Goal: Task Accomplishment & Management: Use online tool/utility

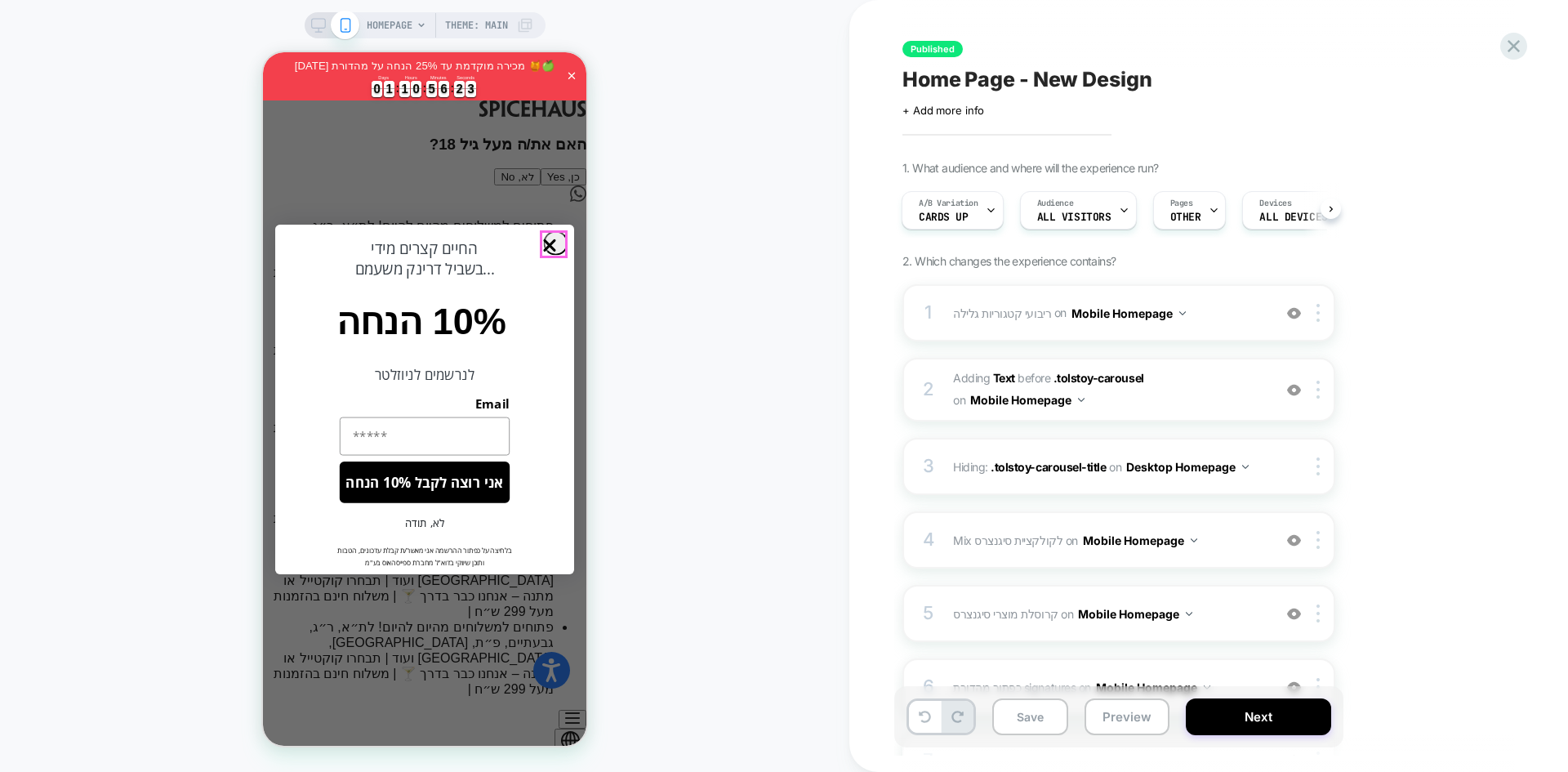
click at [556, 247] on circle "Close dialog" at bounding box center [550, 245] width 23 height 23
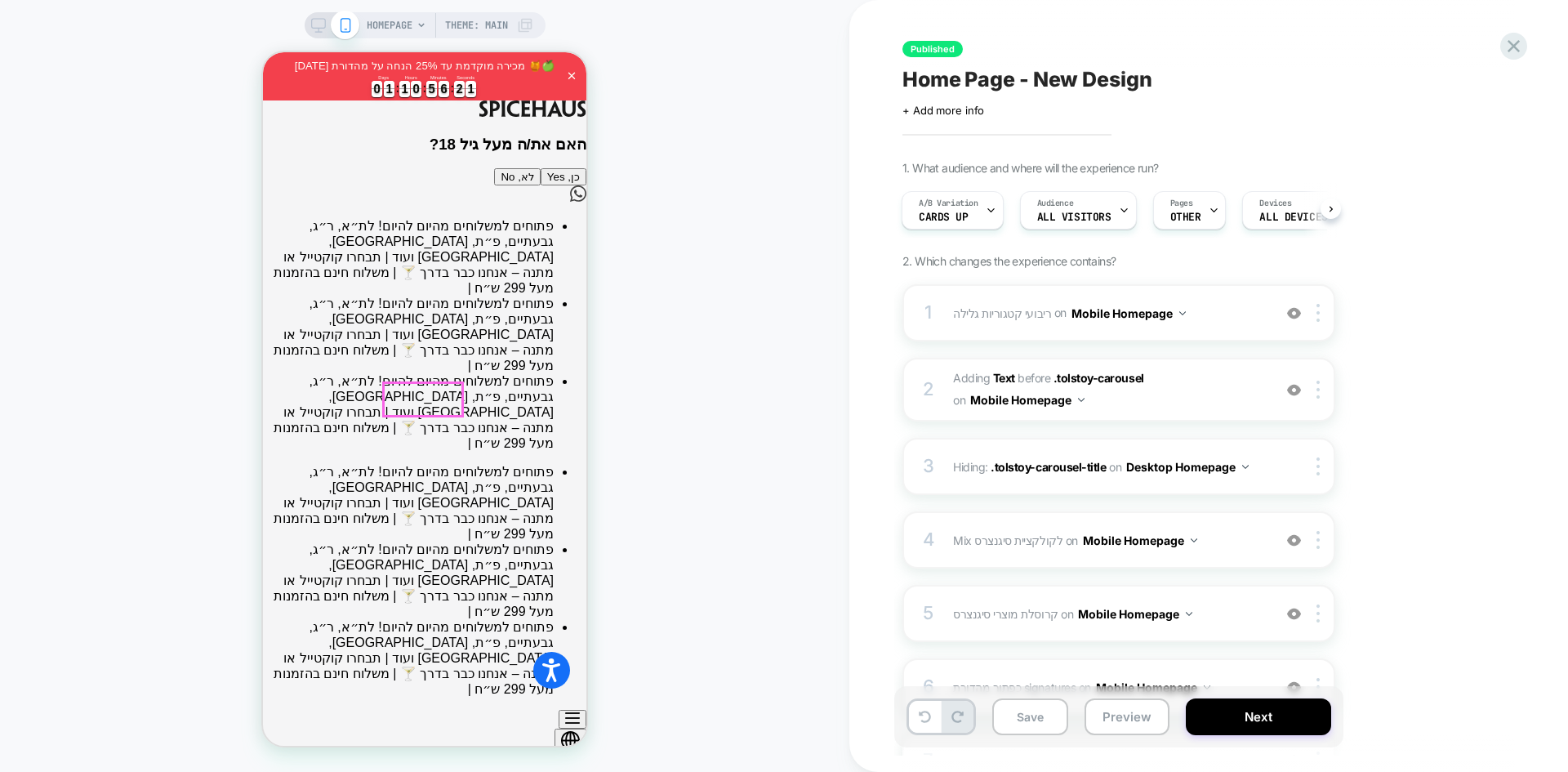
click at [540, 185] on button "כן, Yes" at bounding box center [563, 176] width 46 height 17
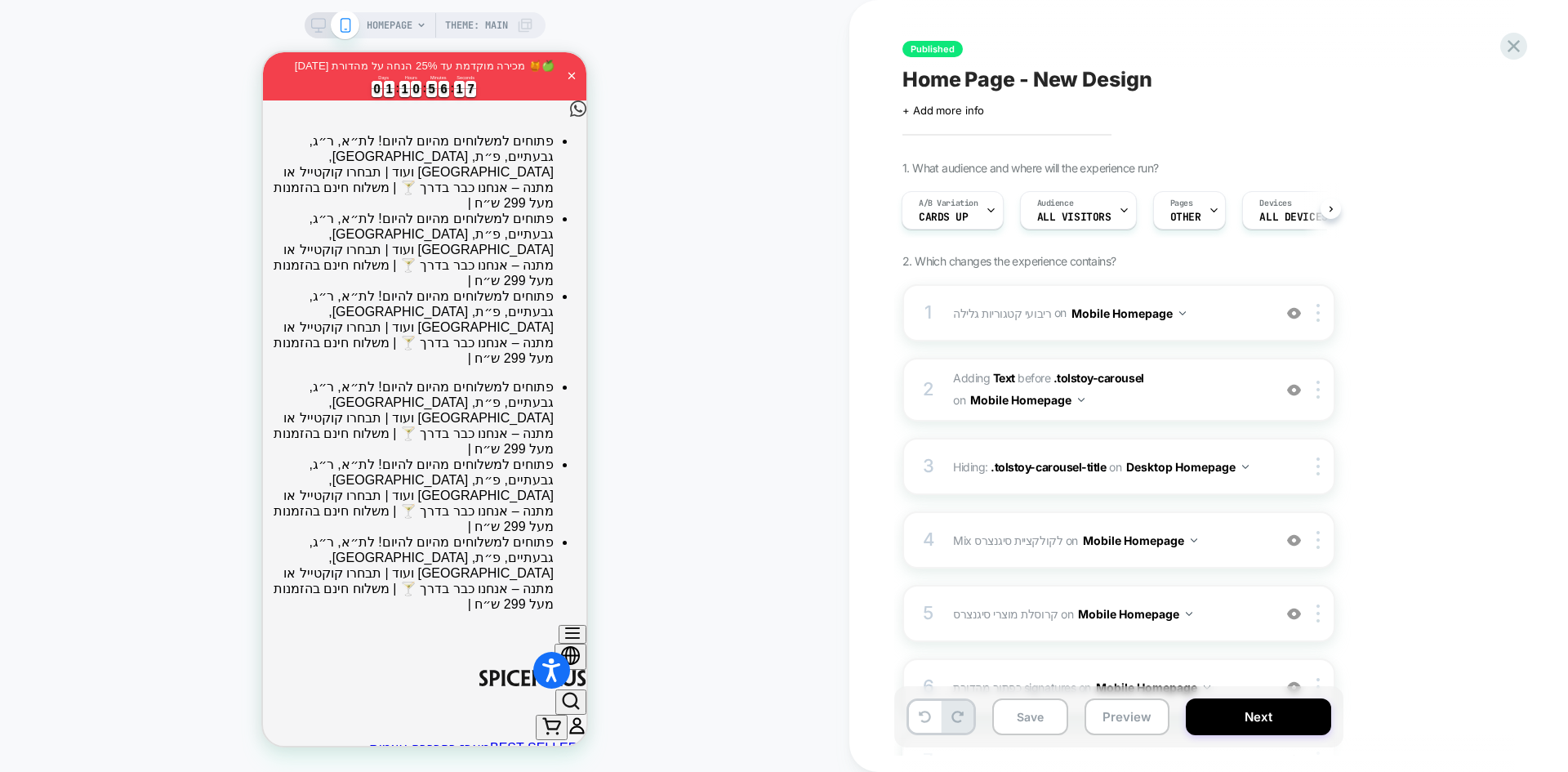
drag, startPoint x: 1131, startPoint y: 712, endPoint x: 1161, endPoint y: 435, distance: 278.6
click at [1132, 712] on button "Preview" at bounding box center [1126, 717] width 85 height 37
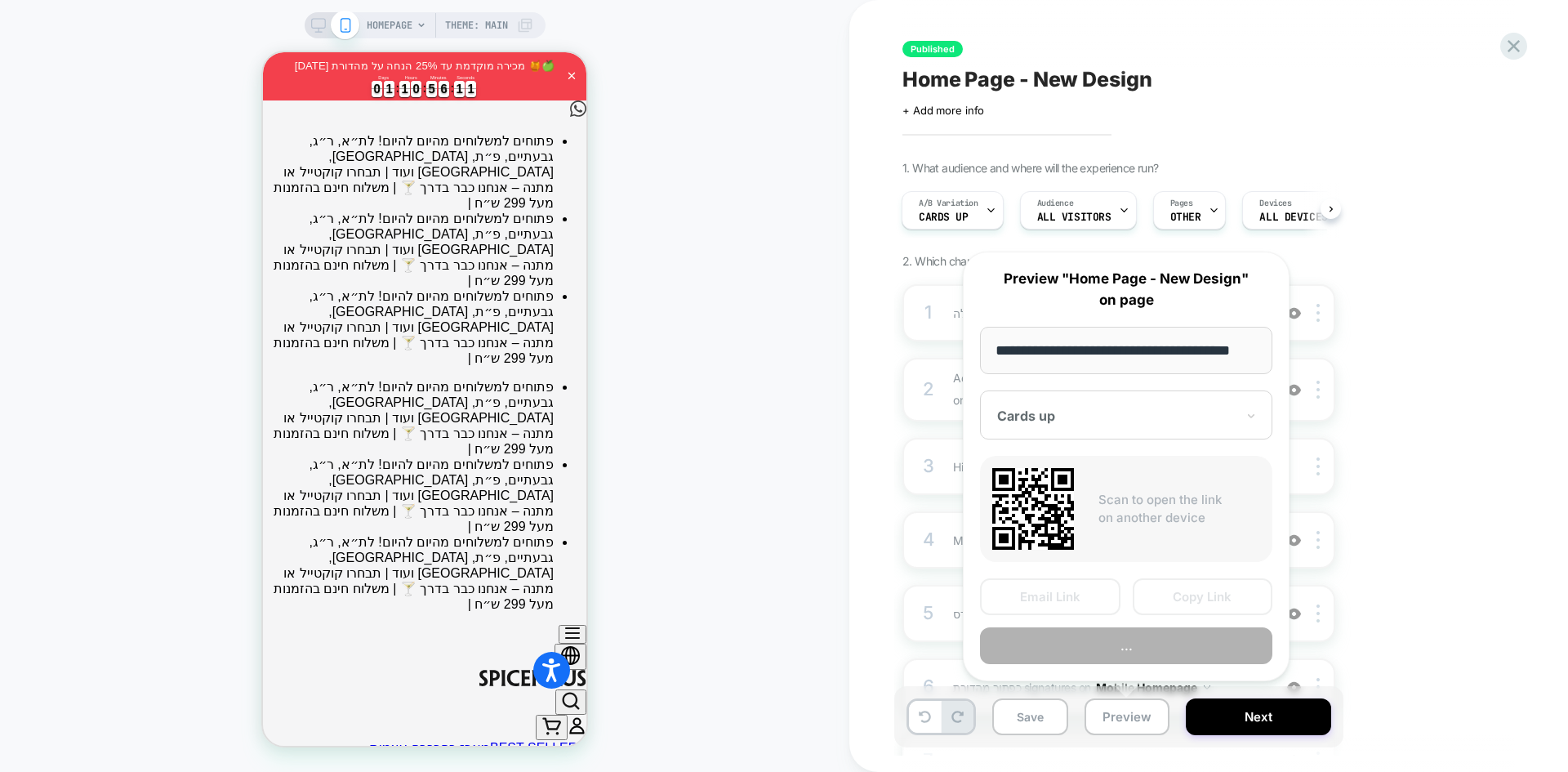
scroll to position [0, 25]
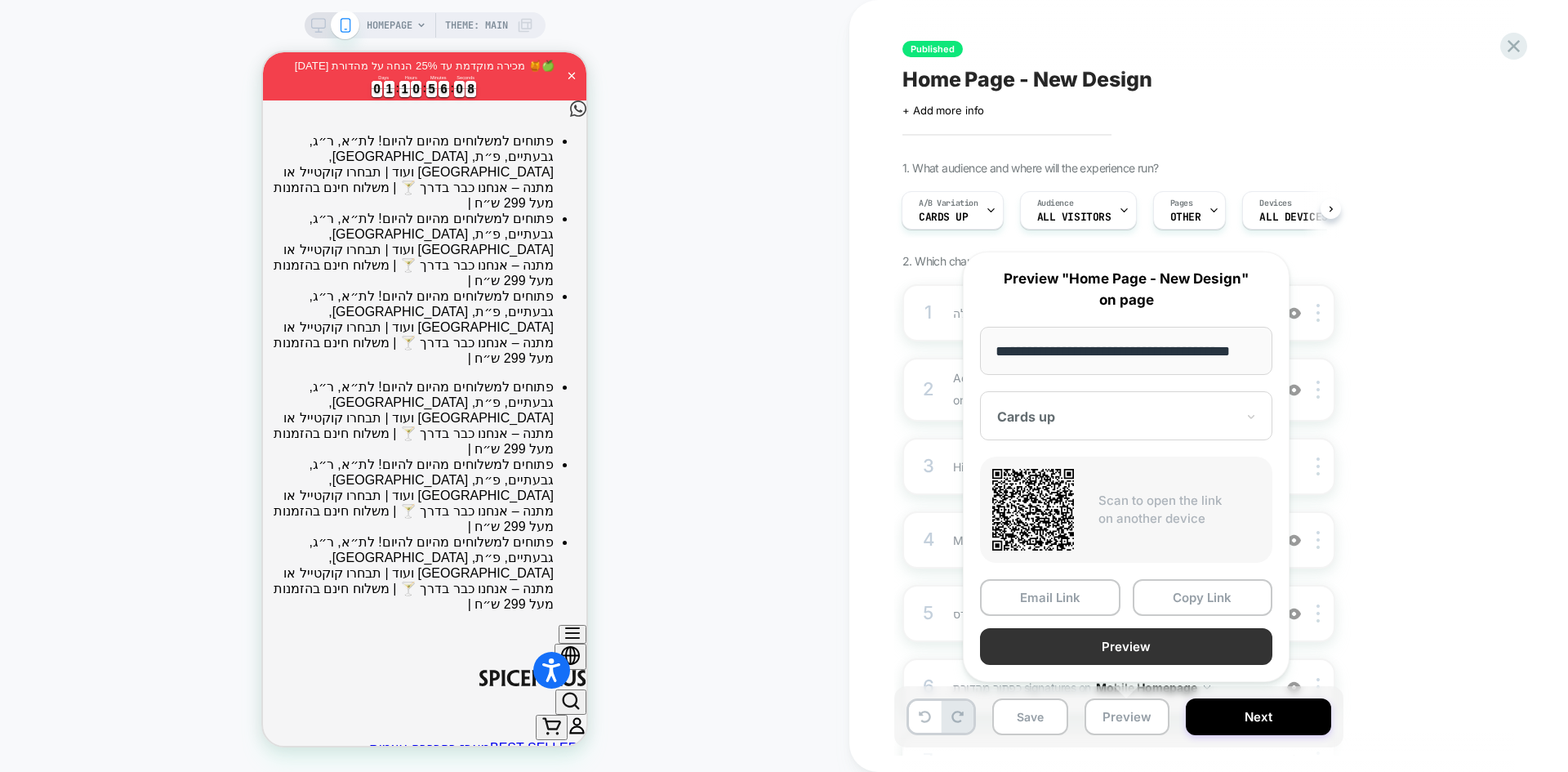
click at [1122, 649] on button "Preview" at bounding box center [1126, 646] width 292 height 37
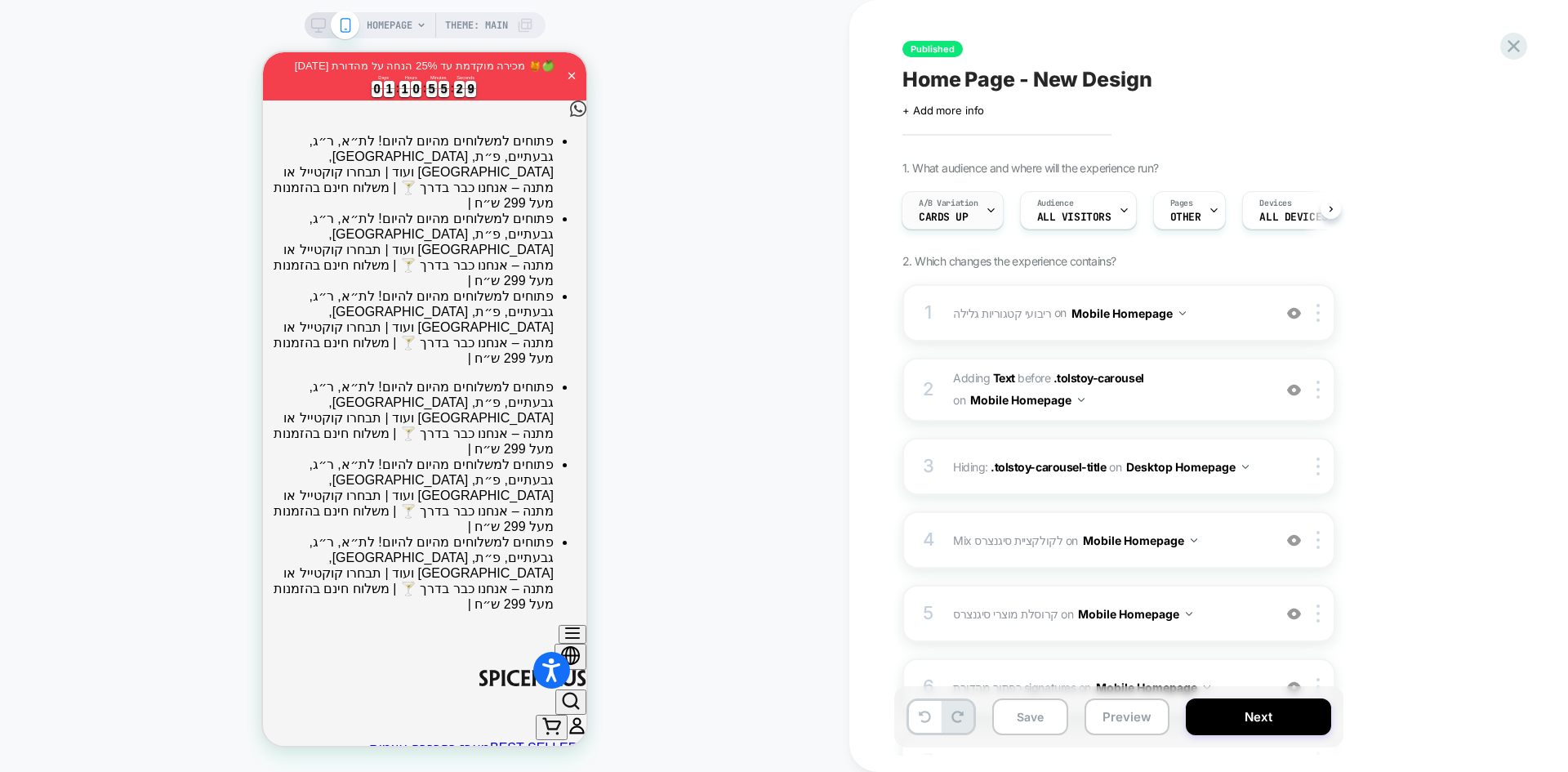
click at [944, 220] on span "Cards up" at bounding box center [944, 216] width 50 height 12
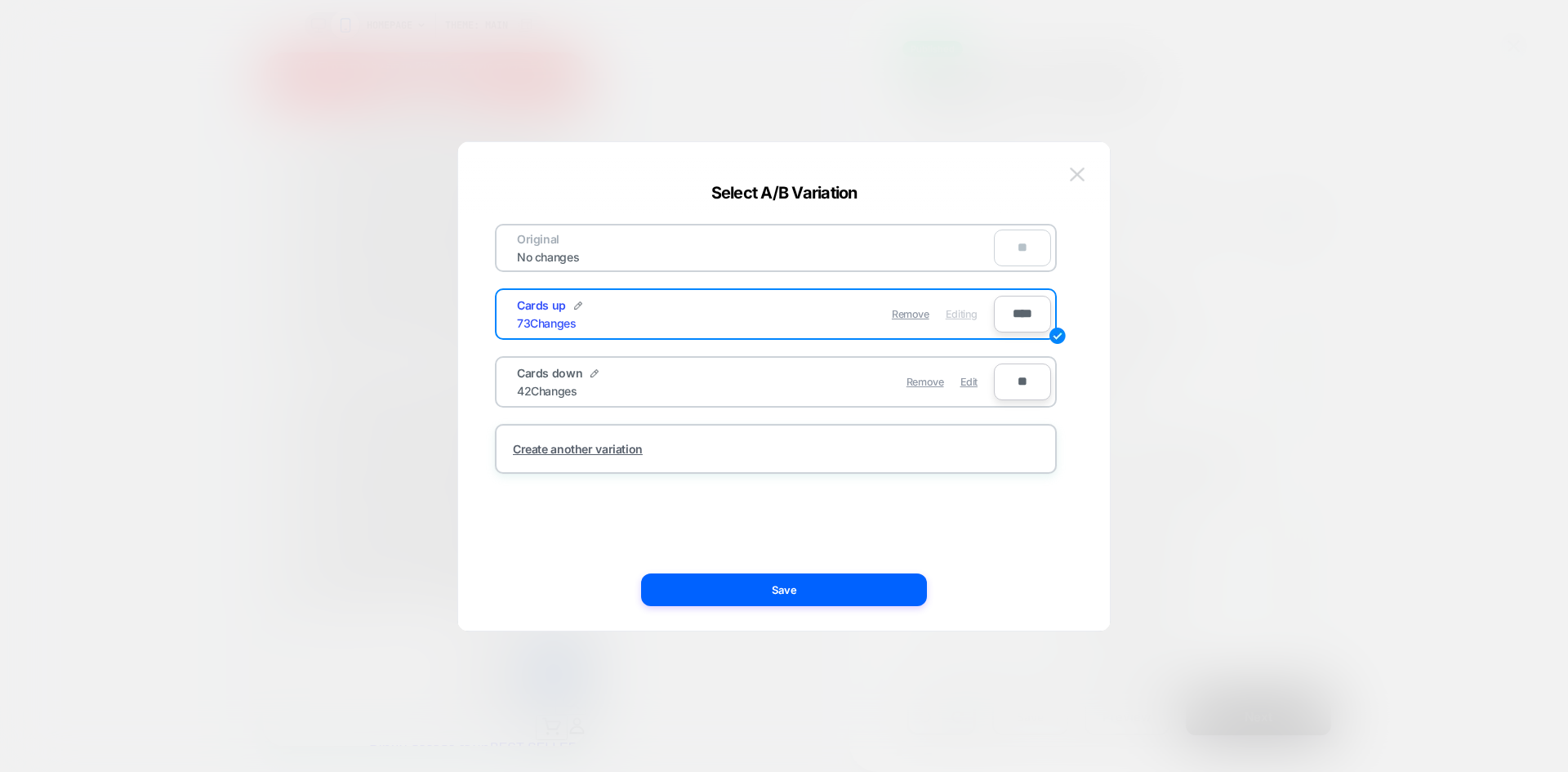
click at [1073, 170] on img at bounding box center [1077, 174] width 14 height 14
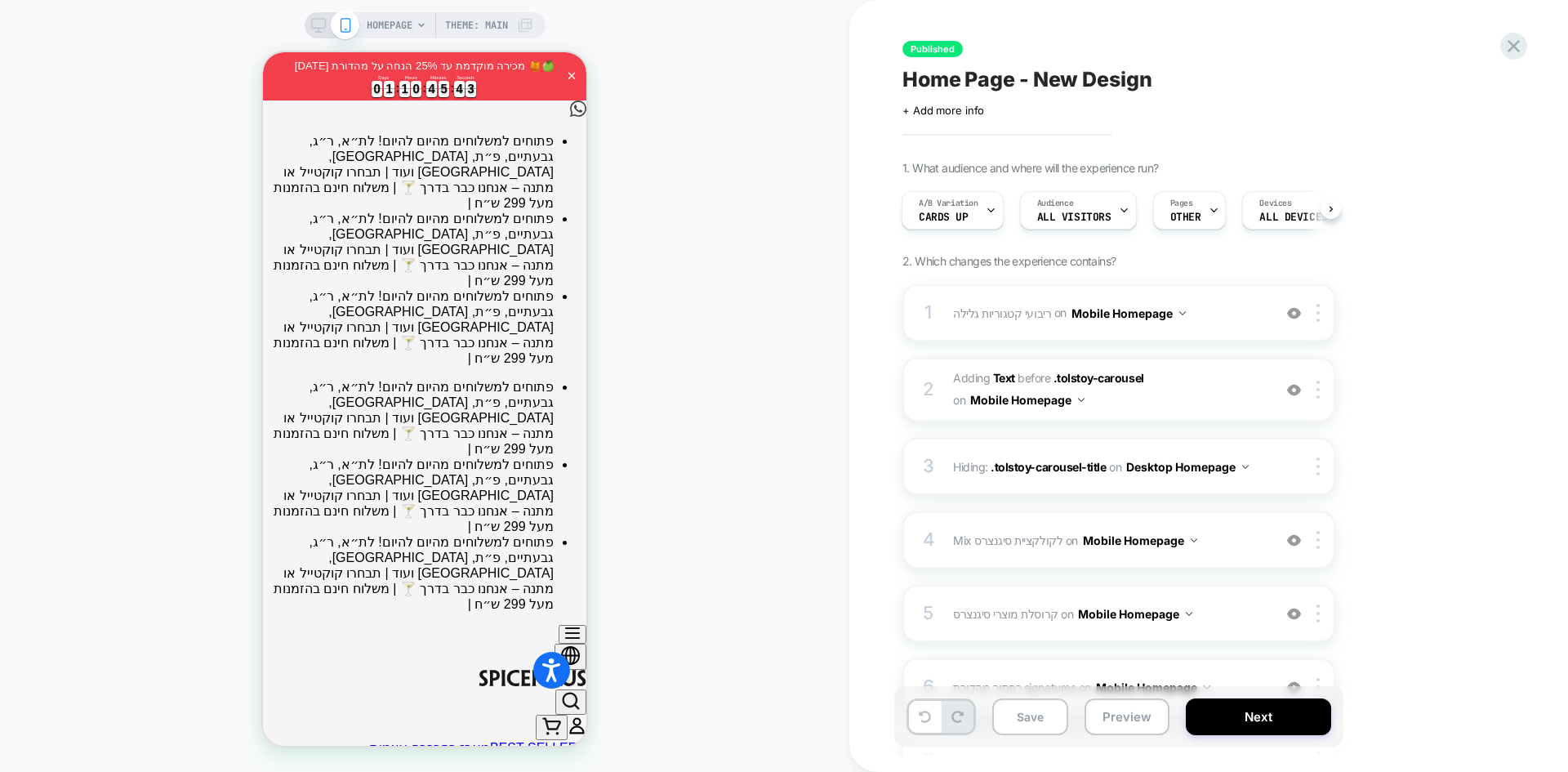
click at [696, 26] on div "HOMEPAGE Theme: MAIN" at bounding box center [424, 386] width 849 height 739
click at [1133, 715] on button "Preview" at bounding box center [1126, 717] width 85 height 37
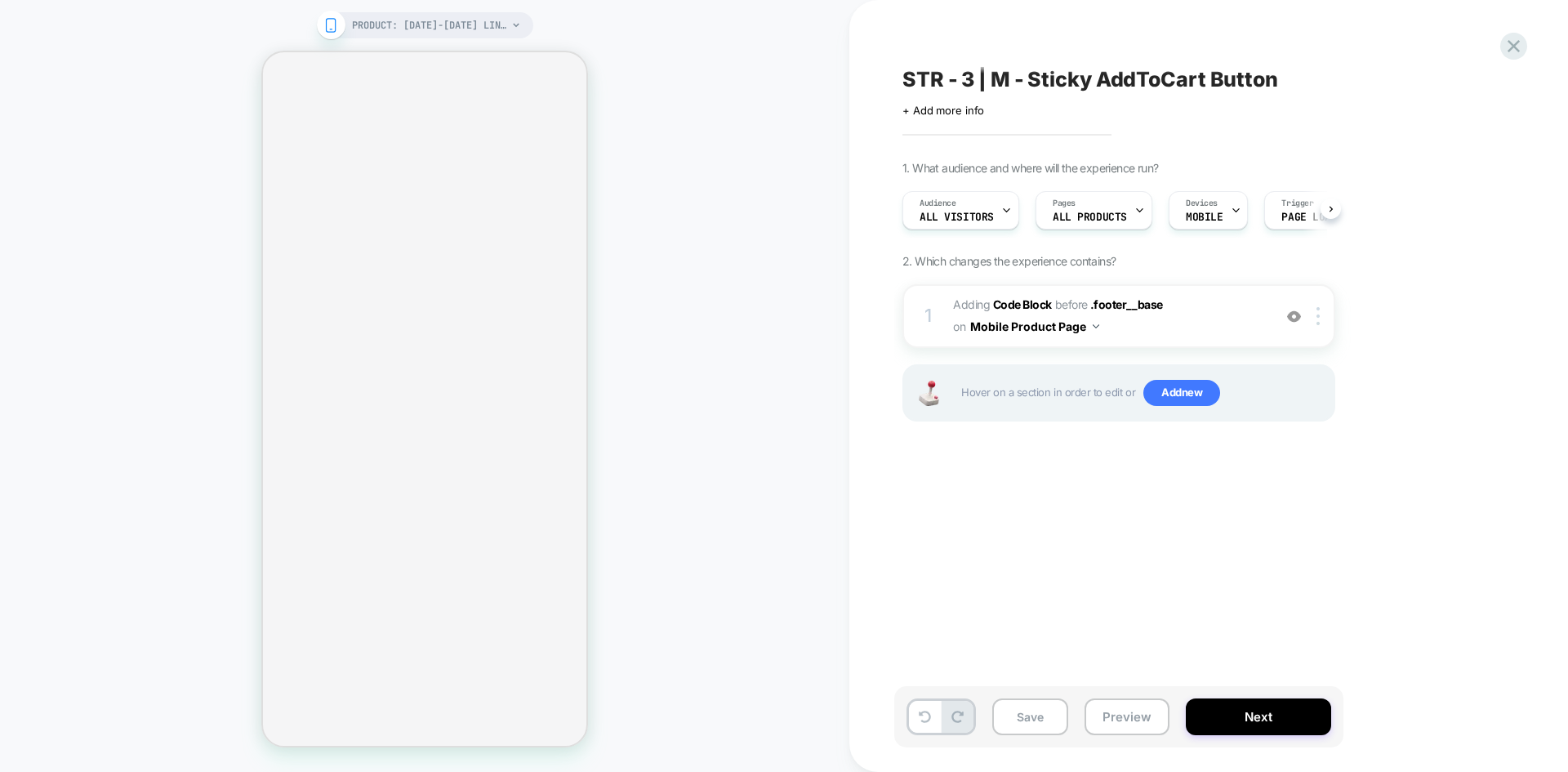
scroll to position [0, 1]
click at [1111, 709] on button "Preview" at bounding box center [1126, 717] width 85 height 37
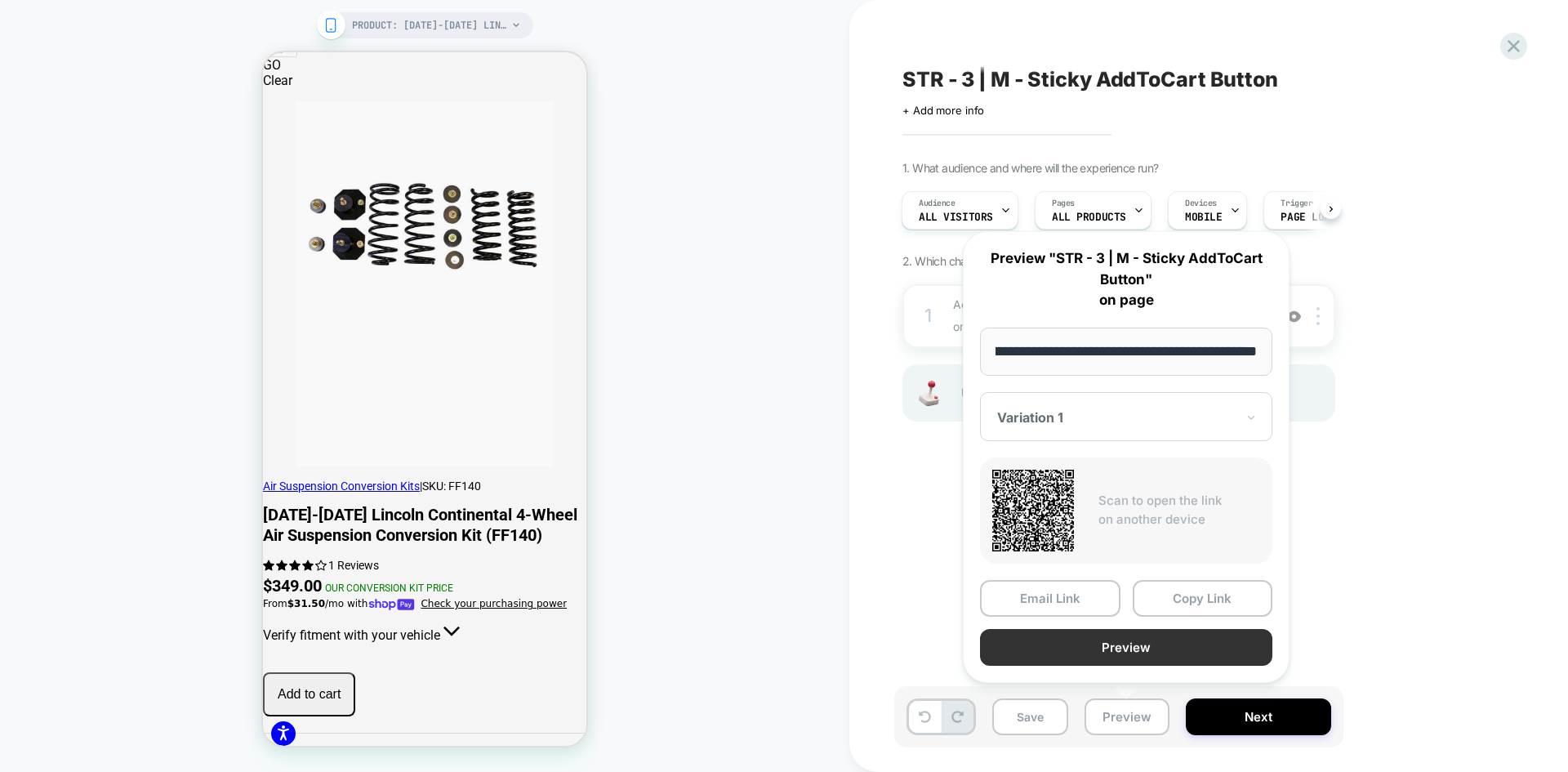
scroll to position [0, 0]
click at [1163, 645] on button "Preview" at bounding box center [1126, 647] width 292 height 37
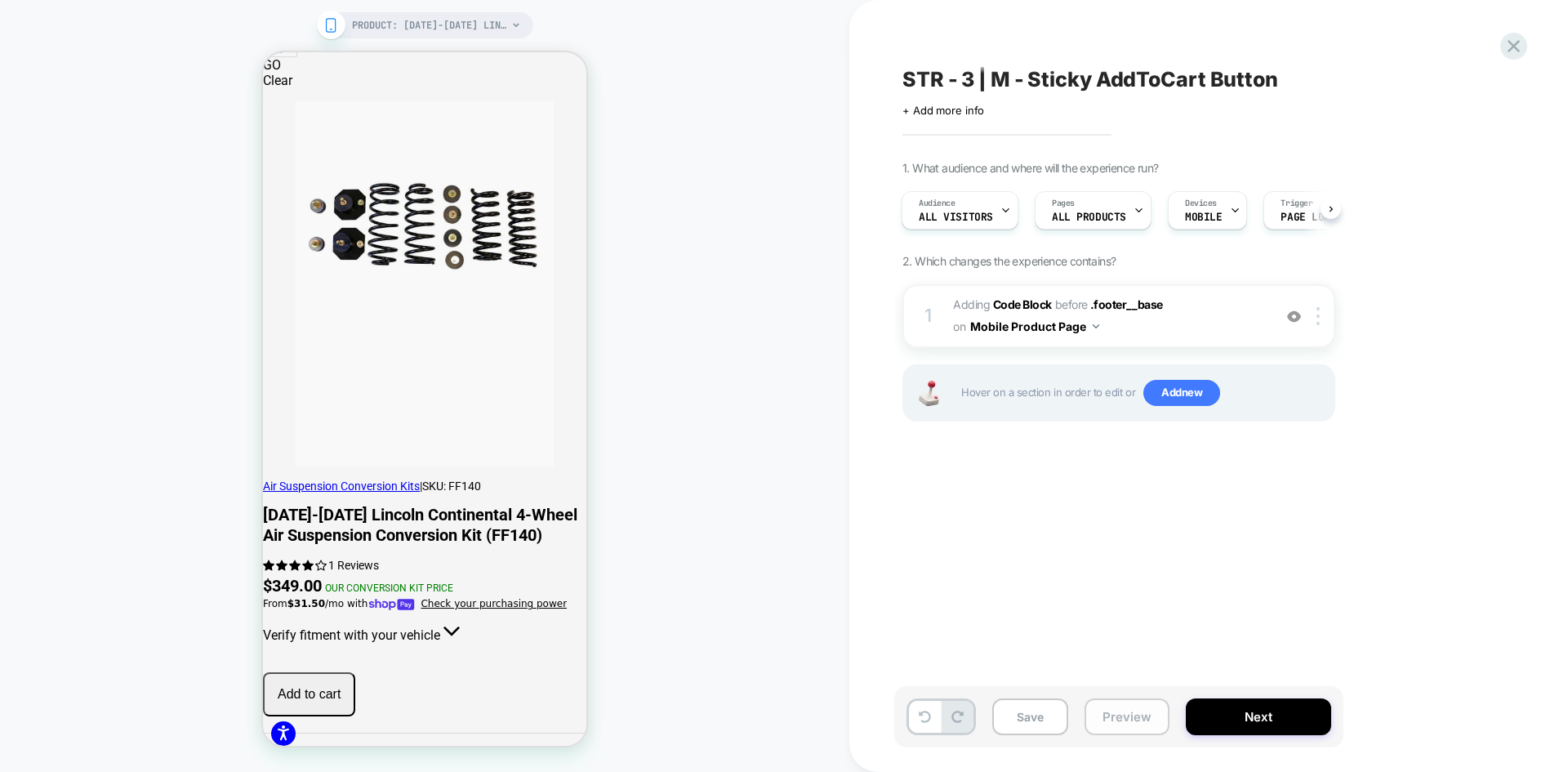
click at [1136, 717] on button "Preview" at bounding box center [1126, 717] width 85 height 37
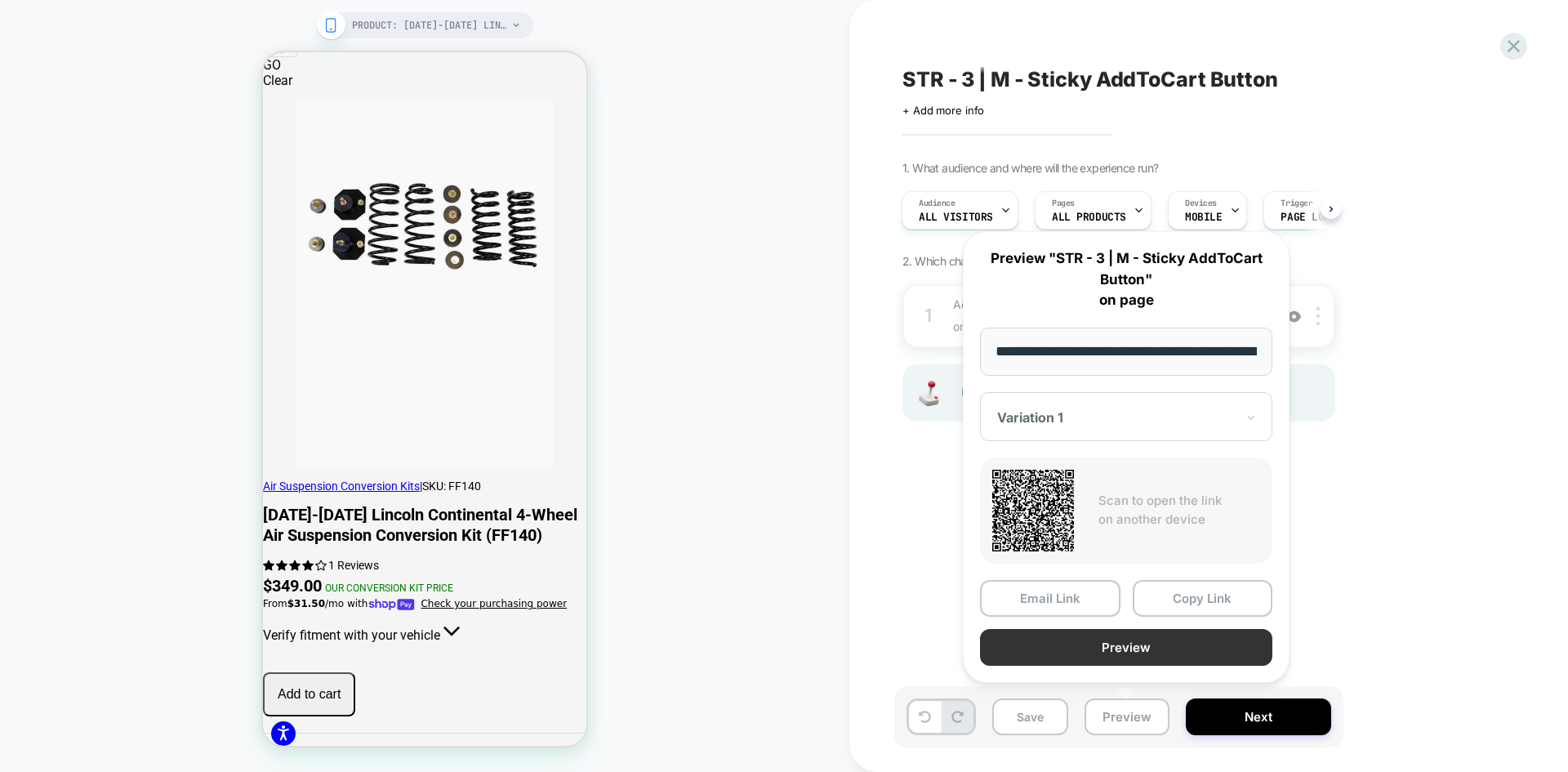
click at [1142, 644] on button "Preview" at bounding box center [1126, 647] width 292 height 37
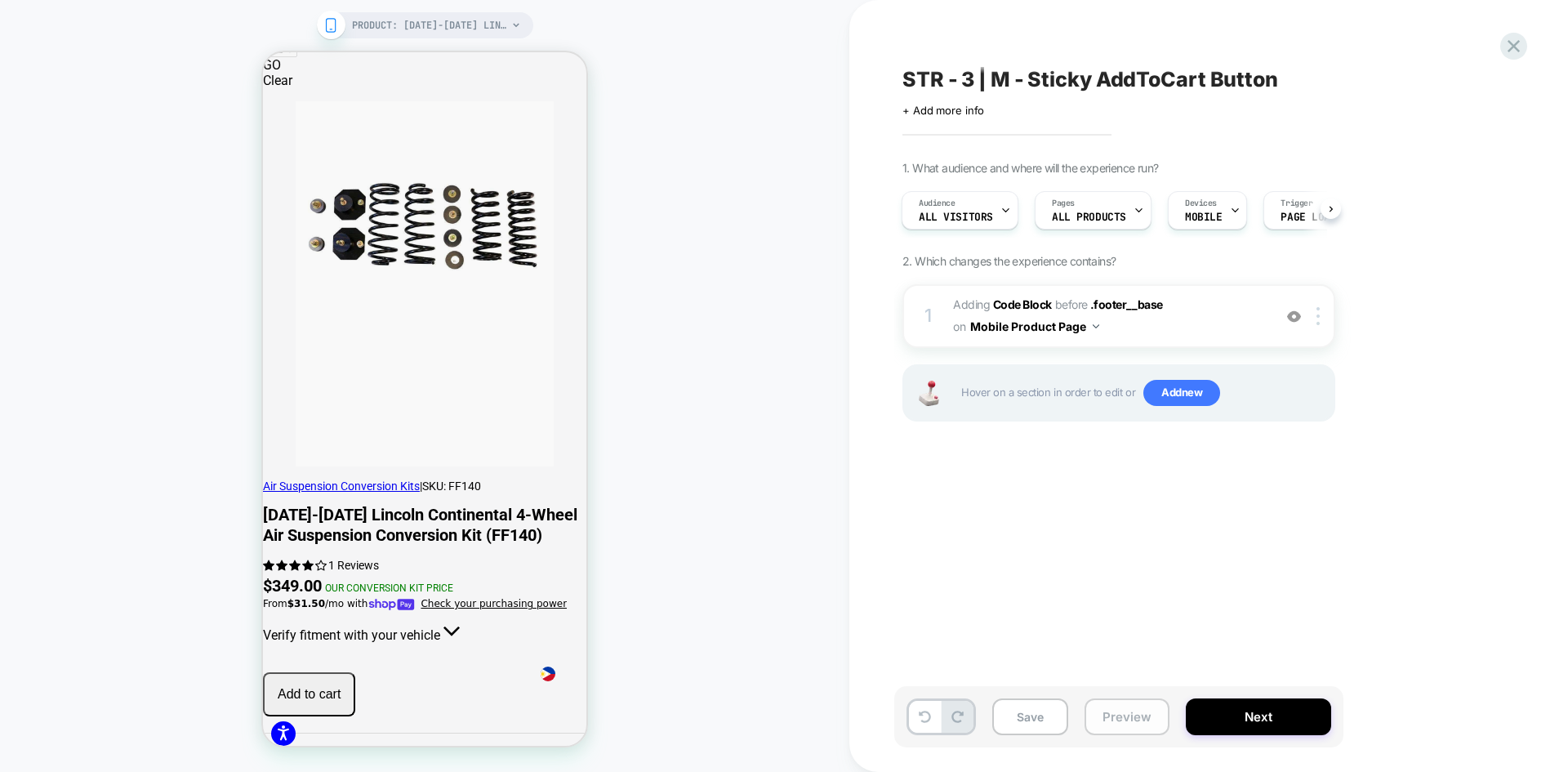
click at [1125, 734] on button "Preview" at bounding box center [1126, 717] width 85 height 37
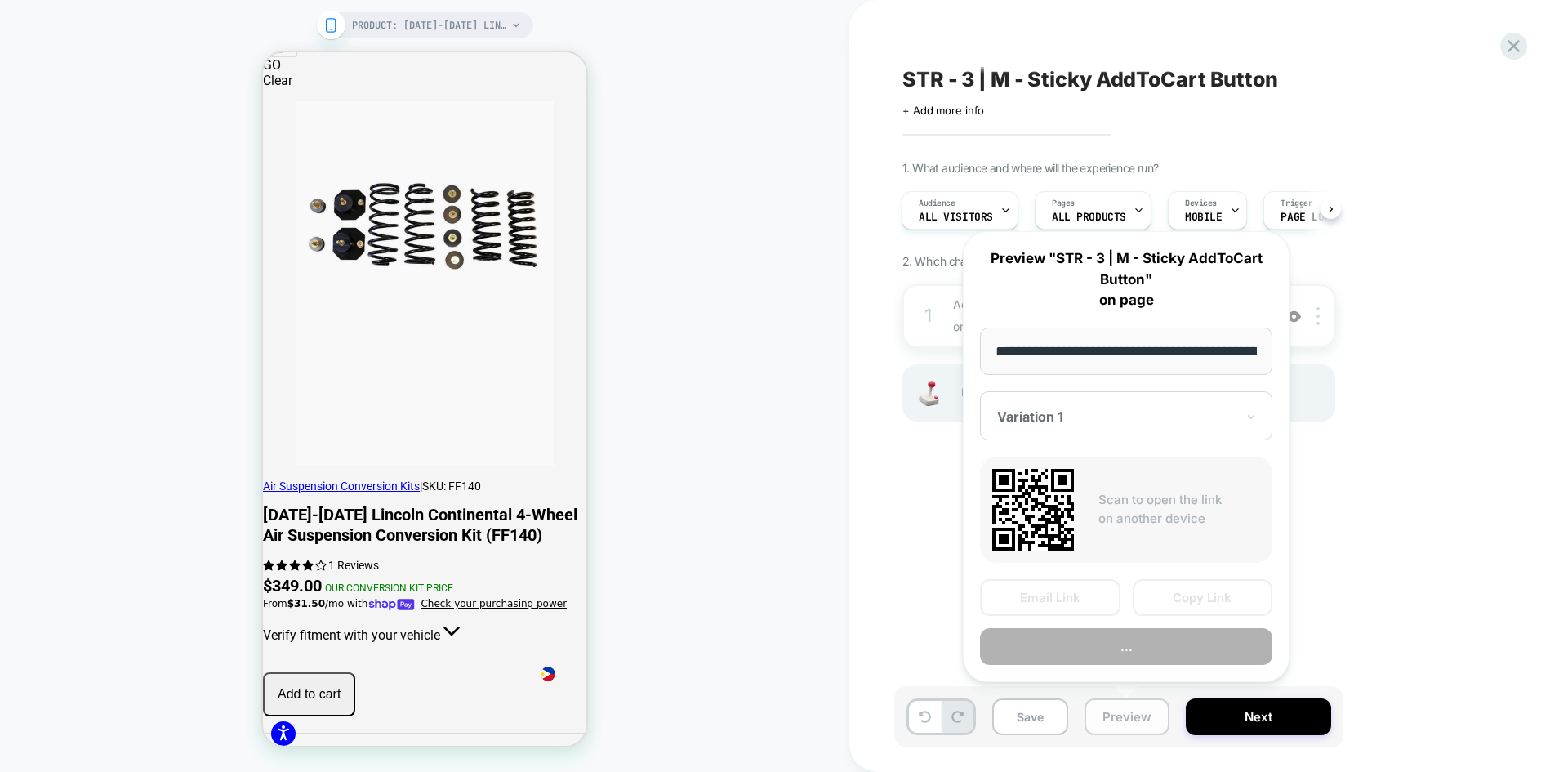
scroll to position [0, 614]
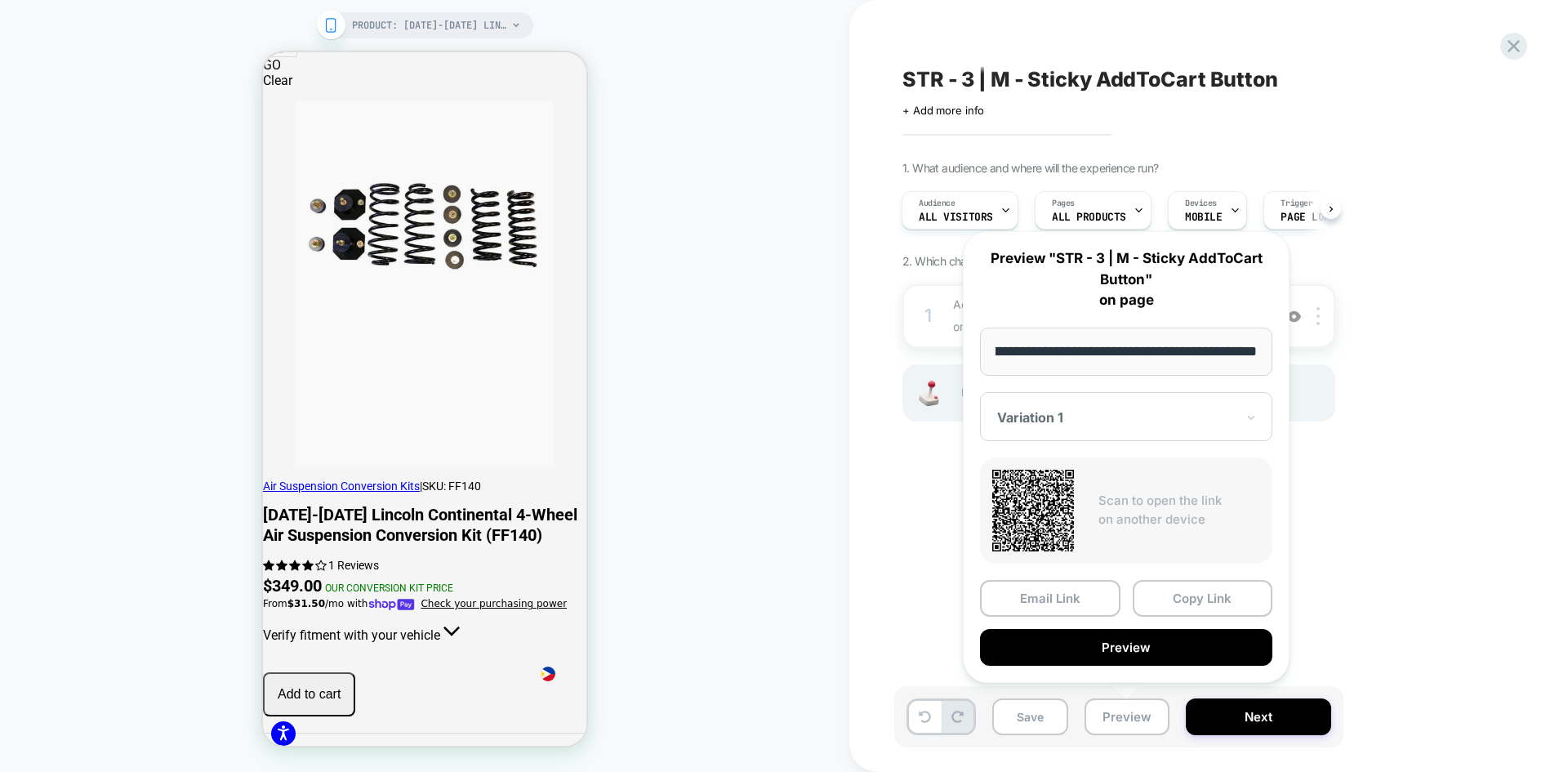
click at [1104, 418] on div at bounding box center [1116, 417] width 239 height 16
click at [1048, 495] on div "CONTROL" at bounding box center [1126, 503] width 276 height 30
click at [1132, 652] on button "Preview" at bounding box center [1126, 647] width 292 height 37
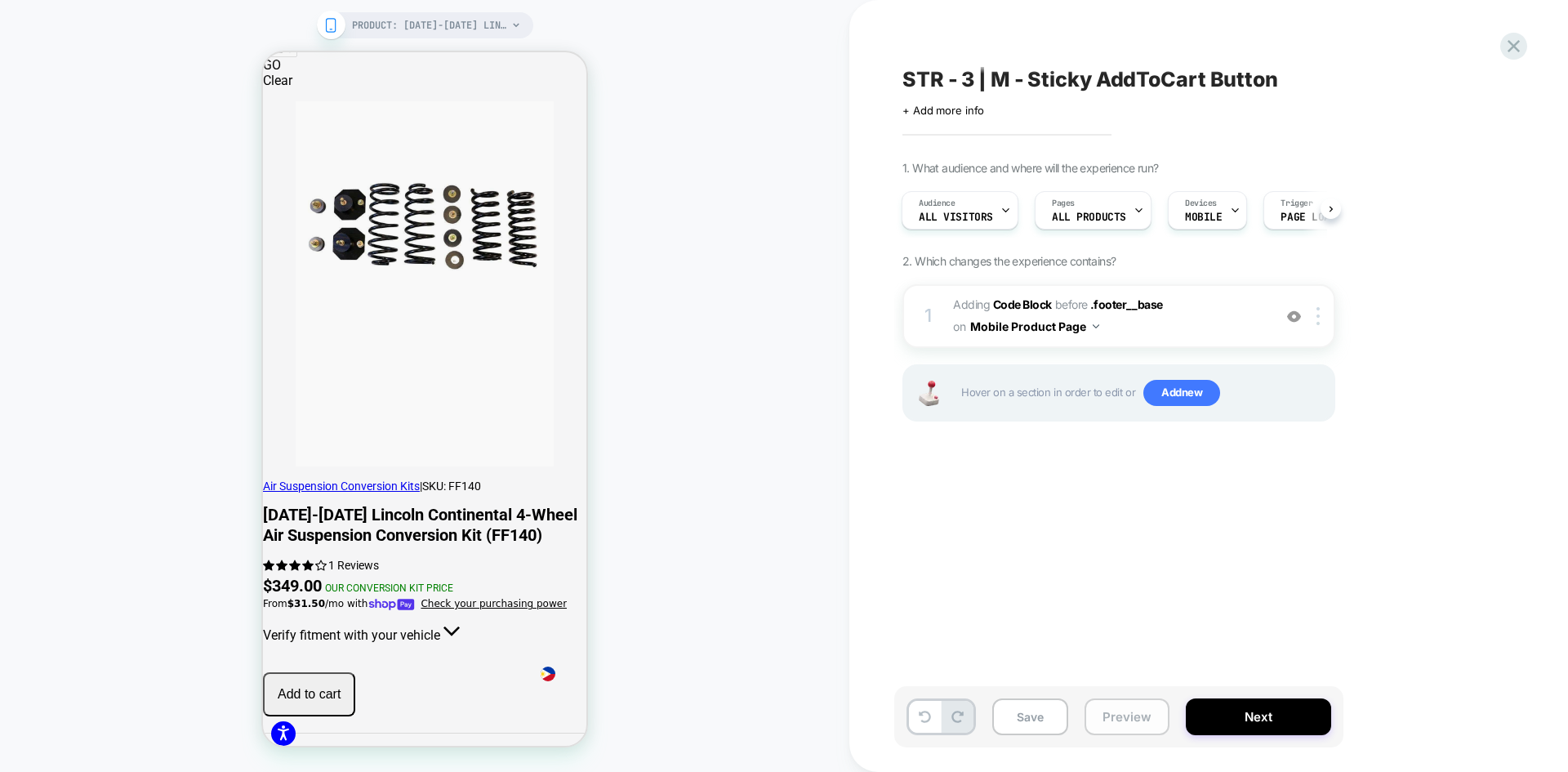
click at [1140, 721] on button "Preview" at bounding box center [1126, 717] width 85 height 37
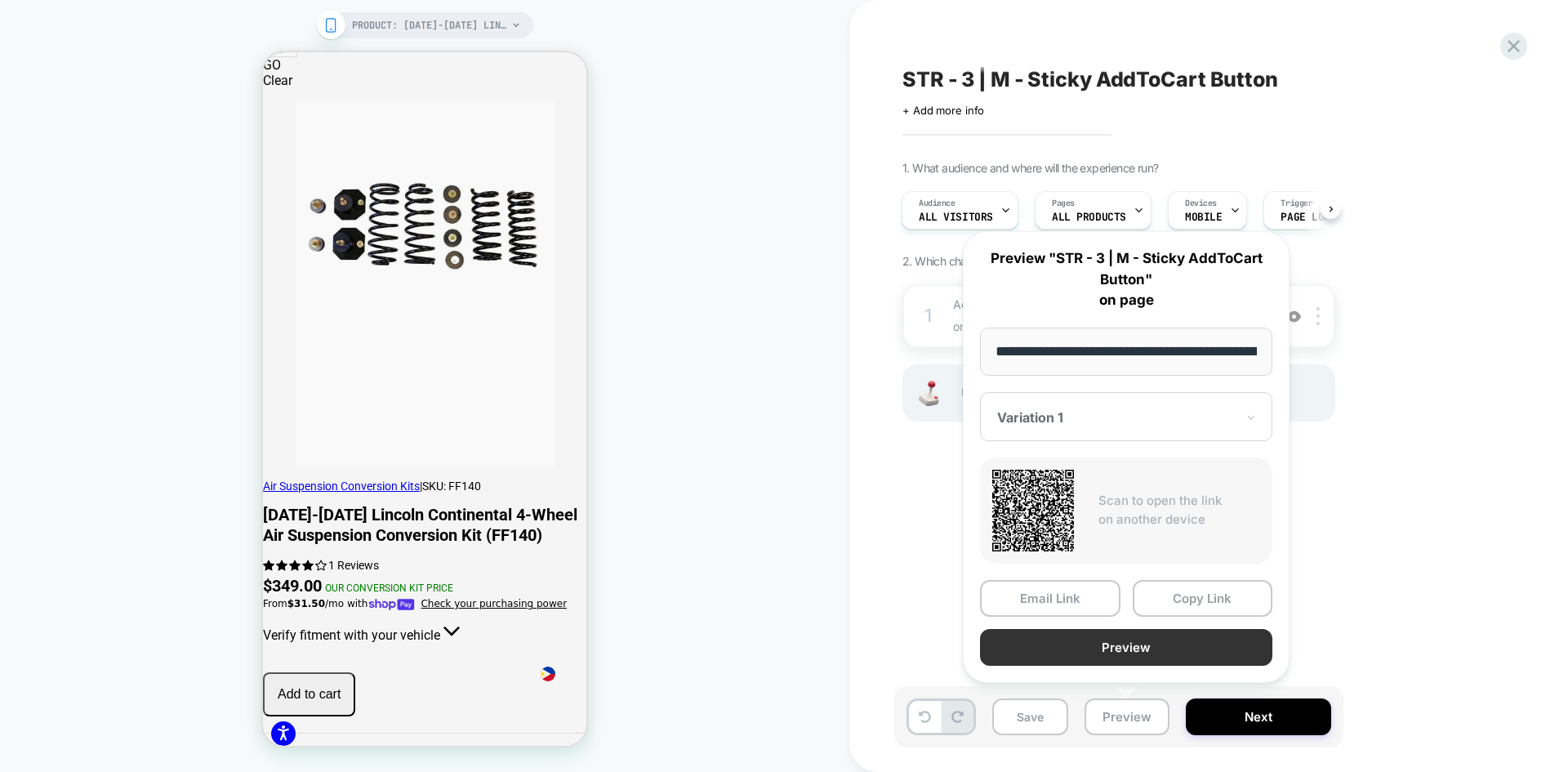
click at [1176, 647] on button "Preview" at bounding box center [1126, 647] width 292 height 37
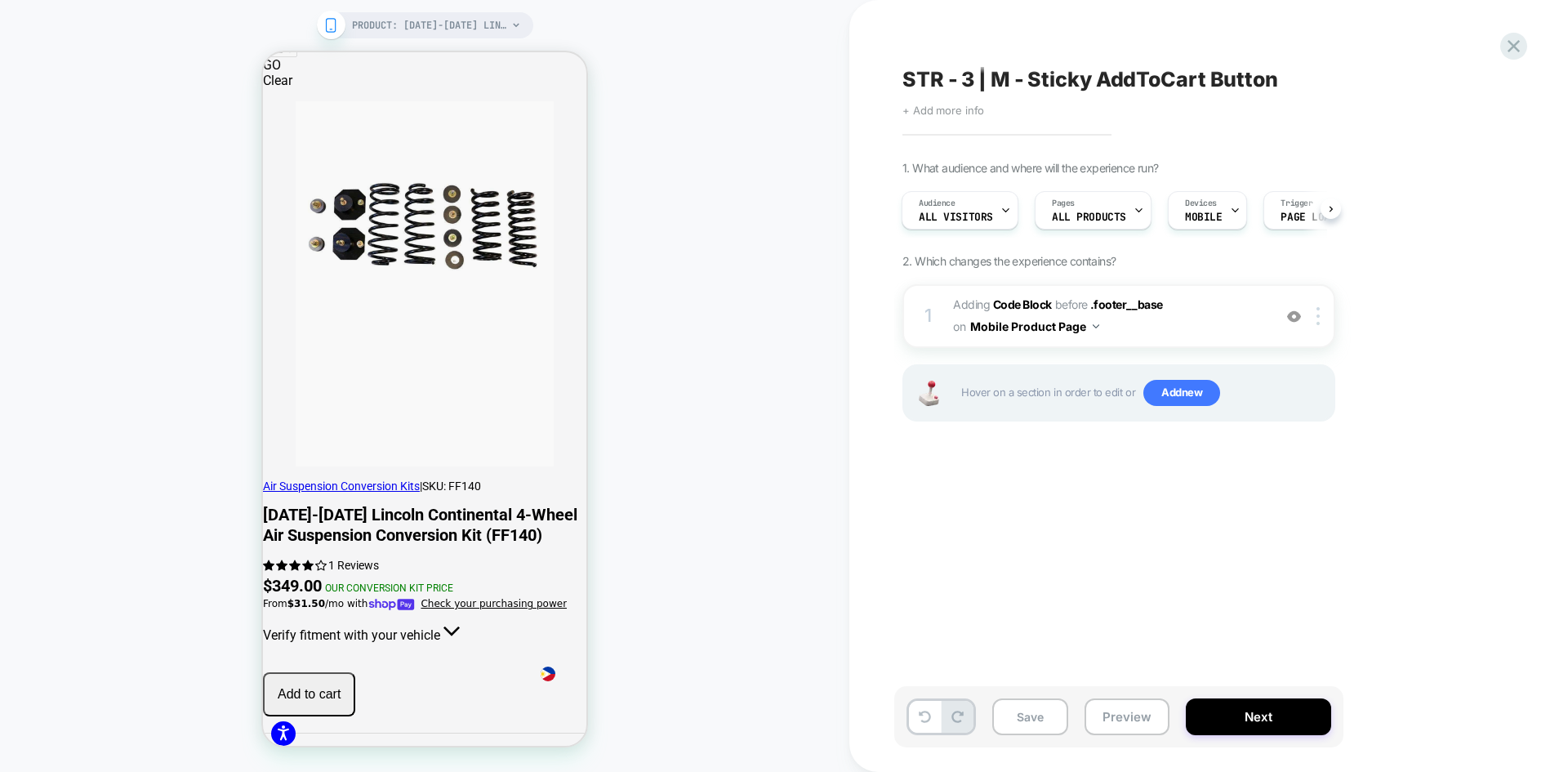
click at [954, 106] on span "+ Add more info" at bounding box center [943, 110] width 81 height 13
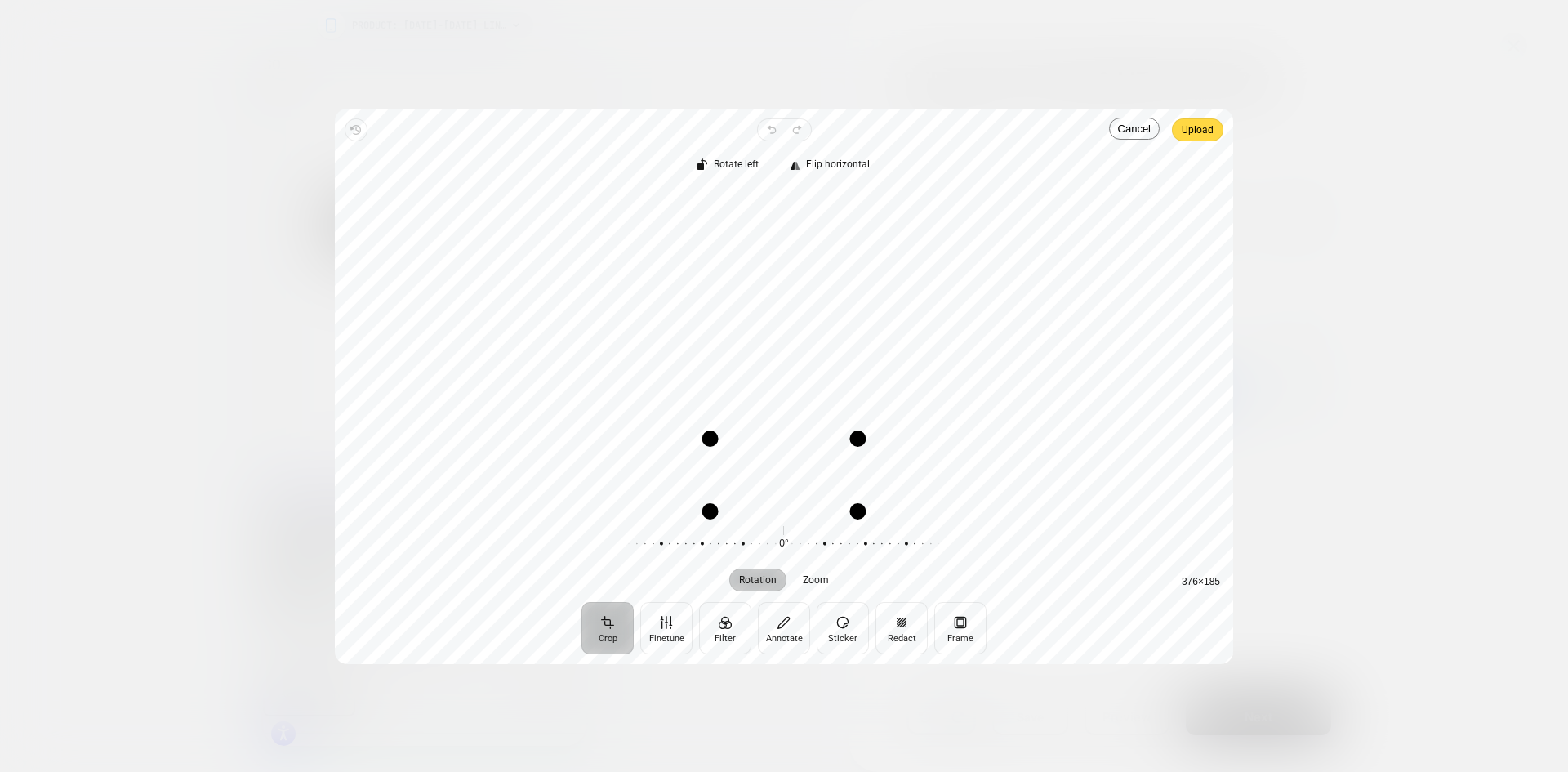
drag, startPoint x: 852, startPoint y: 193, endPoint x: 852, endPoint y: 442, distance: 249.0
click at [852, 442] on div "Drag corner tr" at bounding box center [857, 438] width 16 height 16
click at [1211, 119] on span "Upload" at bounding box center [1198, 130] width 32 height 23
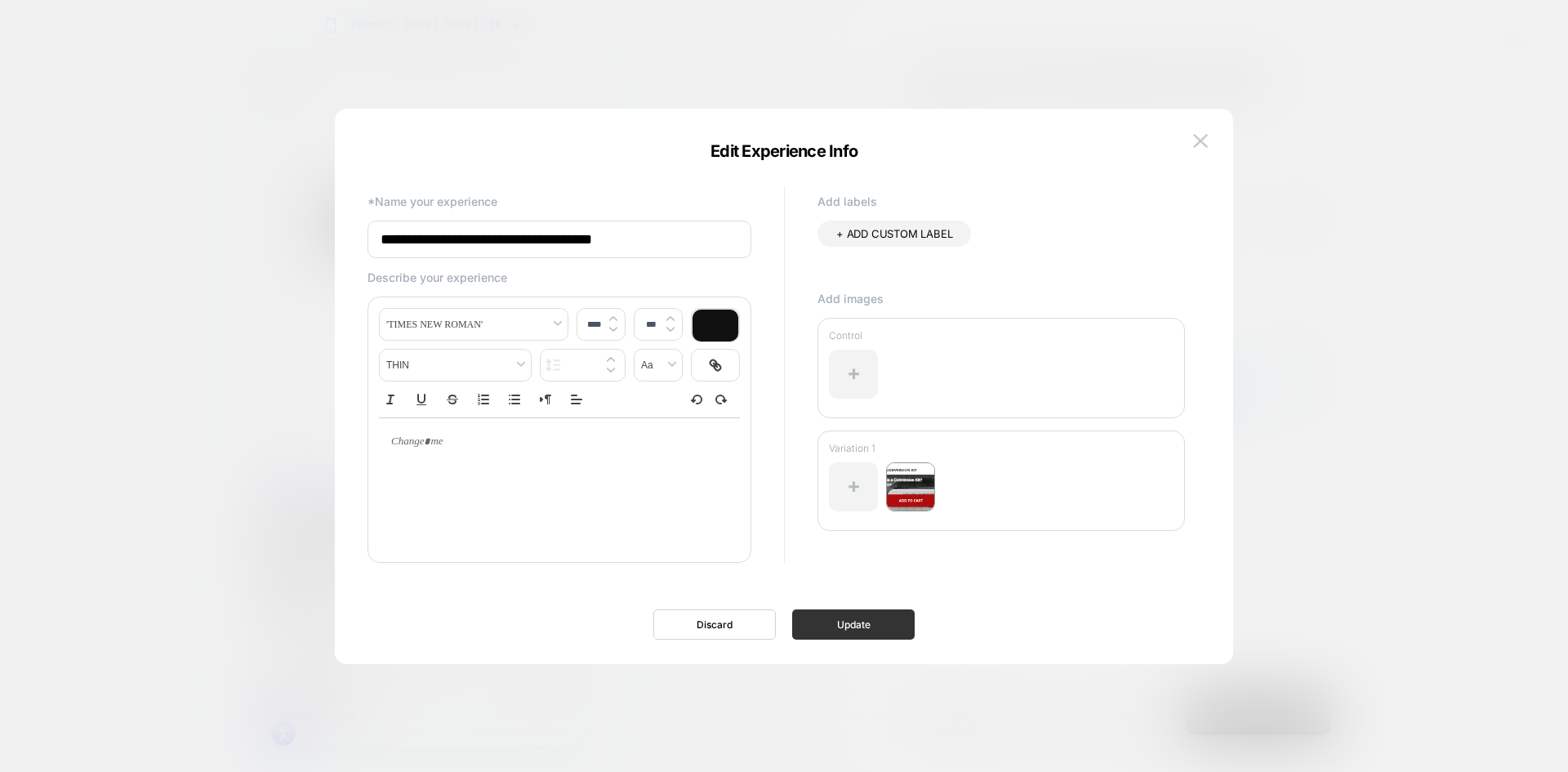
click at [845, 626] on button "Update" at bounding box center [853, 624] width 123 height 30
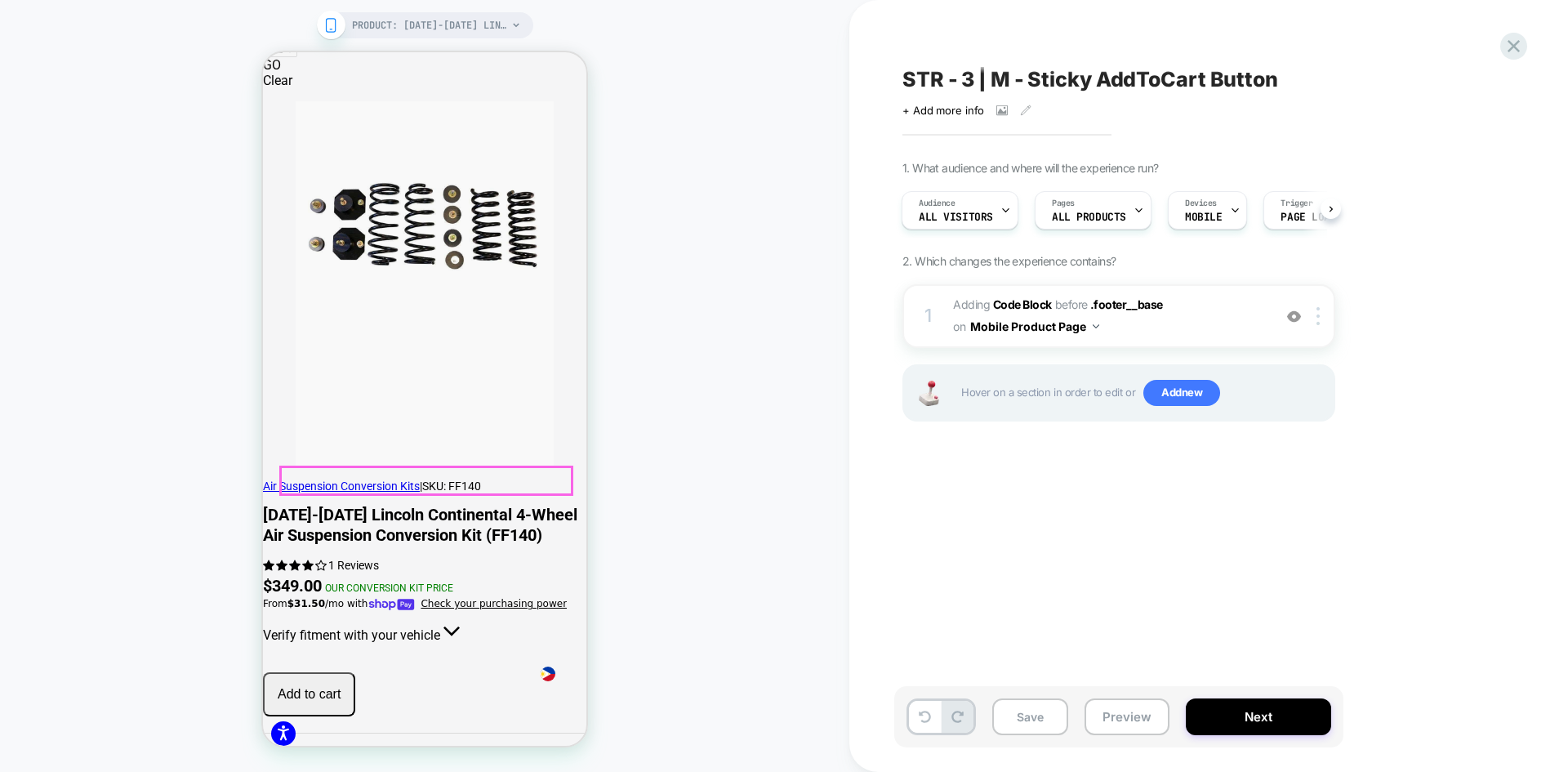
scroll to position [408, 0]
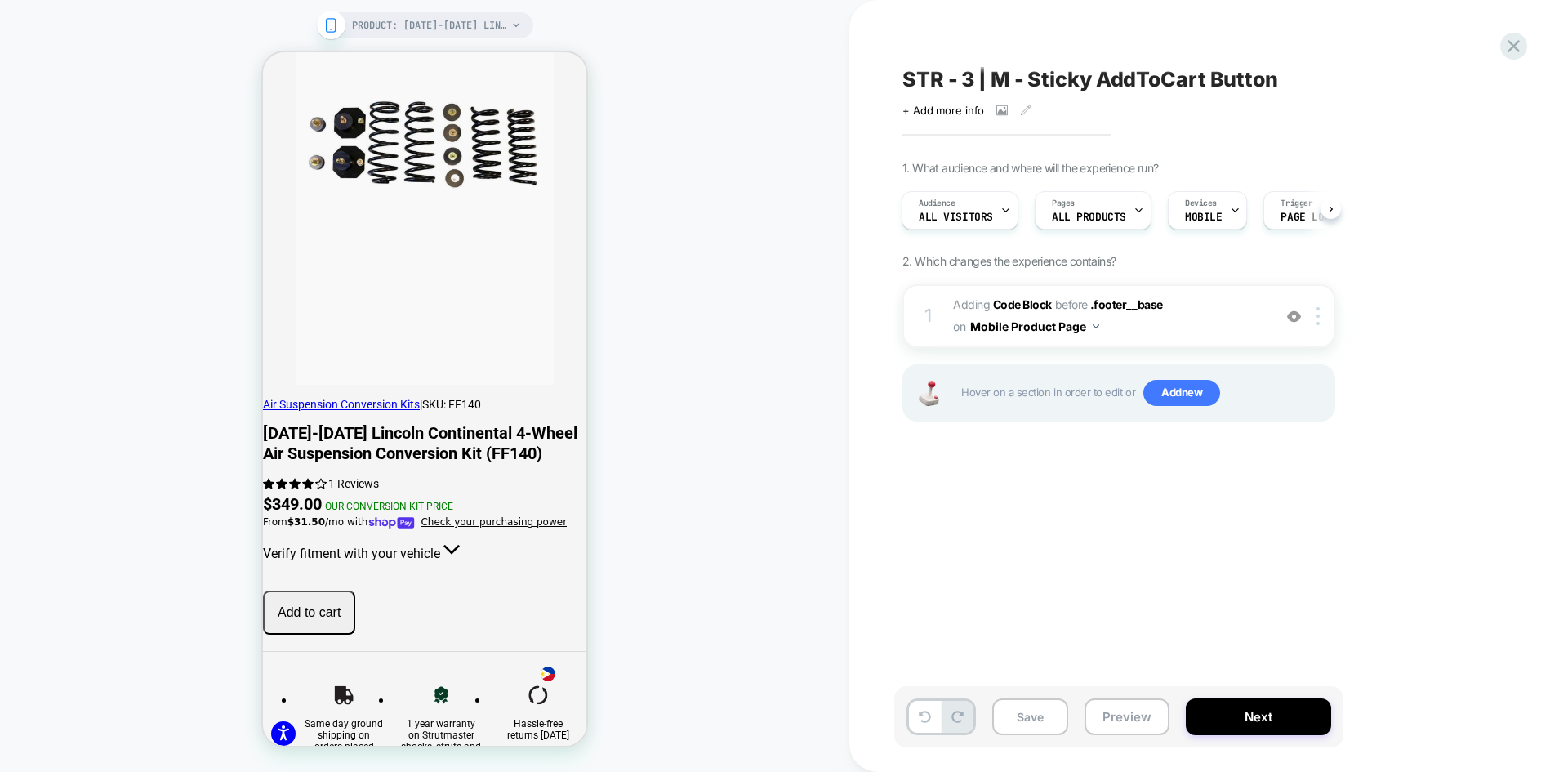
click at [1138, 87] on span "STR - 3 | M - Sticky AddToCart Button" at bounding box center [1090, 79] width 376 height 24
click at [1052, 82] on textarea "**********" at bounding box center [1171, 79] width 537 height 24
click at [1112, 76] on textarea "**********" at bounding box center [1171, 79] width 537 height 24
click at [1083, 78] on textarea "**********" at bounding box center [1171, 79] width 537 height 24
click at [1131, 717] on button "Preview" at bounding box center [1126, 717] width 85 height 37
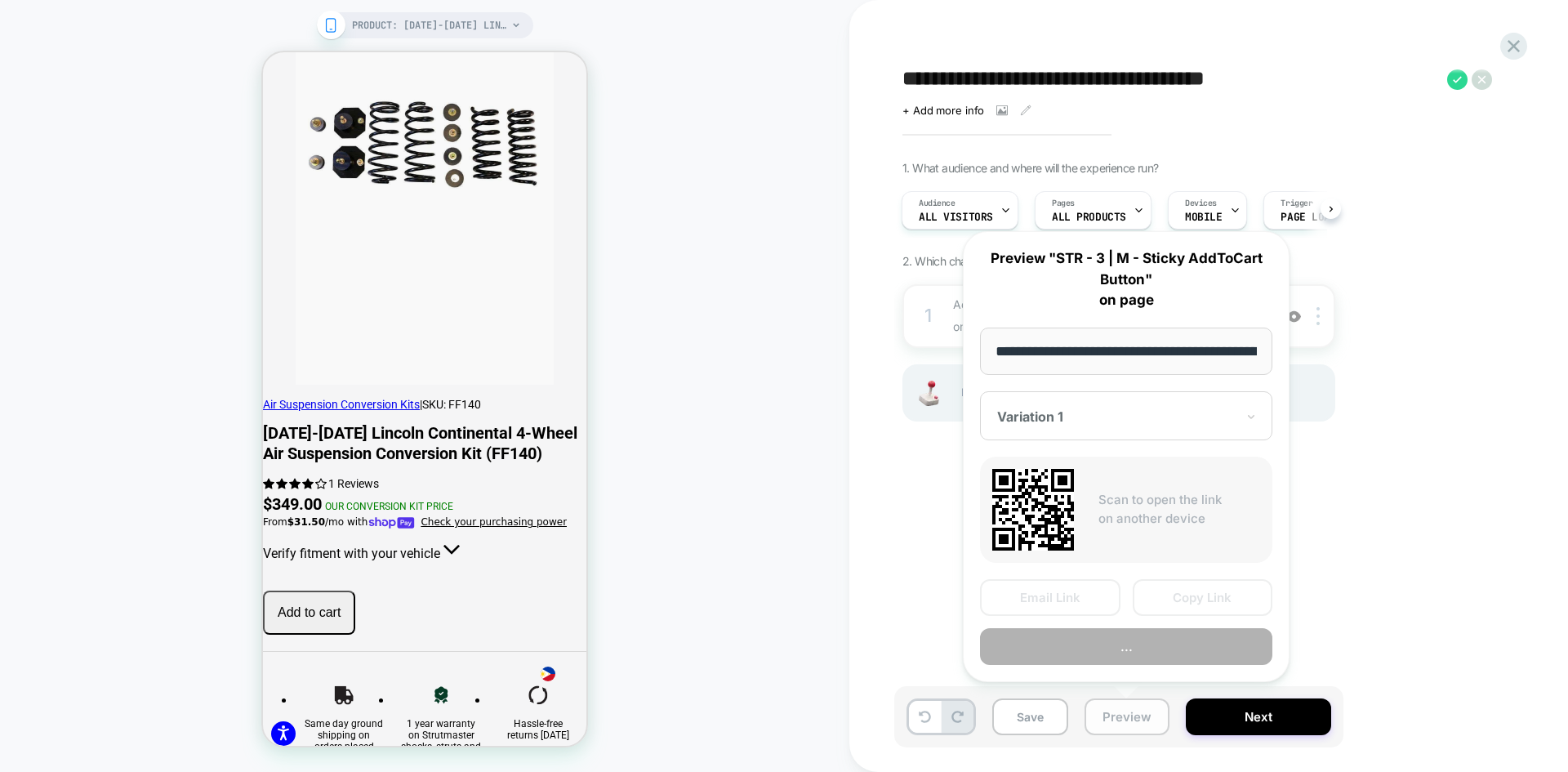
scroll to position [0, 614]
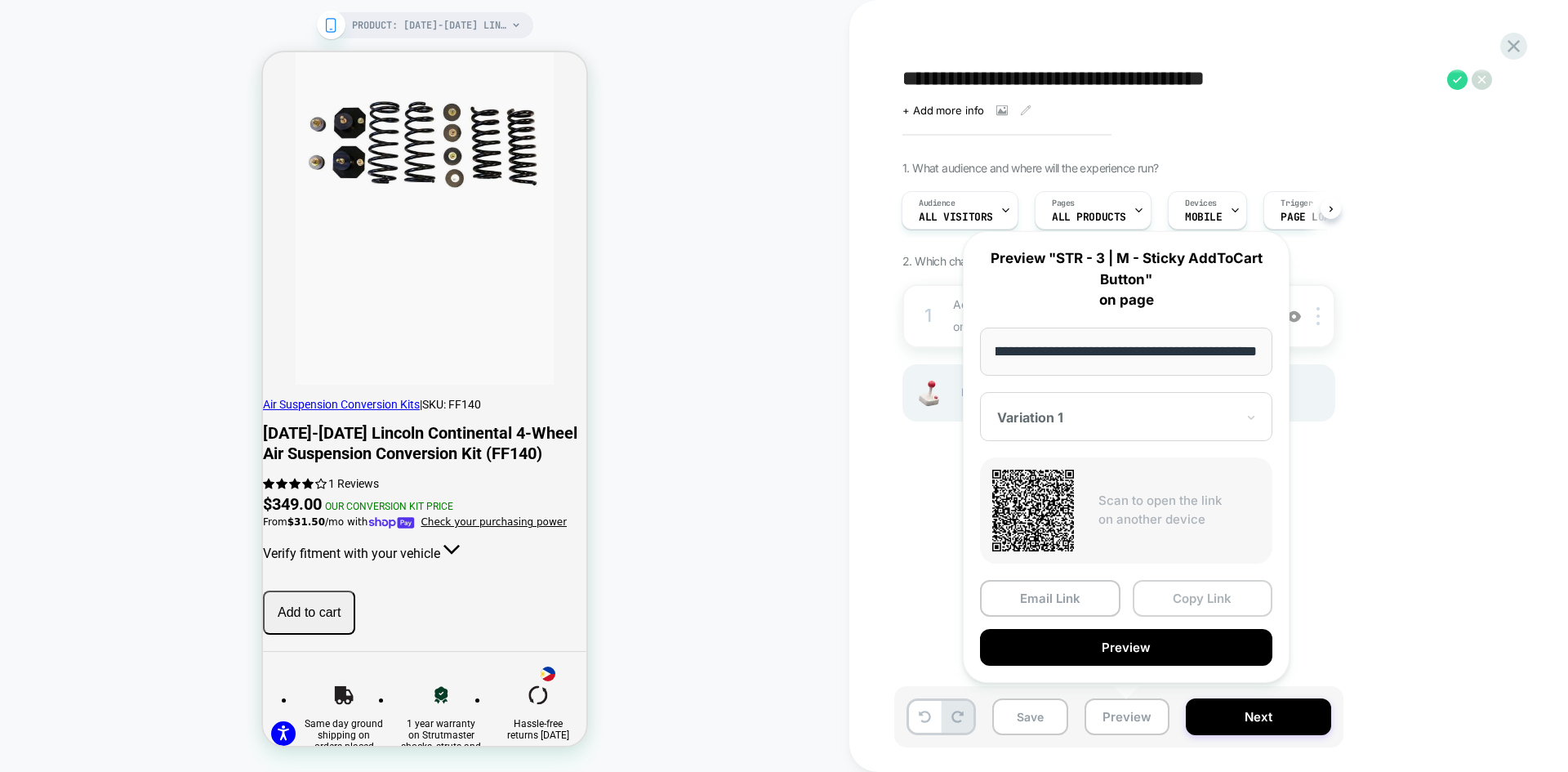
click at [1199, 595] on button "Copy Link" at bounding box center [1202, 598] width 140 height 37
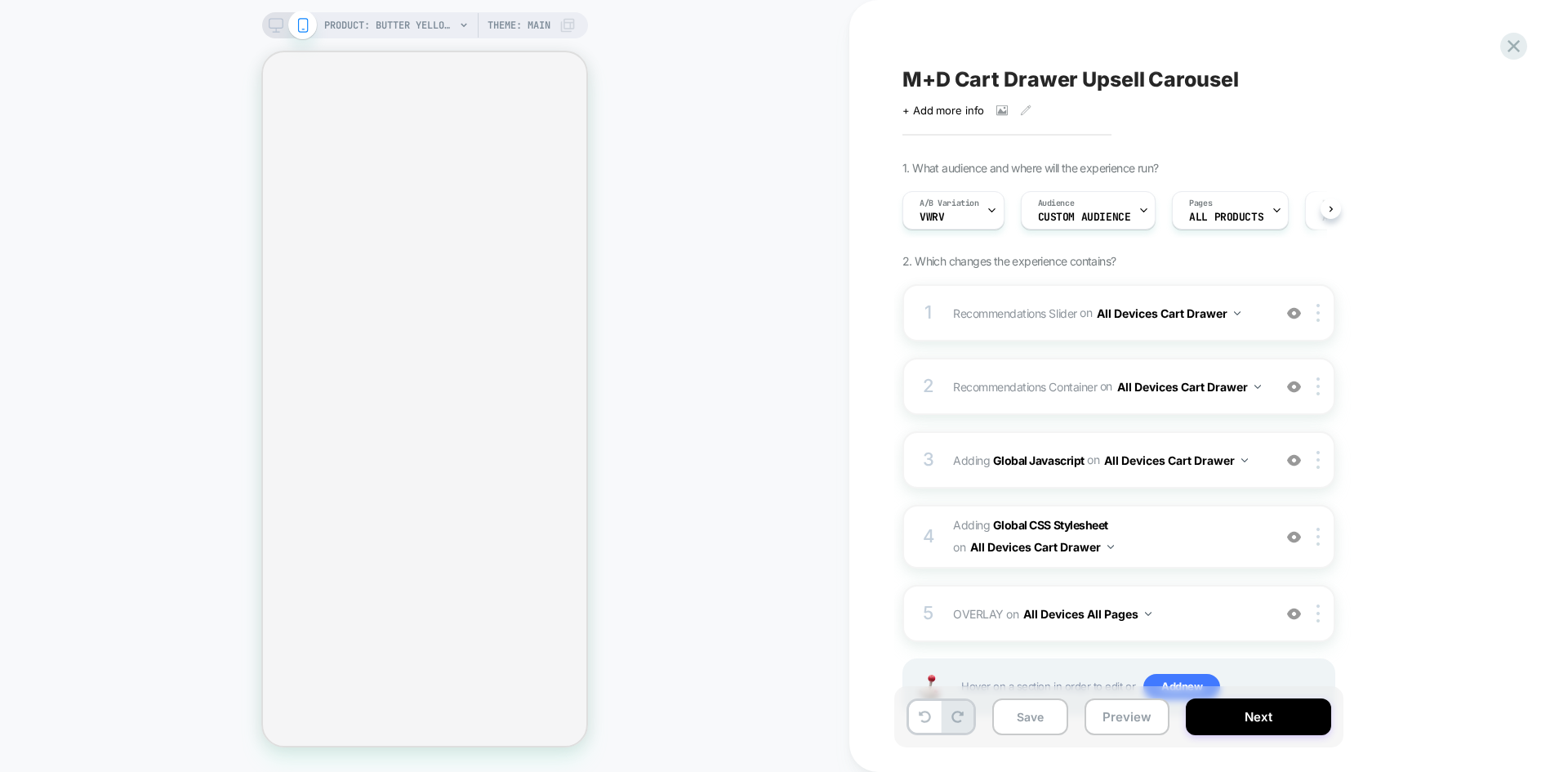
scroll to position [0, 1]
click at [966, 211] on div "A/B Variation VwRV" at bounding box center [948, 210] width 92 height 37
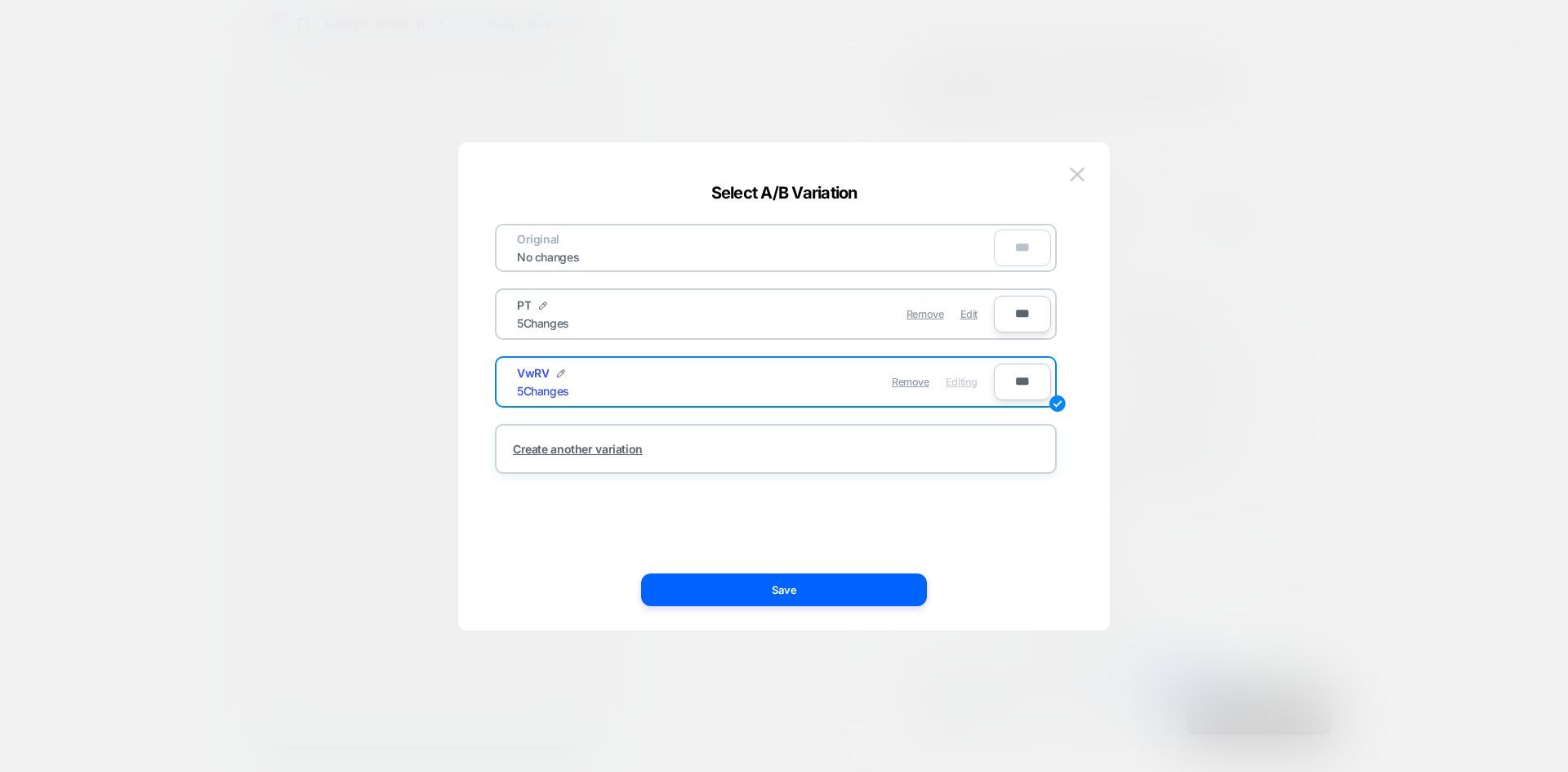
select select "**"
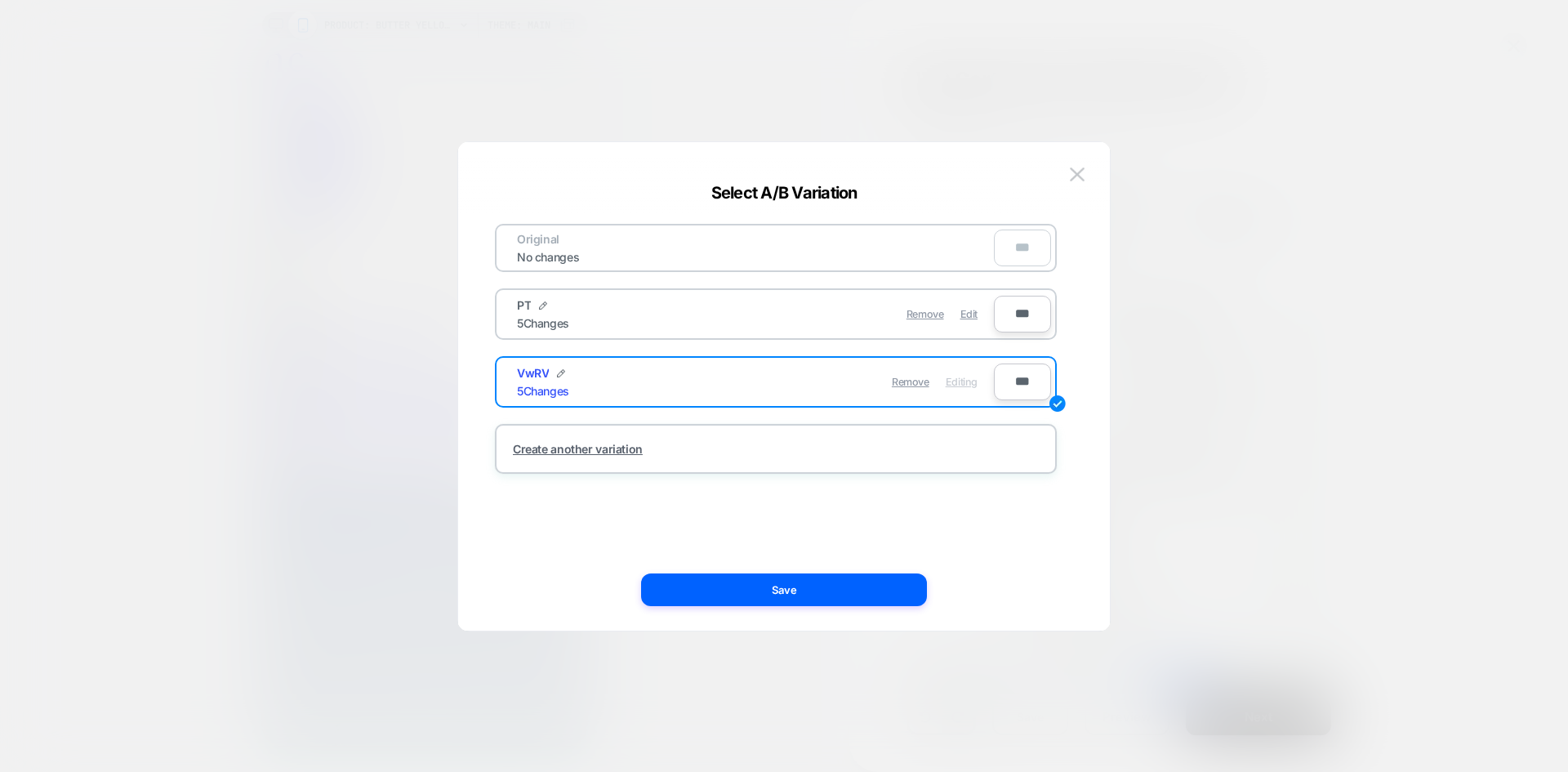
scroll to position [0, 0]
click at [1080, 174] on img at bounding box center [1077, 174] width 14 height 14
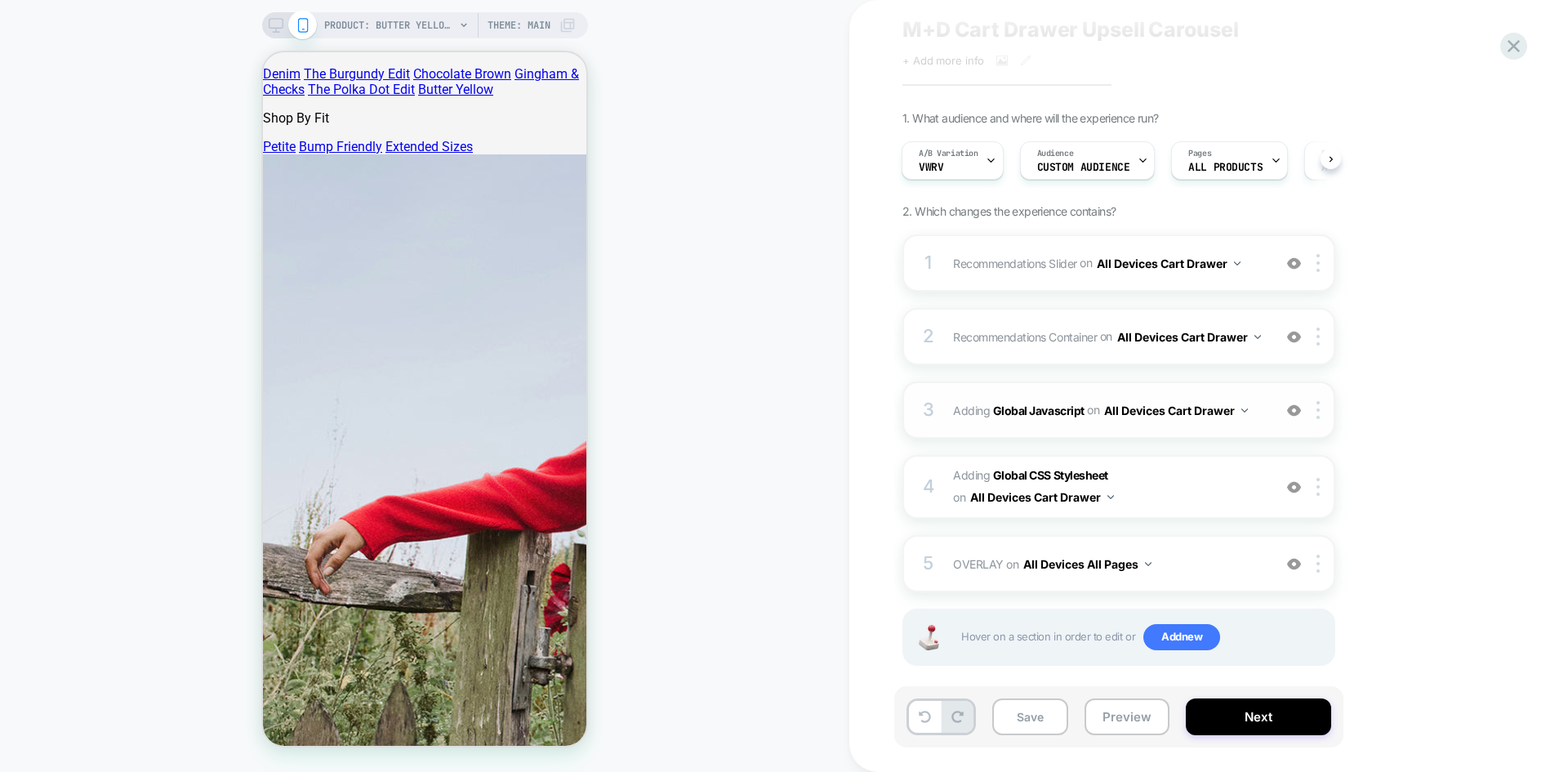
scroll to position [72, 0]
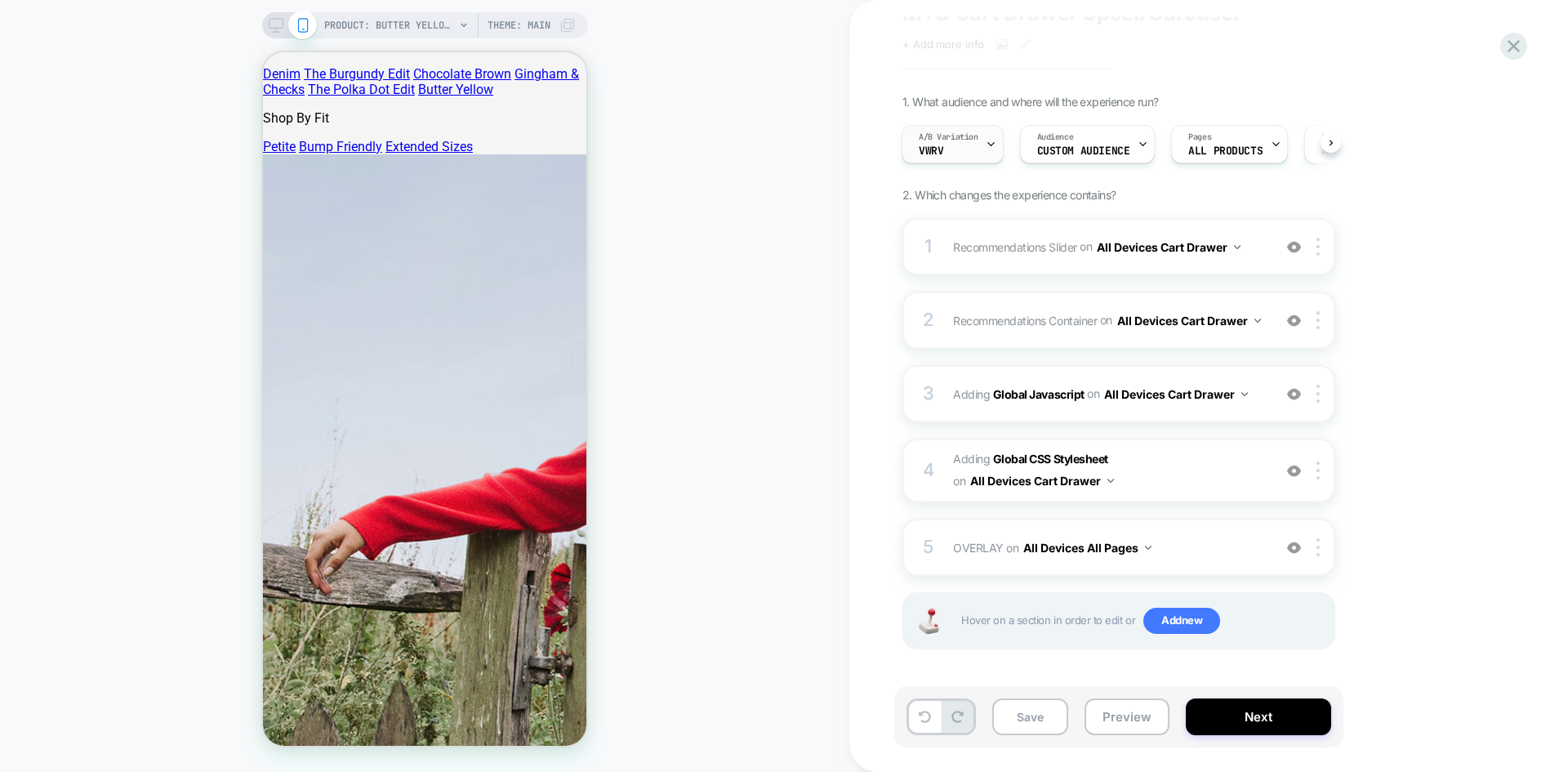
click at [962, 139] on div "A/B Variation VwRV" at bounding box center [948, 144] width 92 height 37
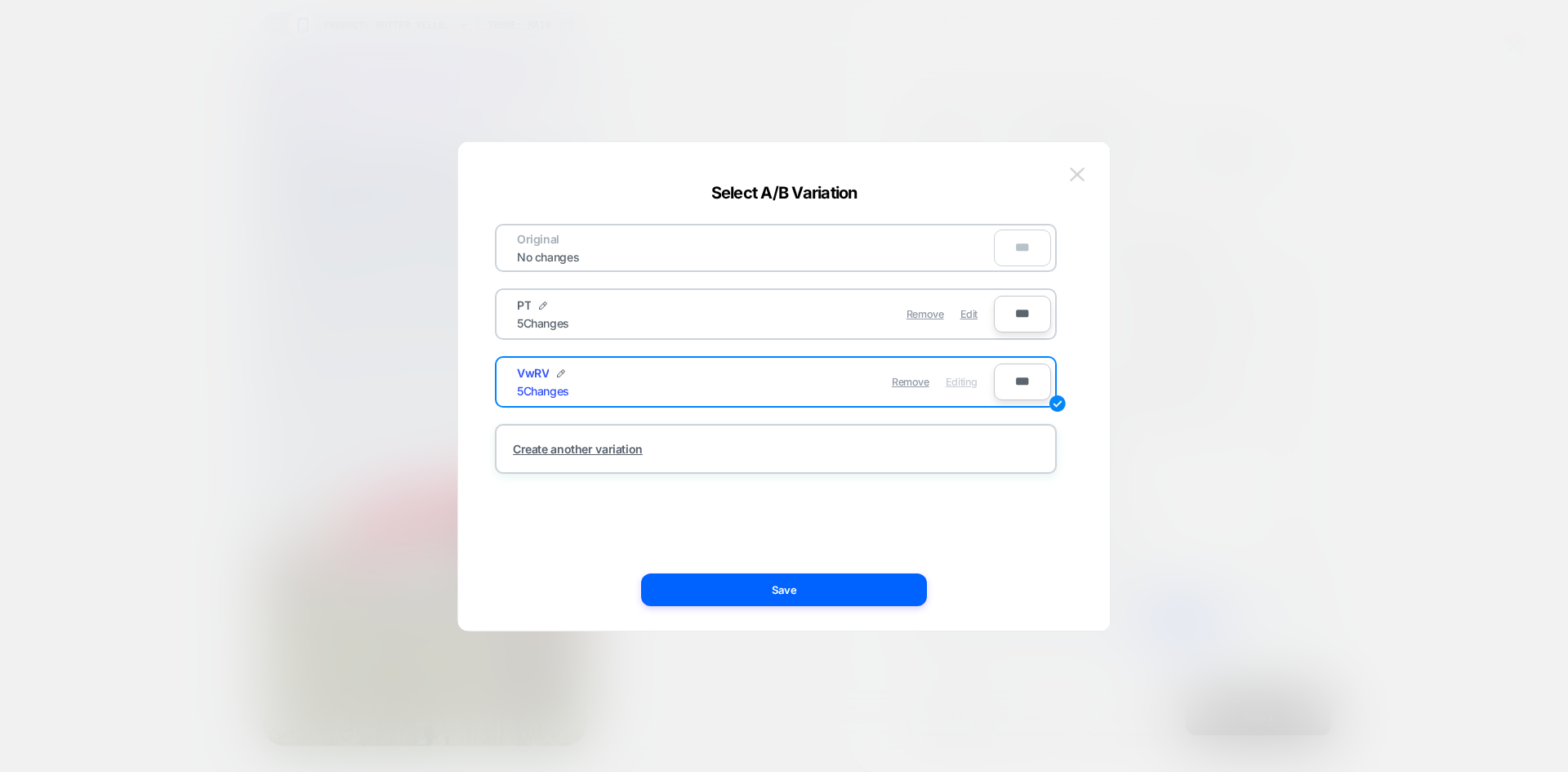
click at [1084, 174] on img at bounding box center [1077, 174] width 14 height 14
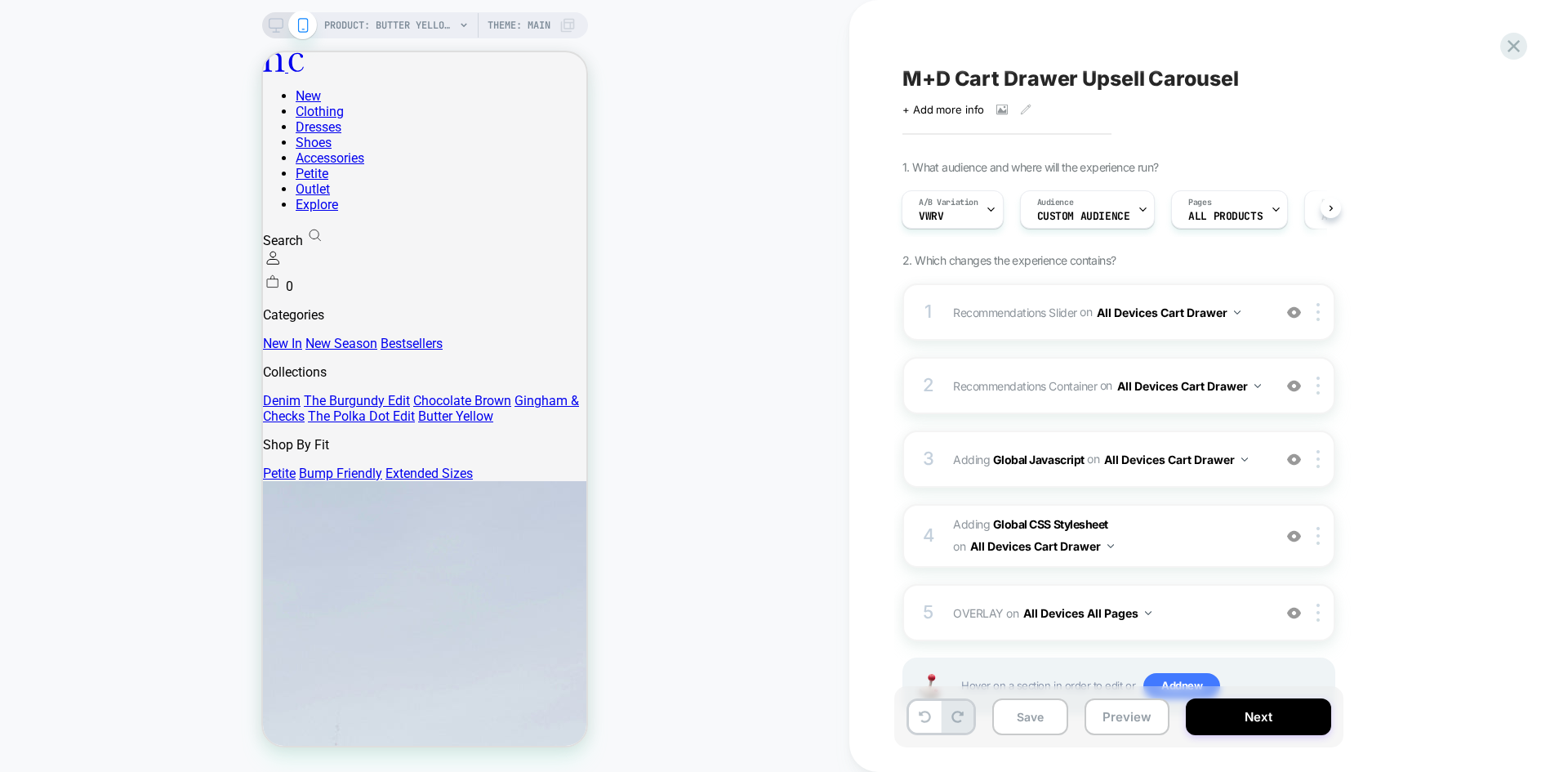
scroll to position [0, 0]
click at [986, 216] on div at bounding box center [991, 210] width 11 height 37
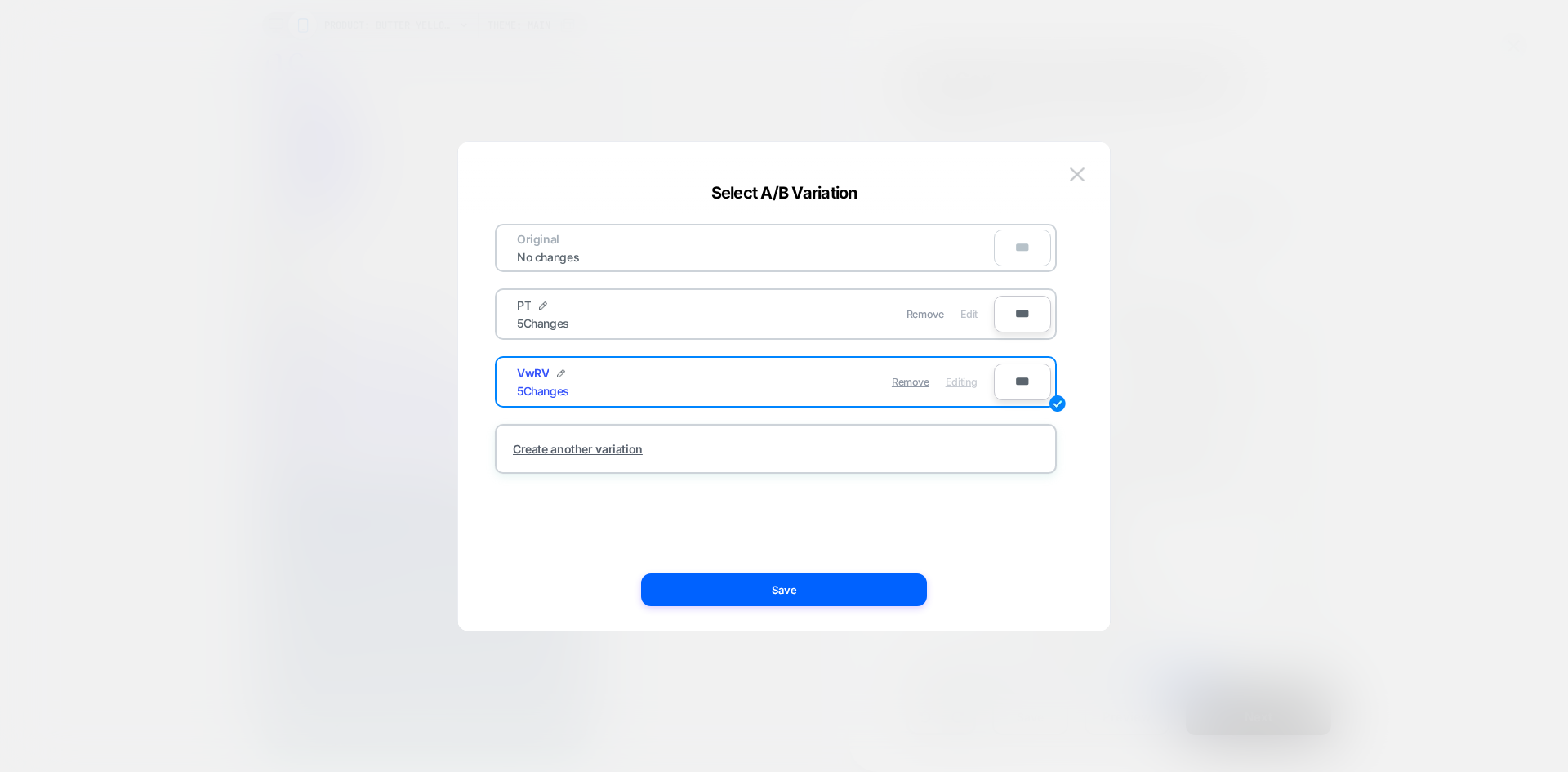
click at [969, 315] on span "Edit" at bounding box center [969, 314] width 17 height 13
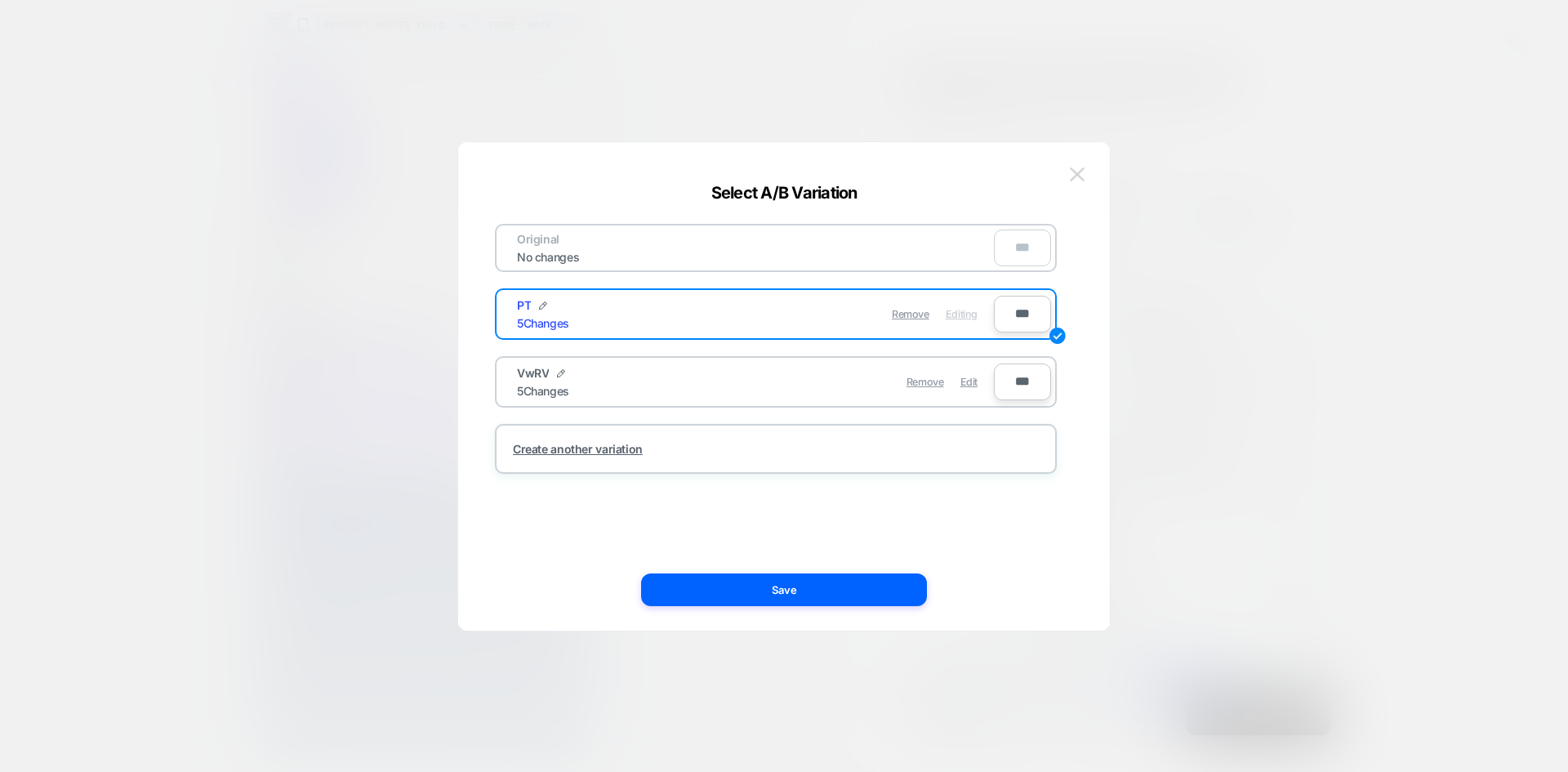
click at [1079, 174] on img at bounding box center [1077, 174] width 14 height 14
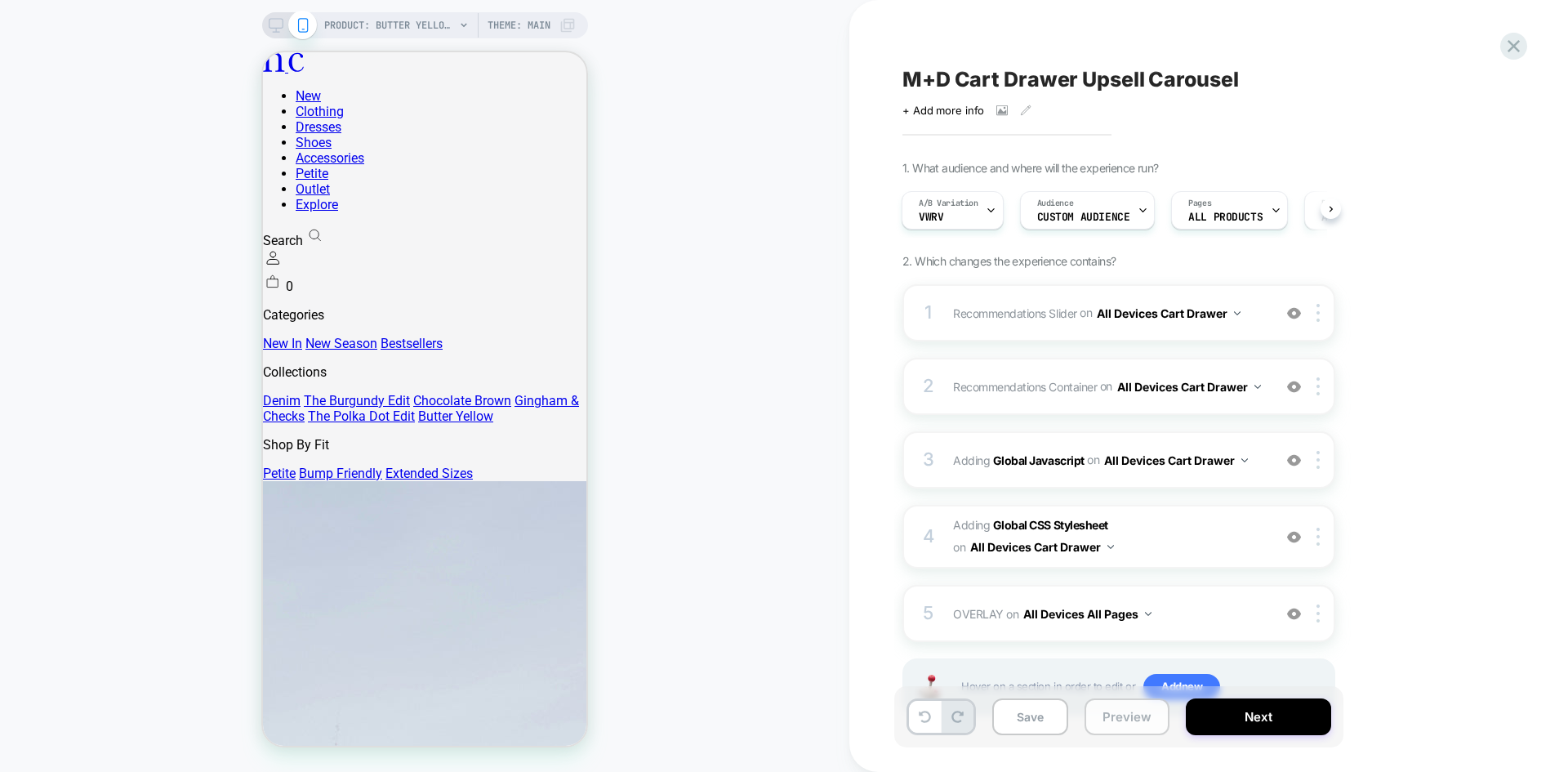
click at [1119, 727] on button "Preview" at bounding box center [1126, 717] width 85 height 37
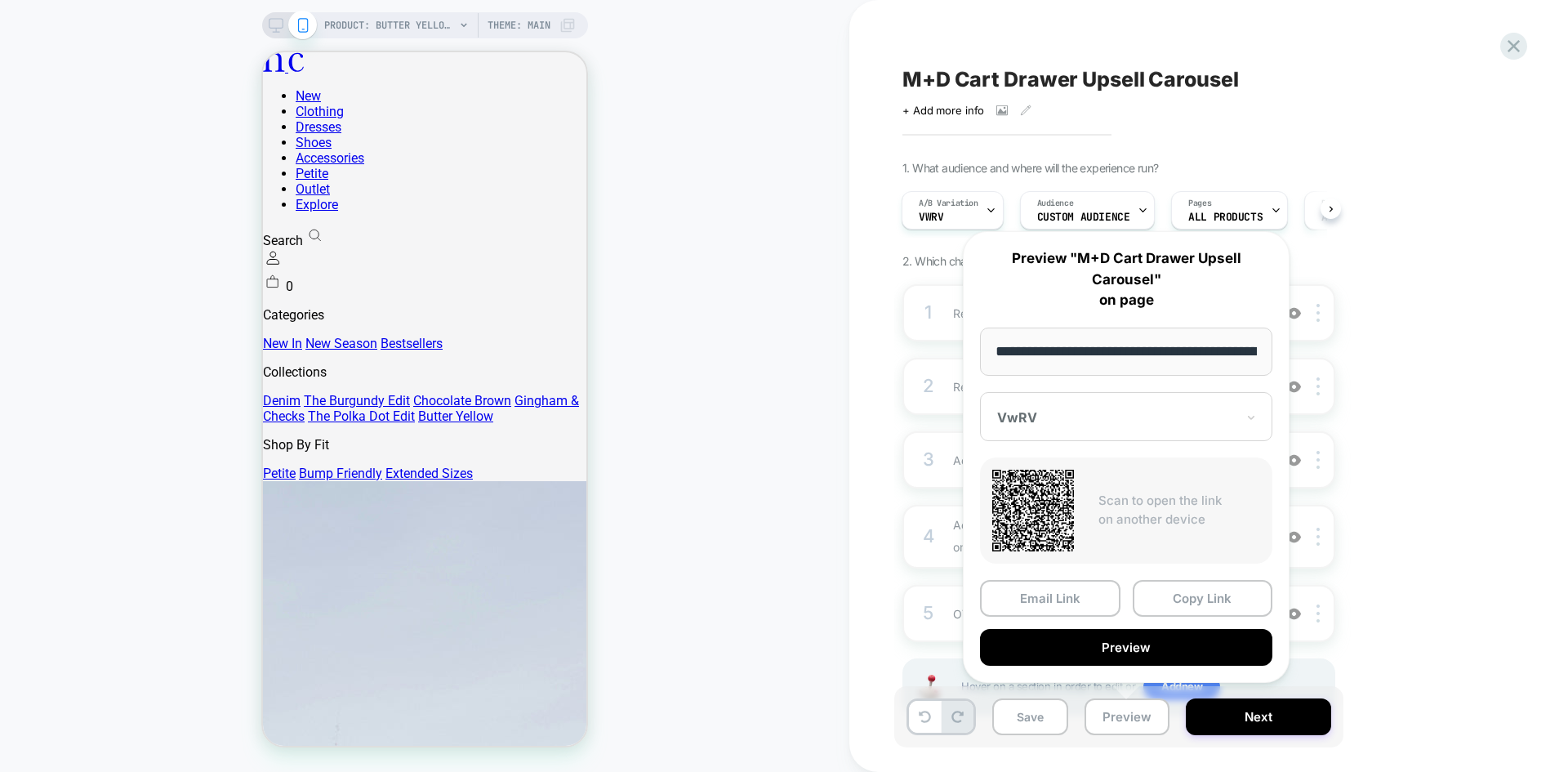
click at [1082, 416] on div at bounding box center [1116, 417] width 239 height 16
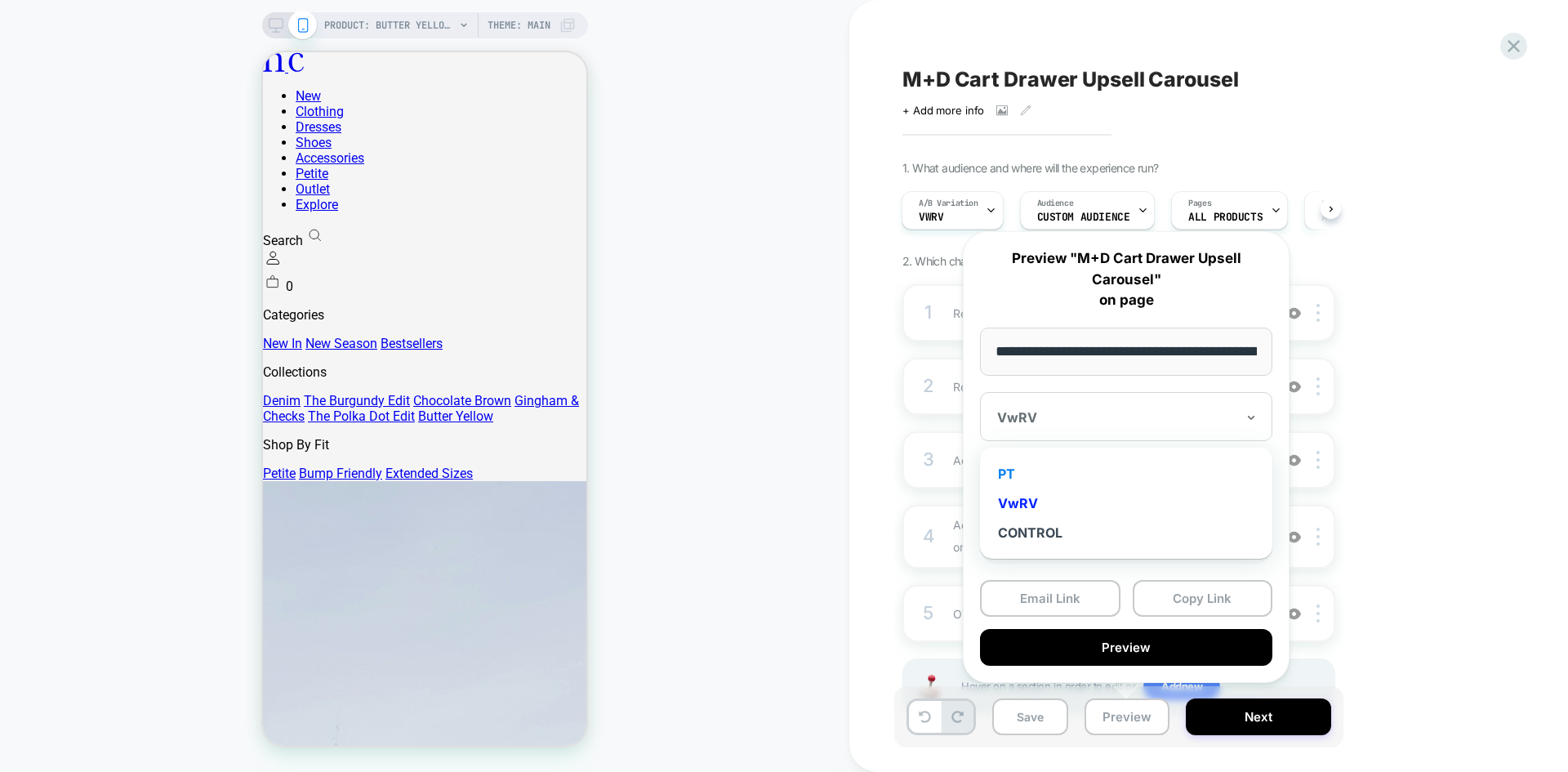
click at [1009, 473] on div "PT" at bounding box center [1126, 473] width 276 height 30
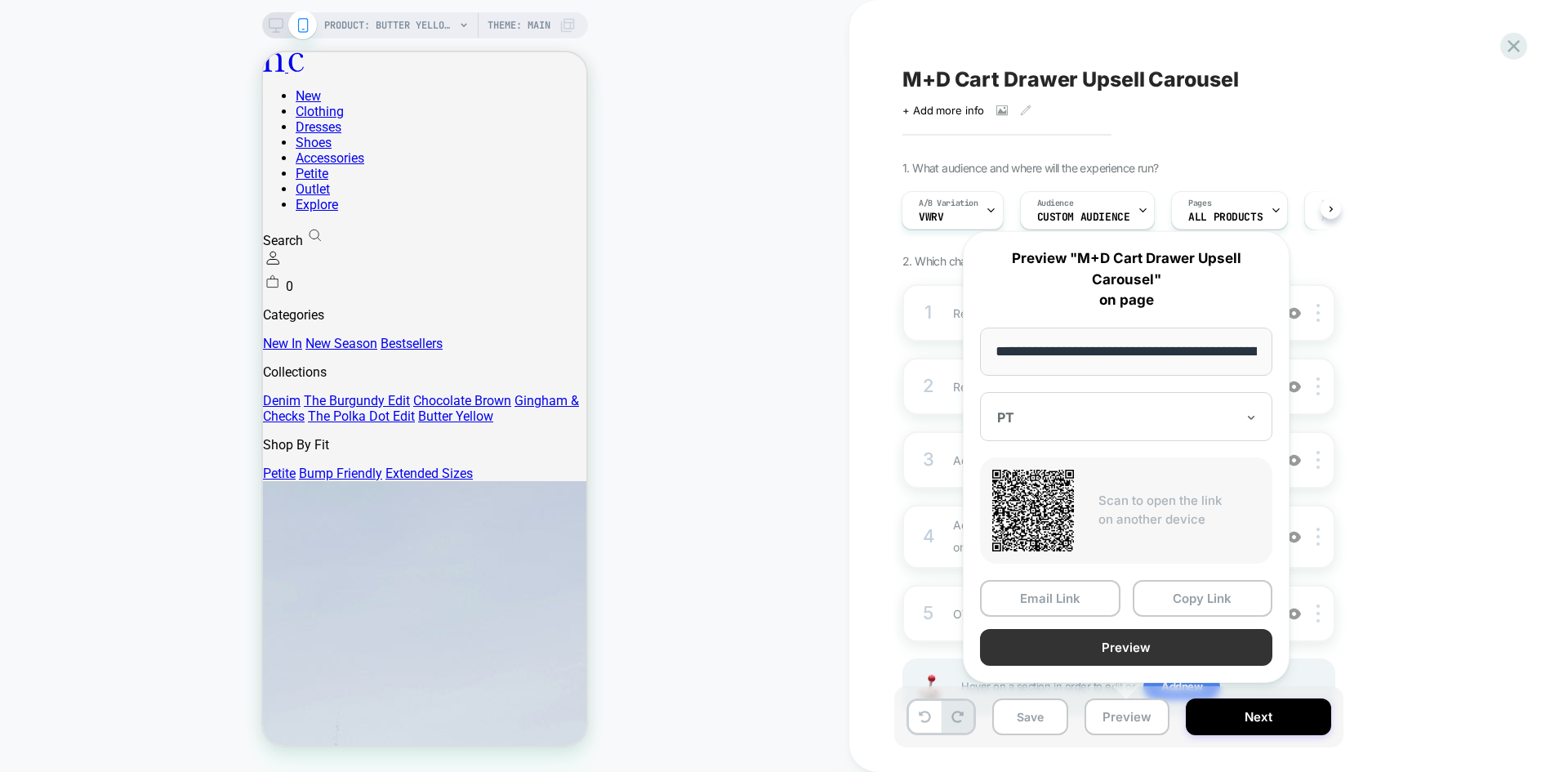
click at [1130, 659] on button "Preview" at bounding box center [1126, 647] width 292 height 37
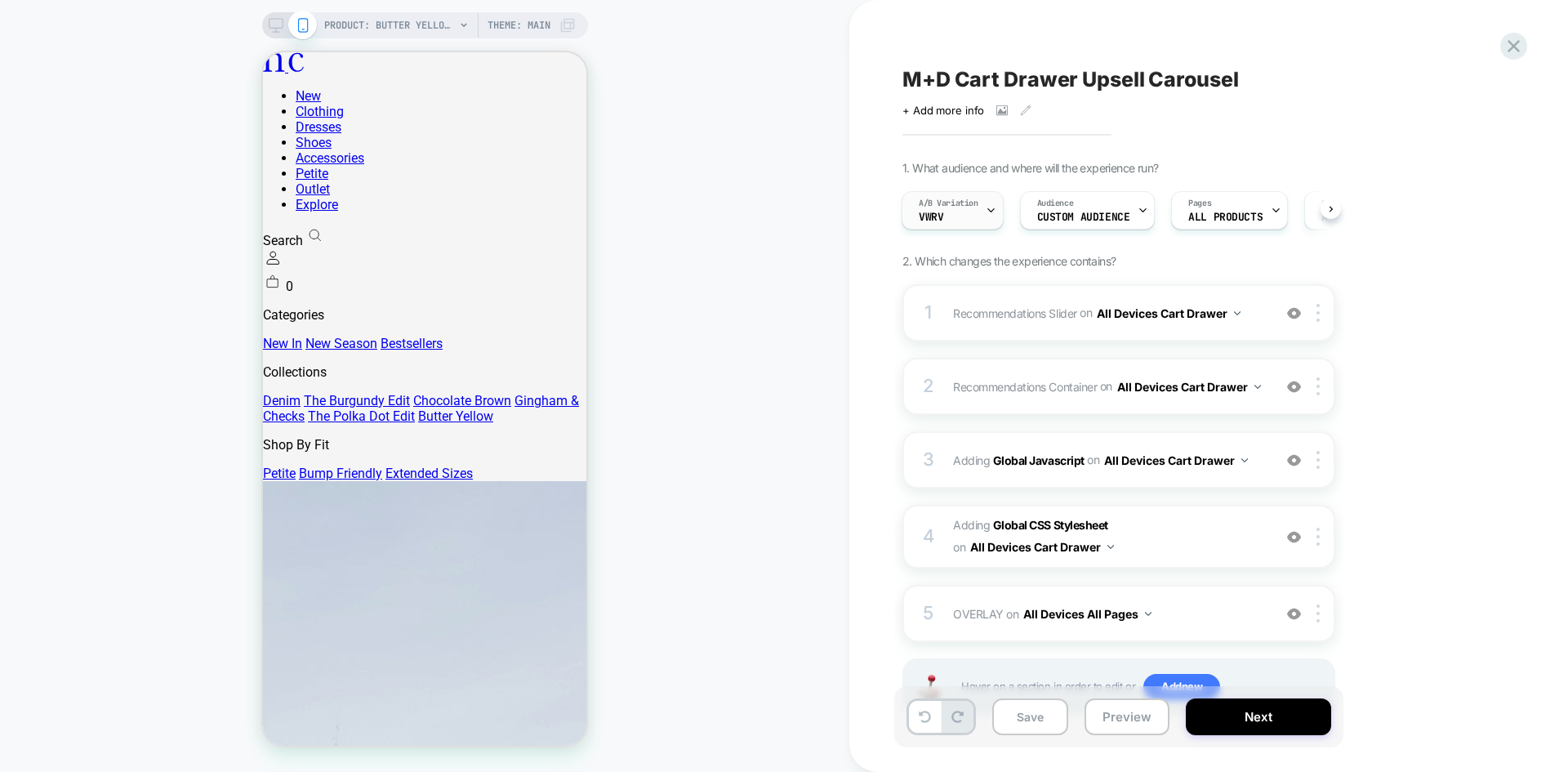
click at [948, 210] on div "A/B Variation VwRV" at bounding box center [948, 210] width 92 height 37
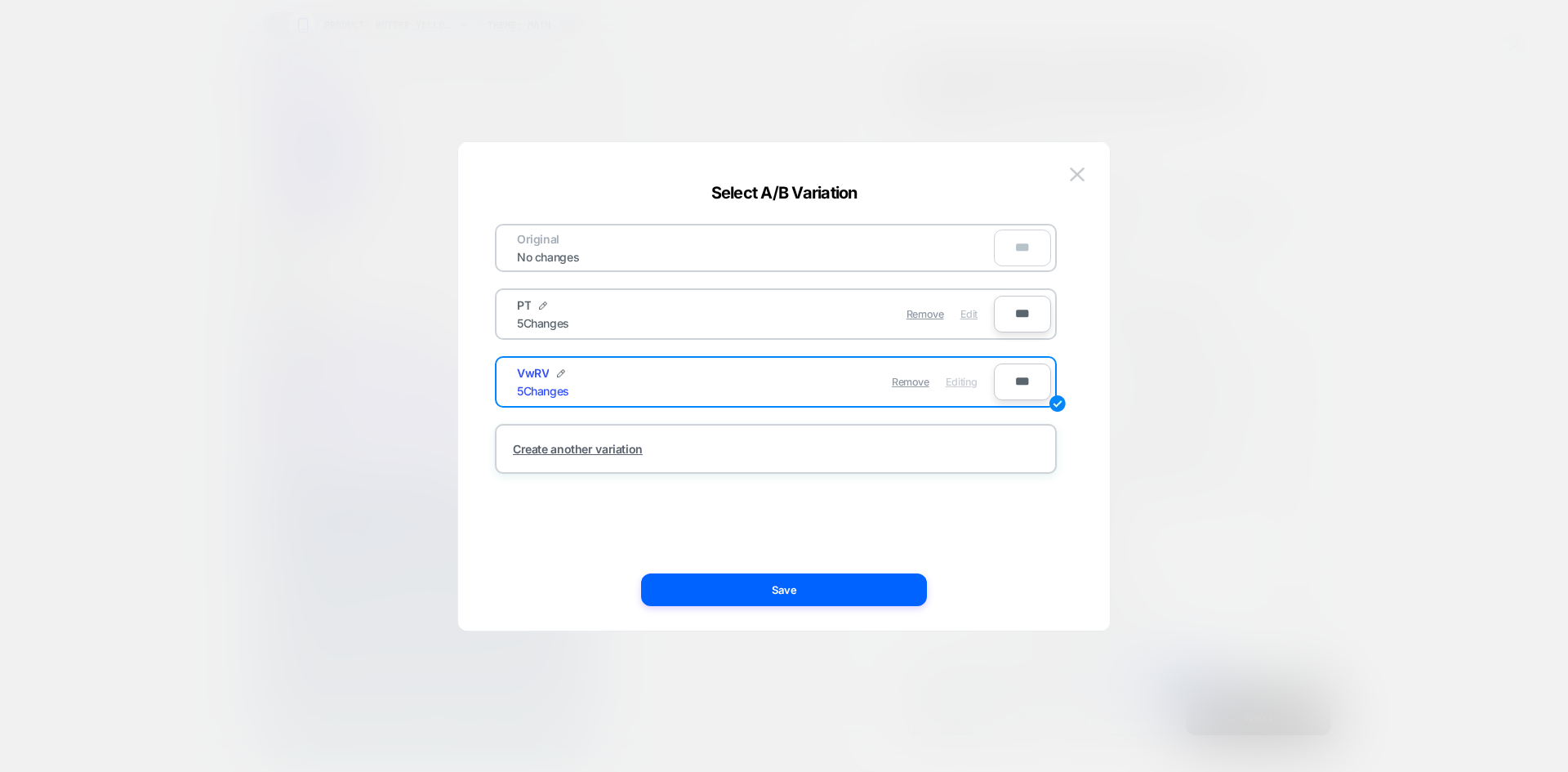
click at [976, 314] on span "Edit" at bounding box center [969, 314] width 17 height 13
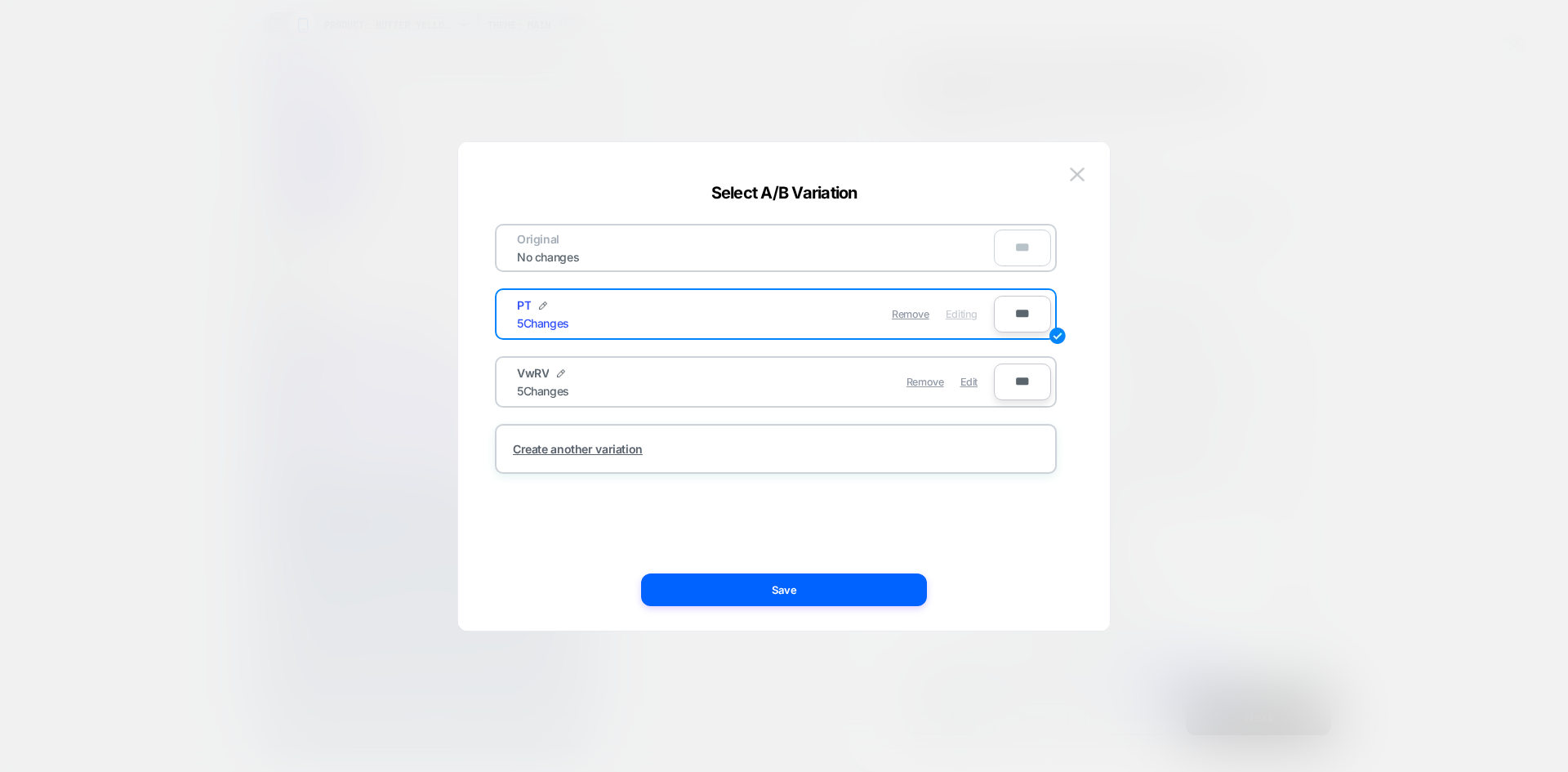
click at [970, 310] on span "Editing" at bounding box center [962, 314] width 32 height 13
click at [792, 589] on button "Save" at bounding box center [784, 590] width 286 height 33
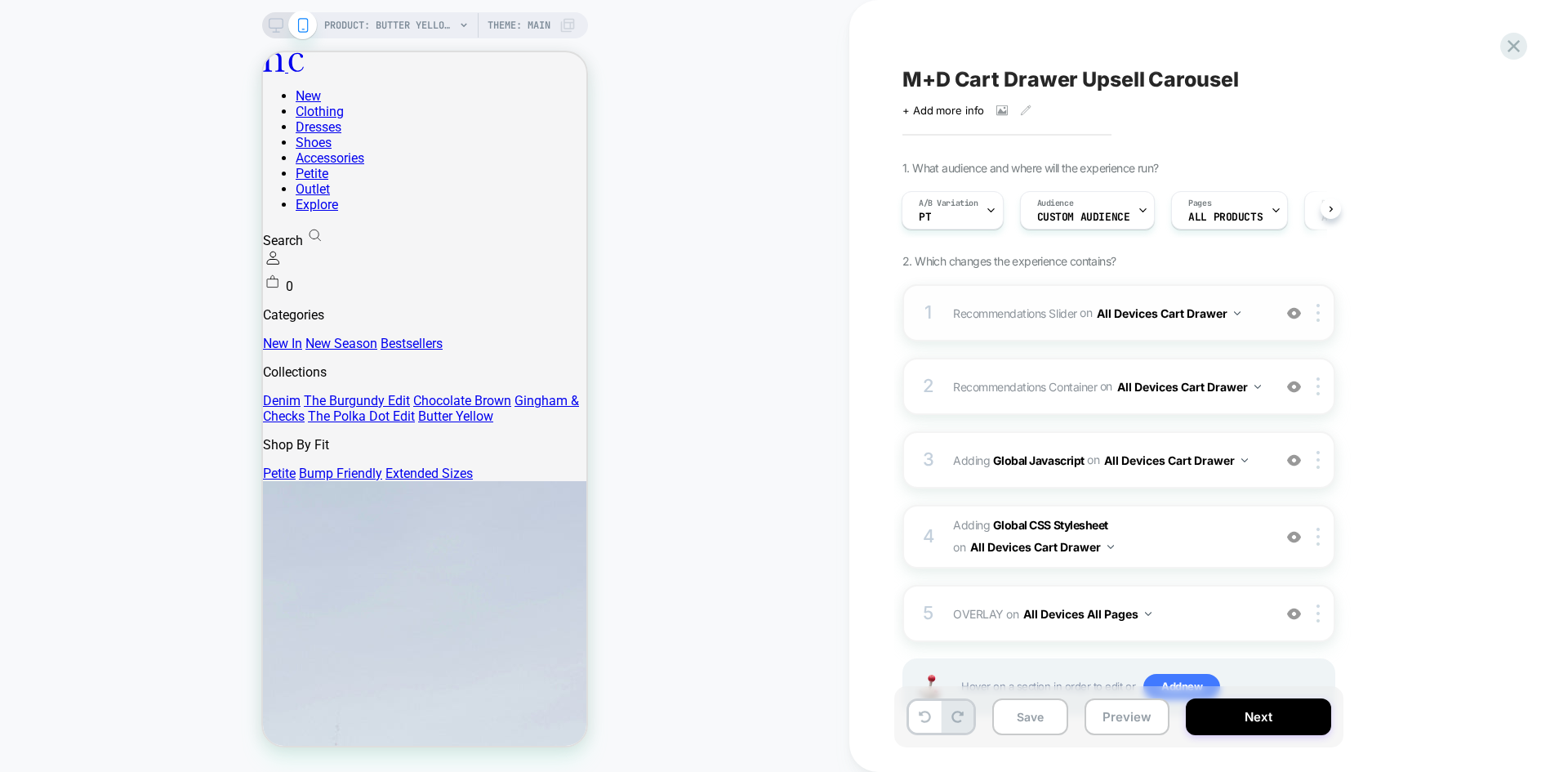
click at [1165, 314] on button "All Devices Cart Drawer" at bounding box center [1168, 313] width 144 height 23
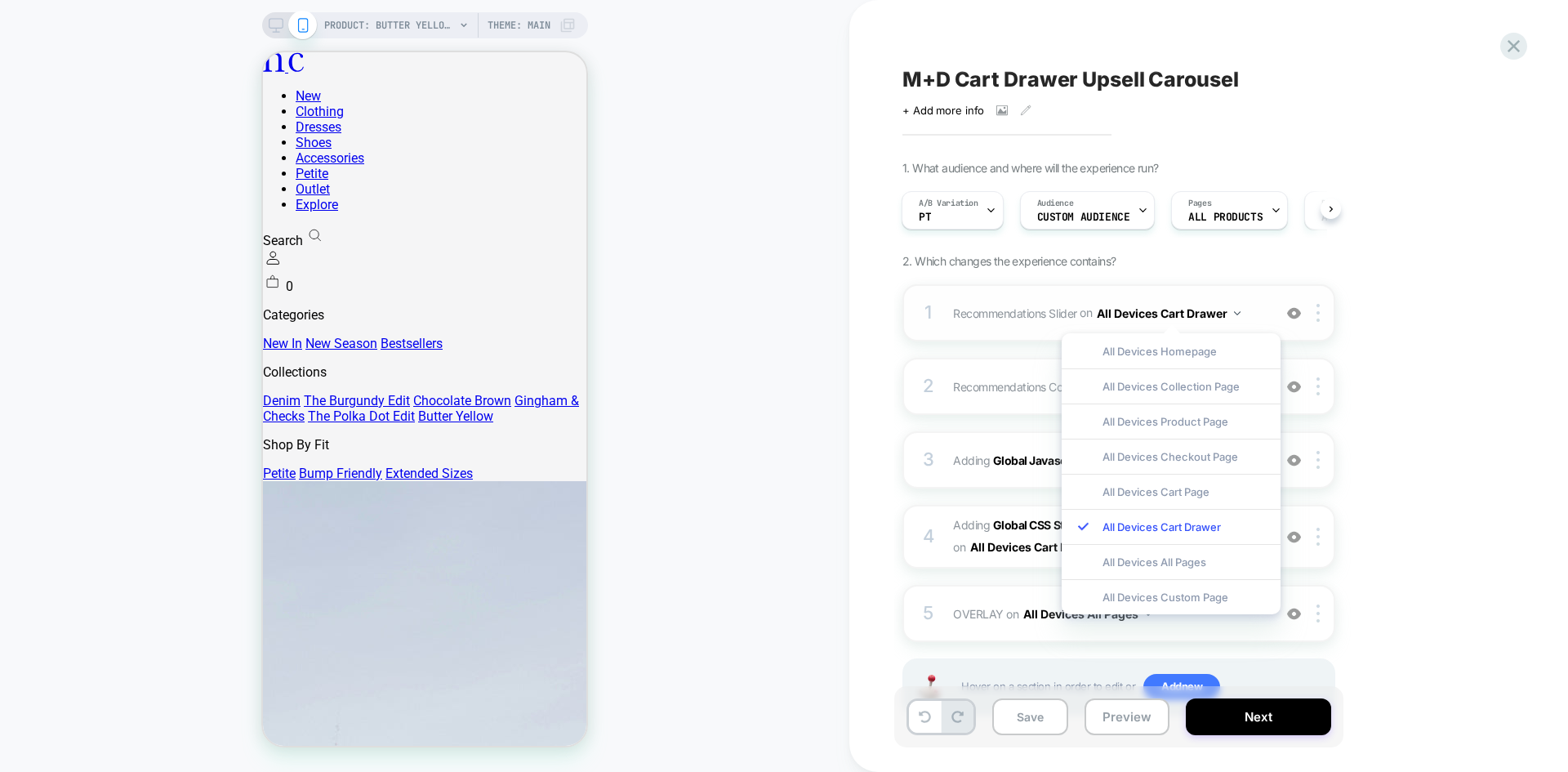
click at [1165, 314] on button "All Devices Cart Drawer" at bounding box center [1168, 313] width 144 height 23
click at [1117, 394] on button "All Devices Cart Drawer" at bounding box center [1189, 386] width 144 height 23
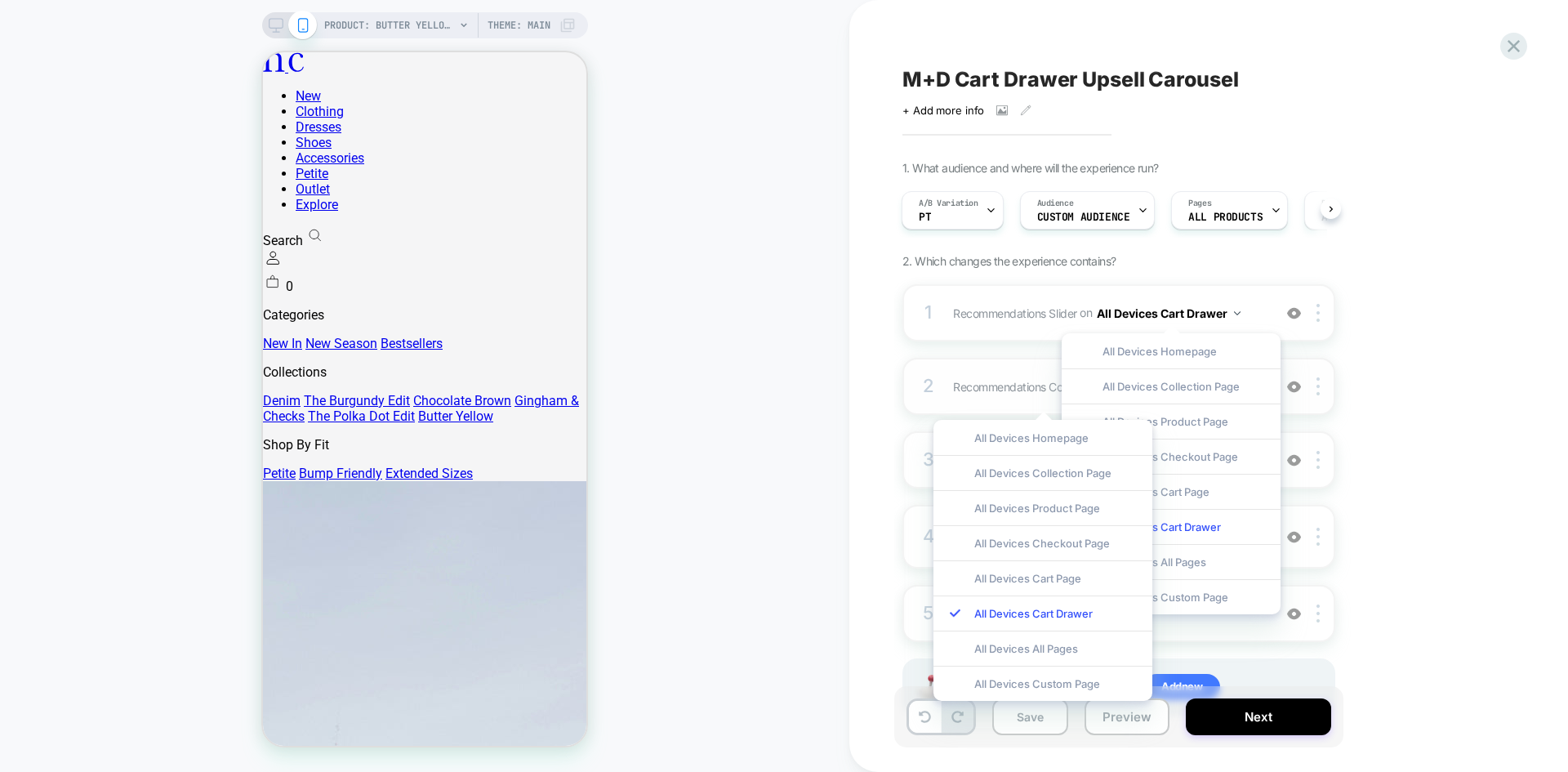
click at [1013, 367] on div "2 Recommendations Container Adding Code Block BEFORE .menu-drawer__dynamic-cont…" at bounding box center [1119, 386] width 433 height 57
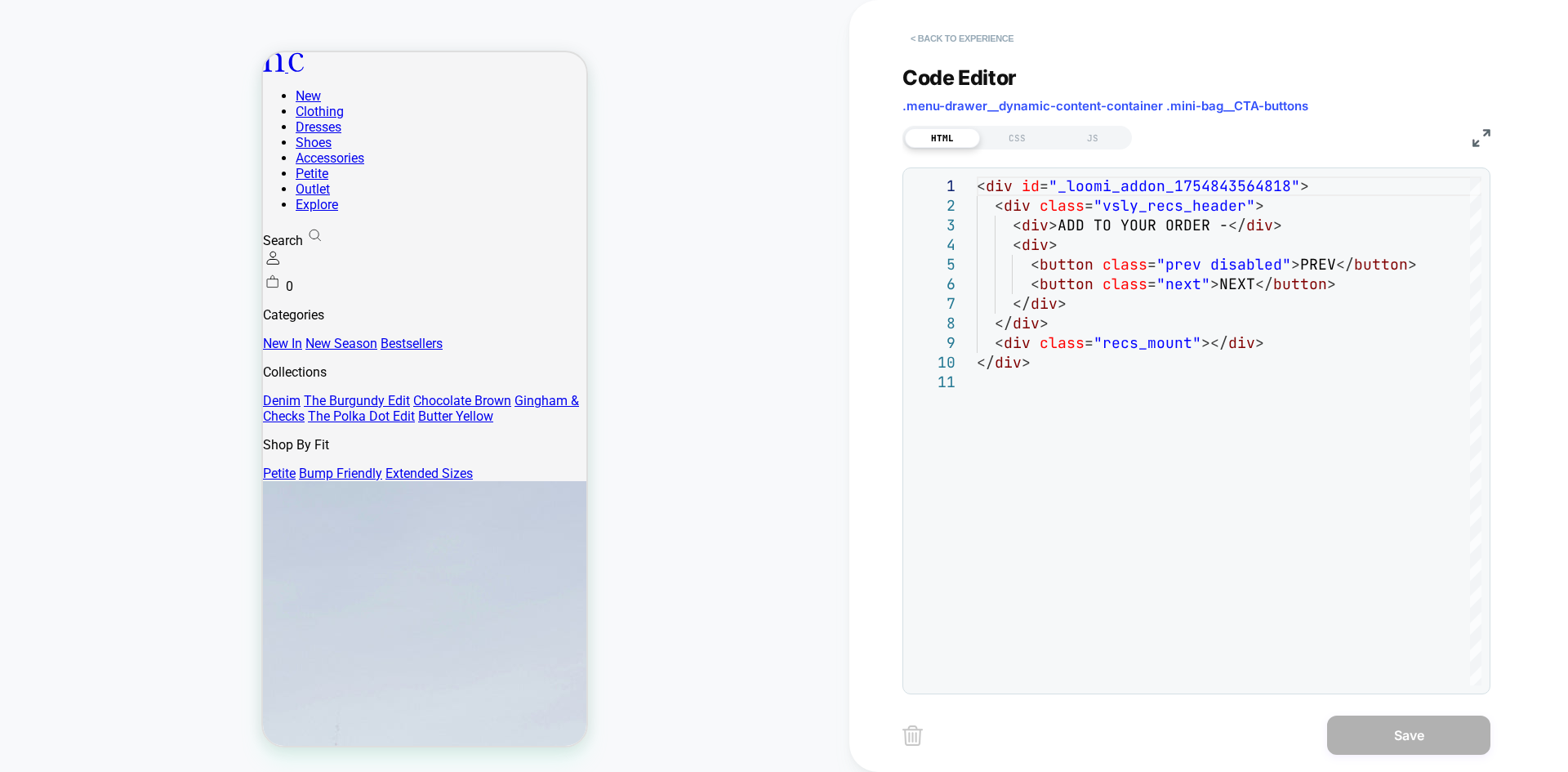
click at [942, 39] on button "< Back to experience" at bounding box center [962, 38] width 119 height 26
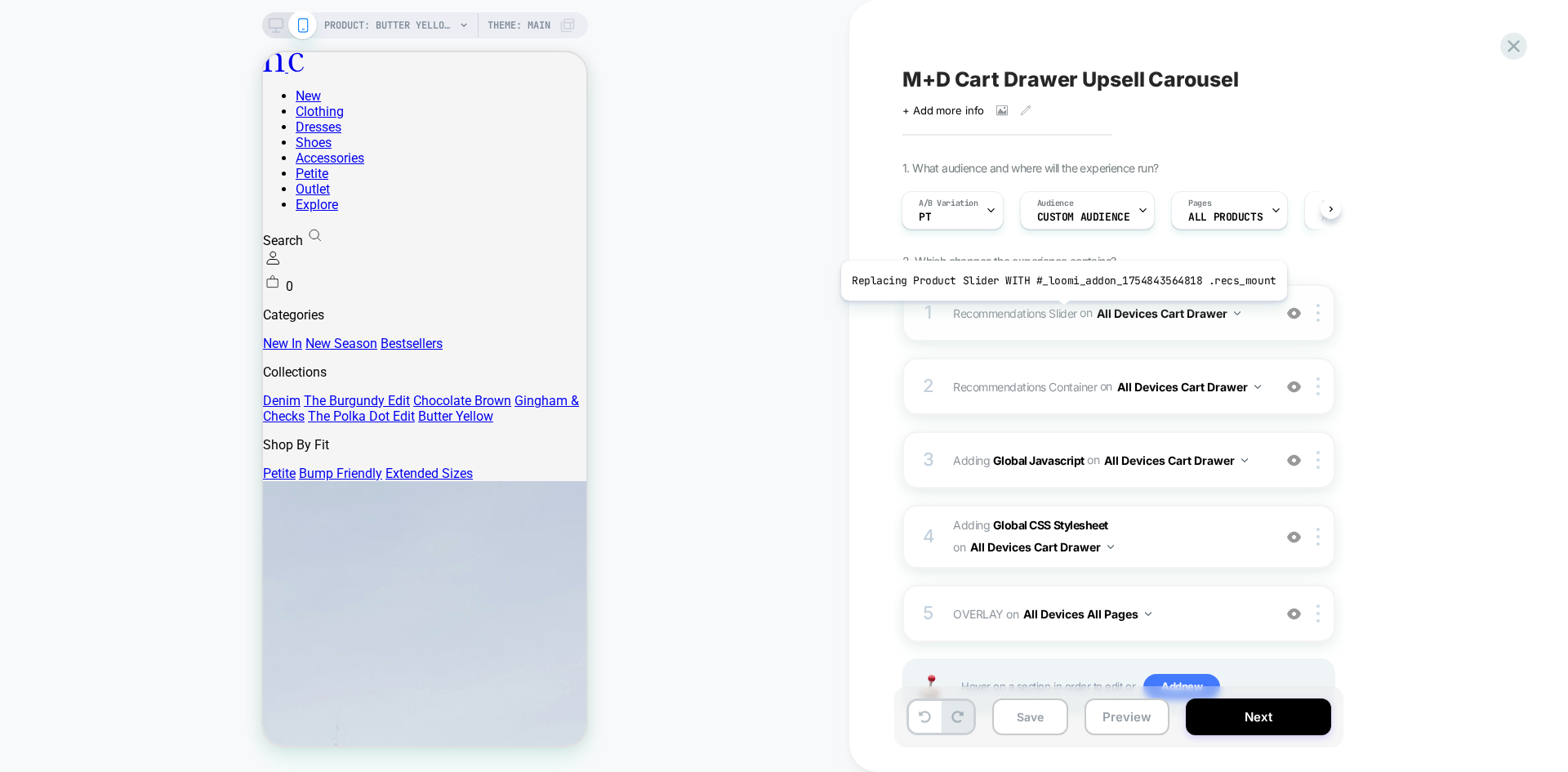
click at [1058, 313] on span "Recommendations Slider" at bounding box center [1014, 312] width 124 height 14
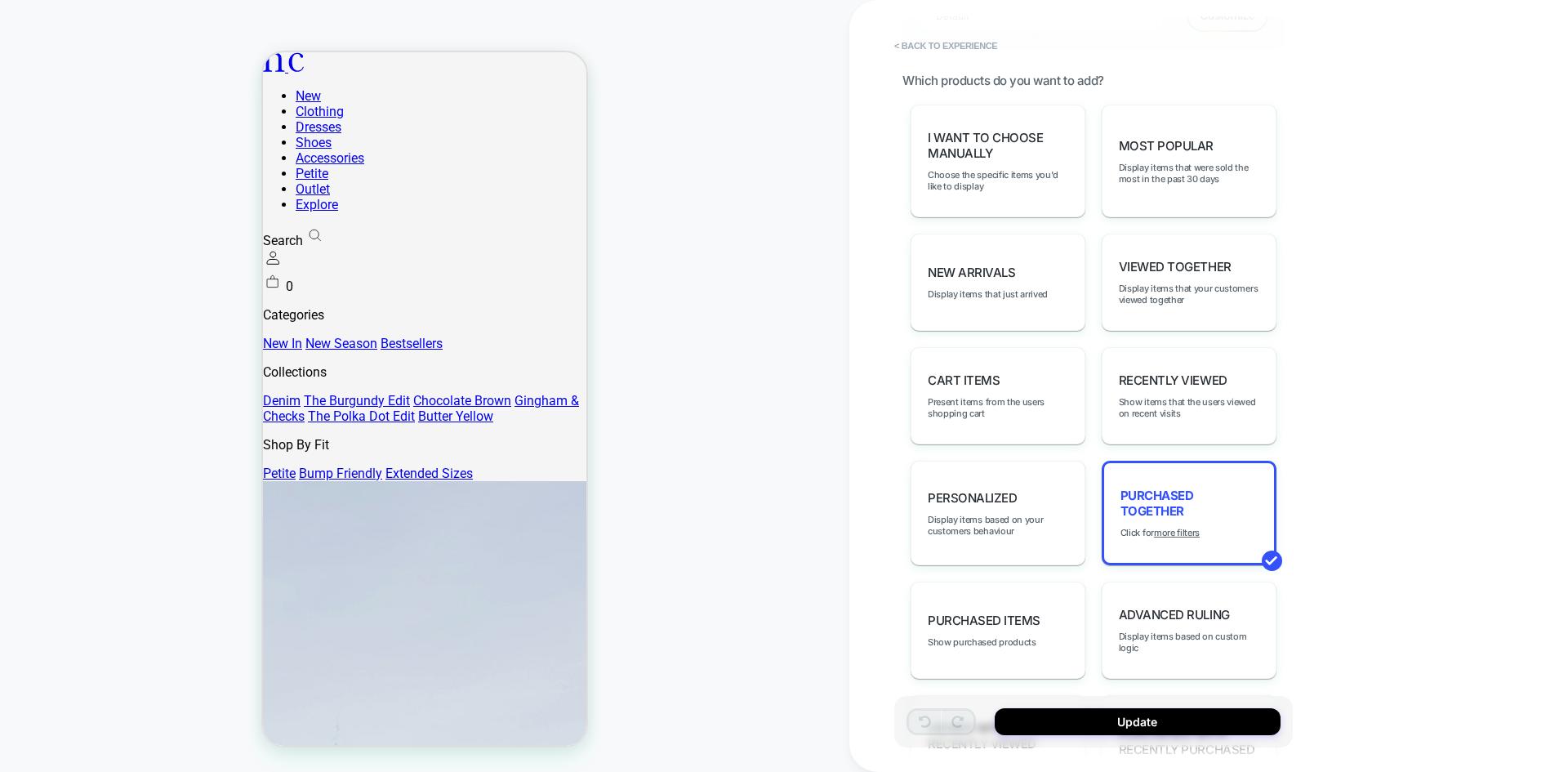
scroll to position [81, 0]
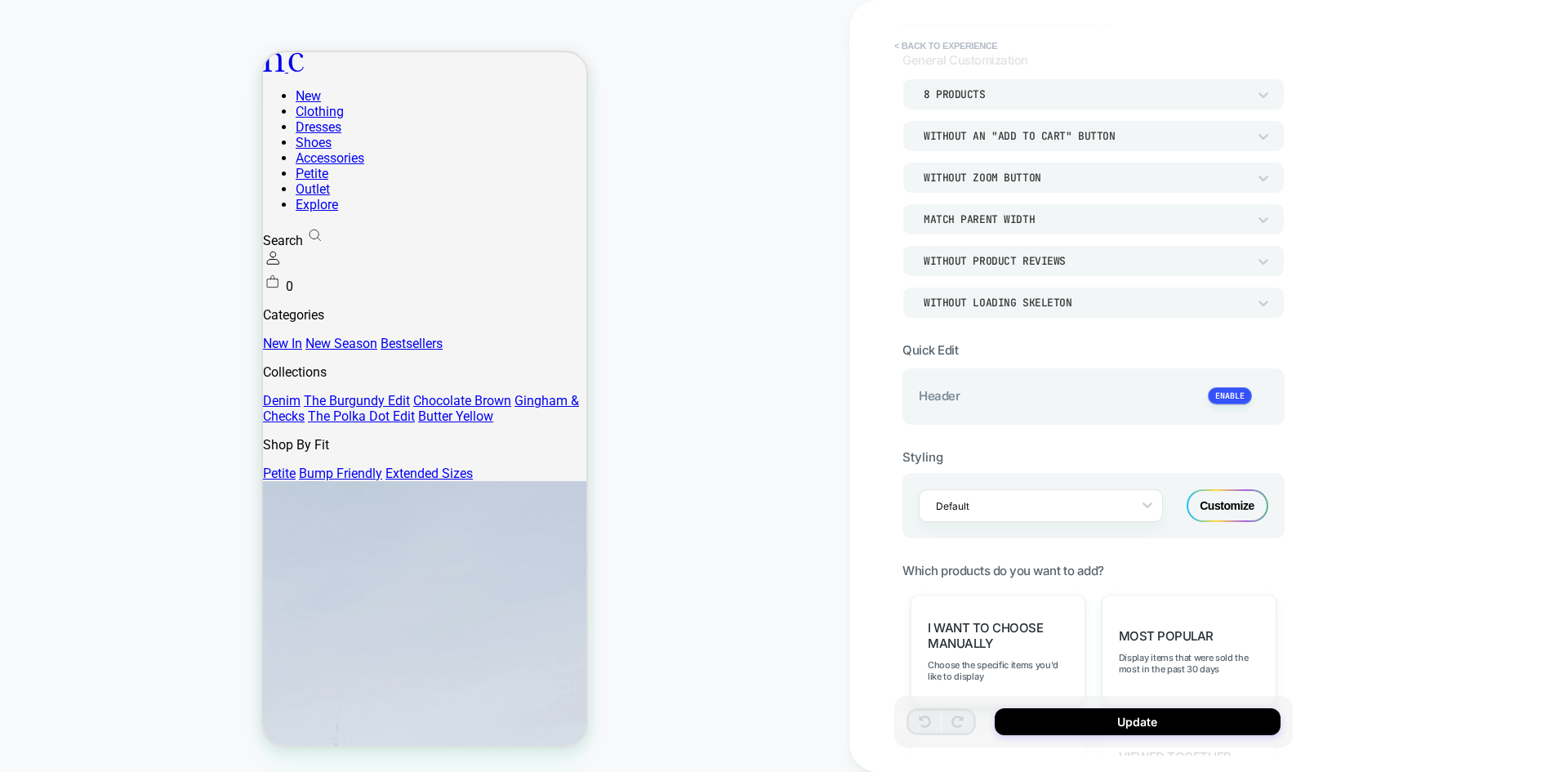
click at [940, 52] on button "< Back to experience" at bounding box center [945, 46] width 119 height 26
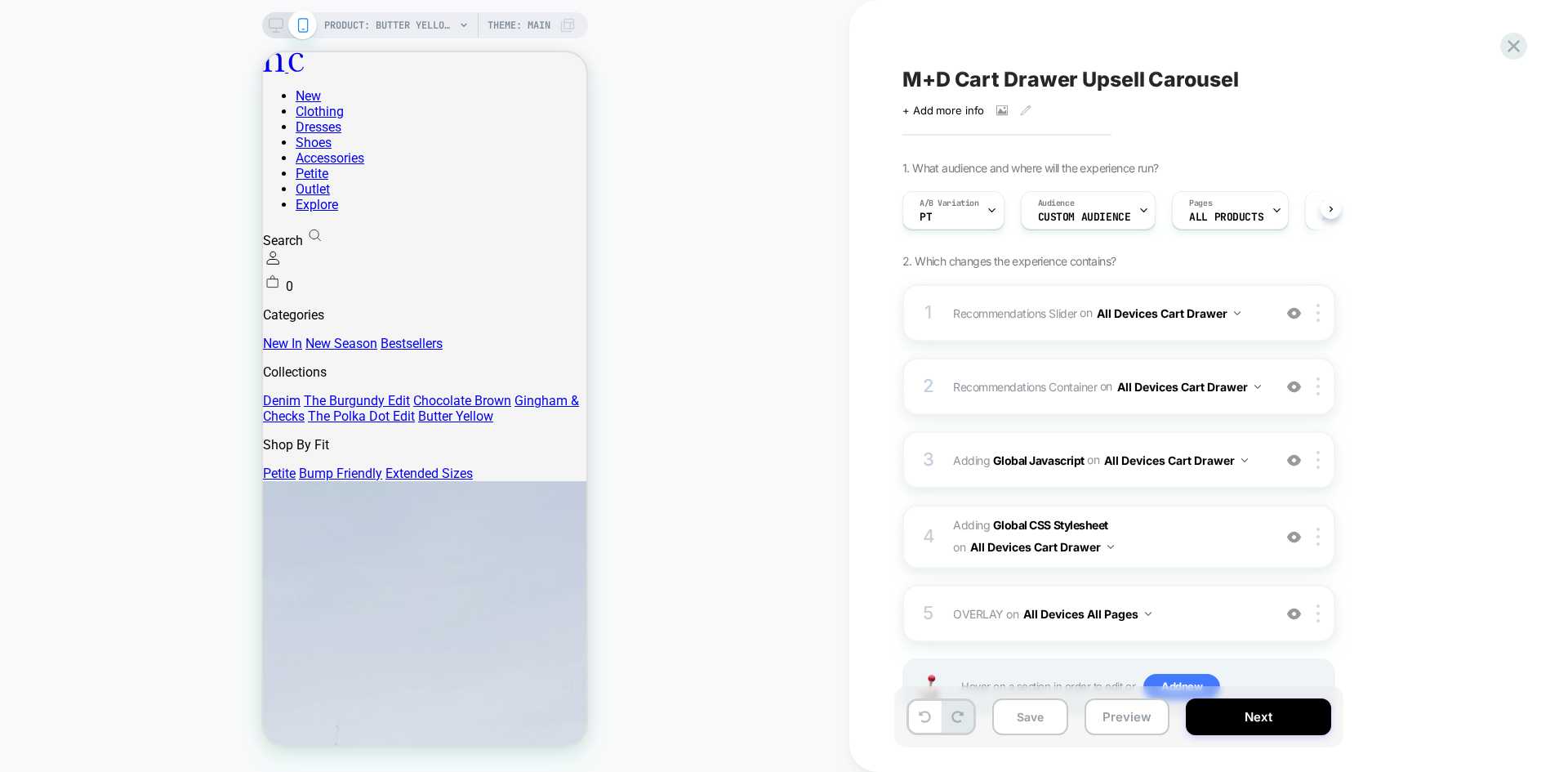
scroll to position [0, 1]
click at [962, 213] on div "A/B Variation PT" at bounding box center [948, 210] width 92 height 37
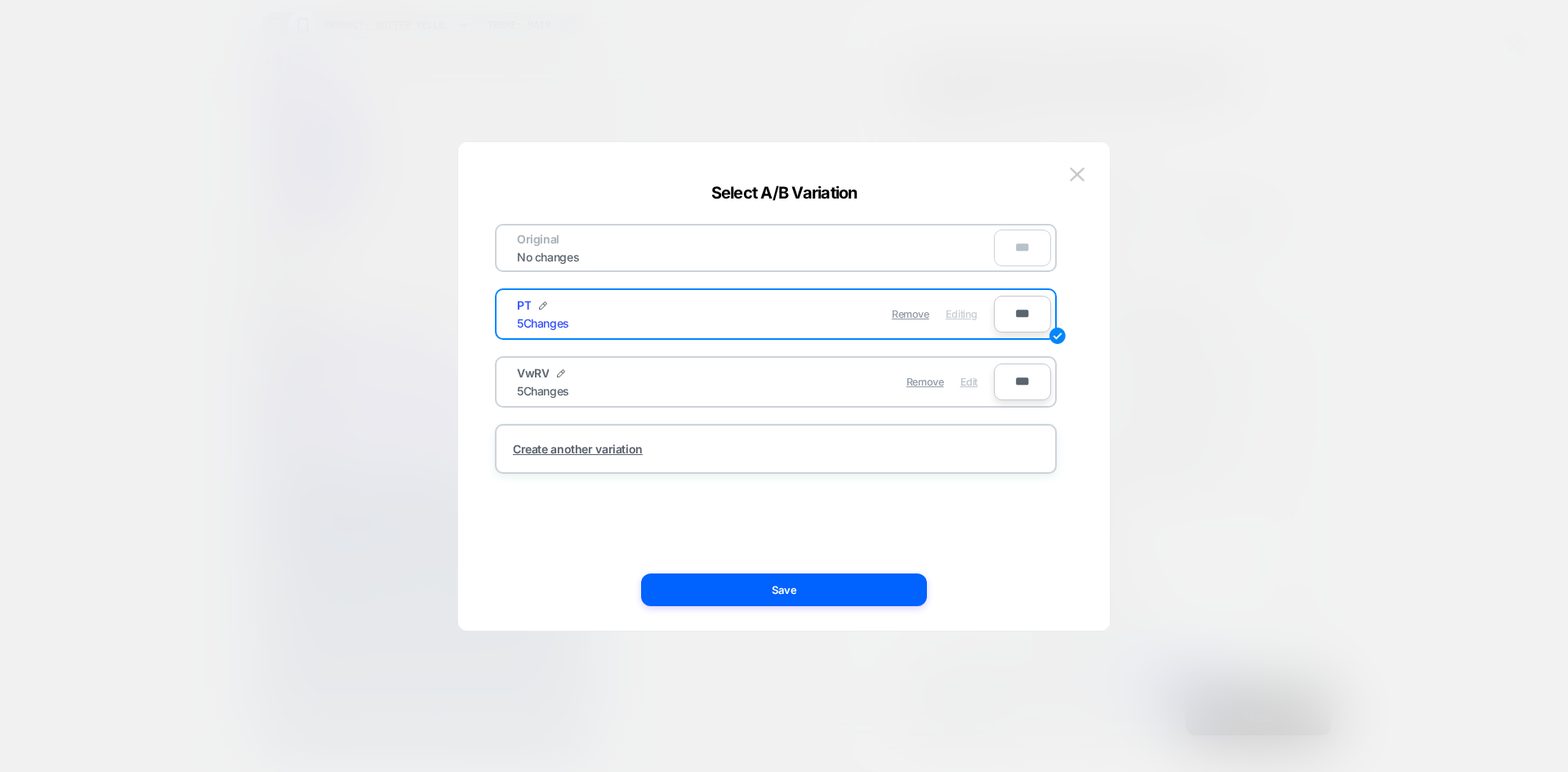
click at [964, 382] on span "Edit" at bounding box center [969, 382] width 17 height 13
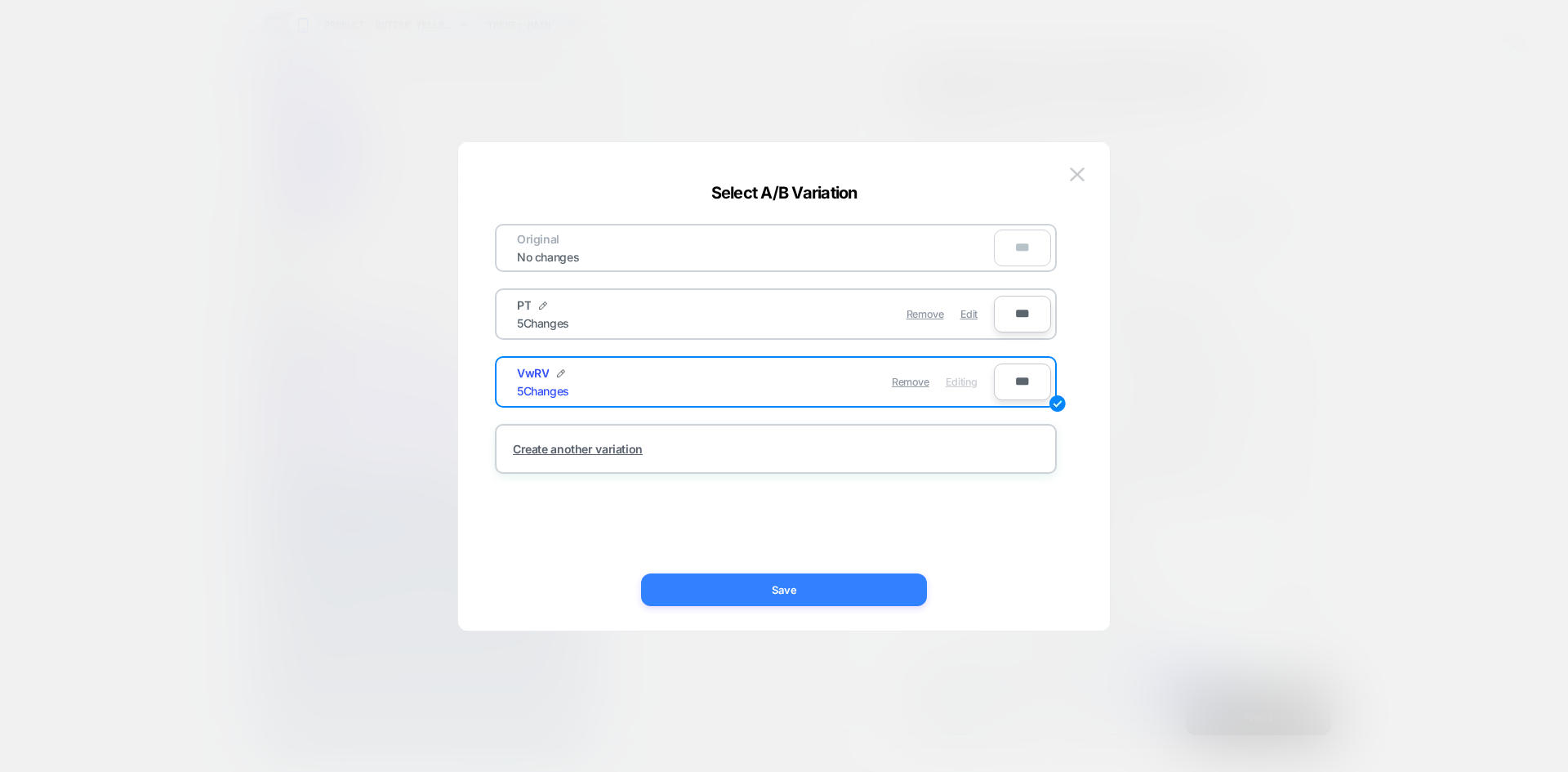
click at [867, 596] on button "Save" at bounding box center [784, 590] width 286 height 33
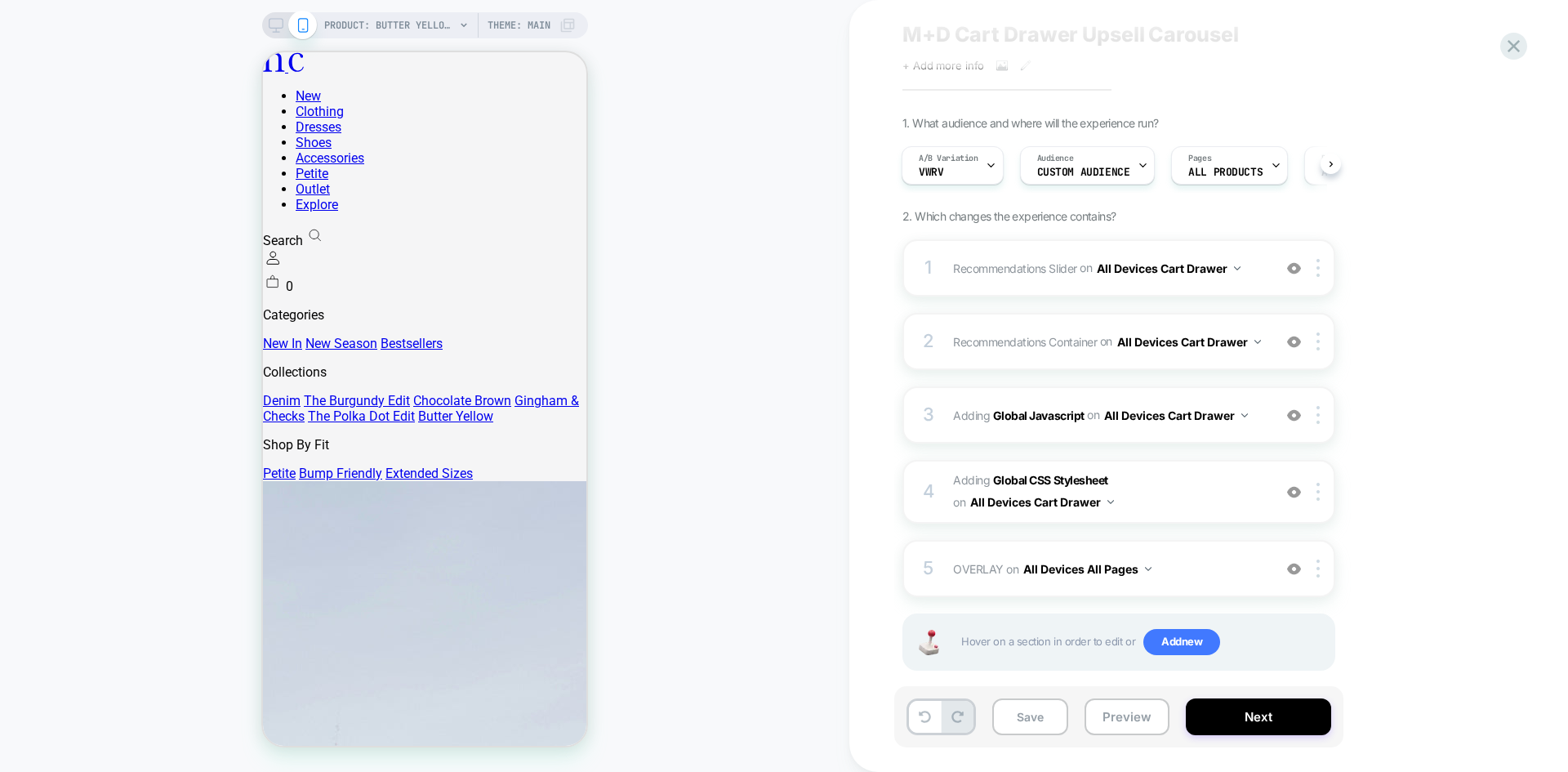
scroll to position [72, 0]
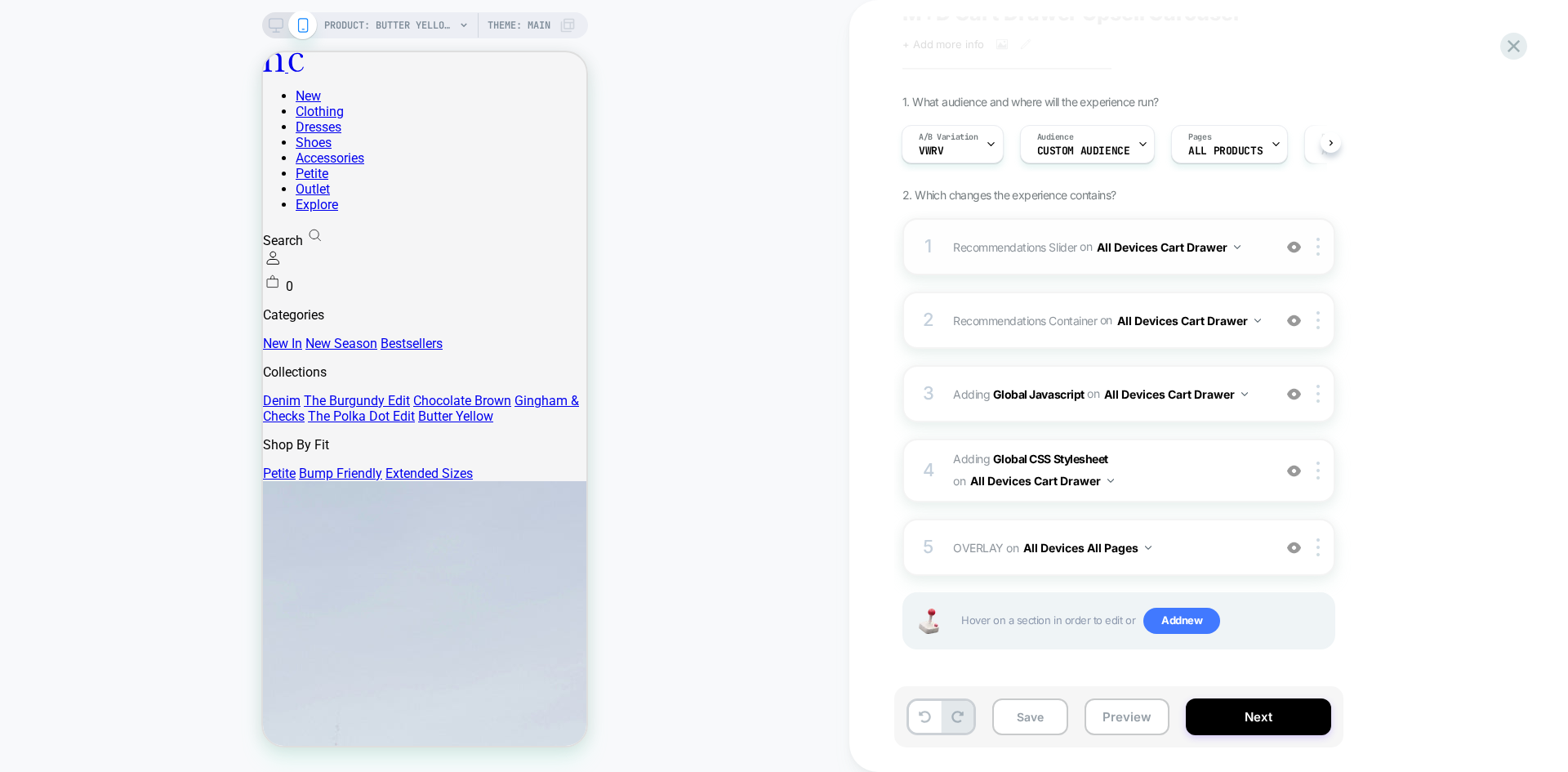
click at [1082, 239] on span "on" at bounding box center [1086, 246] width 13 height 21
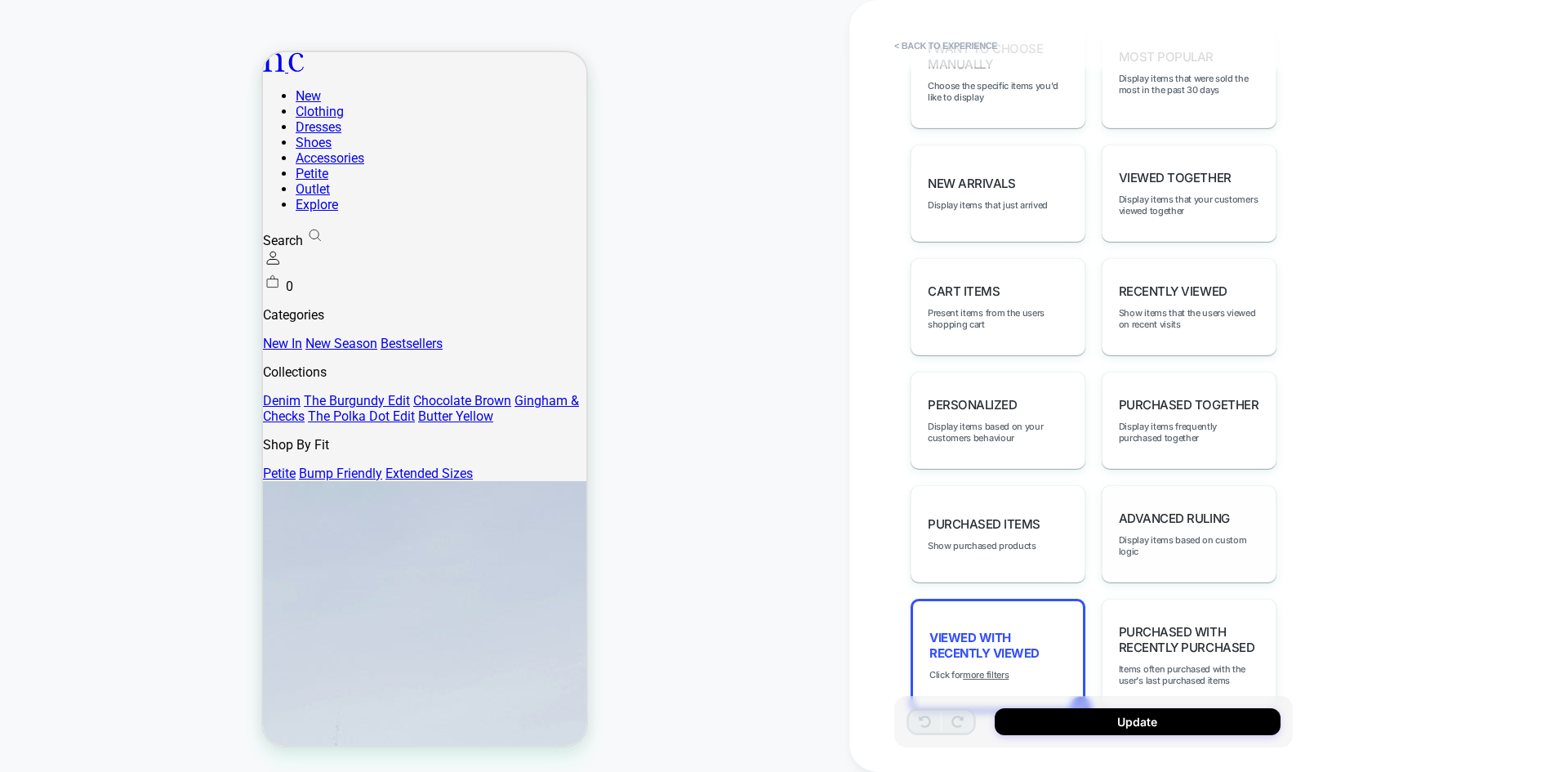
scroll to position [707, 0]
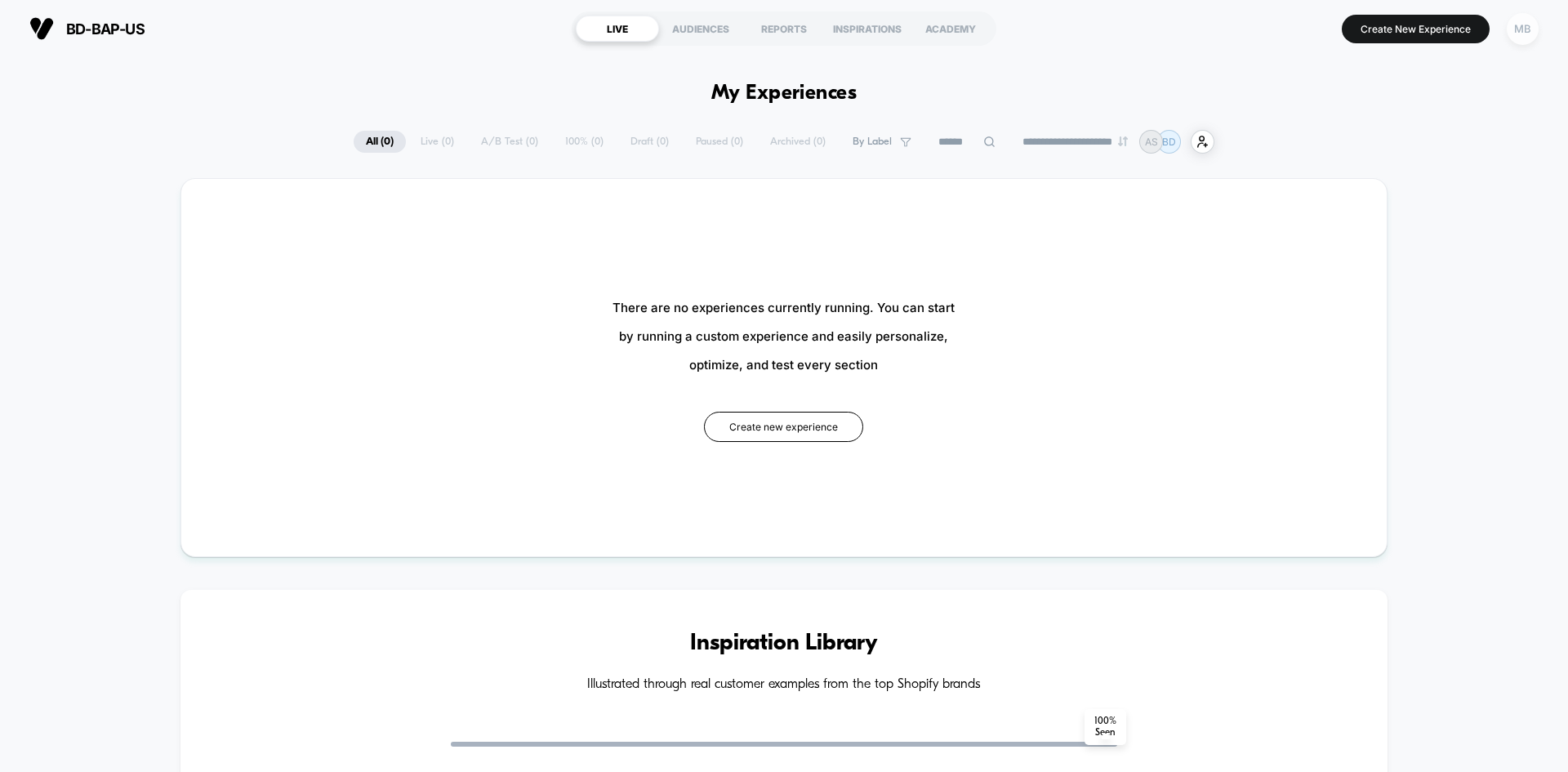
click at [1525, 34] on div "MB" at bounding box center [1522, 30] width 32 height 32
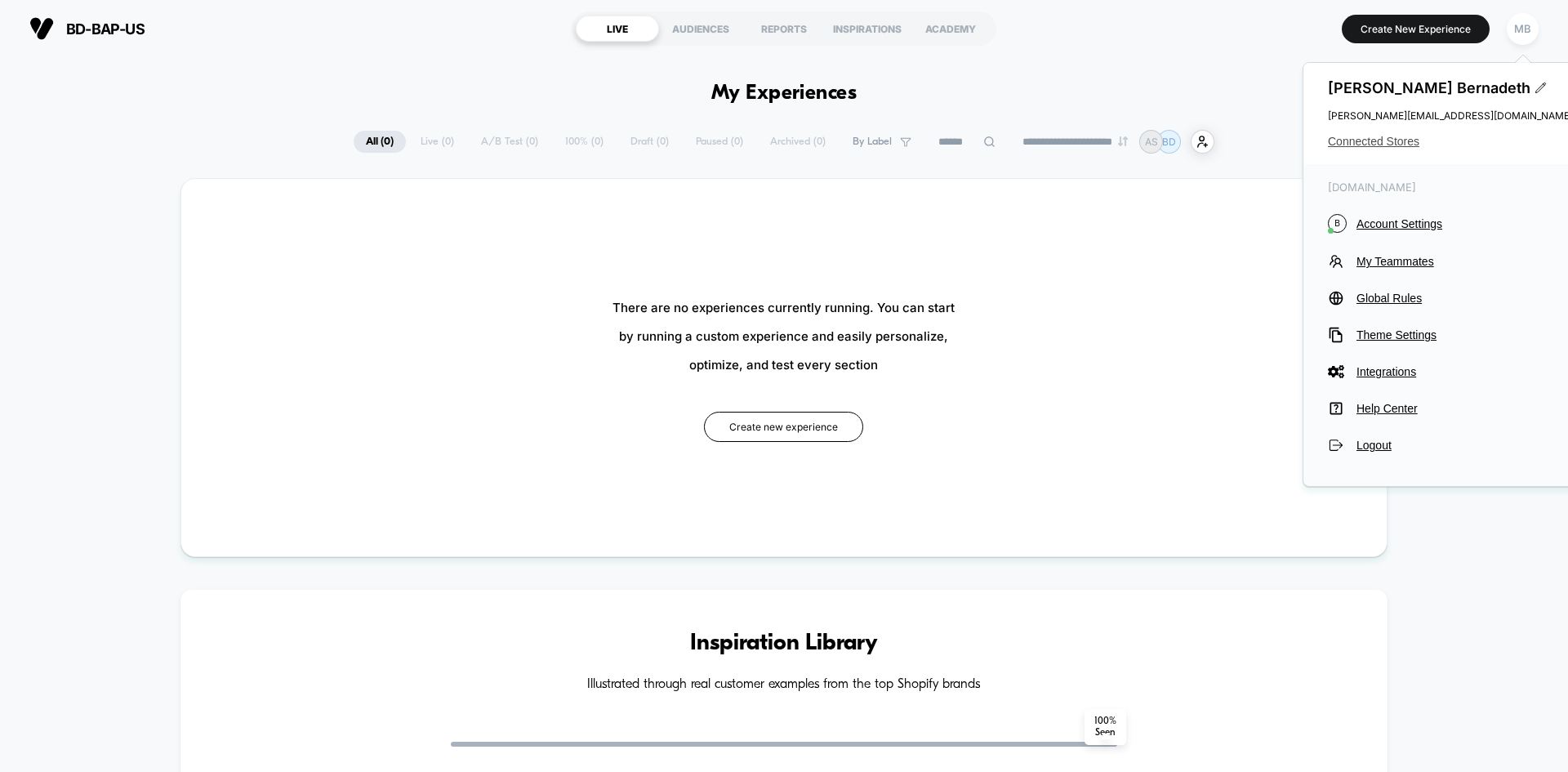
click at [1352, 143] on span "Connected Stores" at bounding box center [1450, 141] width 245 height 13
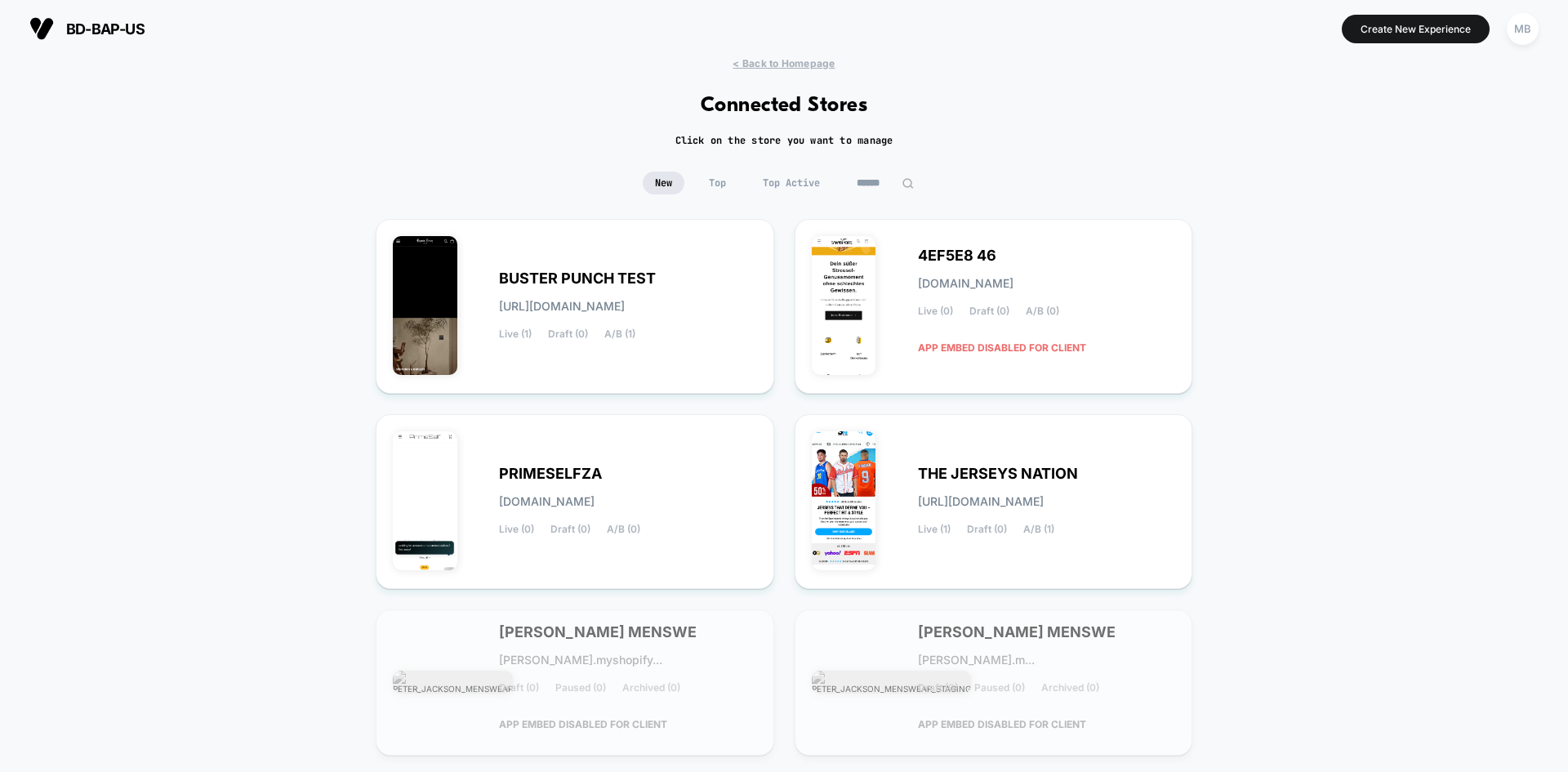
click at [868, 182] on input at bounding box center [885, 183] width 81 height 23
paste input "**********"
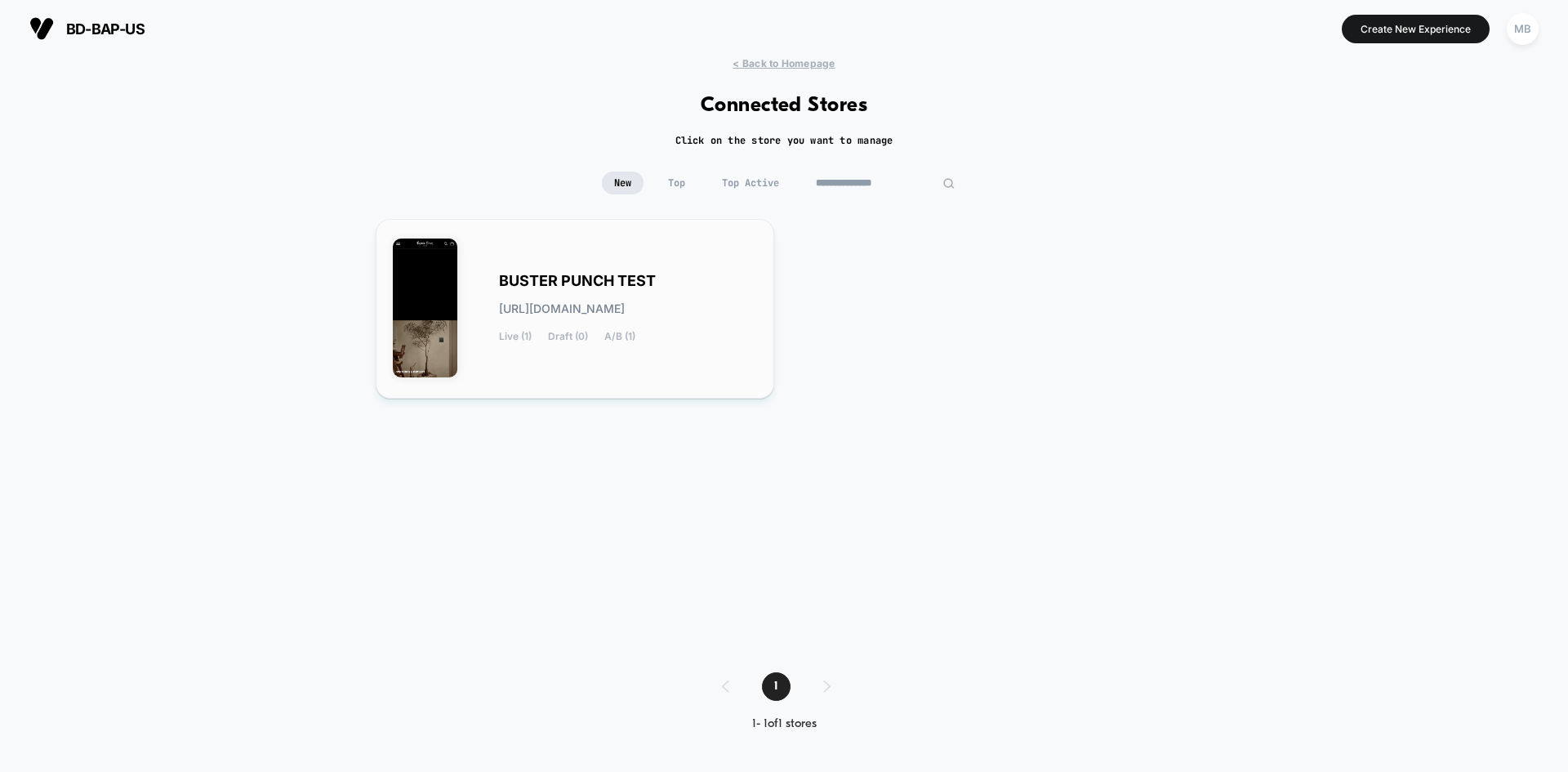
type input "**********"
click at [674, 368] on div "BUSTER PUNCH TEST [URL][DOMAIN_NAME] Live (1) Draft (0) A/B (1)" at bounding box center [574, 309] width 364 height 146
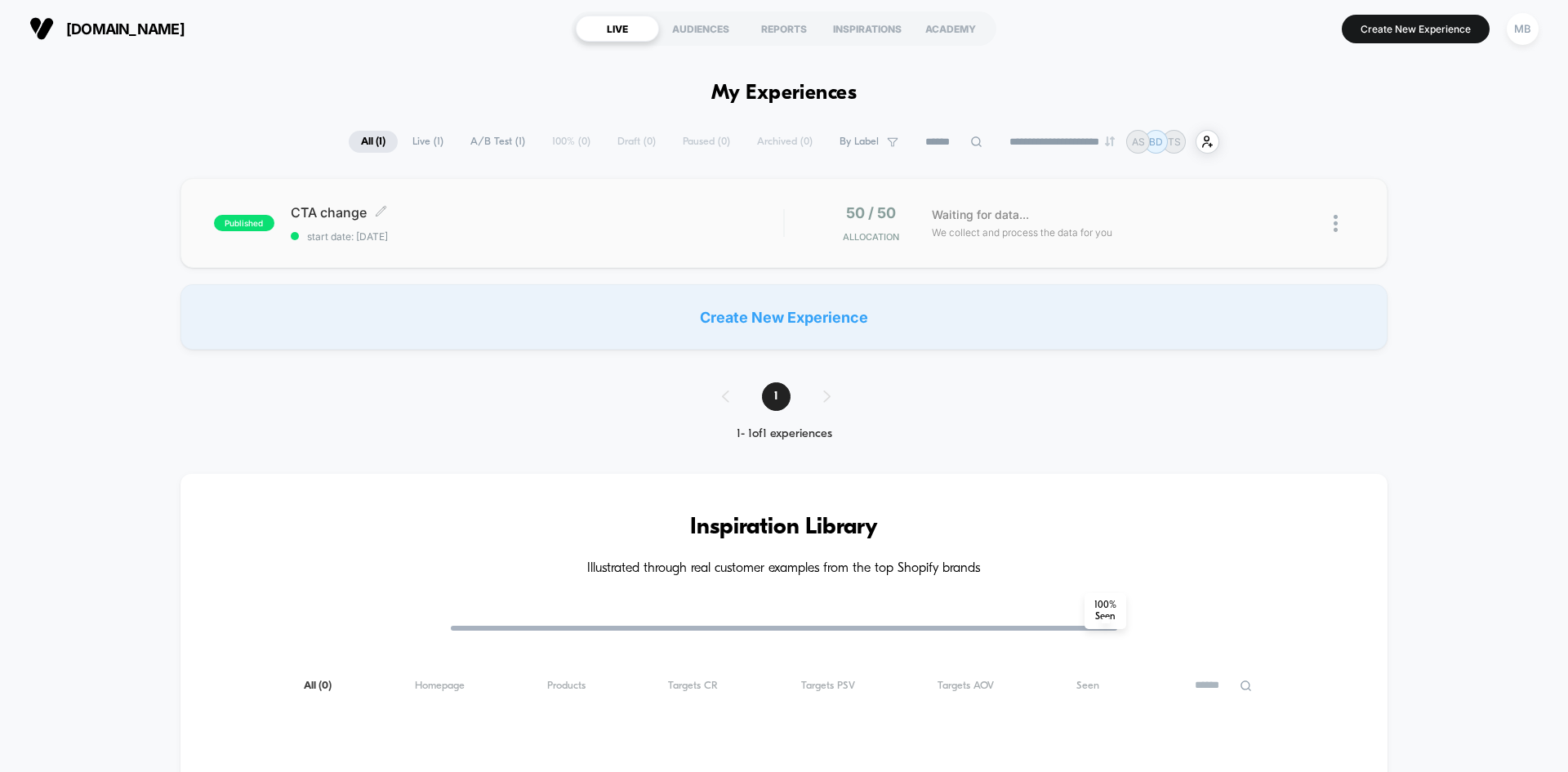
click at [577, 237] on span "start date: [DATE]" at bounding box center [537, 236] width 493 height 13
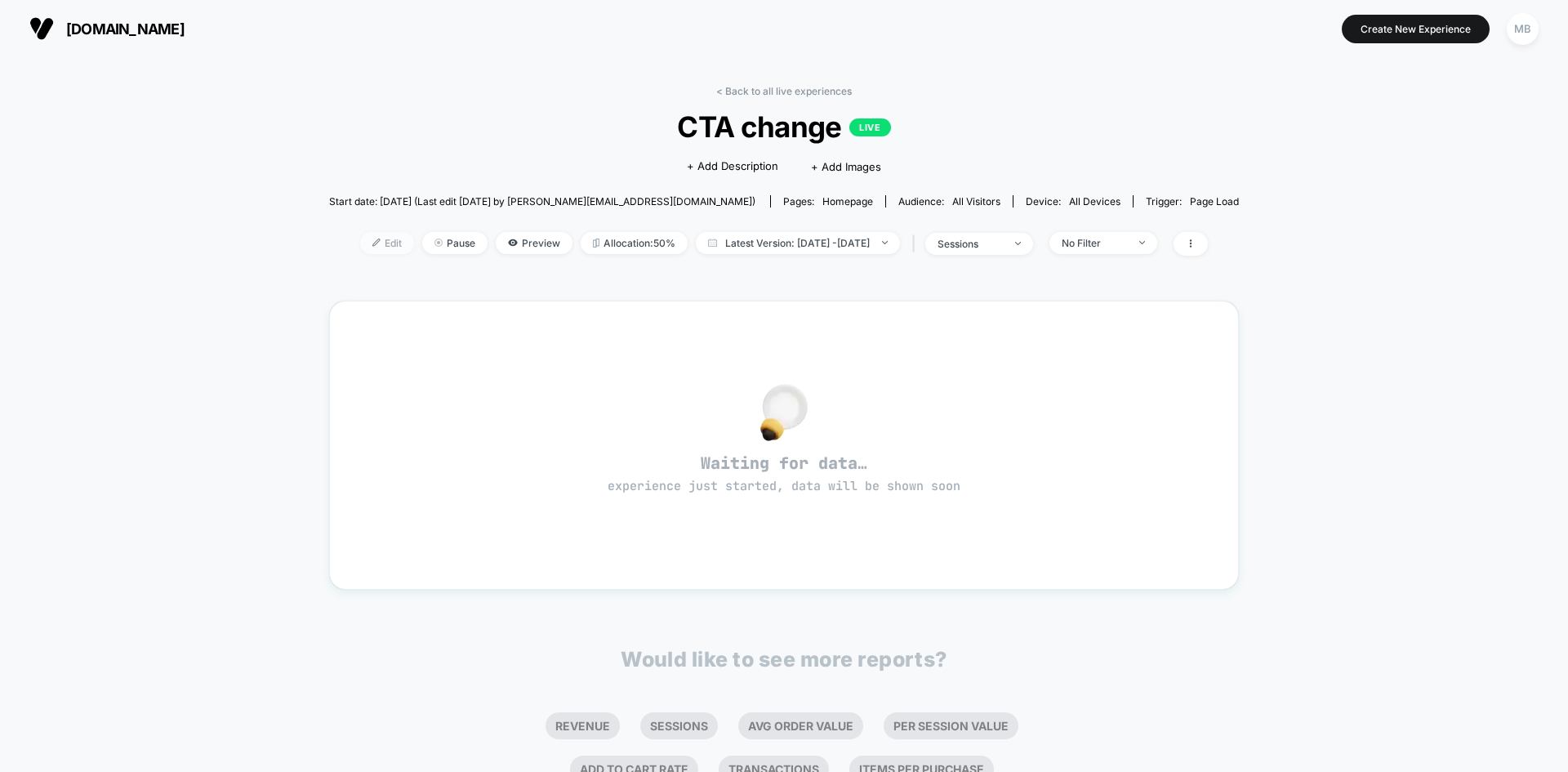
click at [380, 242] on div at bounding box center [382, 242] width 4 height 1
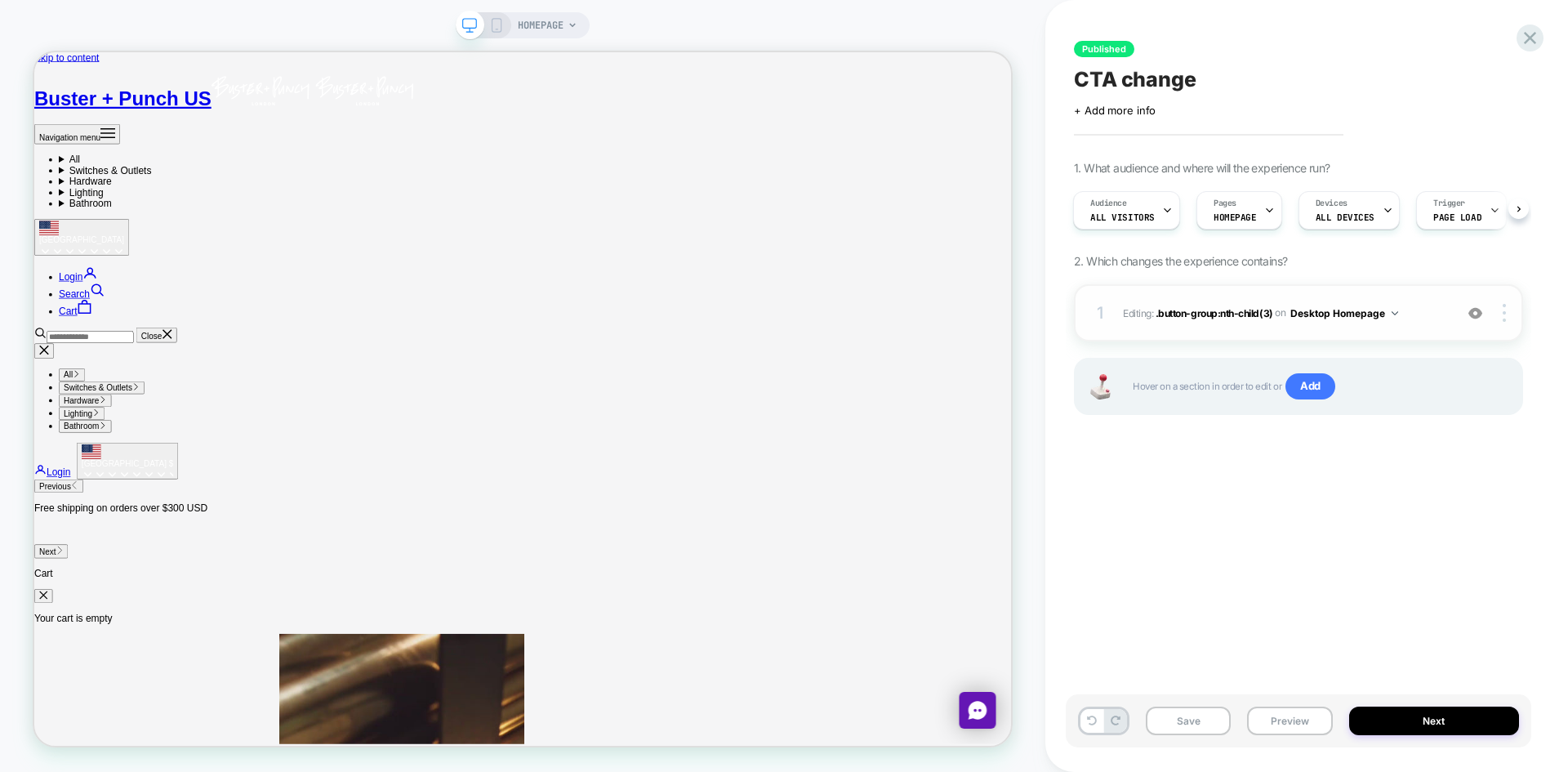
click at [1382, 318] on button "Desktop Homepage" at bounding box center [1343, 313] width 108 height 21
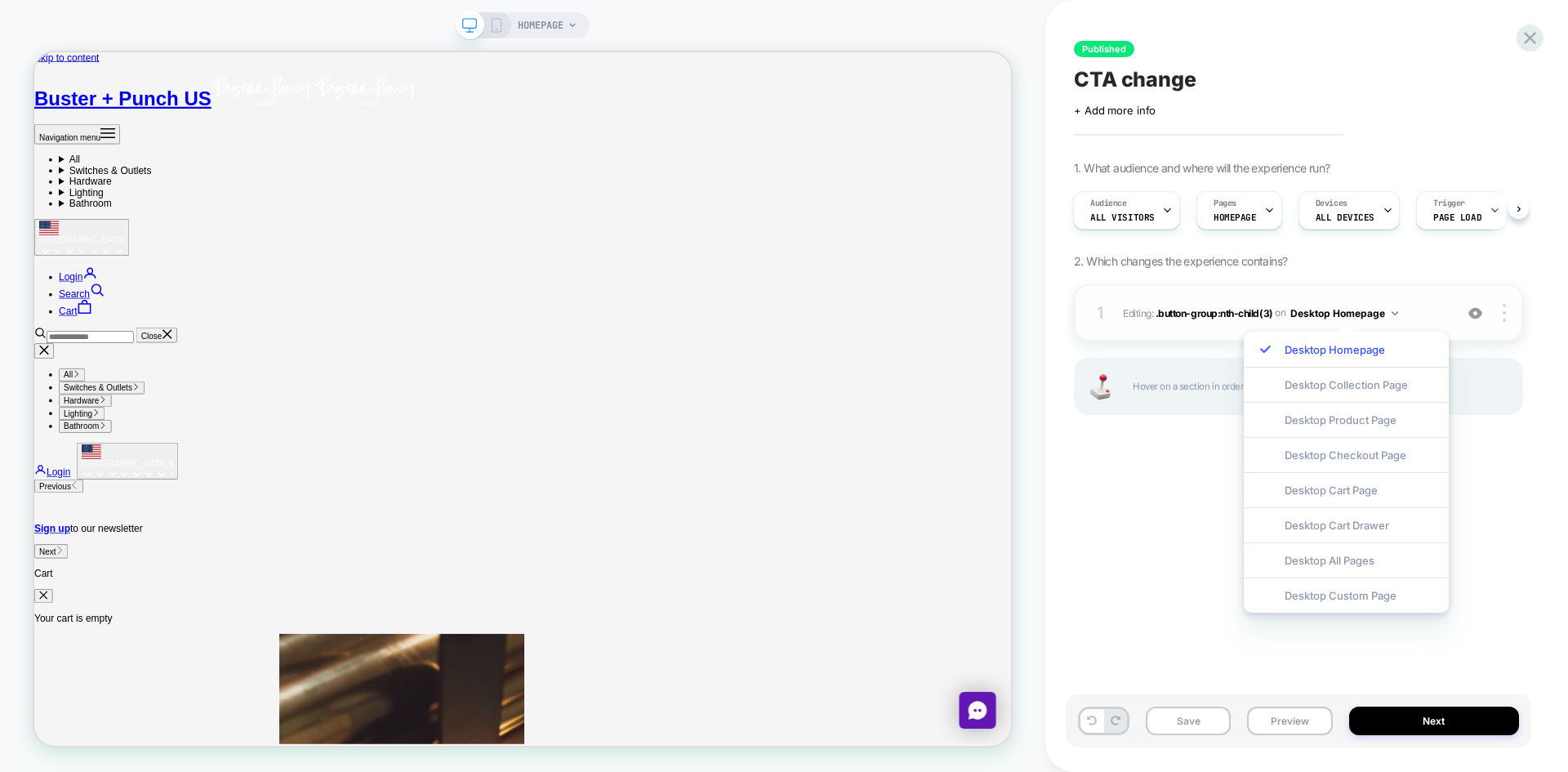
click at [1506, 324] on div "1 Editing : .button-group:nth-child(3) .button-group:nth-child(3) on Desktop Ho…" at bounding box center [1299, 313] width 449 height 57
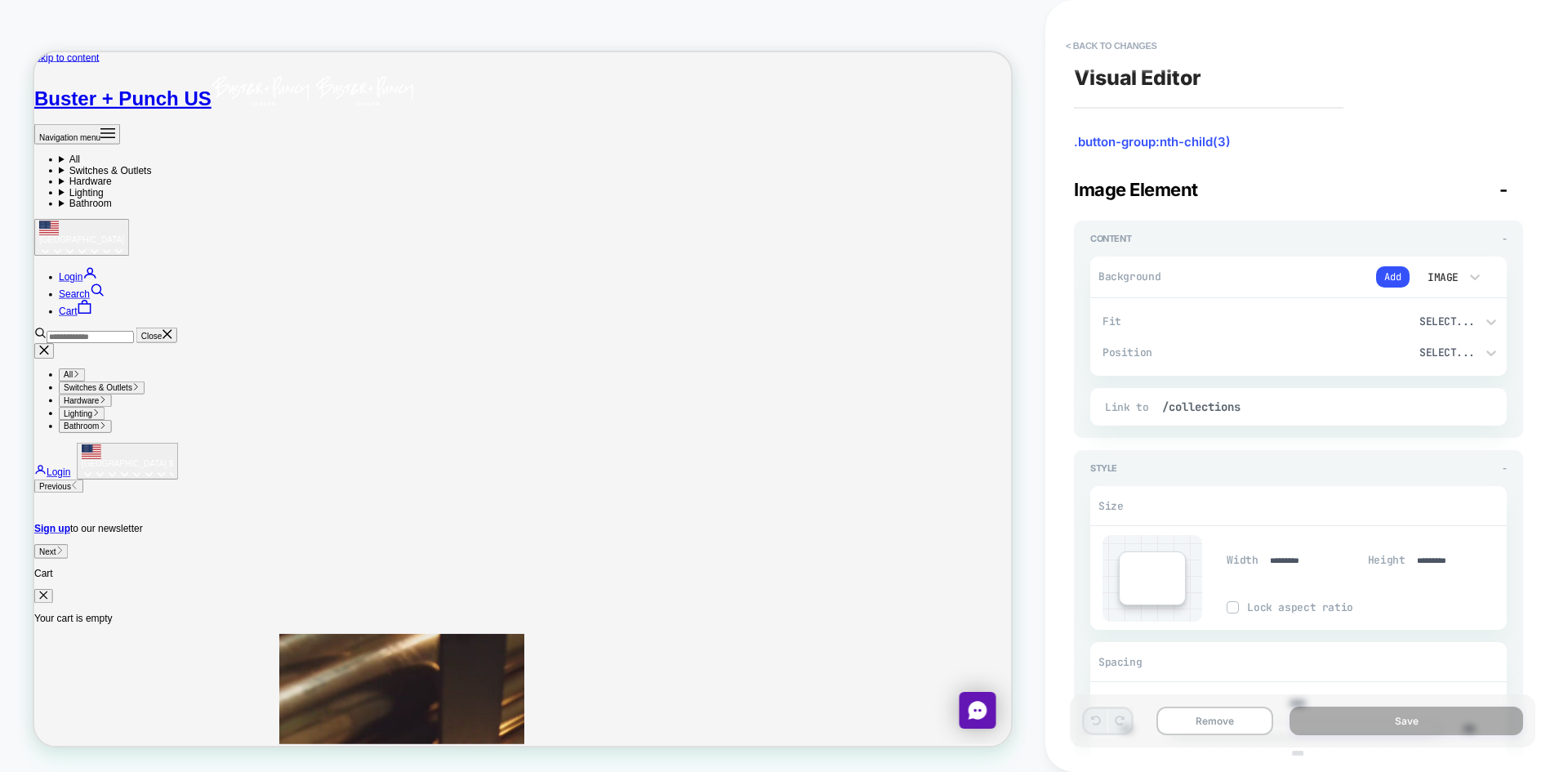
scroll to position [84, 0]
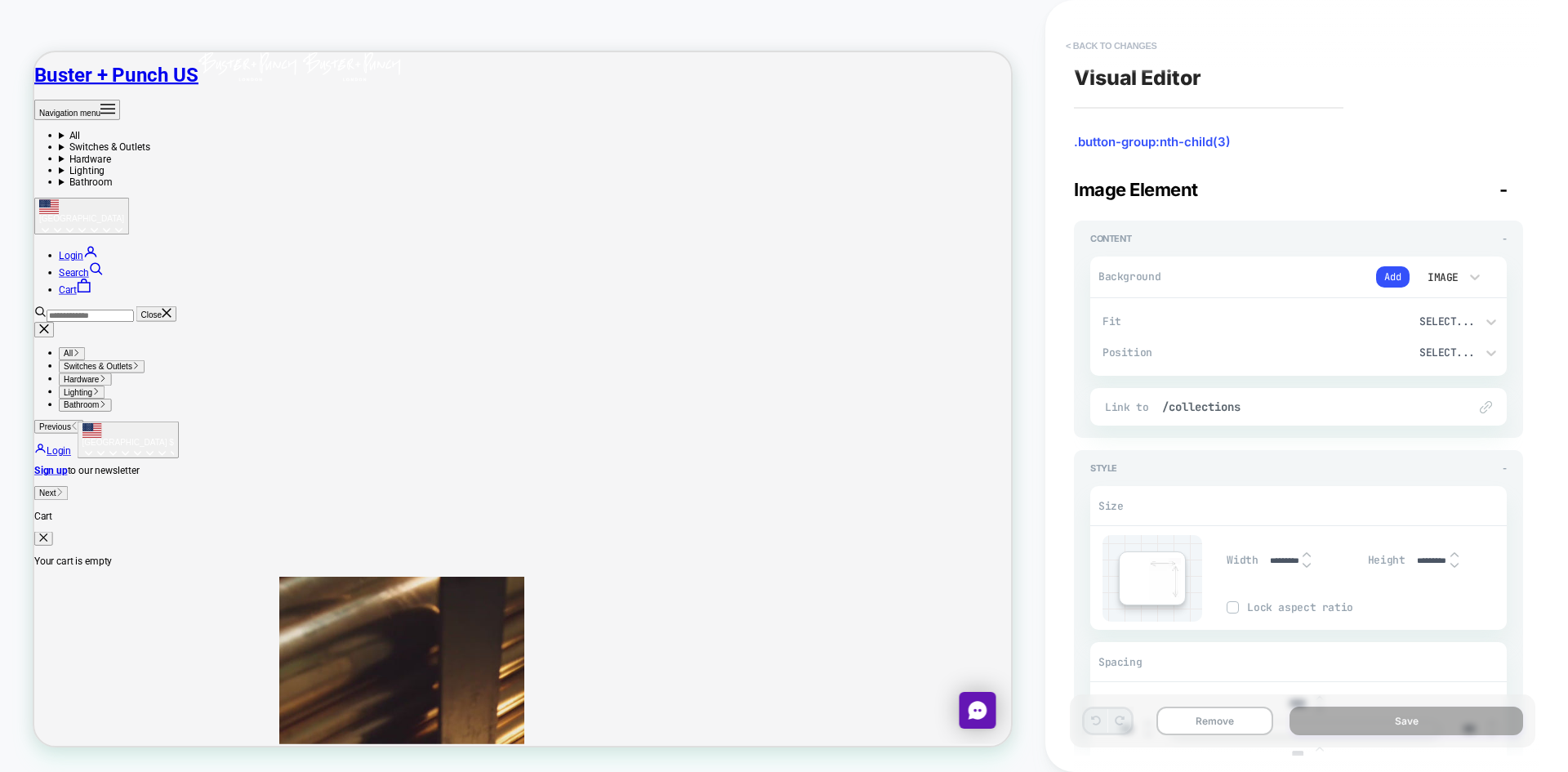
click at [1112, 40] on button "< Back to changes" at bounding box center [1111, 46] width 108 height 26
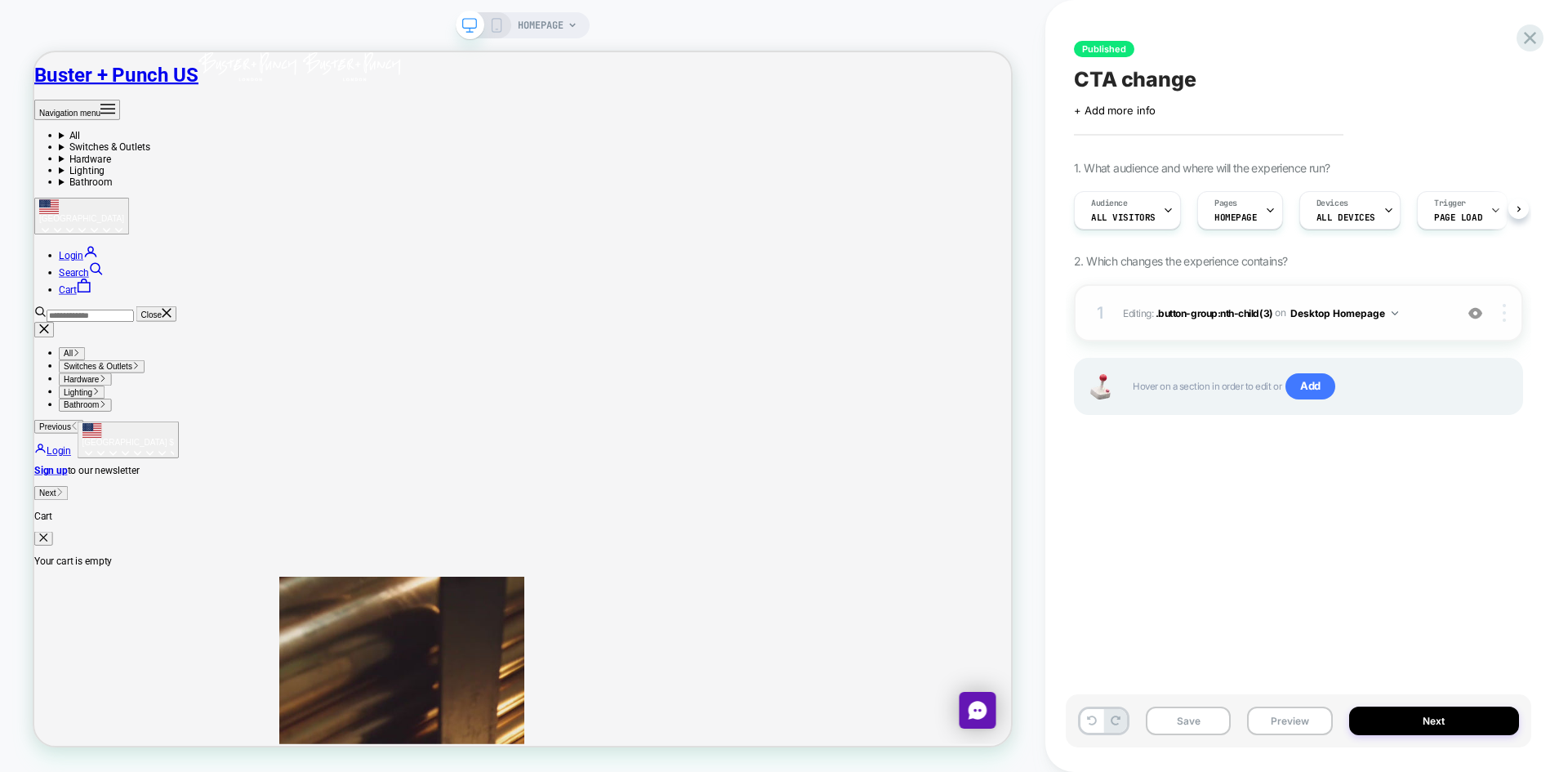
scroll to position [0, 1]
click at [1504, 311] on img at bounding box center [1504, 313] width 4 height 18
click at [1428, 511] on div "Published CTA change Click to edit experience details + Add more info 1. What a…" at bounding box center [1298, 386] width 465 height 739
click at [1507, 319] on div at bounding box center [1506, 313] width 31 height 18
click at [1369, 573] on div "Published CTA change Click to edit experience details + Add more info 1. What a…" at bounding box center [1298, 386] width 465 height 739
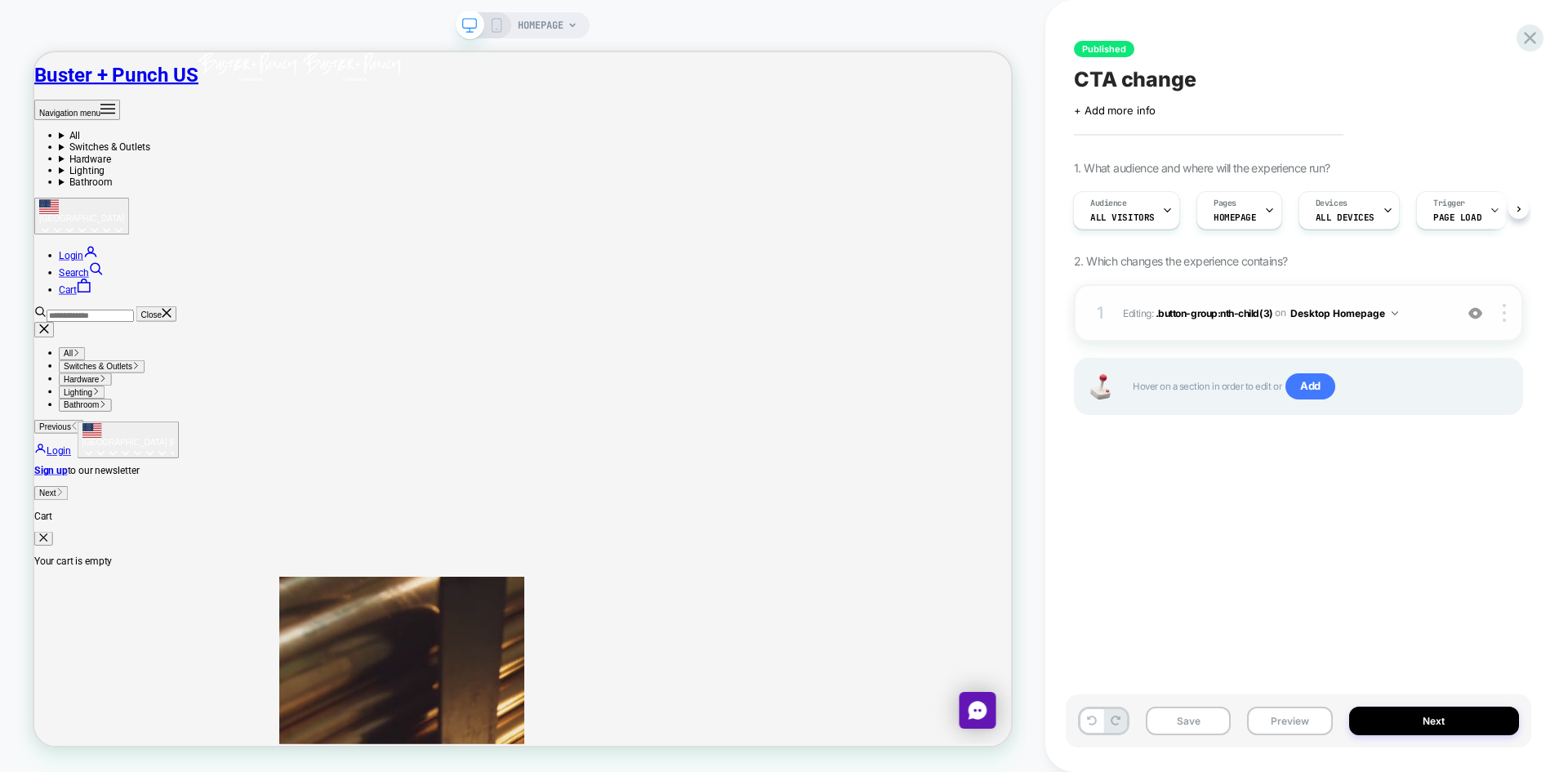
click at [1401, 312] on span "Editing : .button-group:nth-child(3) .button-group:nth-child(3) on Desktop Home…" at bounding box center [1284, 313] width 323 height 21
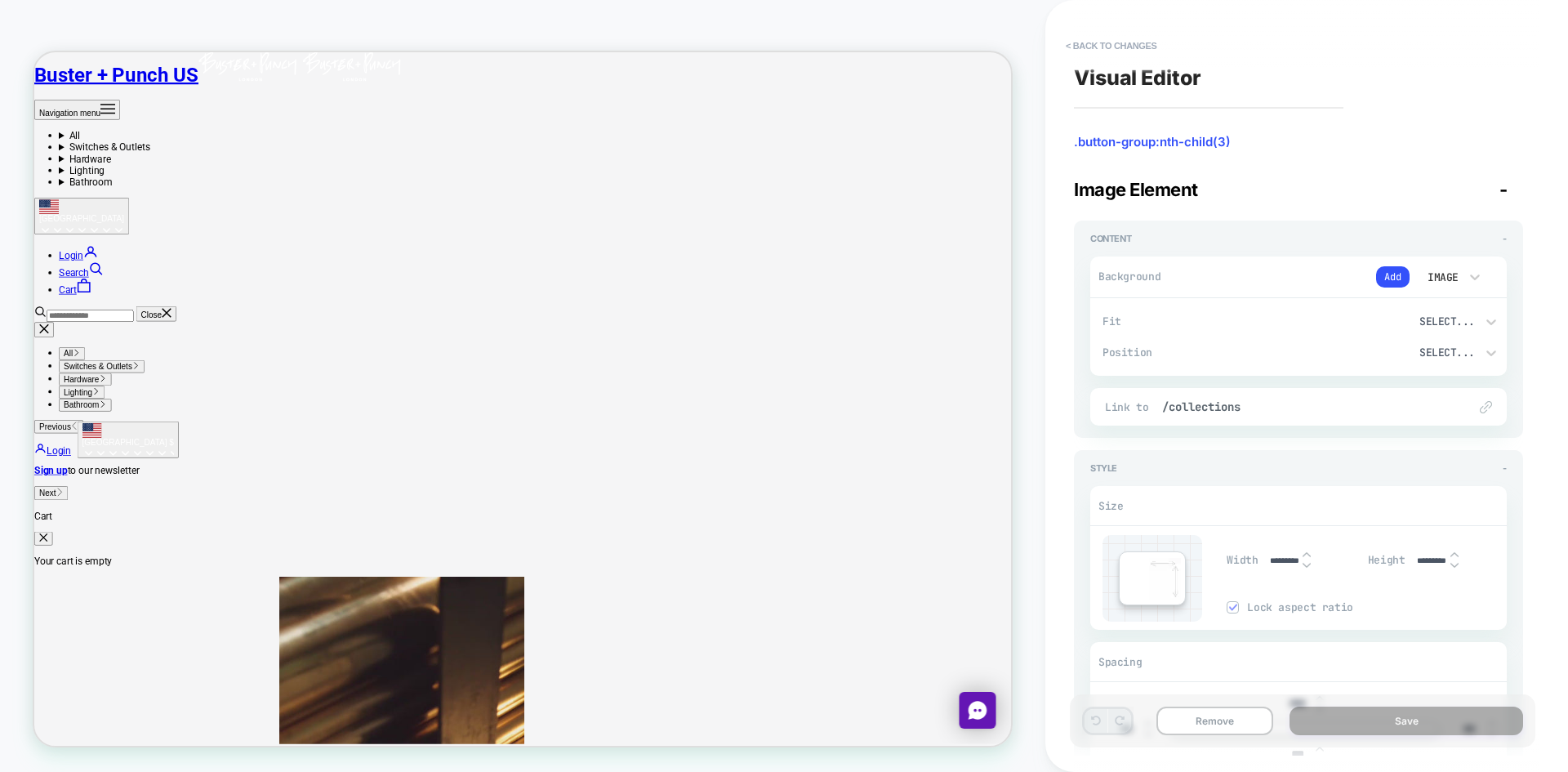
scroll to position [116, 0]
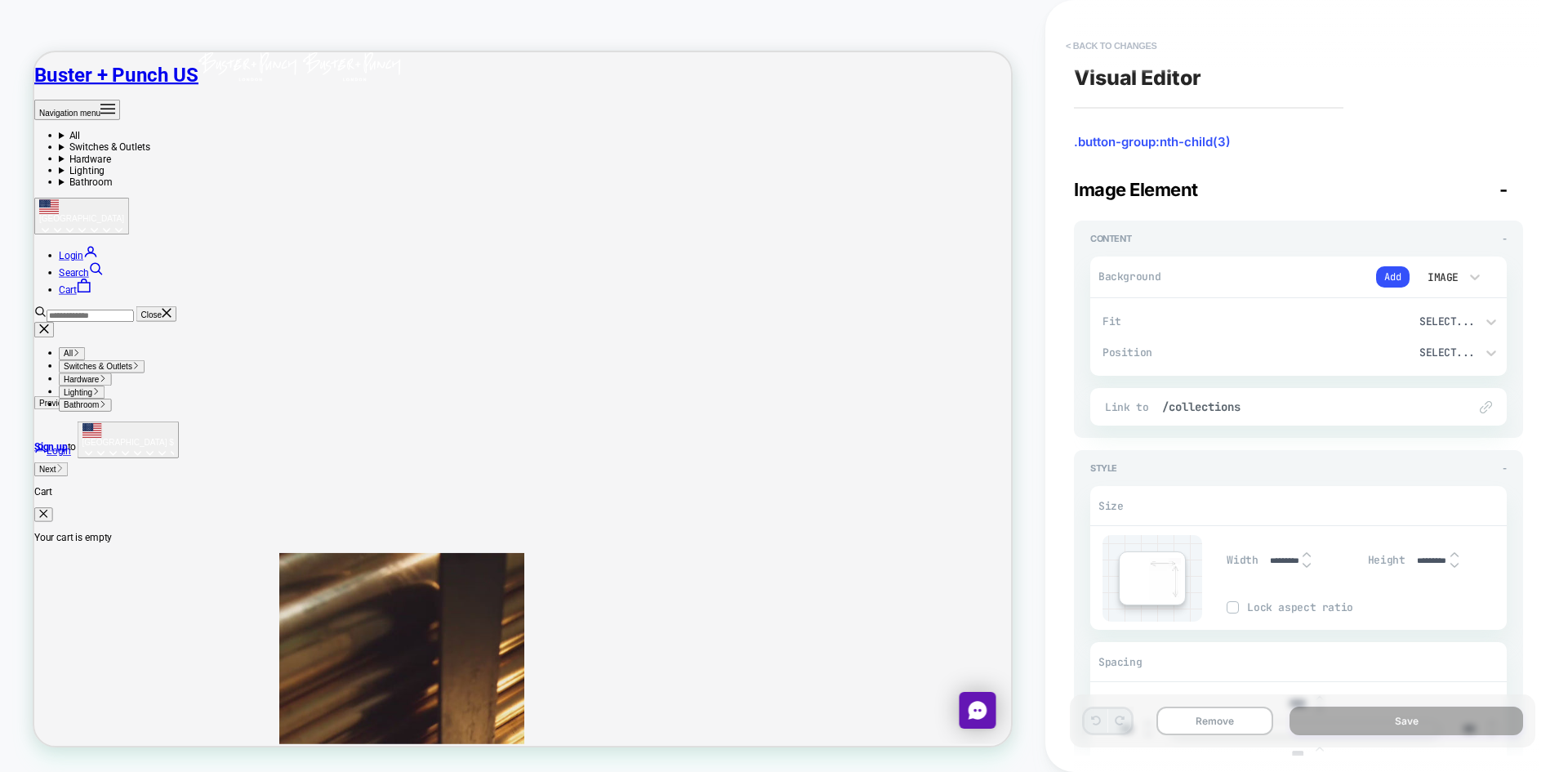
click at [1080, 48] on button "< Back to changes" at bounding box center [1111, 46] width 108 height 26
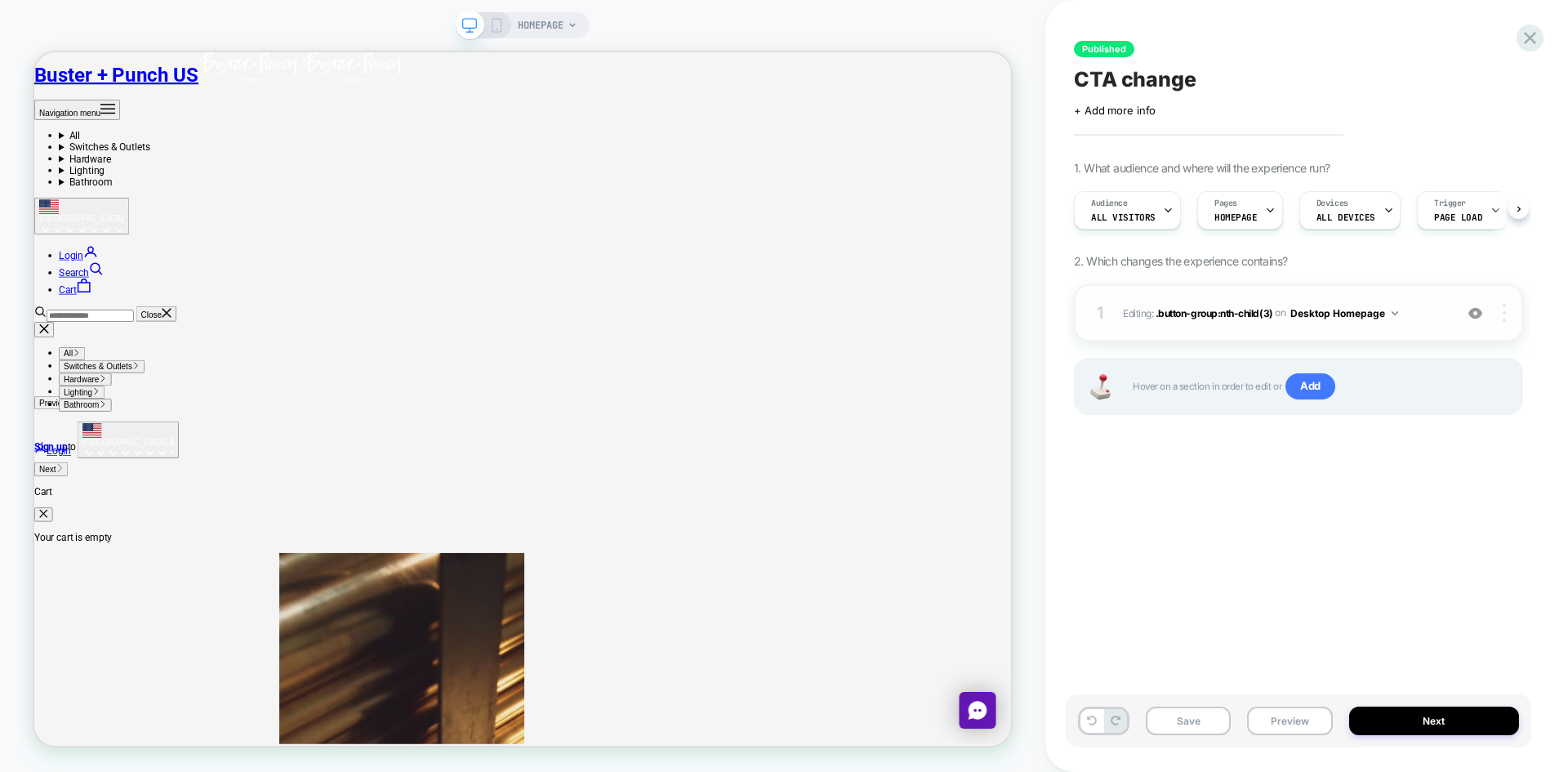
scroll to position [0, 1]
click at [1508, 312] on div at bounding box center [1506, 313] width 31 height 18
click at [1418, 540] on div "Published CTA change Click to edit experience details + Add more info 1. What a…" at bounding box center [1298, 386] width 465 height 739
click at [1359, 316] on button "Desktop Homepage" at bounding box center [1343, 313] width 108 height 21
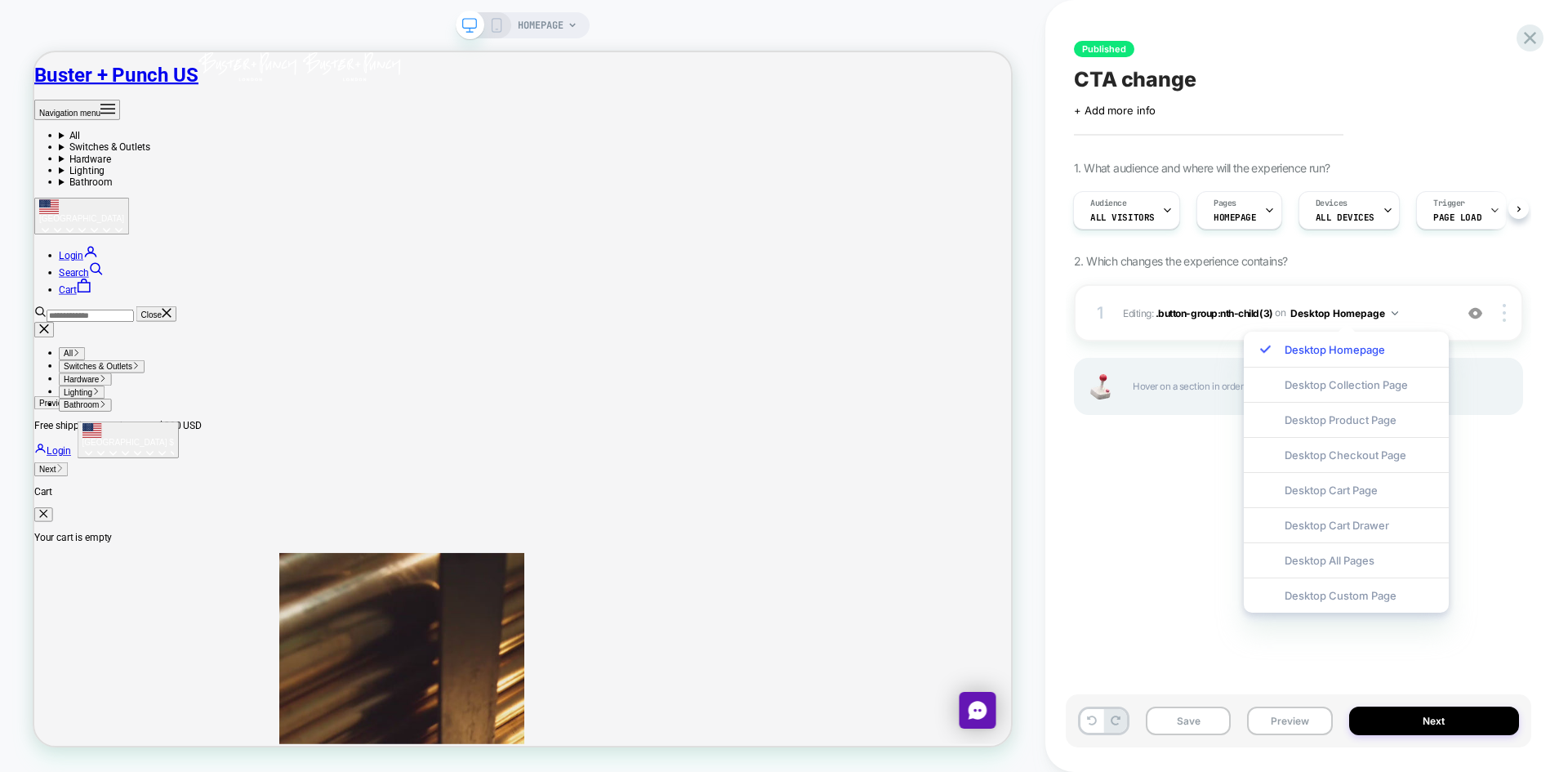
click at [1491, 459] on div "Published CTA change Click to edit experience details + Add more info 1. What a…" at bounding box center [1298, 386] width 465 height 739
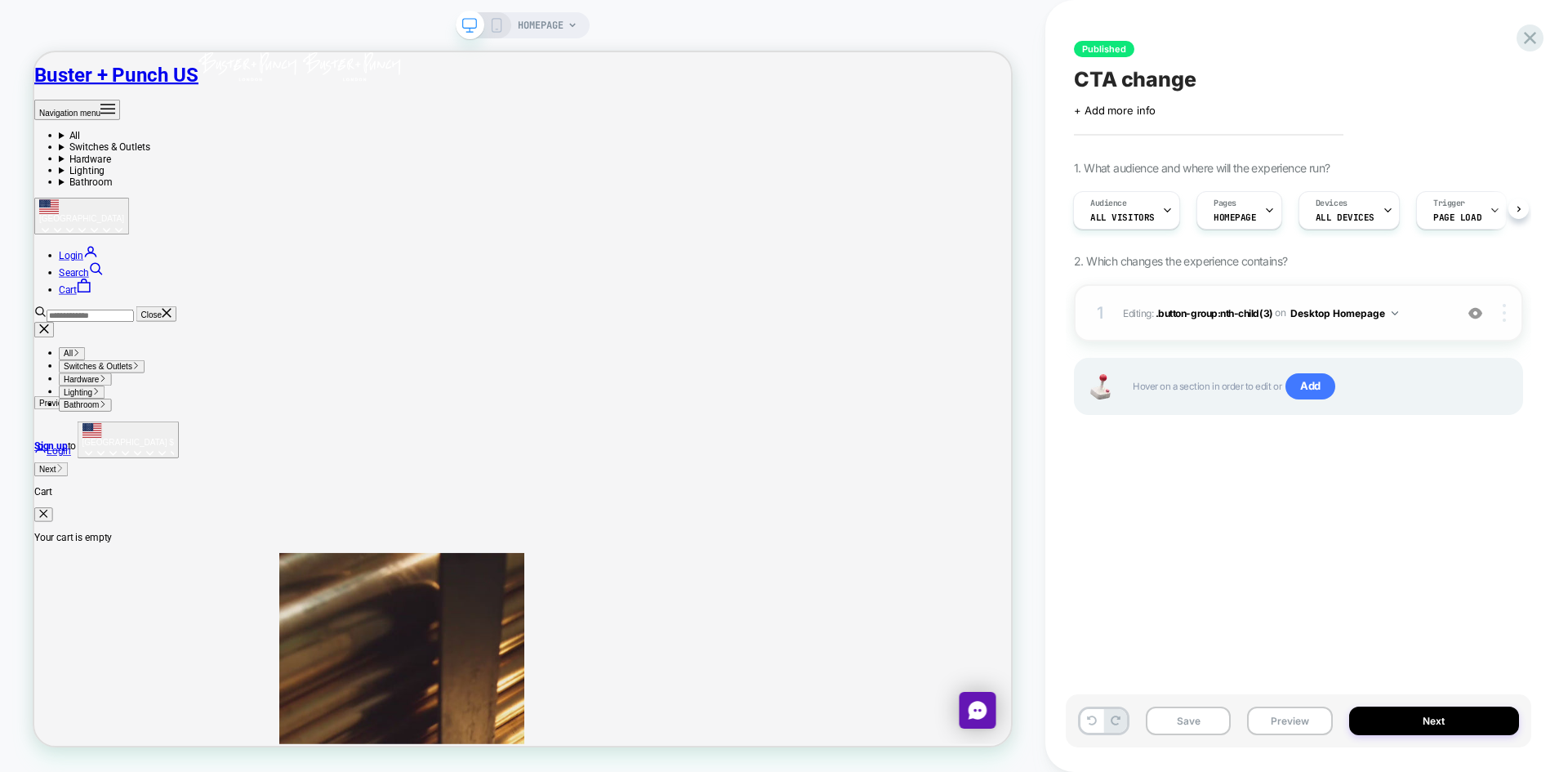
click at [1503, 318] on img at bounding box center [1504, 313] width 4 height 18
click at [1417, 556] on div "Published CTA change Click to edit experience details + Add more info 1. What a…" at bounding box center [1298, 386] width 465 height 739
click at [1507, 315] on div at bounding box center [1506, 313] width 31 height 18
click at [1440, 478] on div "Published CTA change Click to edit experience details + Add more info 1. What a…" at bounding box center [1298, 386] width 465 height 739
click at [495, 30] on icon at bounding box center [496, 25] width 14 height 14
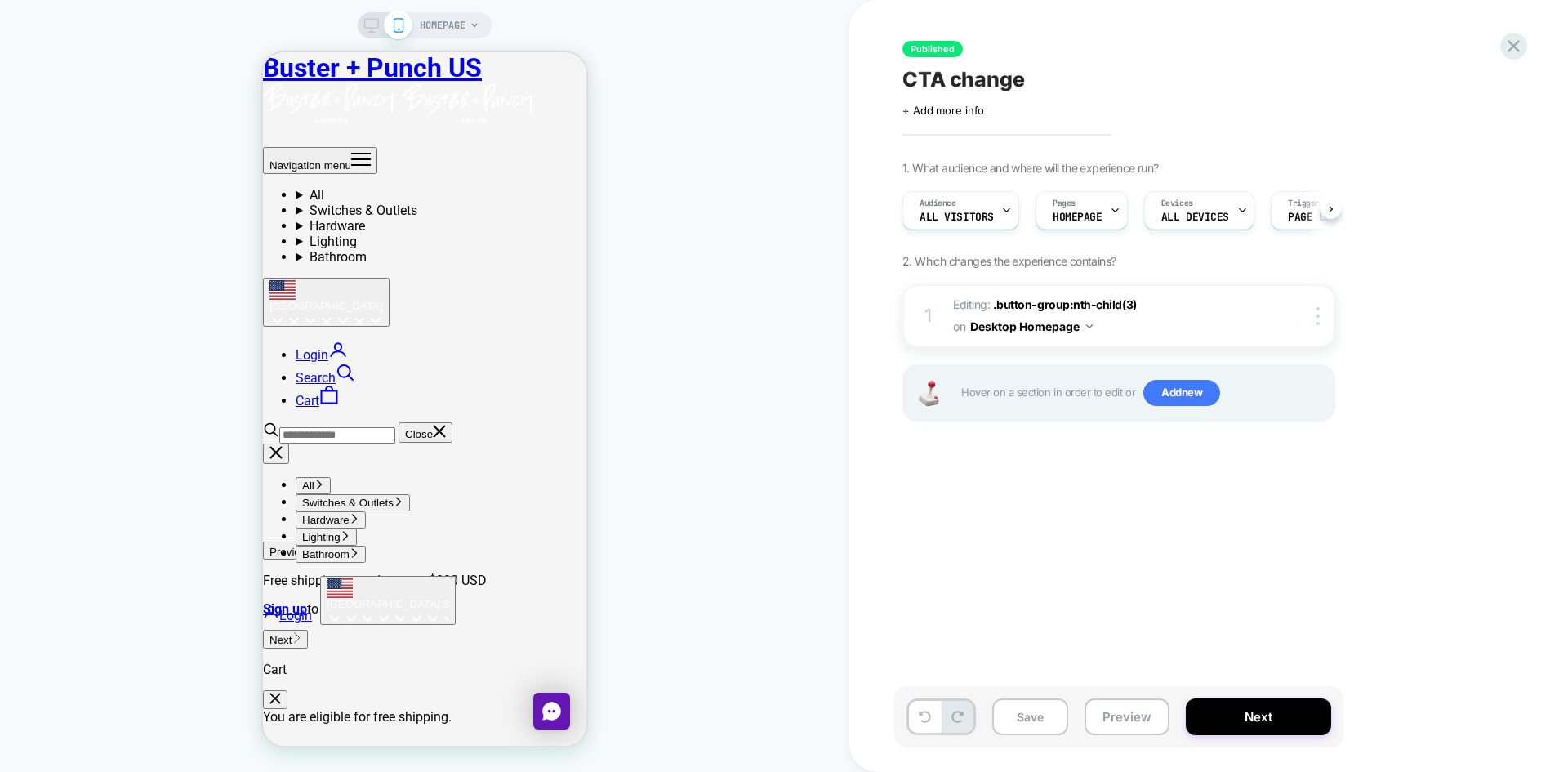
scroll to position [0, 1]
click at [1318, 318] on img at bounding box center [1318, 316] width 4 height 18
click at [1408, 258] on div "1. What audience and where will the experience run? Audience All Visitors Pages…" at bounding box center [1200, 311] width 596 height 301
click at [1326, 314] on div at bounding box center [1321, 316] width 27 height 18
click at [1399, 269] on div "1. What audience and where will the experience run? Audience All Visitors Pages…" at bounding box center [1200, 311] width 596 height 301
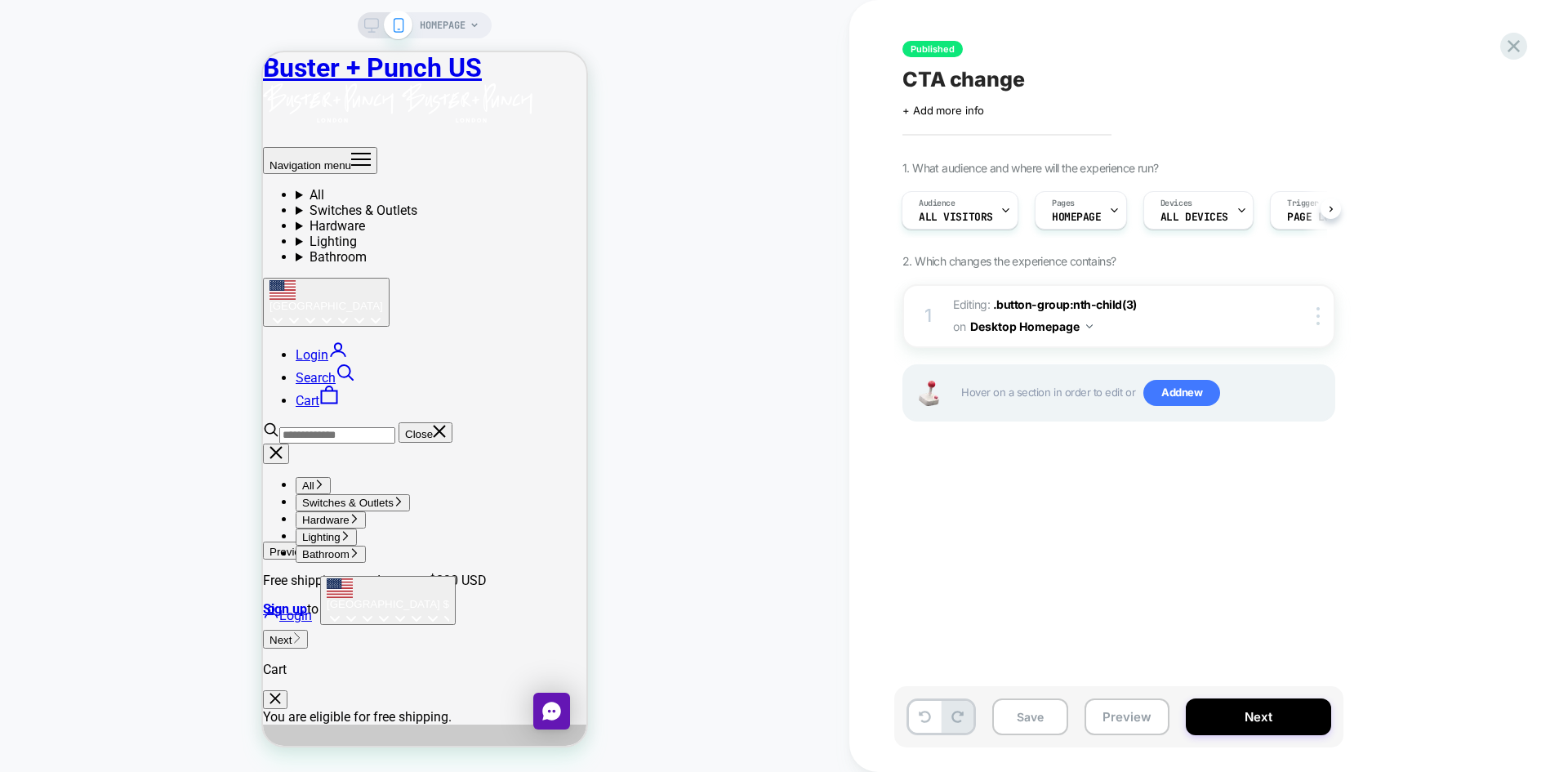
click at [361, 19] on div "HOMEPAGE" at bounding box center [425, 25] width 134 height 26
click at [370, 27] on icon at bounding box center [371, 25] width 14 height 14
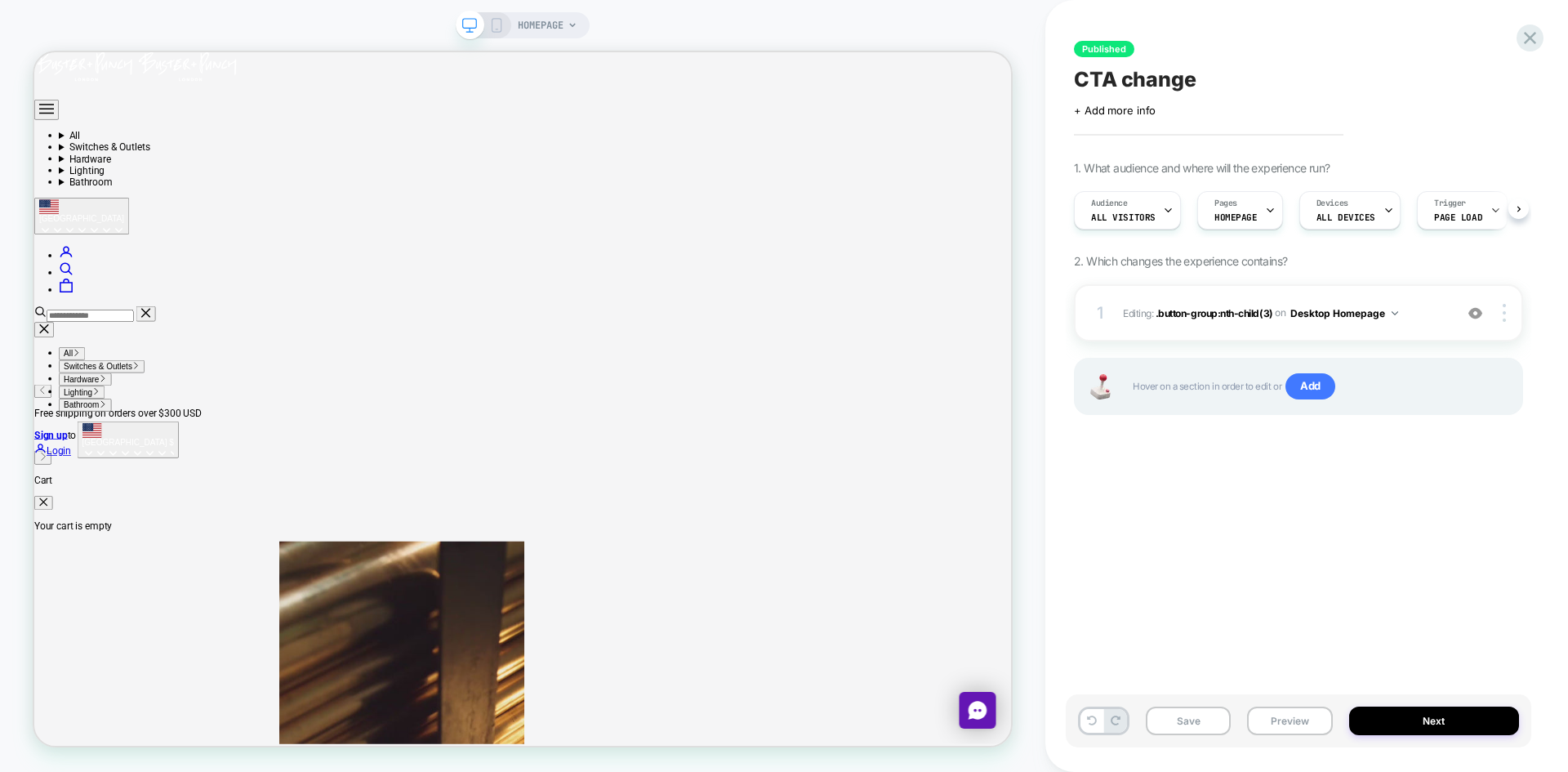
scroll to position [0, 1]
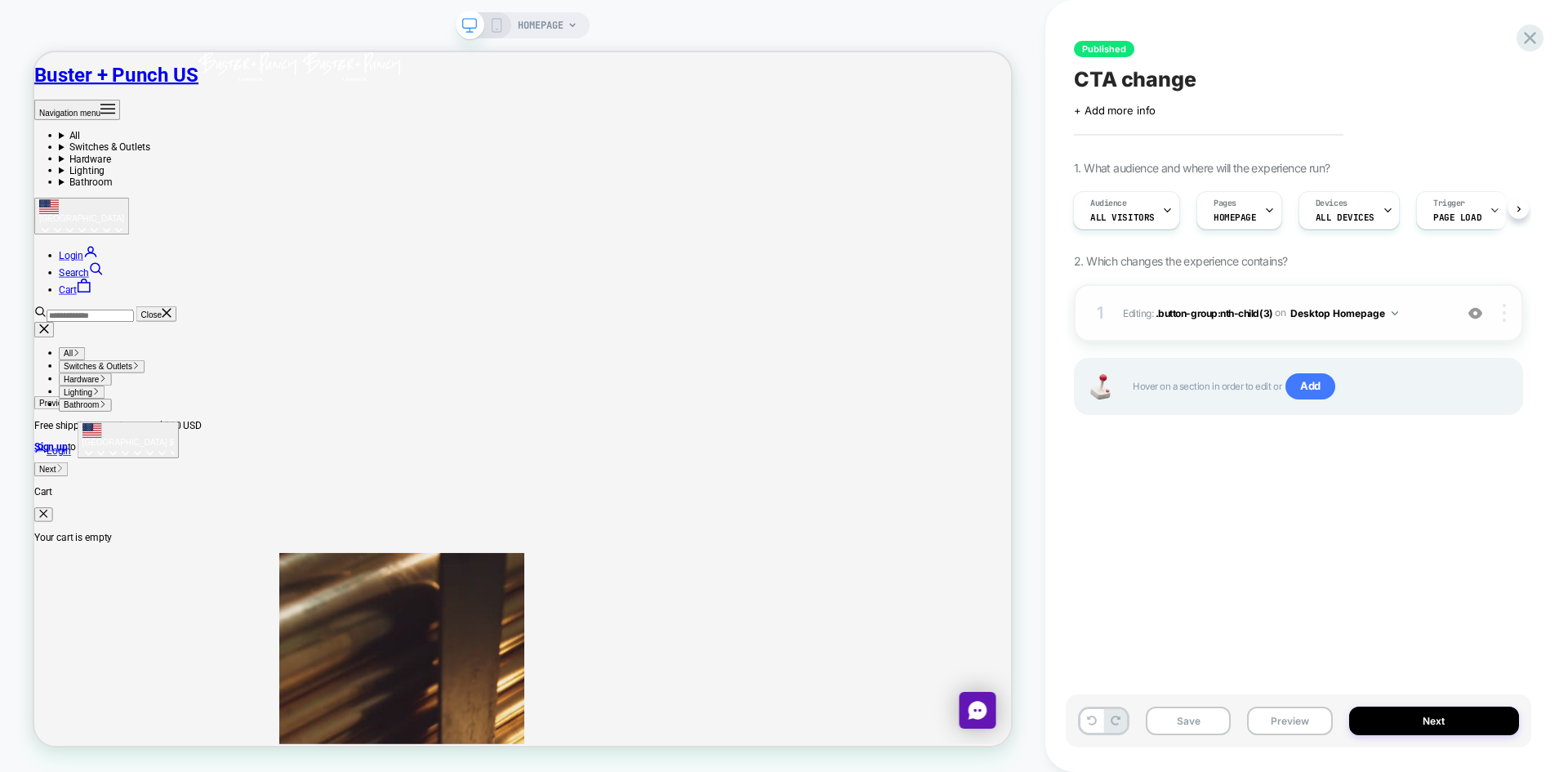
click at [1503, 319] on img at bounding box center [1504, 313] width 4 height 18
click at [1272, 522] on div "Published CTA change Click to edit experience details + Add more info 1. What a…" at bounding box center [1298, 386] width 465 height 739
click at [1377, 310] on button "Desktop Homepage" at bounding box center [1343, 313] width 108 height 21
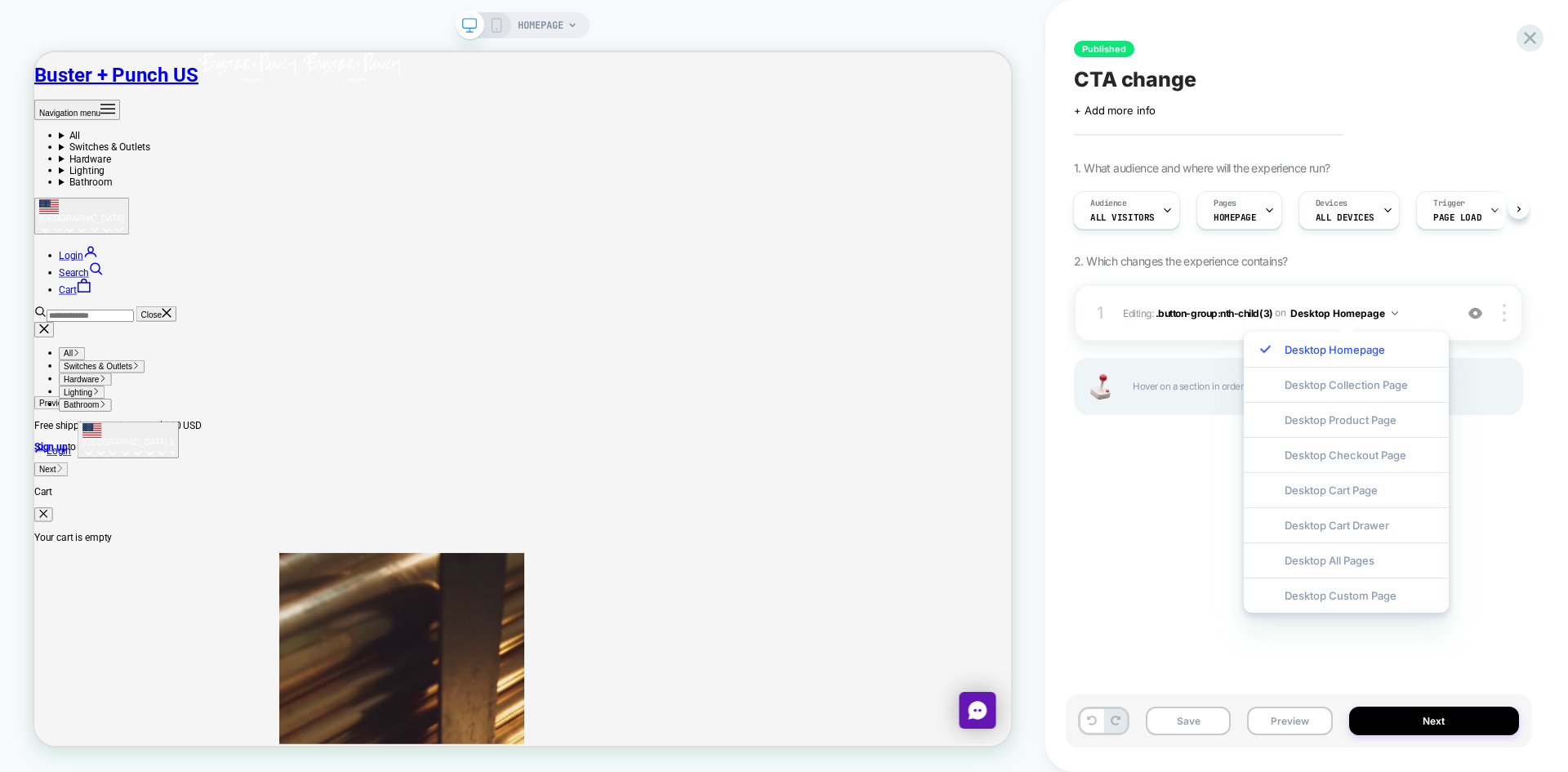
click at [1148, 464] on div "Published CTA change Click to edit experience details + Add more info 1. What a…" at bounding box center [1298, 386] width 465 height 739
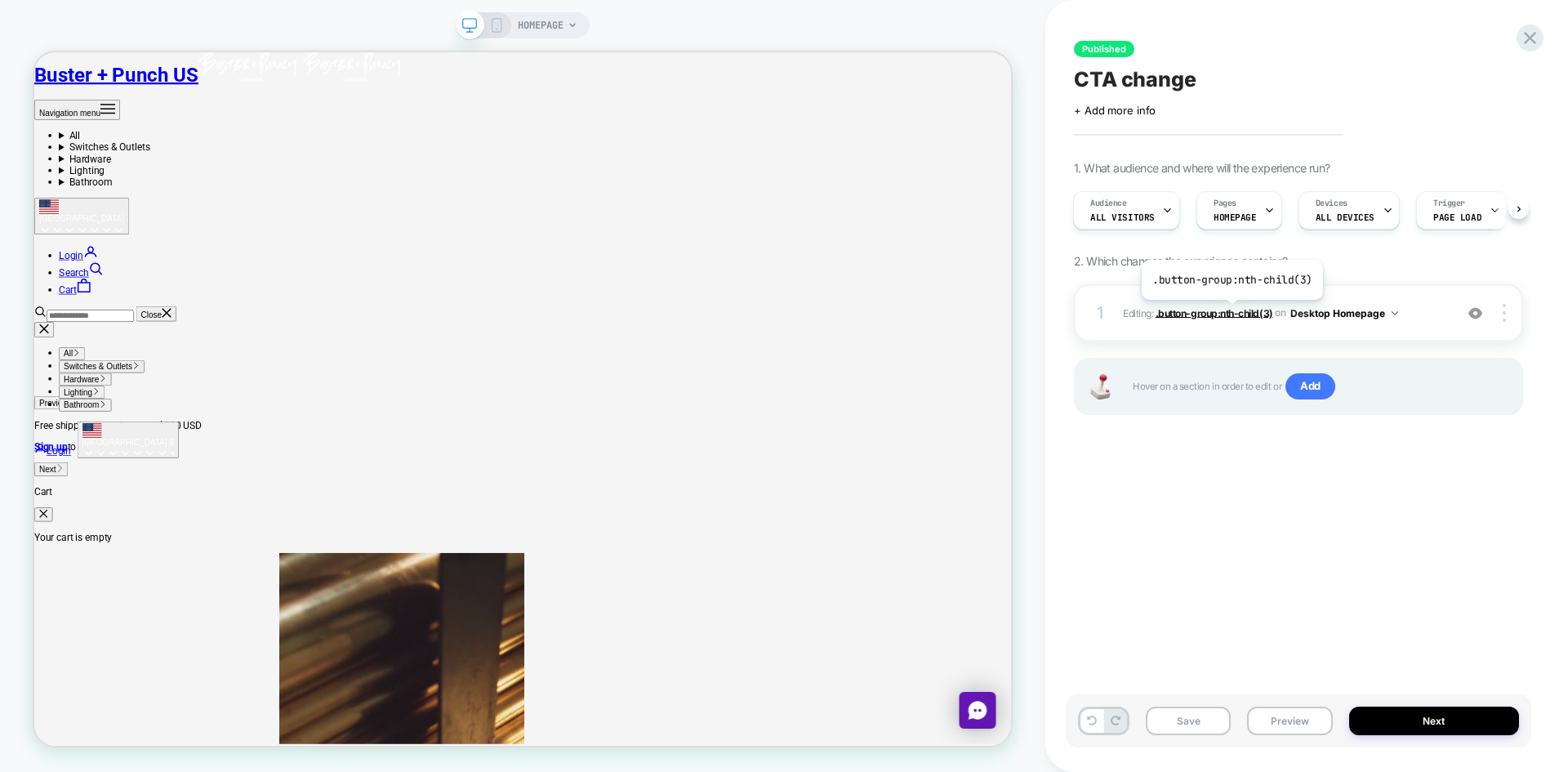
click at [1230, 312] on span ".button-group:nth-child(3)" at bounding box center [1214, 312] width 117 height 13
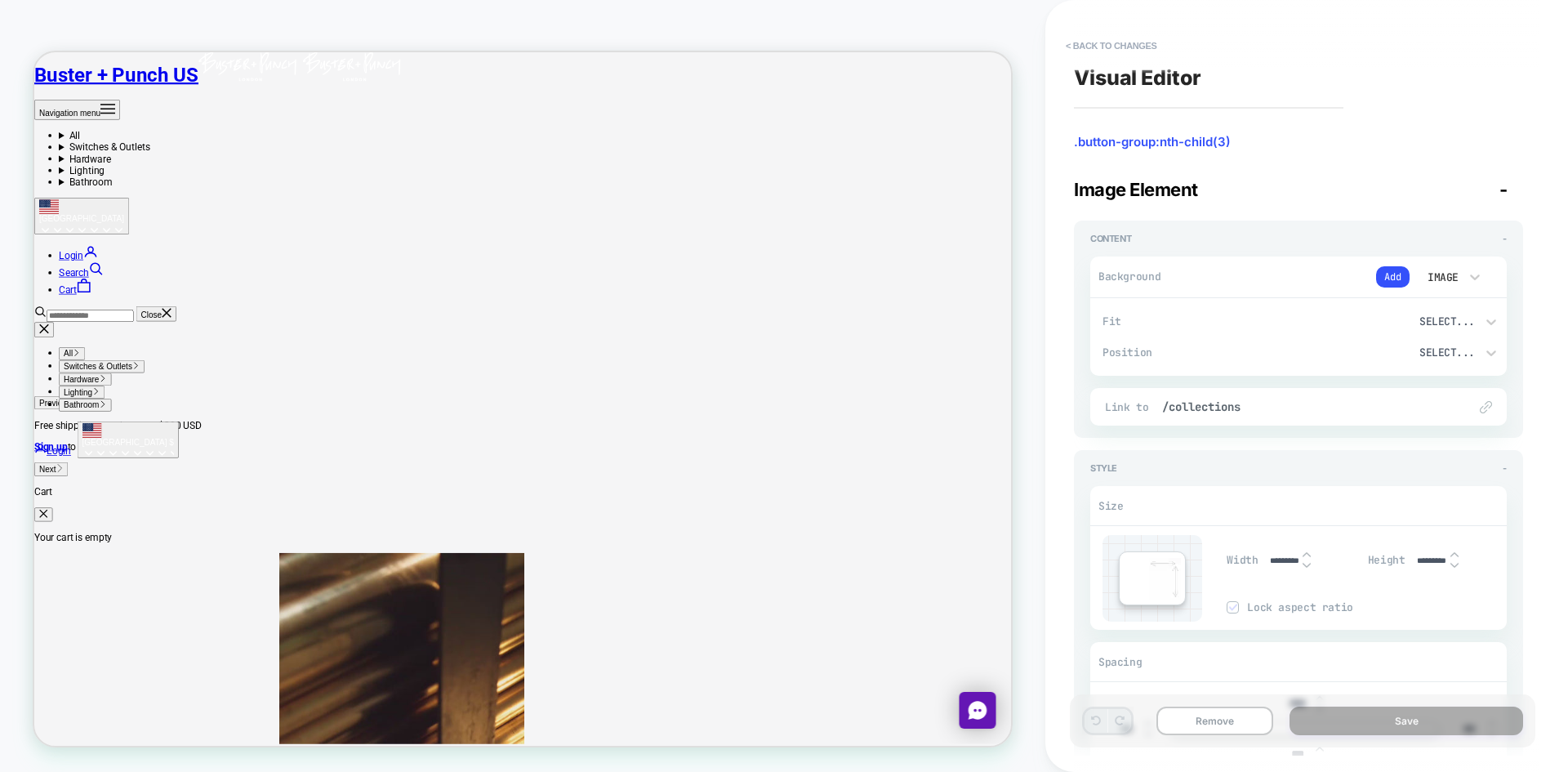
scroll to position [84, 0]
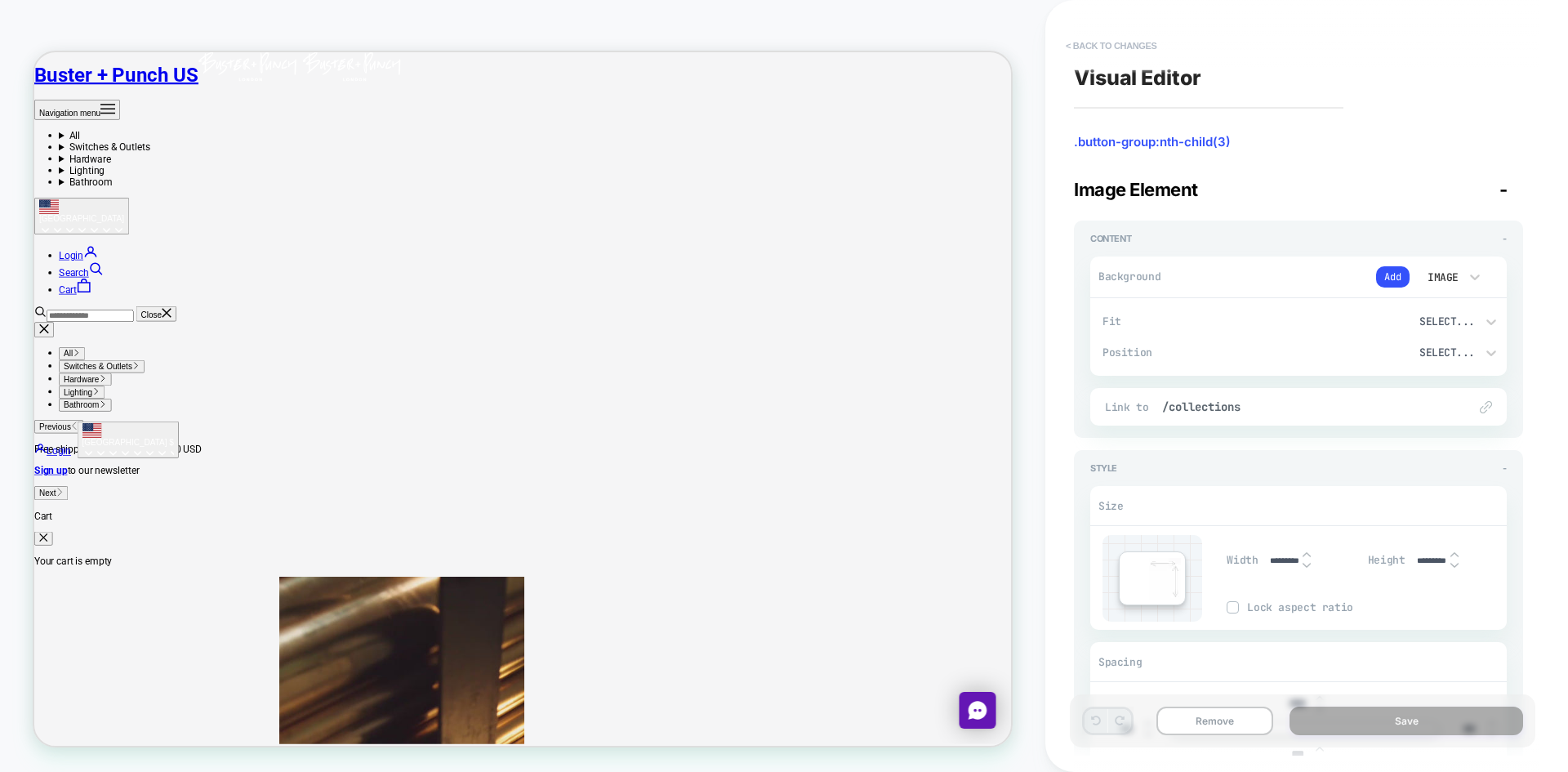
click at [1098, 46] on button "< Back to changes" at bounding box center [1111, 46] width 108 height 26
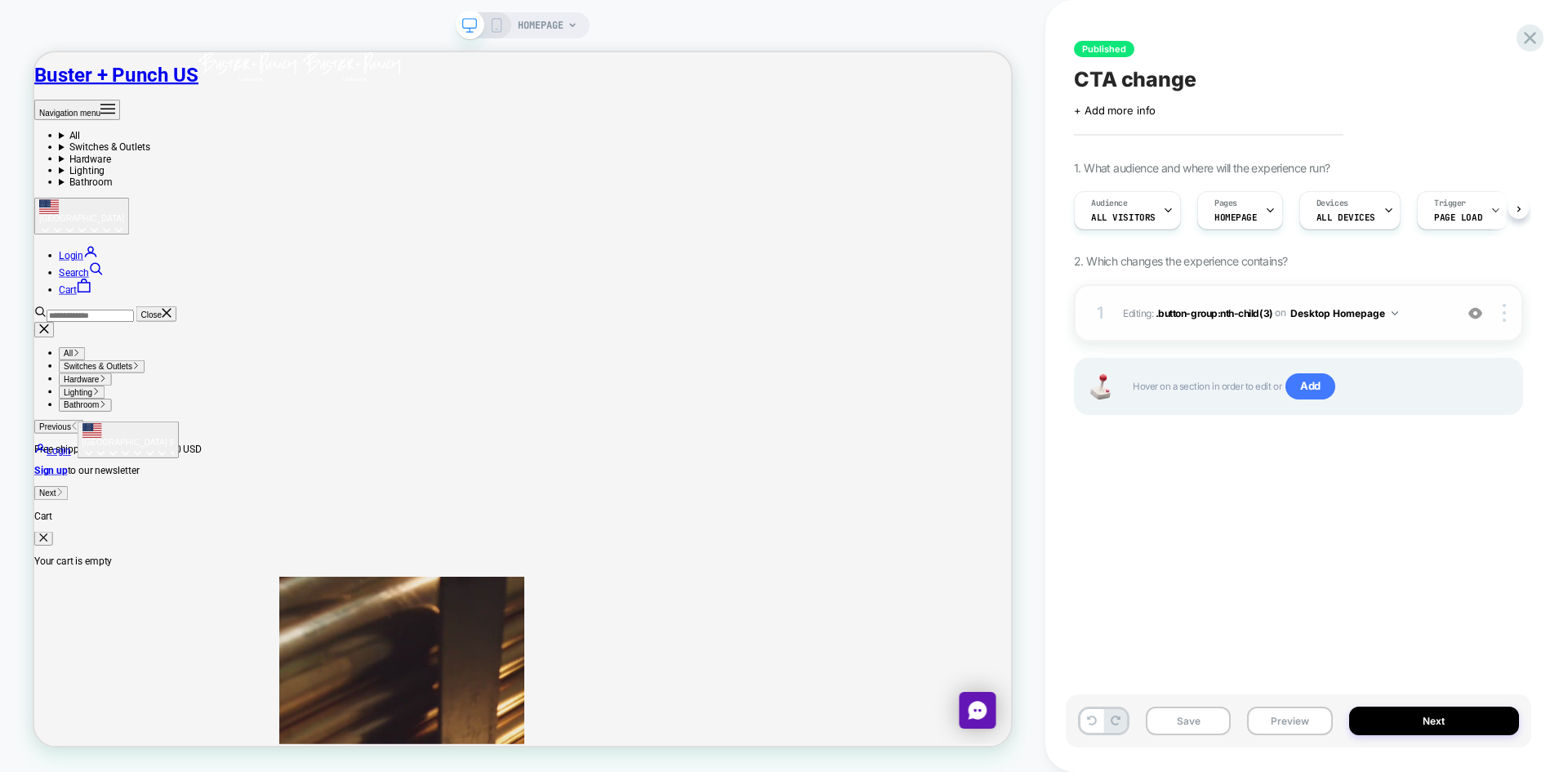
scroll to position [0, 1]
click at [1335, 314] on button "Desktop Homepage" at bounding box center [1343, 313] width 108 height 21
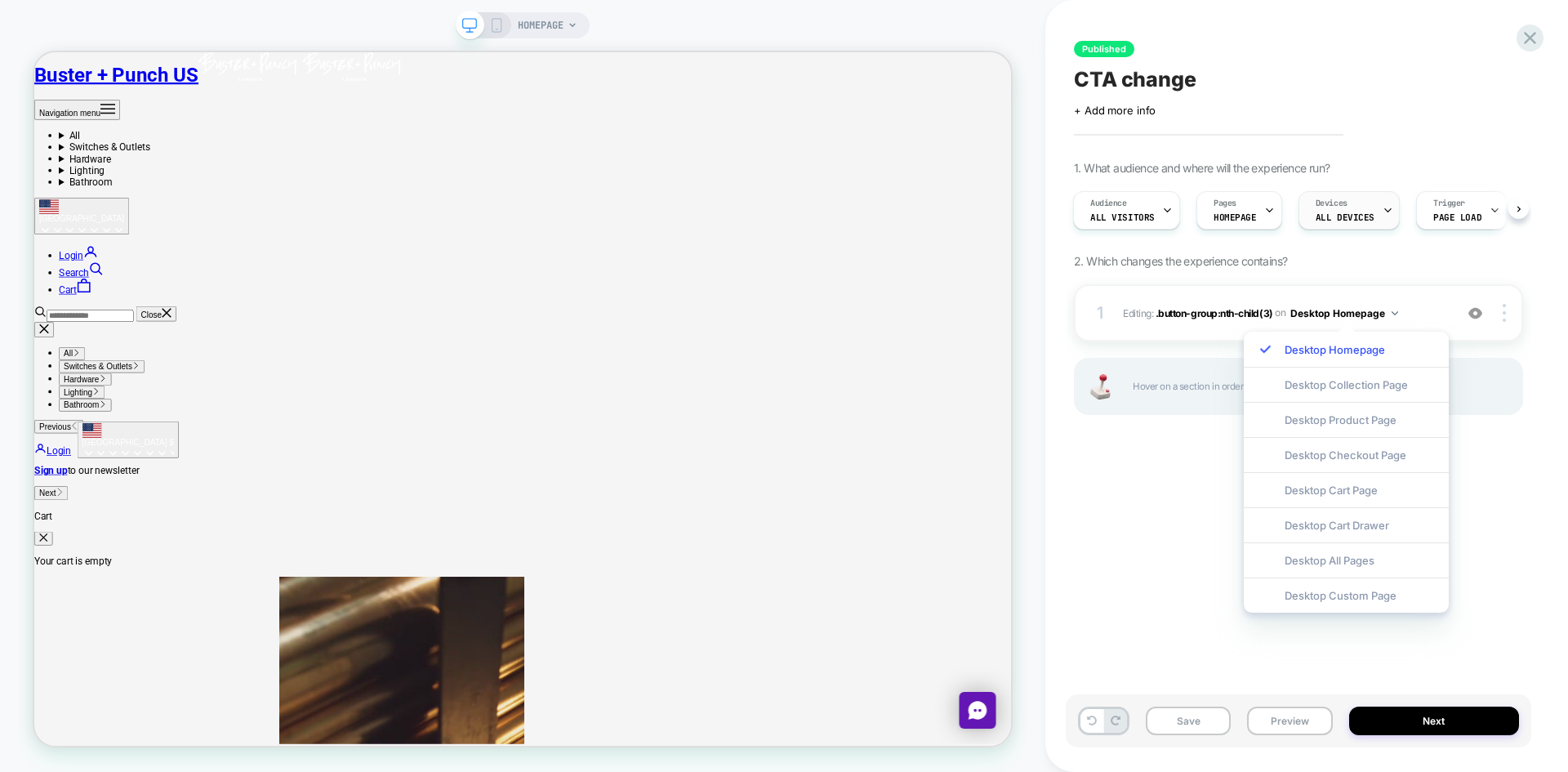
click at [1360, 225] on div "Devices ALL DEVICES" at bounding box center [1345, 210] width 91 height 37
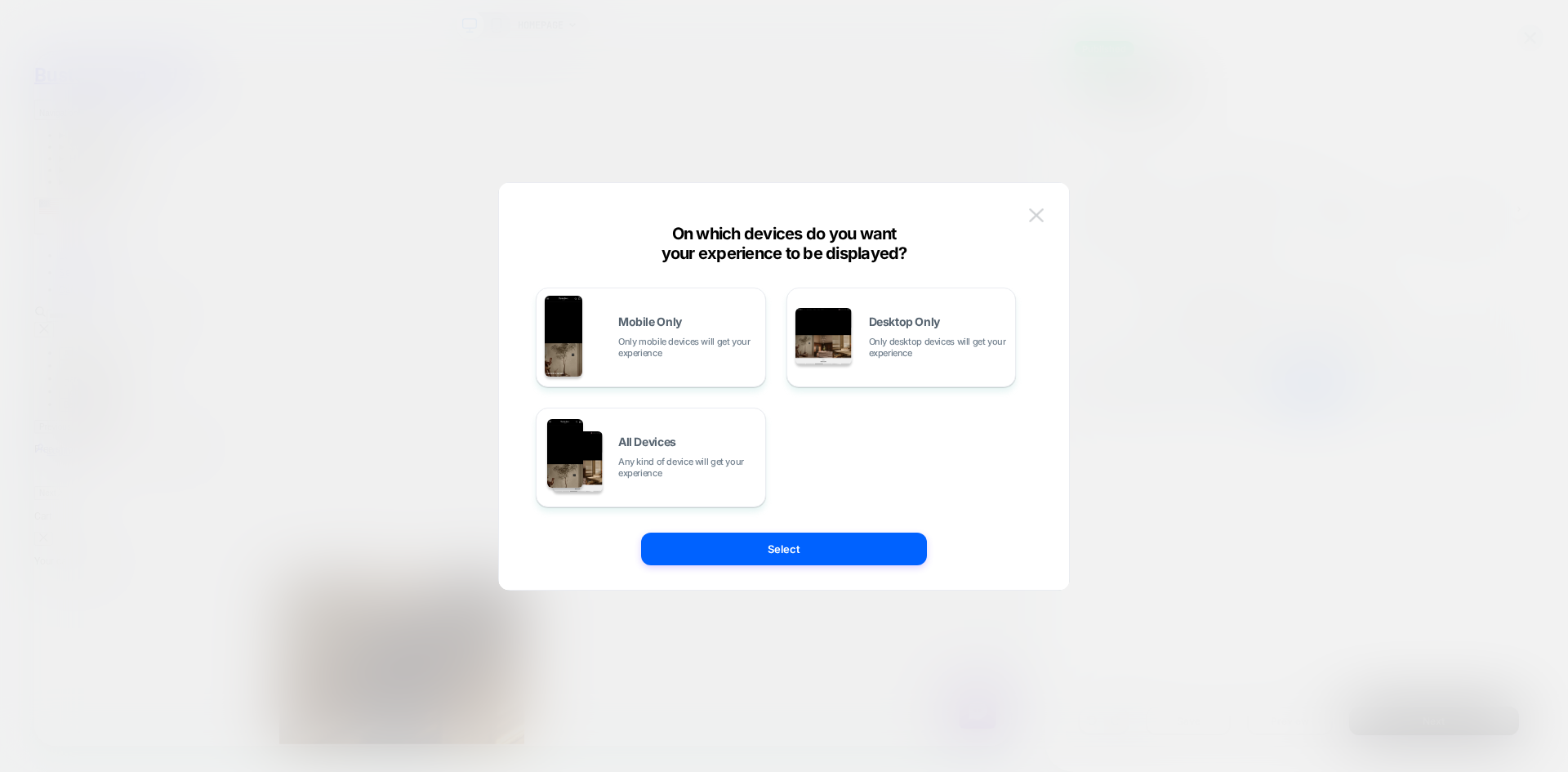
click at [1039, 216] on img at bounding box center [1036, 216] width 14 height 14
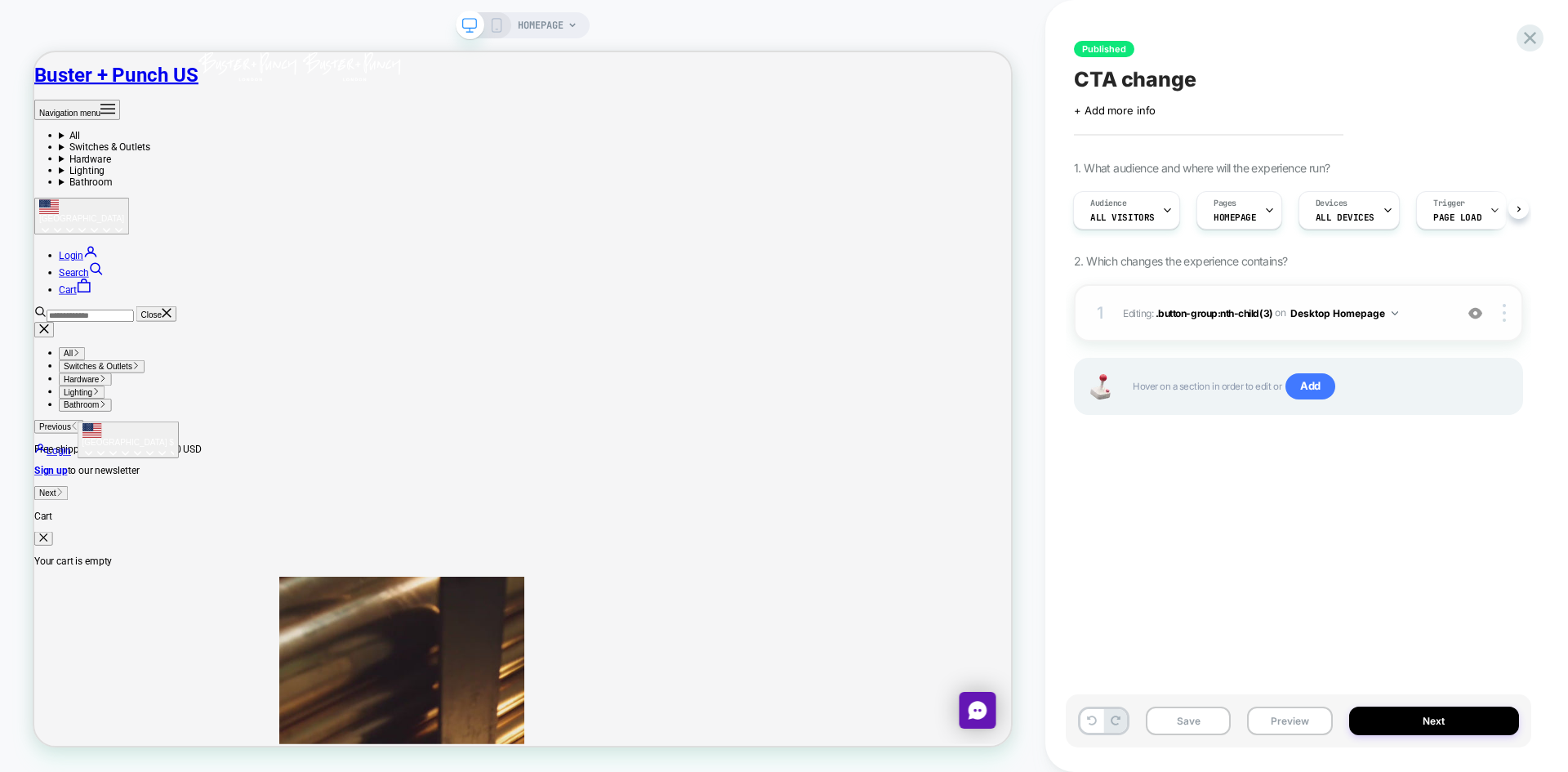
click at [1368, 318] on button "Desktop Homepage" at bounding box center [1343, 313] width 108 height 21
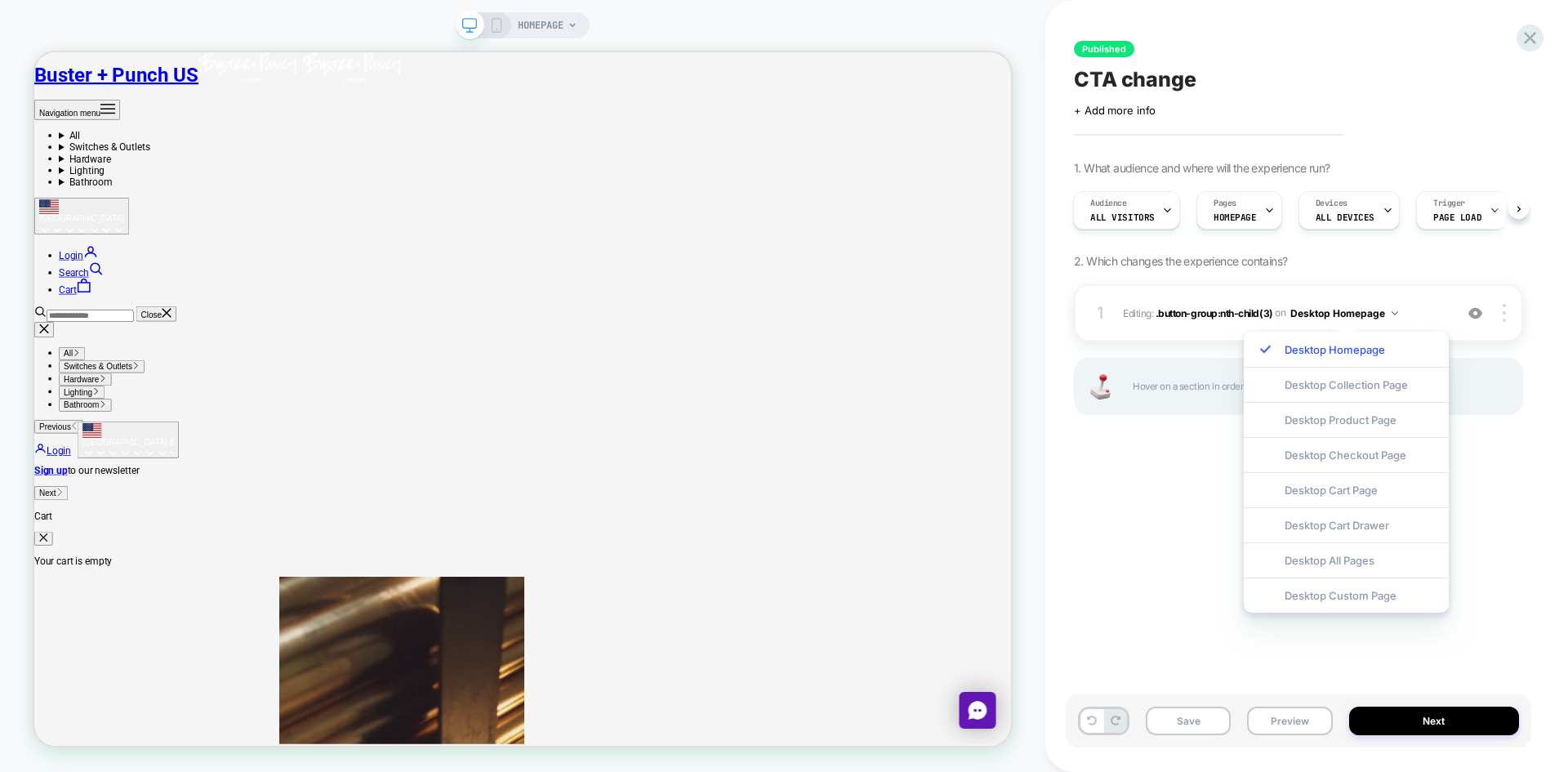
click at [1227, 449] on div "1 Editing : .button-group:nth-child(3) .button-group:nth-child(3) on Desktop Ho…" at bounding box center [1299, 370] width 449 height 172
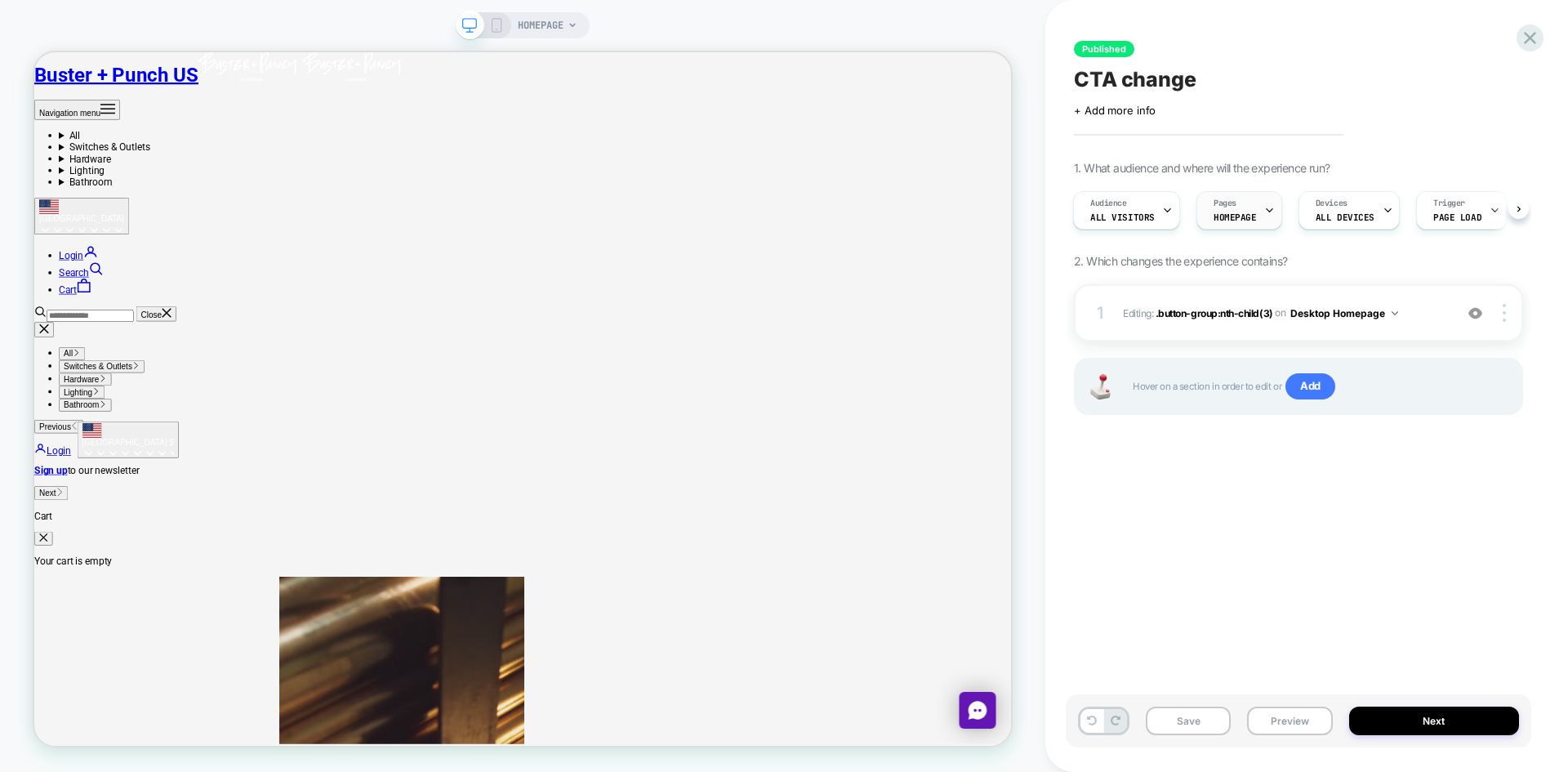
click at [1234, 212] on span "HOMEPAGE" at bounding box center [1235, 216] width 43 height 12
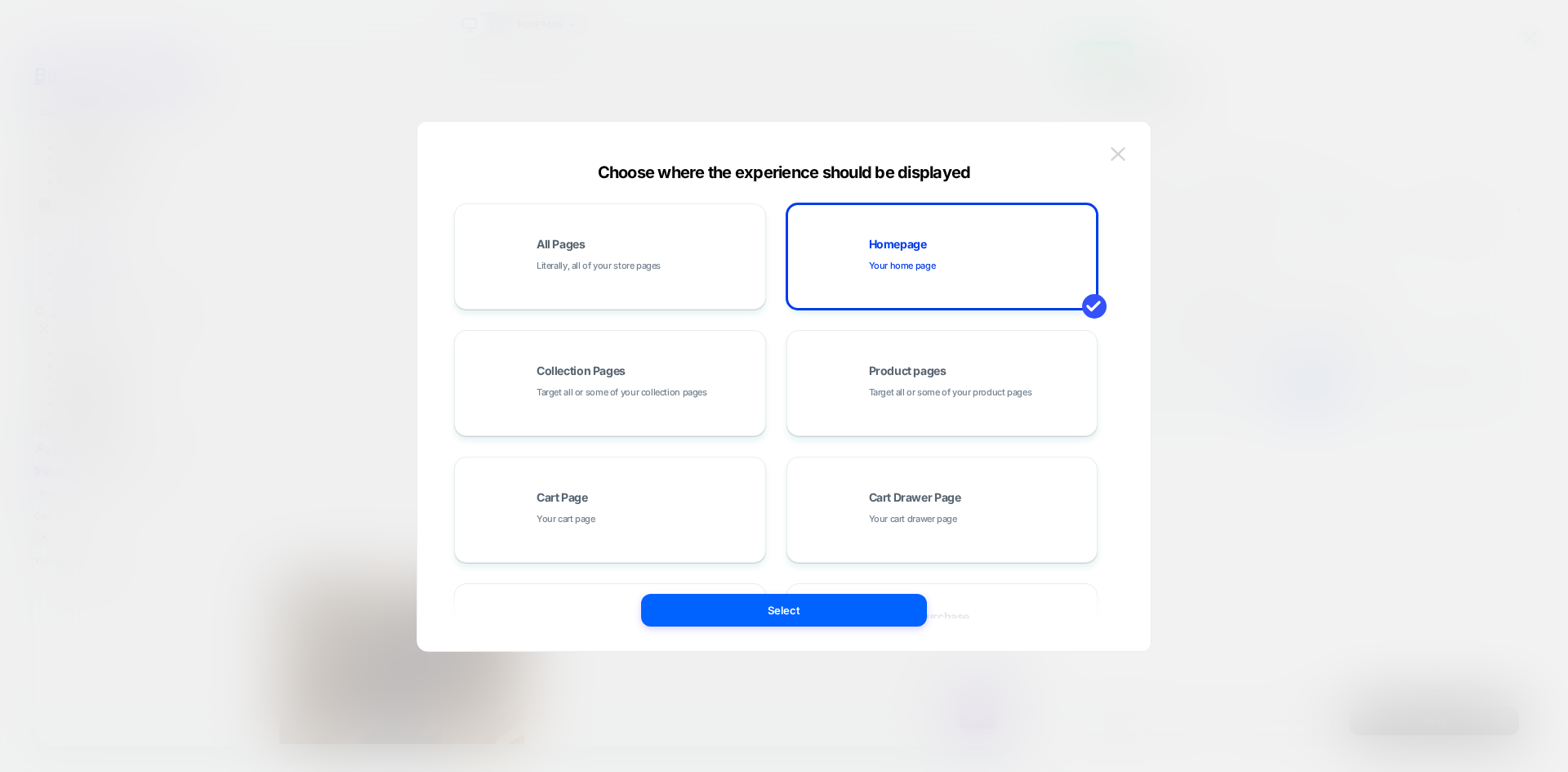
click at [1118, 150] on img at bounding box center [1118, 154] width 14 height 14
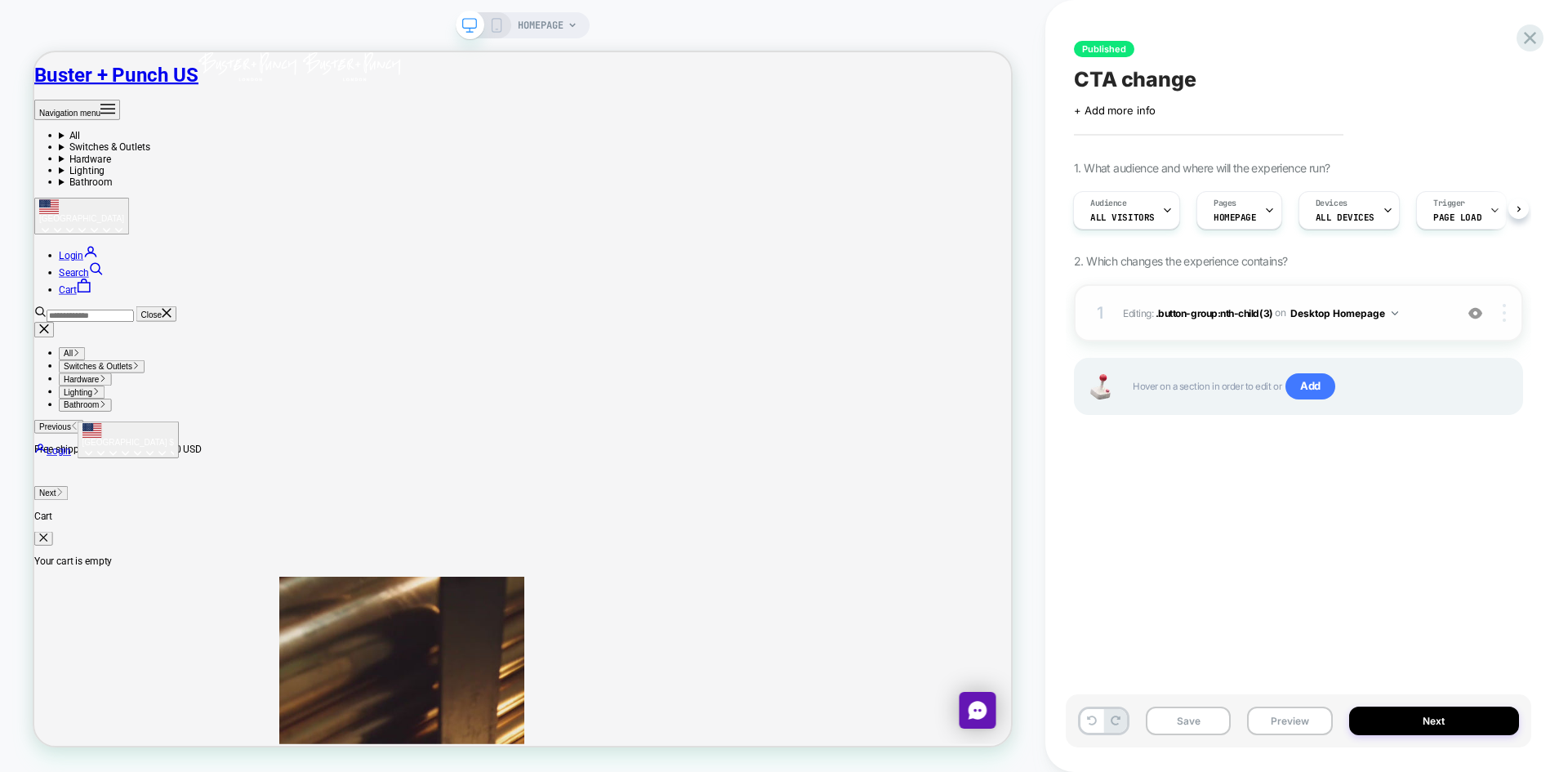
click at [1503, 311] on img at bounding box center [1504, 313] width 4 height 18
click at [1255, 599] on div "Published CTA change Click to edit experience details + Add more info 1. What a…" at bounding box center [1298, 386] width 465 height 739
click at [1377, 307] on button "Desktop Homepage" at bounding box center [1343, 313] width 108 height 21
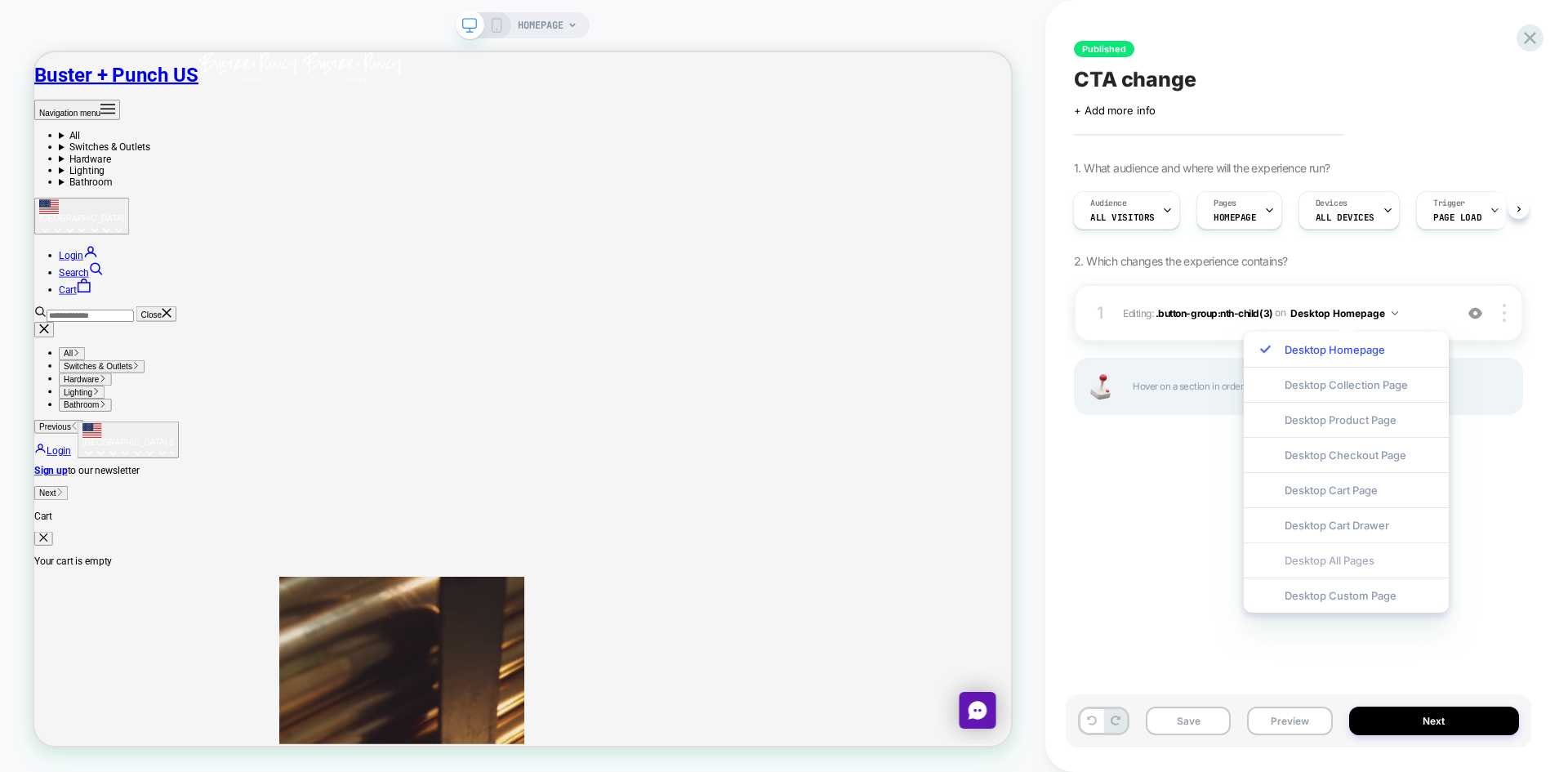
click at [1345, 556] on div "Desktop All Pages" at bounding box center [1345, 559] width 205 height 35
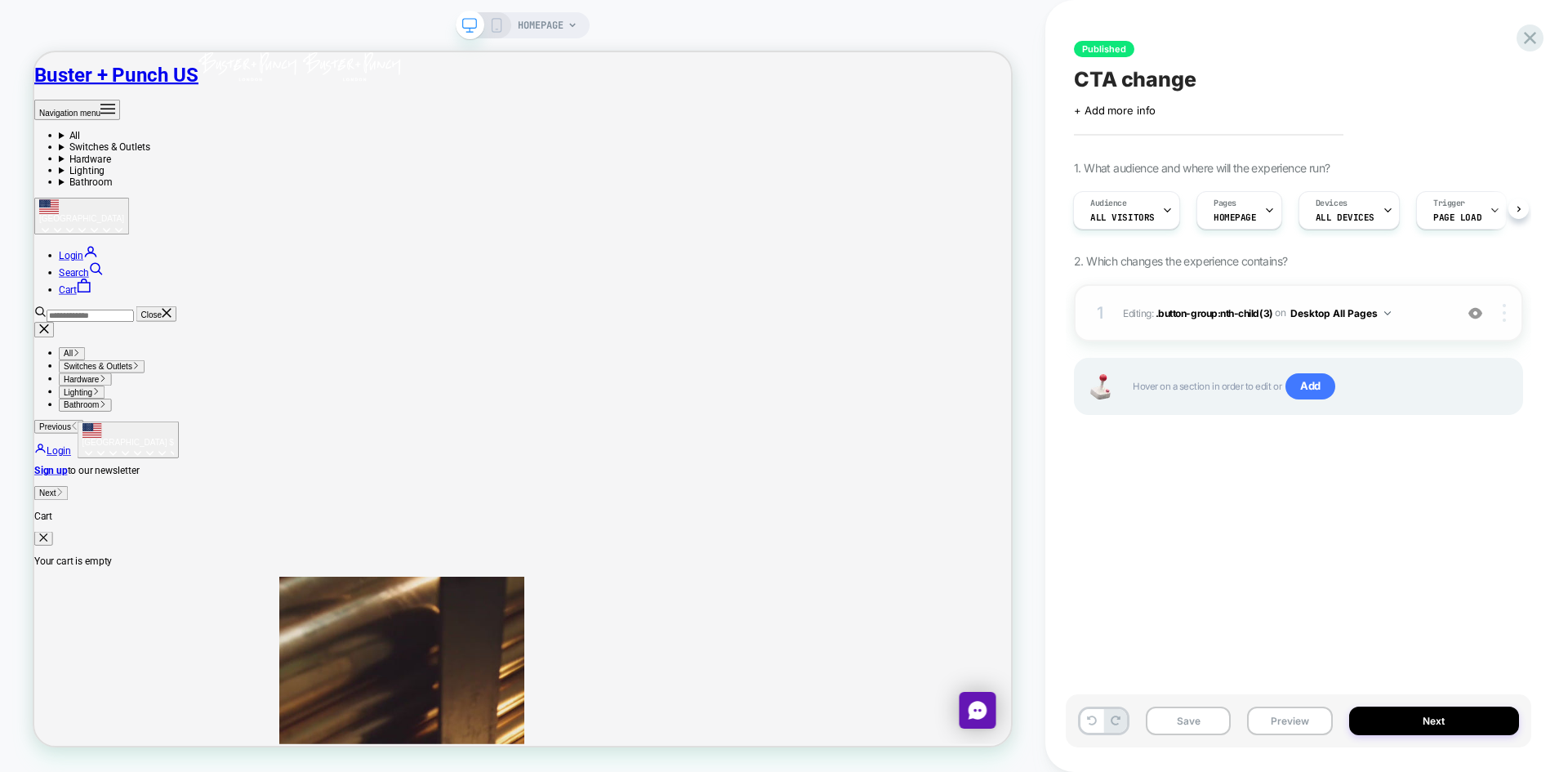
click at [1501, 312] on div at bounding box center [1506, 313] width 31 height 18
click at [1457, 547] on div "Published CTA change Click to edit experience details + Add more info 1. What a…" at bounding box center [1298, 386] width 465 height 739
click at [1503, 311] on img at bounding box center [1504, 313] width 4 height 18
click at [1311, 572] on div "Published CTA change Click to edit experience details + Add more info 1. What a…" at bounding box center [1298, 386] width 465 height 739
click at [1333, 317] on button "Desktop All Pages" at bounding box center [1340, 313] width 100 height 21
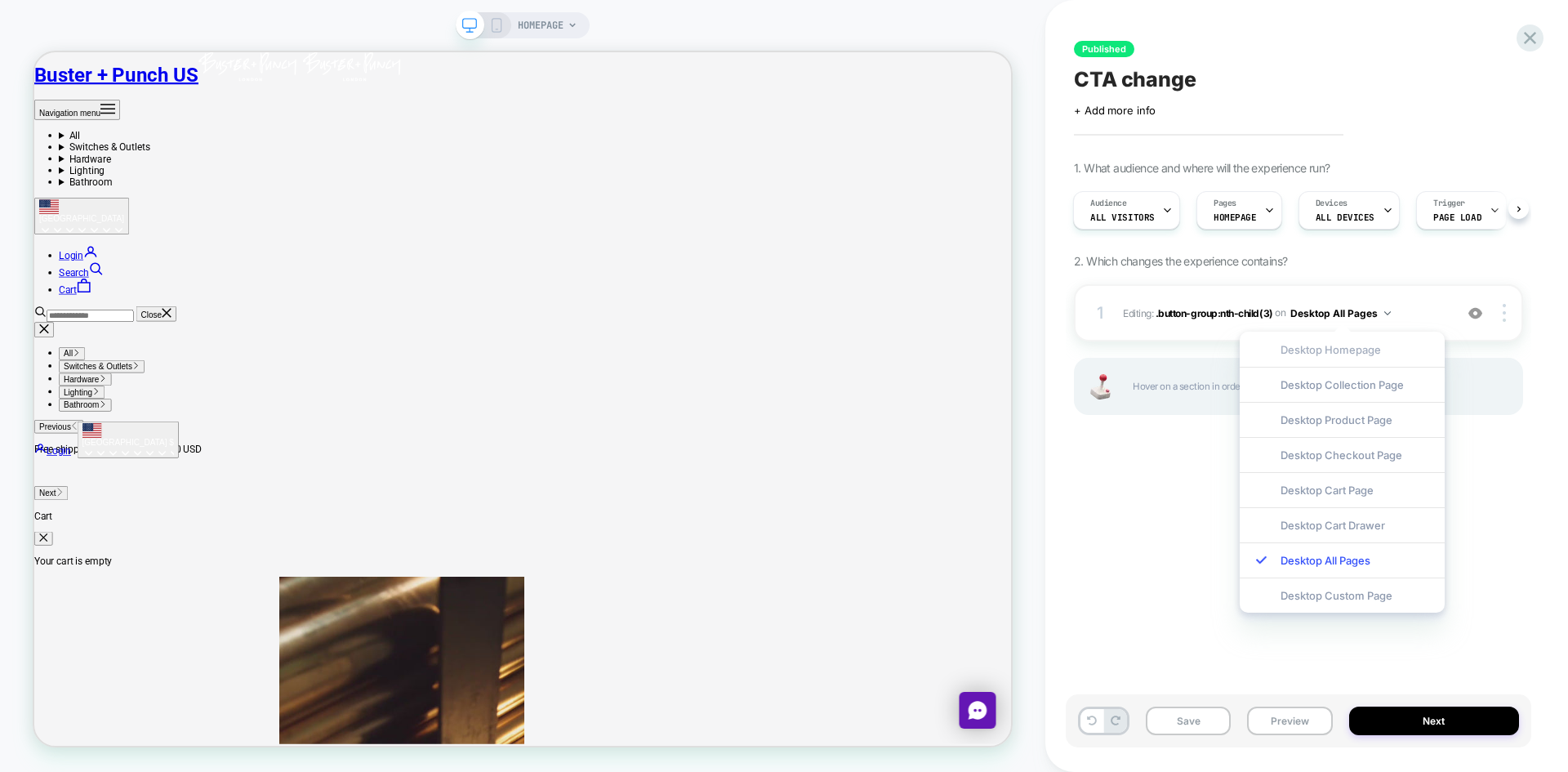
click at [1316, 349] on div "Desktop Homepage" at bounding box center [1342, 349] width 205 height 35
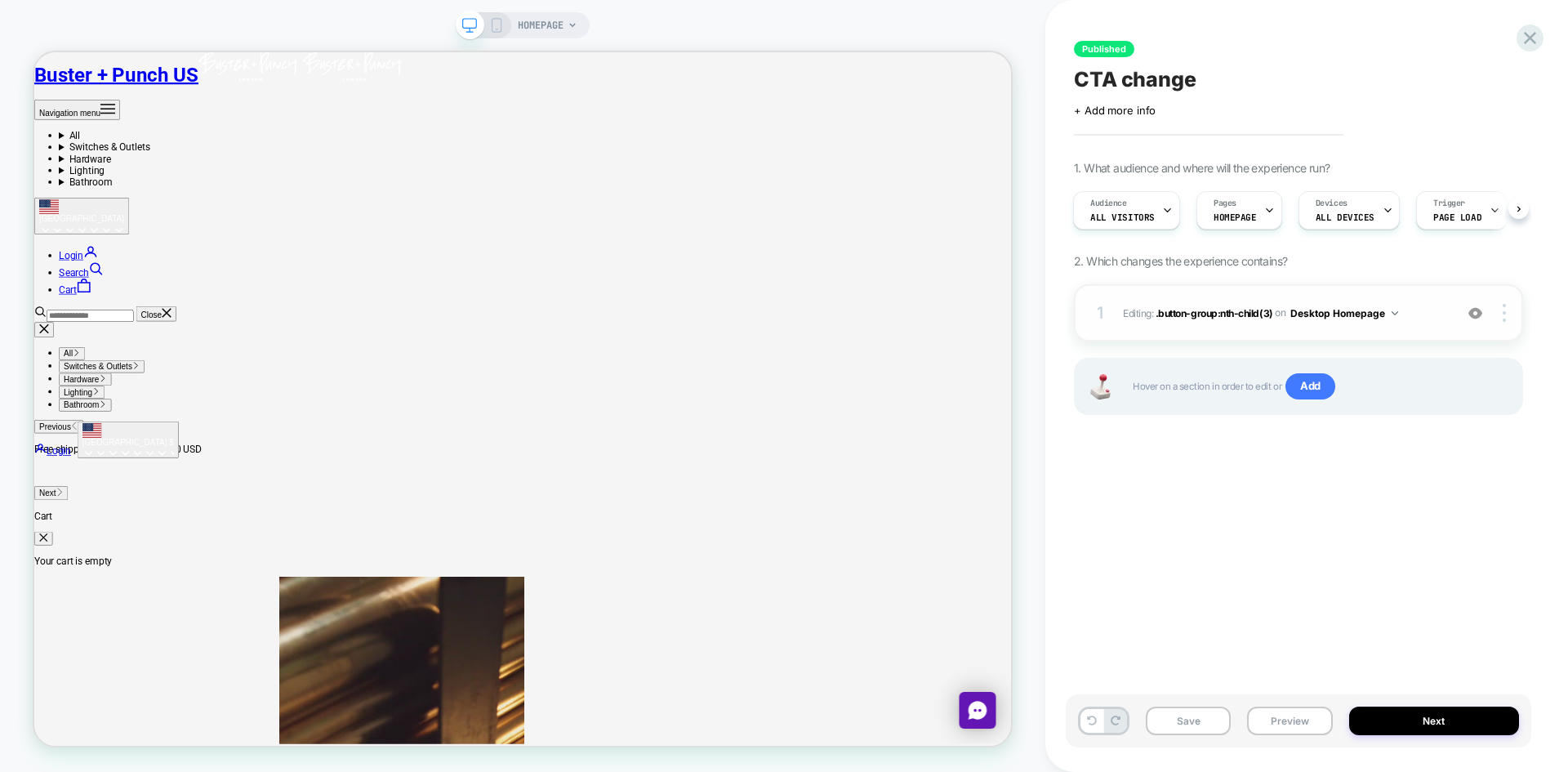
click at [1505, 324] on div "1 Editing : .button-group:nth-child(3) .button-group:nth-child(3) on Desktop Ho…" at bounding box center [1299, 313] width 449 height 57
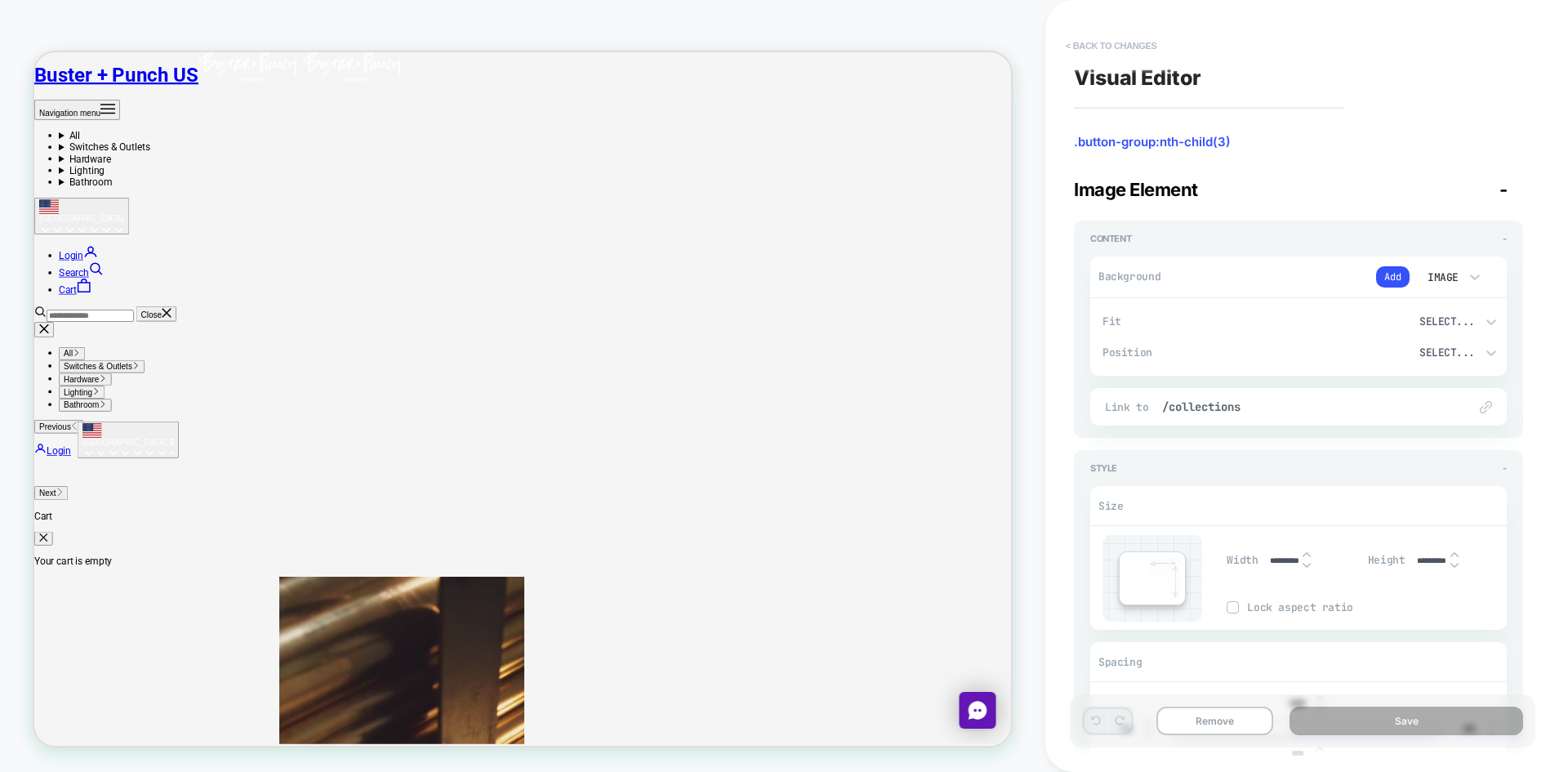
click at [1108, 51] on button "< Back to changes" at bounding box center [1111, 46] width 108 height 26
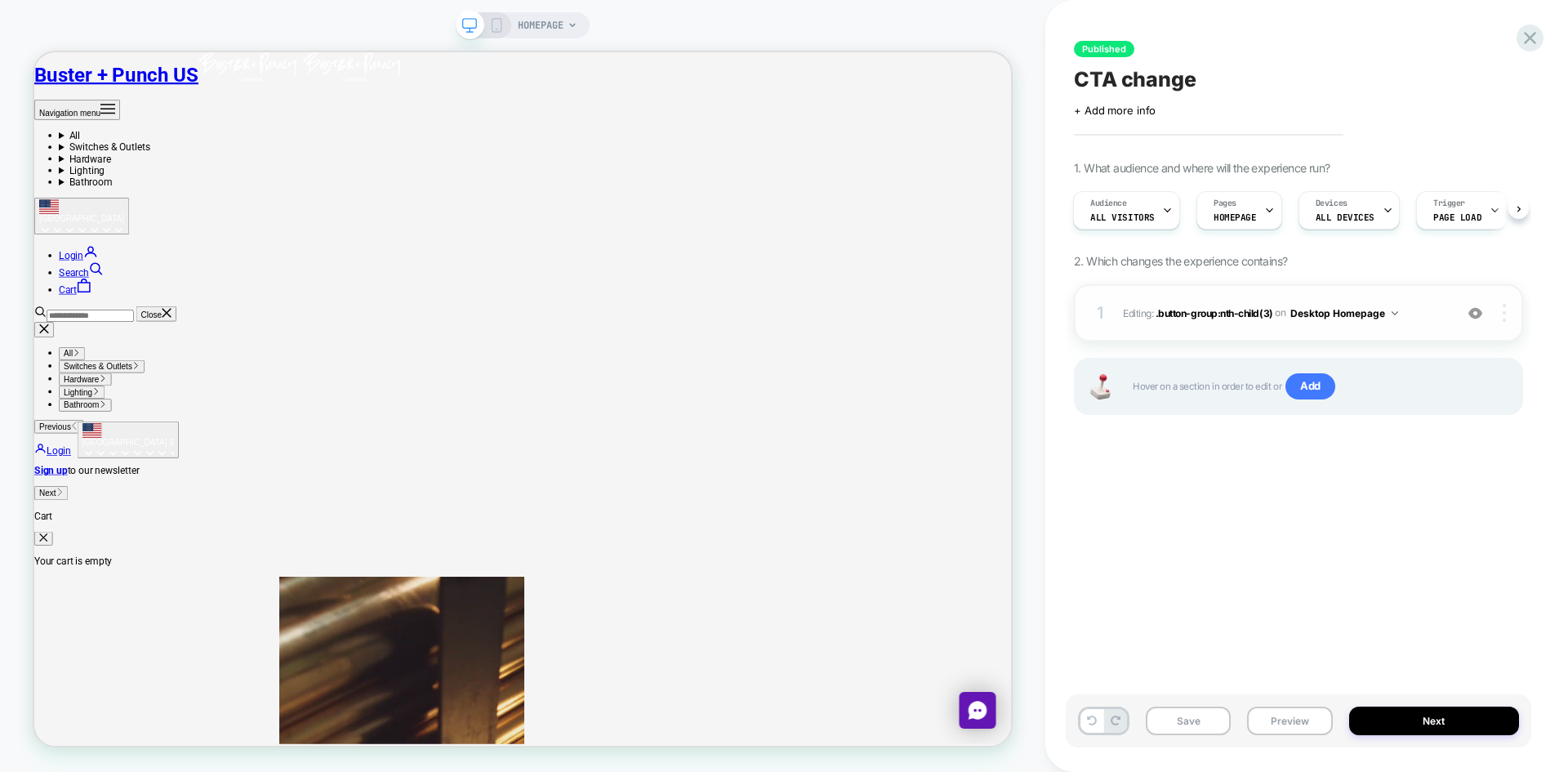
click at [1504, 306] on img at bounding box center [1504, 313] width 4 height 18
click at [1208, 601] on div "Published CTA change Click to edit experience details + Add more info 1. What a…" at bounding box center [1298, 386] width 465 height 739
click at [1503, 324] on div "1 Editing : .button-group:nth-child(3) .button-group:nth-child(3) on Desktop Ho…" at bounding box center [1299, 313] width 449 height 57
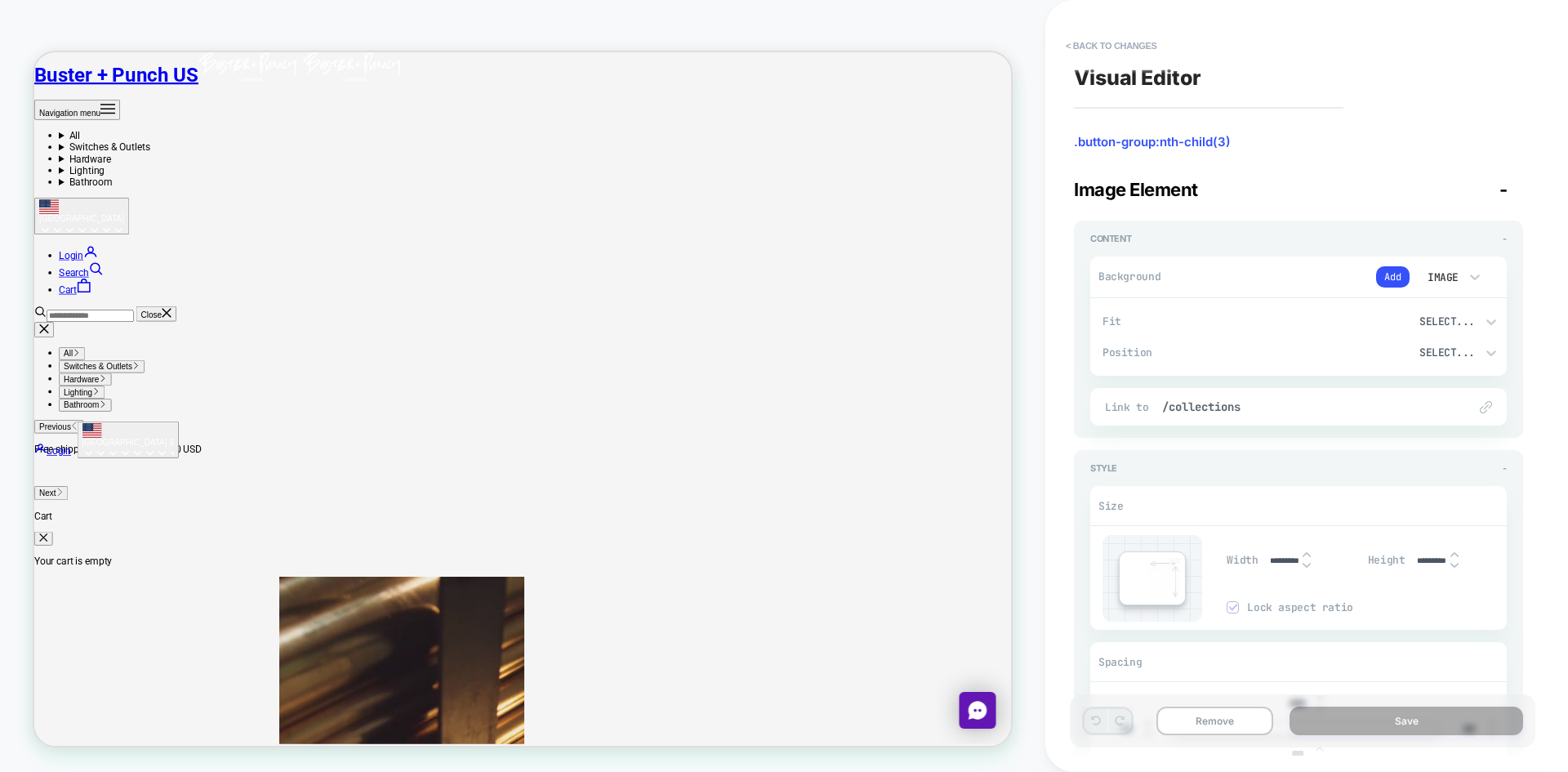
type textarea "*"
click at [1116, 43] on button "< Back to changes" at bounding box center [1111, 46] width 108 height 26
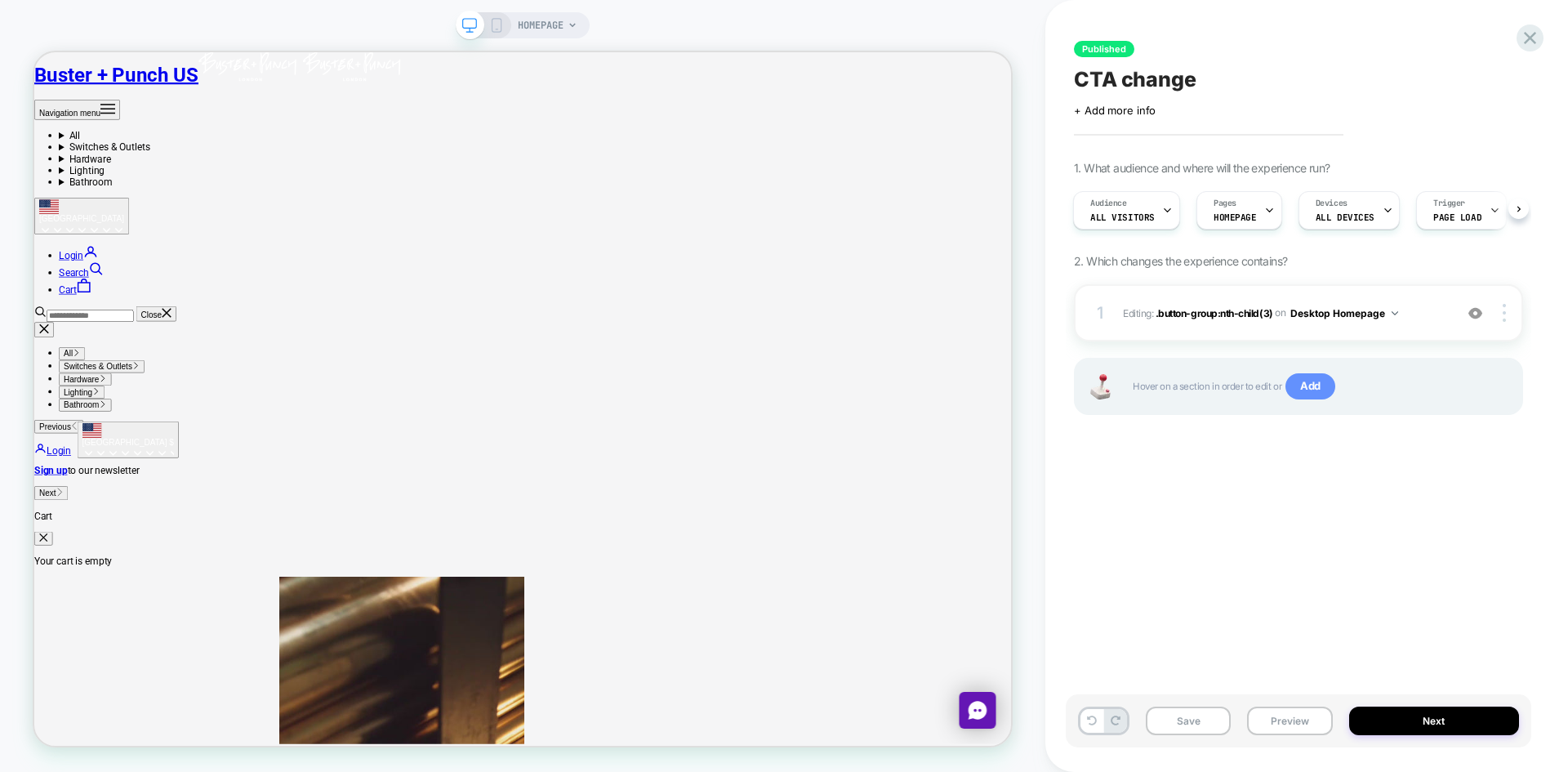
click at [1314, 383] on span "Add" at bounding box center [1310, 386] width 50 height 26
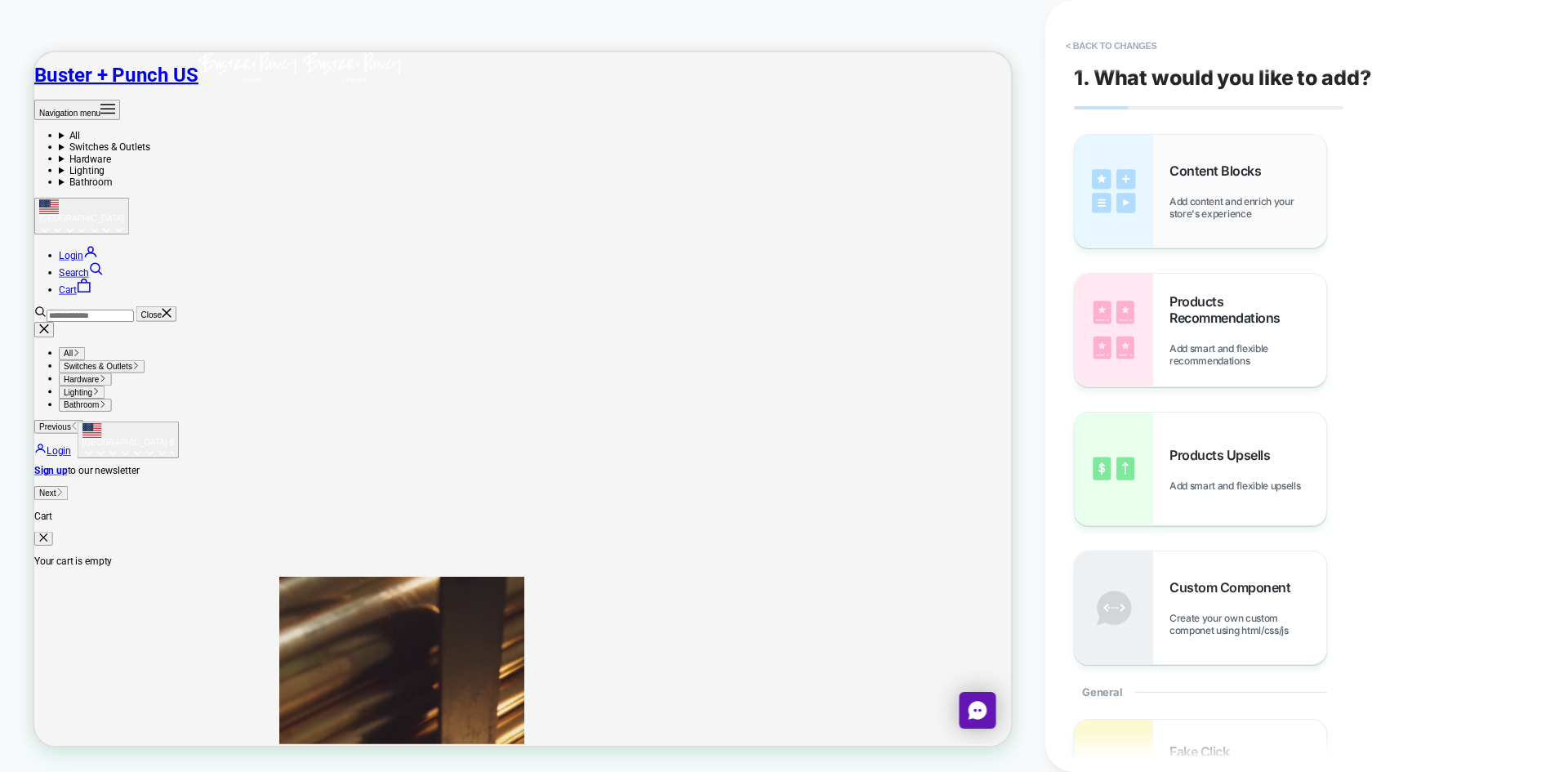
click at [1162, 182] on div "Content Blocks Add content and enrich your store's experience" at bounding box center [1199, 191] width 251 height 113
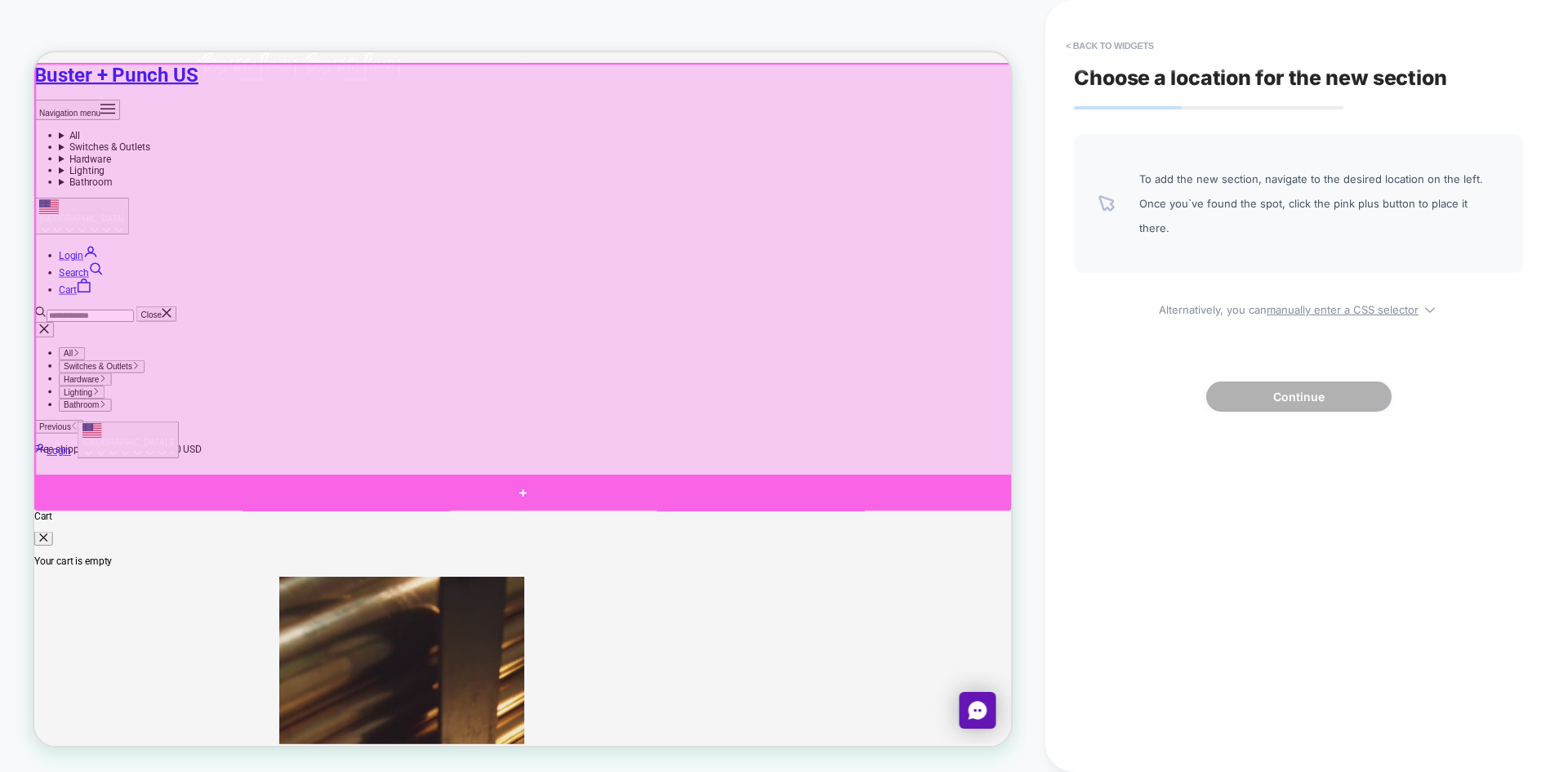
click at [783, 628] on div at bounding box center [685, 639] width 1302 height 48
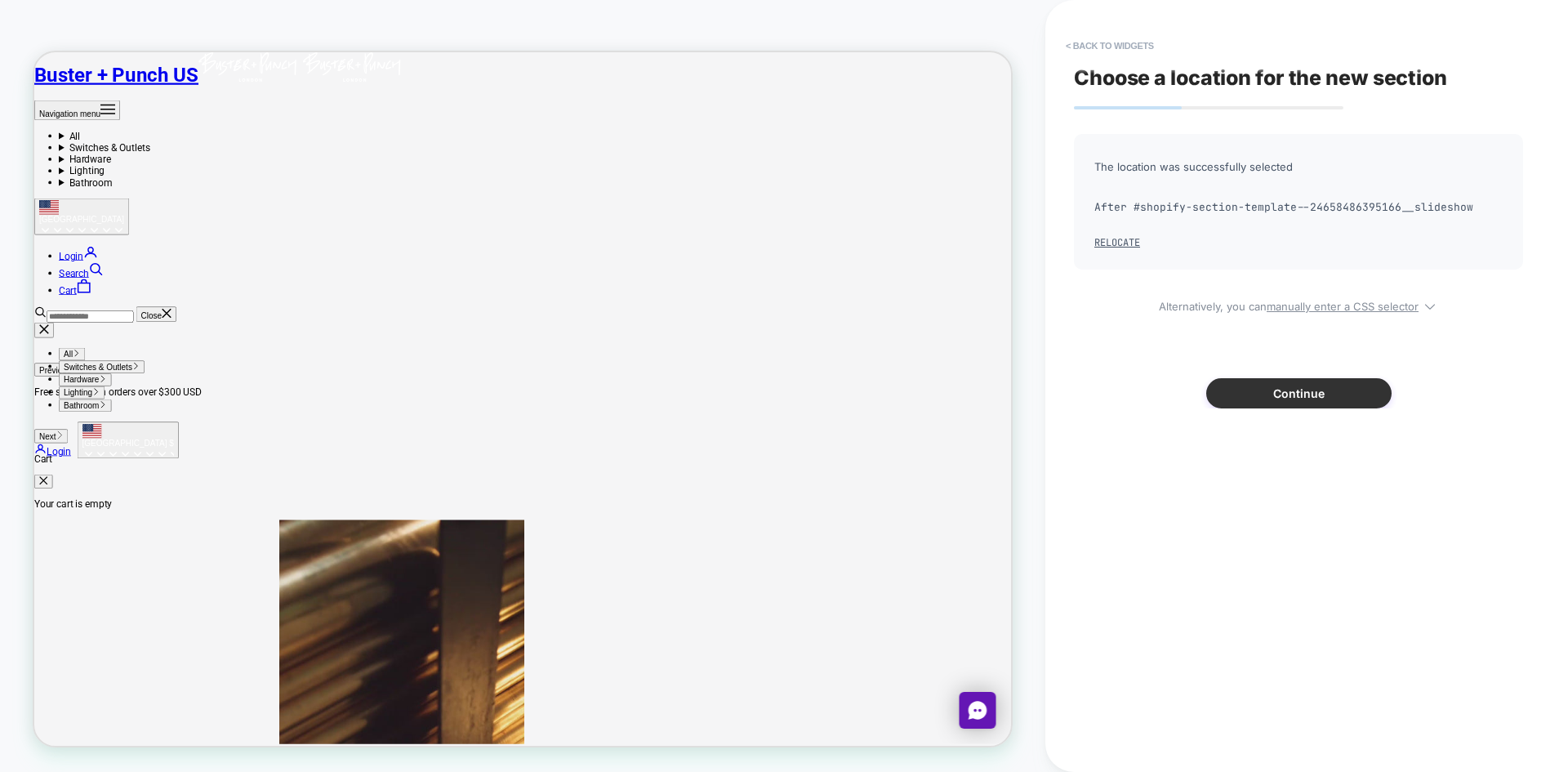
click at [1299, 398] on button "Continue" at bounding box center [1298, 394] width 185 height 30
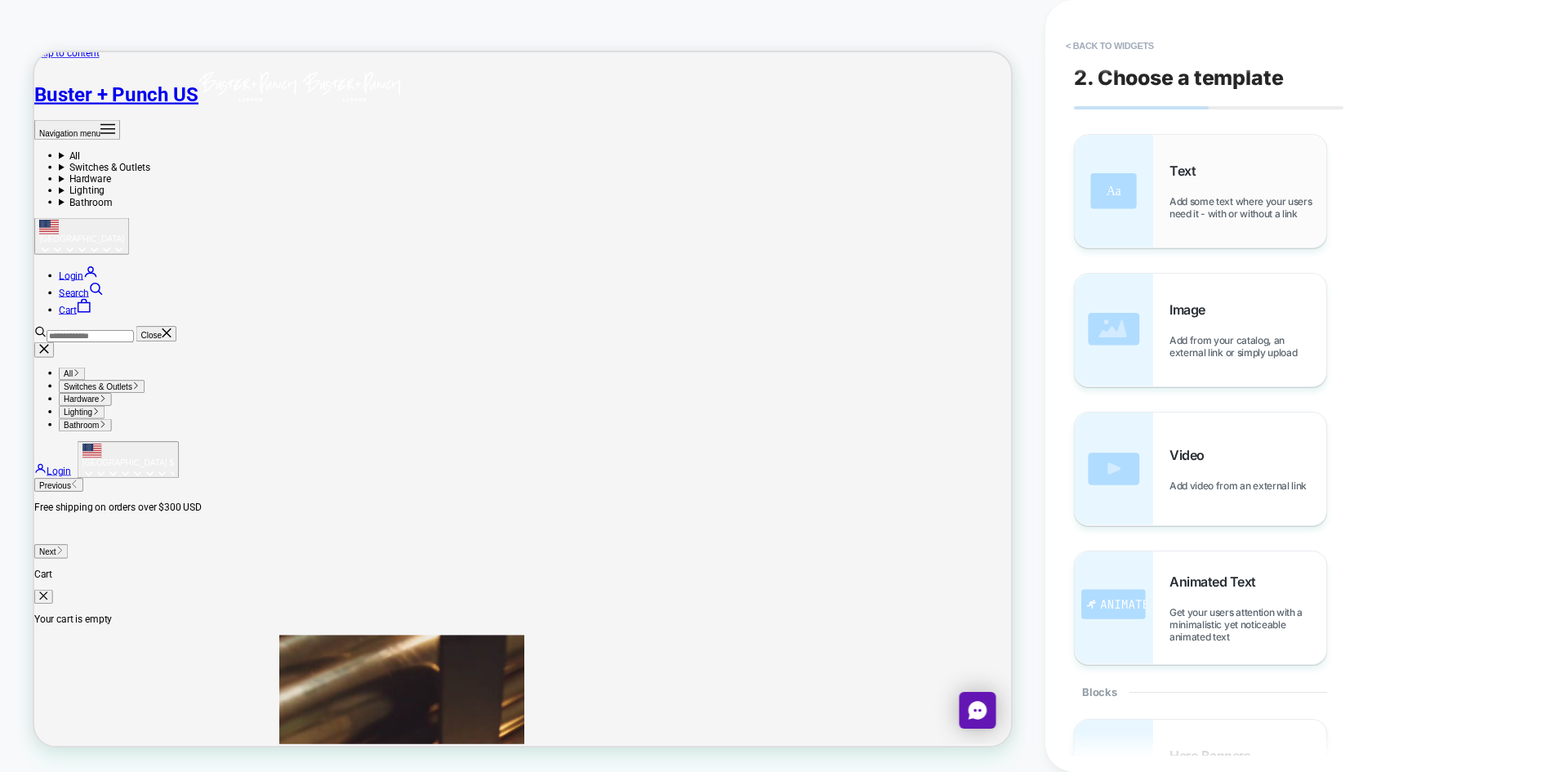
scroll to position [0, 0]
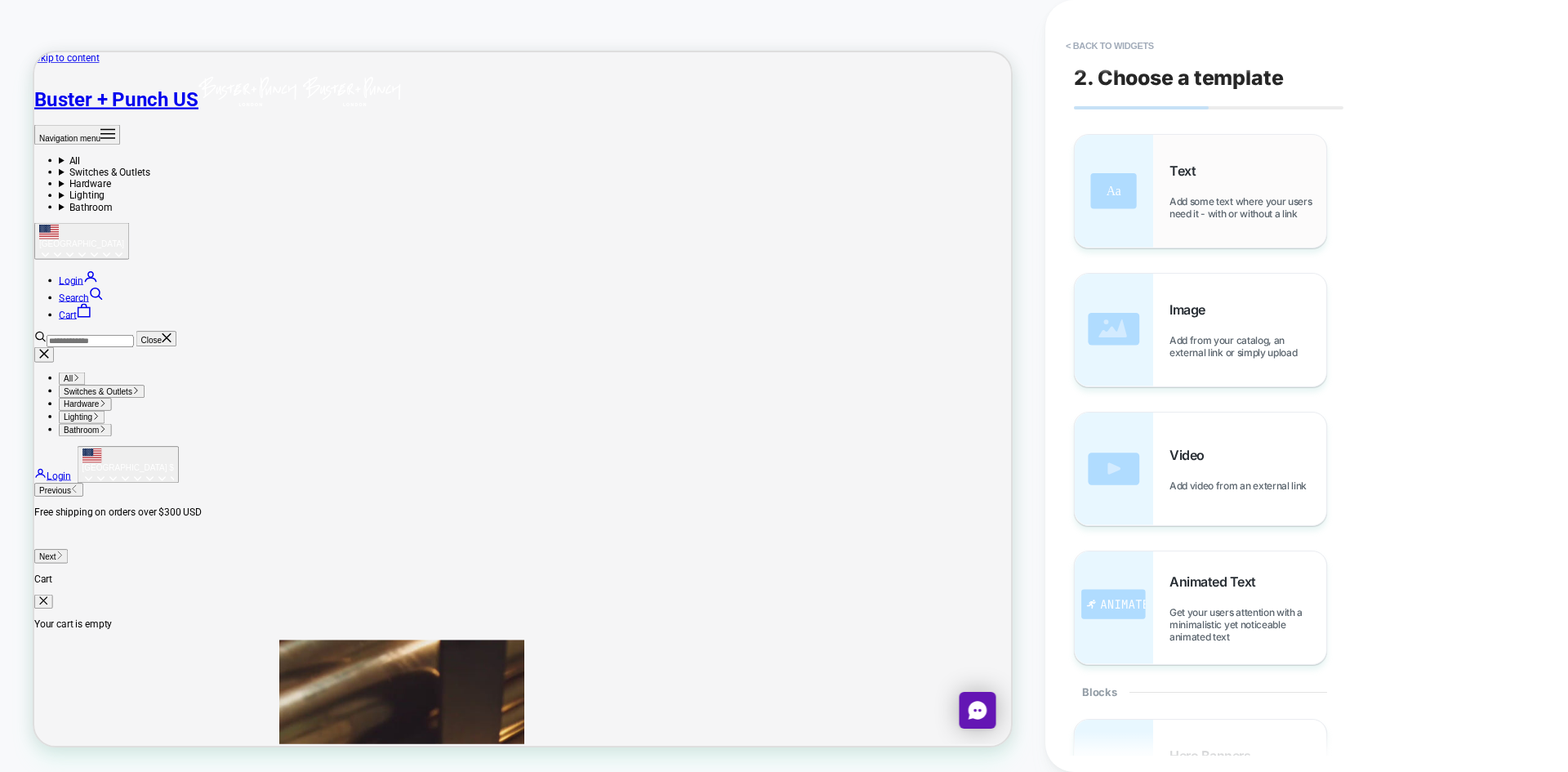
click at [1171, 188] on div "Text Add some text where your users need it - with or without a link" at bounding box center [1247, 191] width 157 height 57
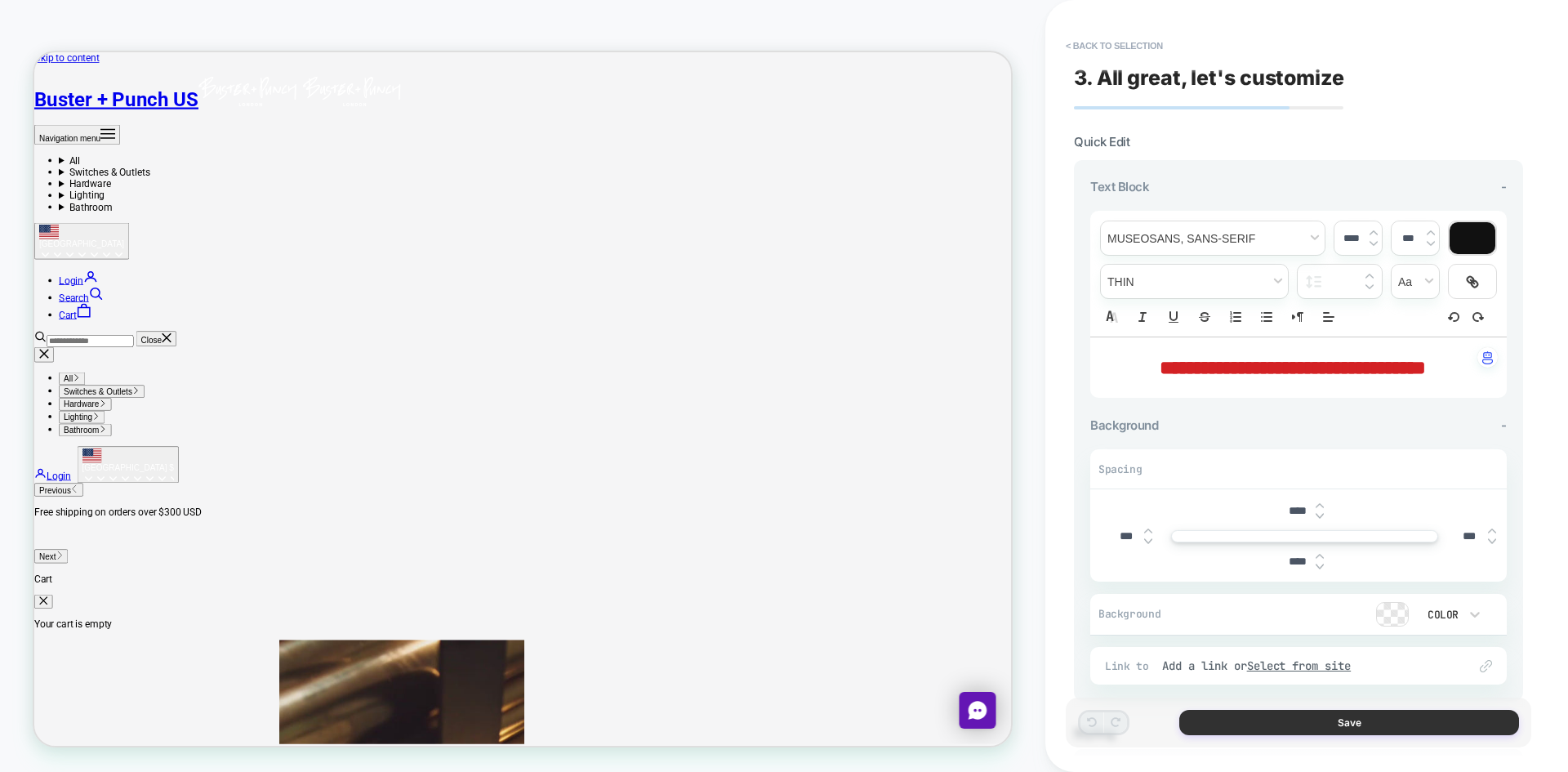
click at [1305, 718] on button "Save" at bounding box center [1349, 722] width 340 height 25
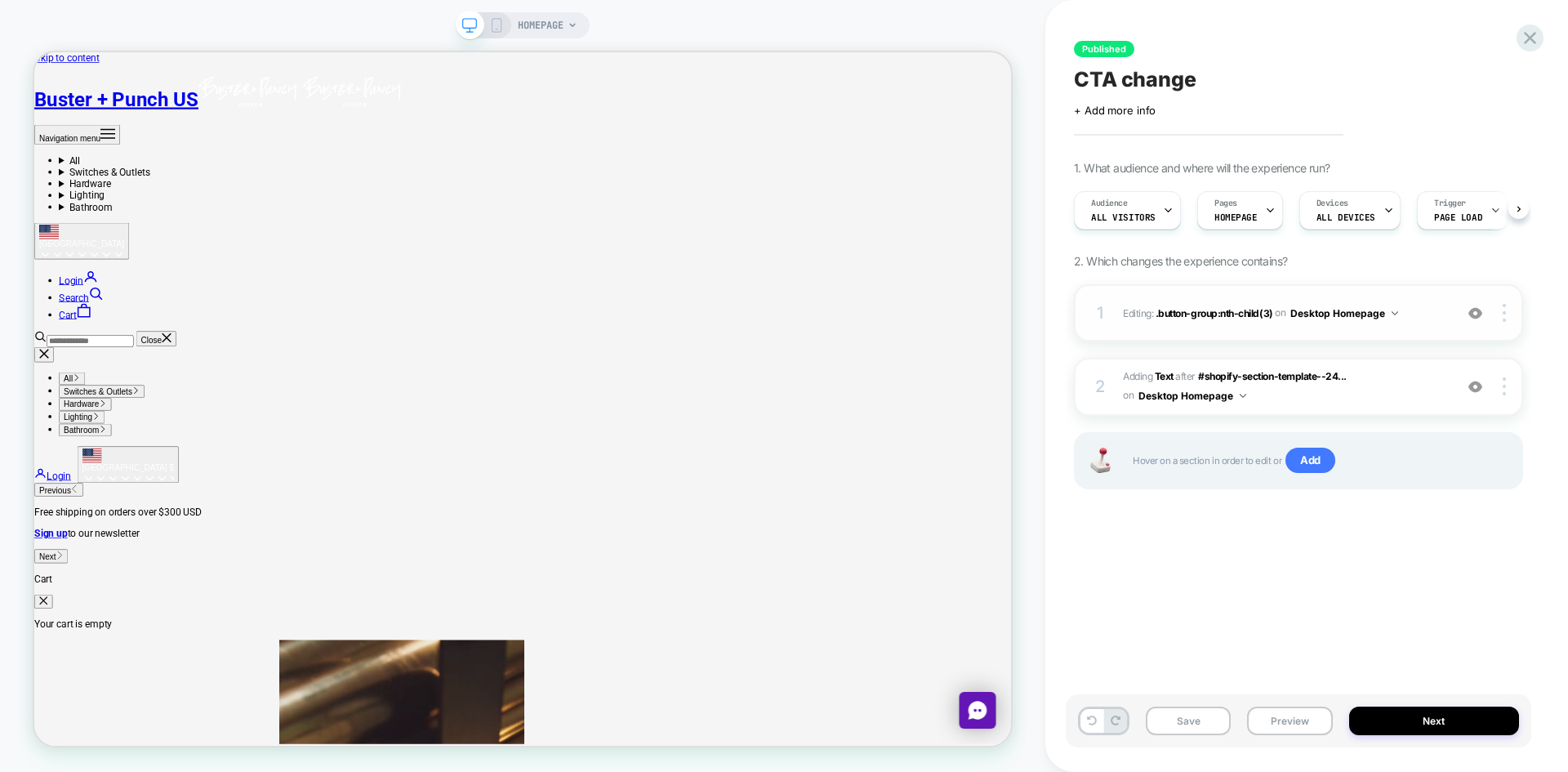
scroll to position [0, 1]
click at [1505, 315] on img at bounding box center [1504, 313] width 4 height 18
click at [1185, 578] on div "Published CTA change Click to edit experience details + Add more info 1. What a…" at bounding box center [1298, 386] width 465 height 739
click at [496, 36] on div "HOMEPAGE" at bounding box center [522, 25] width 134 height 26
click at [504, 27] on div "HOMEPAGE" at bounding box center [522, 25] width 134 height 26
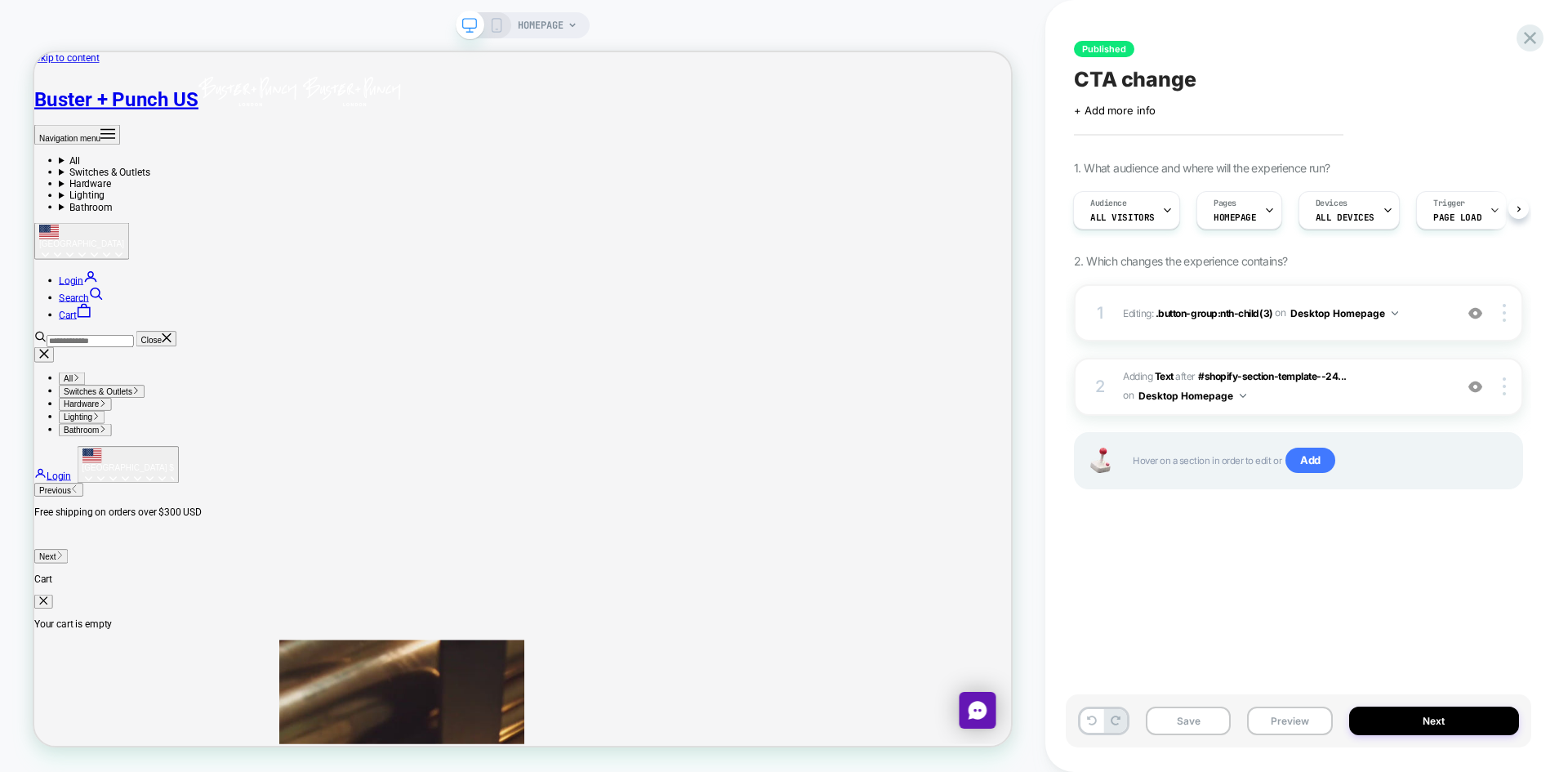
click at [500, 32] on rect at bounding box center [497, 25] width 9 height 13
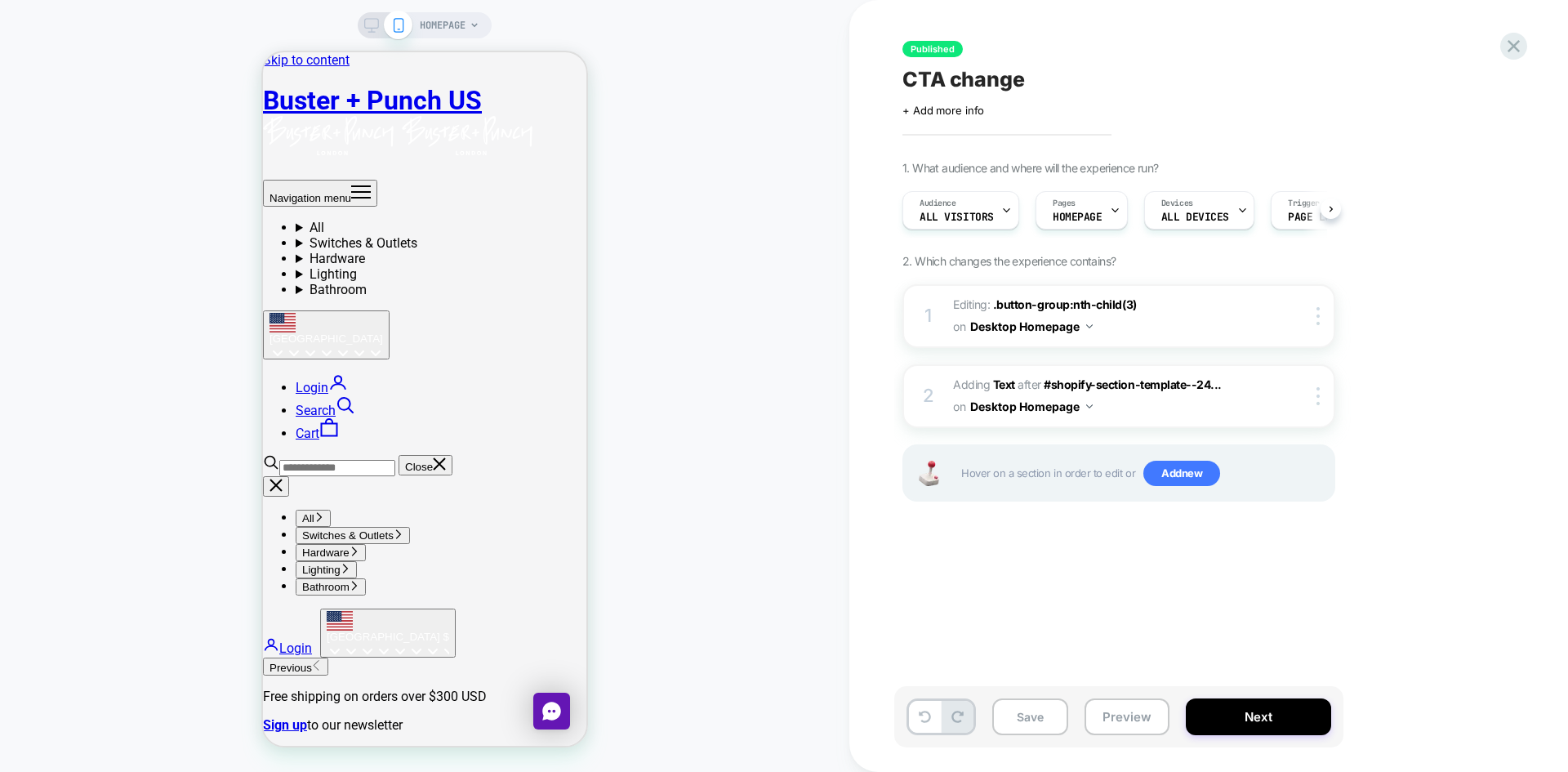
scroll to position [0, 1]
click at [1315, 318] on div at bounding box center [1321, 316] width 27 height 18
click at [1420, 272] on div "1. What audience and where will the experience run? Audience All Visitors Pages…" at bounding box center [1200, 352] width 596 height 381
click at [1043, 311] on span "Editing : .button-group:nth-child(3) .button-group:nth-child(3) on Desktop Home…" at bounding box center [1108, 316] width 311 height 44
click at [1063, 300] on span ".button-group:nth-child(3)" at bounding box center [1064, 304] width 144 height 14
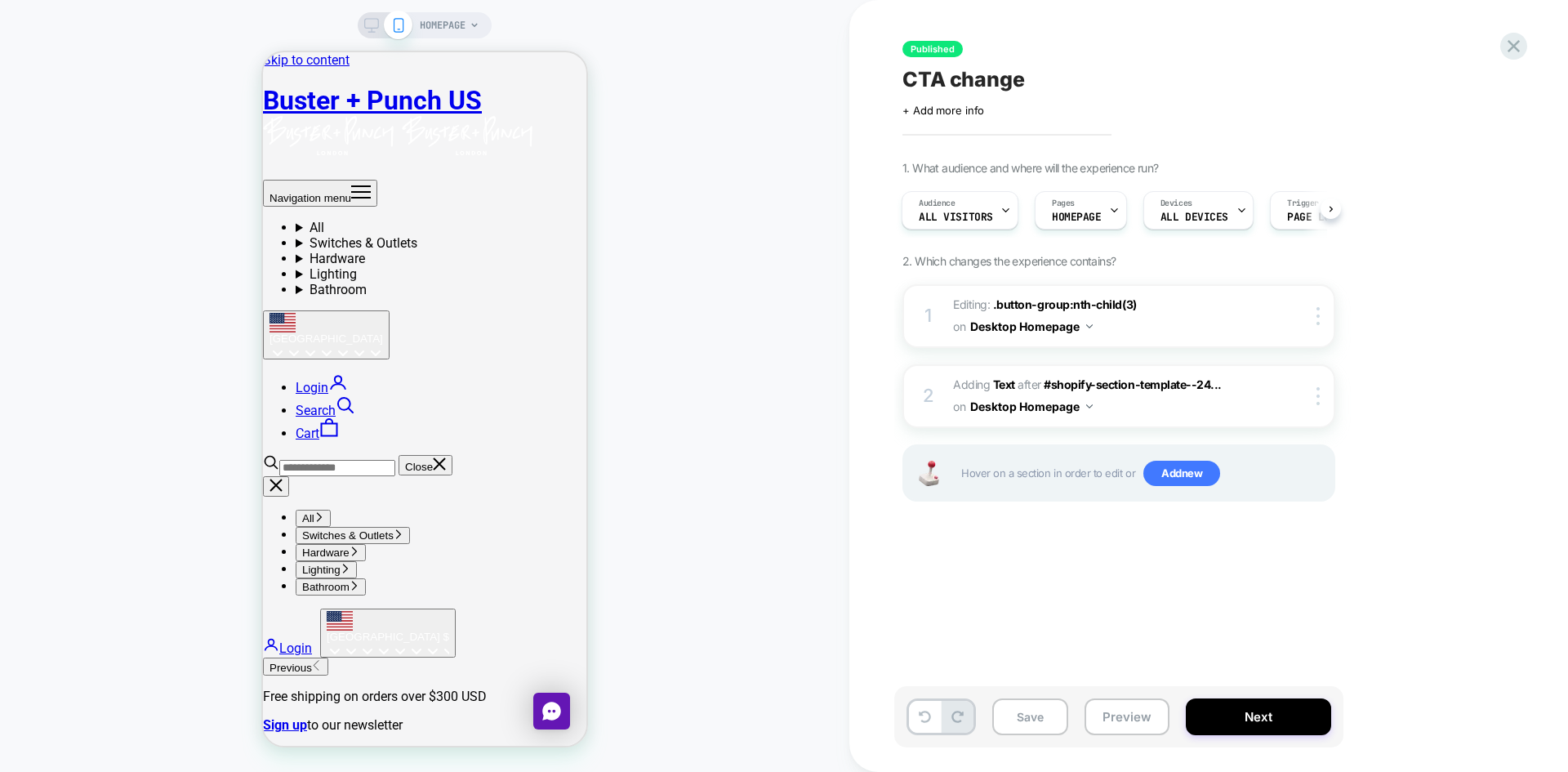
drag, startPoint x: 889, startPoint y: 134, endPoint x: 399, endPoint y: 45, distance: 498.0
click at [365, 23] on icon at bounding box center [371, 25] width 14 height 14
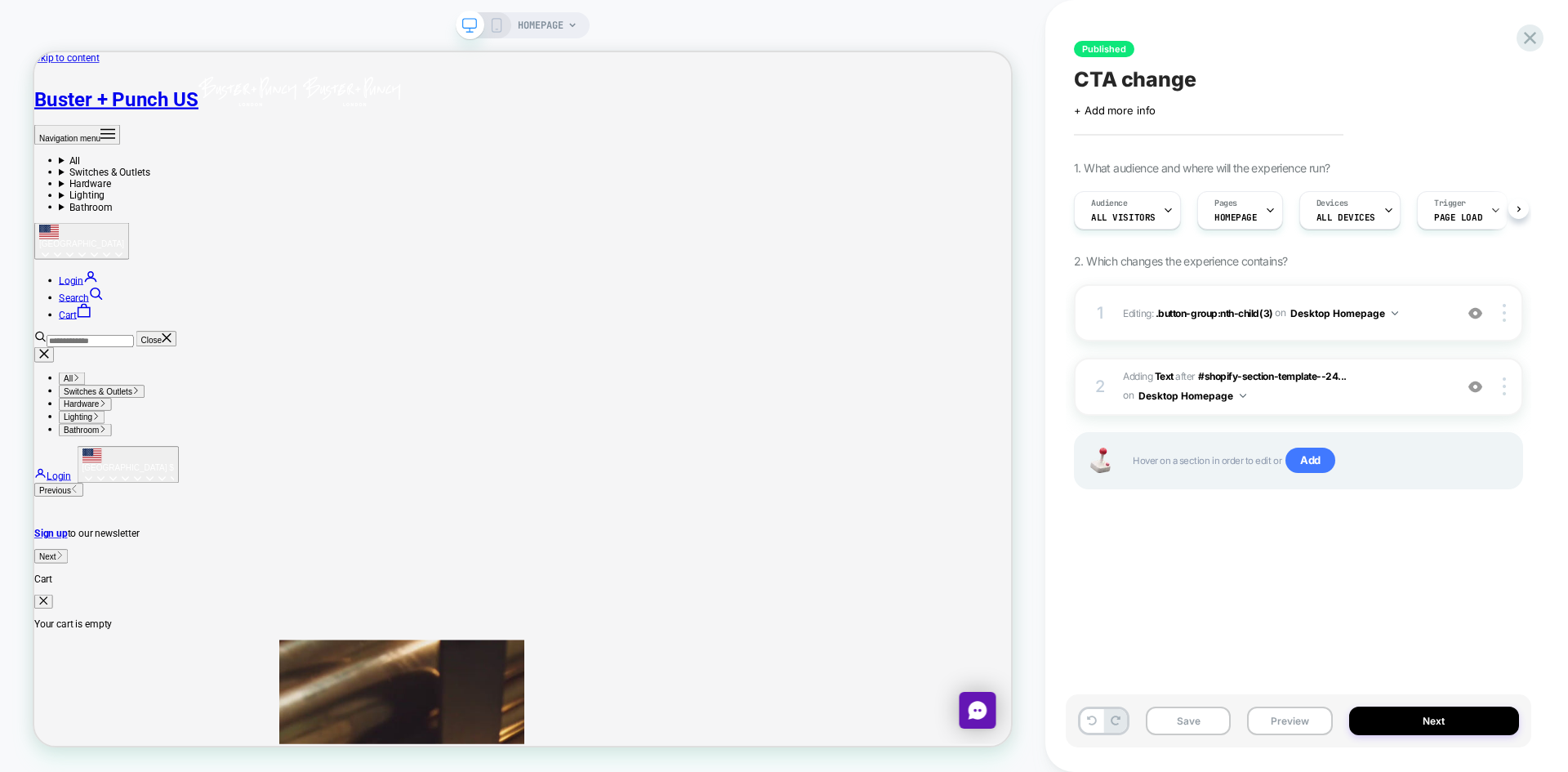
click at [1515, 42] on div "Published CTA change Click to edit experience details + Add more info 1. What a…" at bounding box center [1298, 386] width 465 height 739
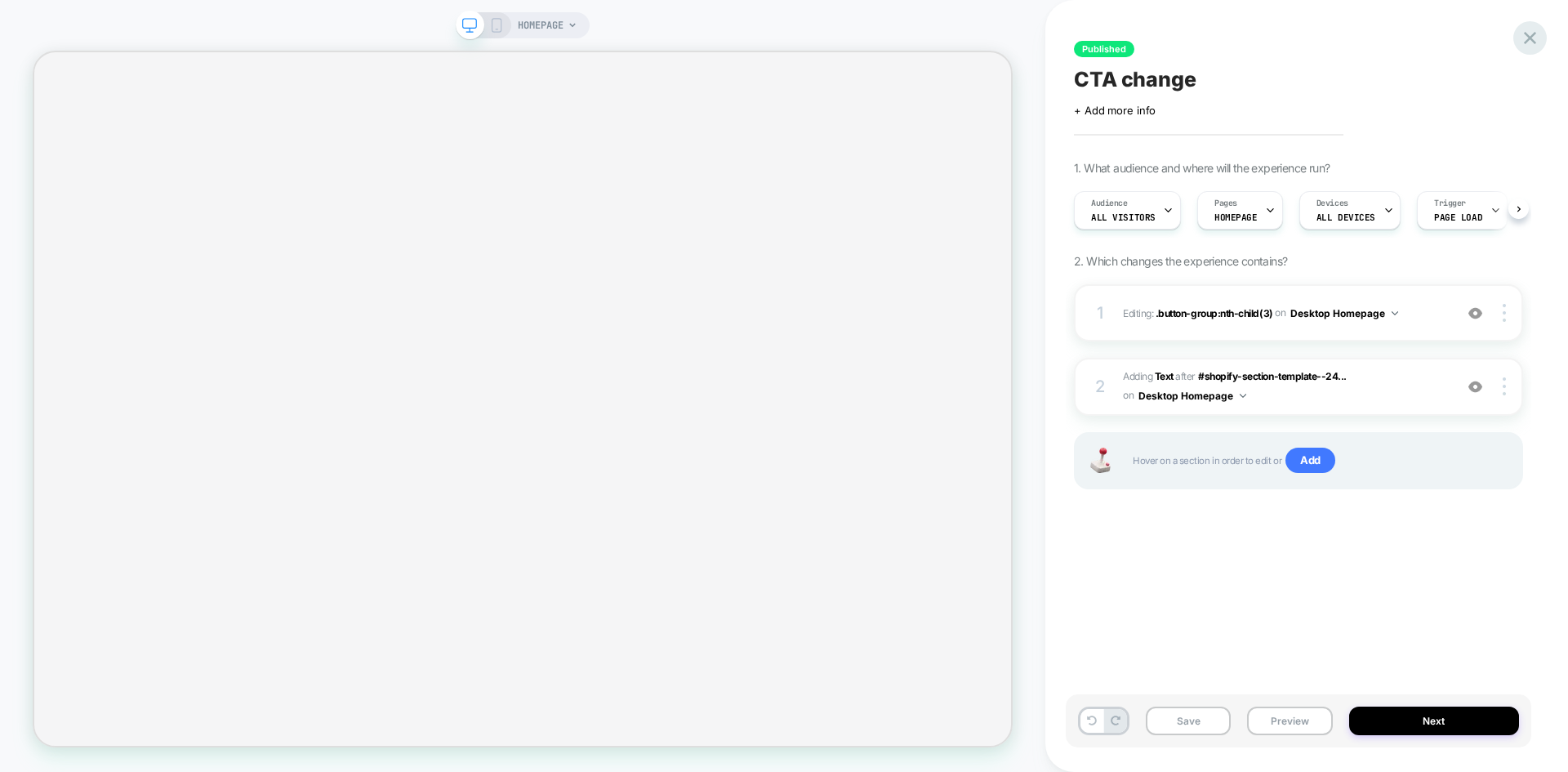
scroll to position [0, 1]
click at [1529, 38] on icon at bounding box center [1530, 38] width 13 height 13
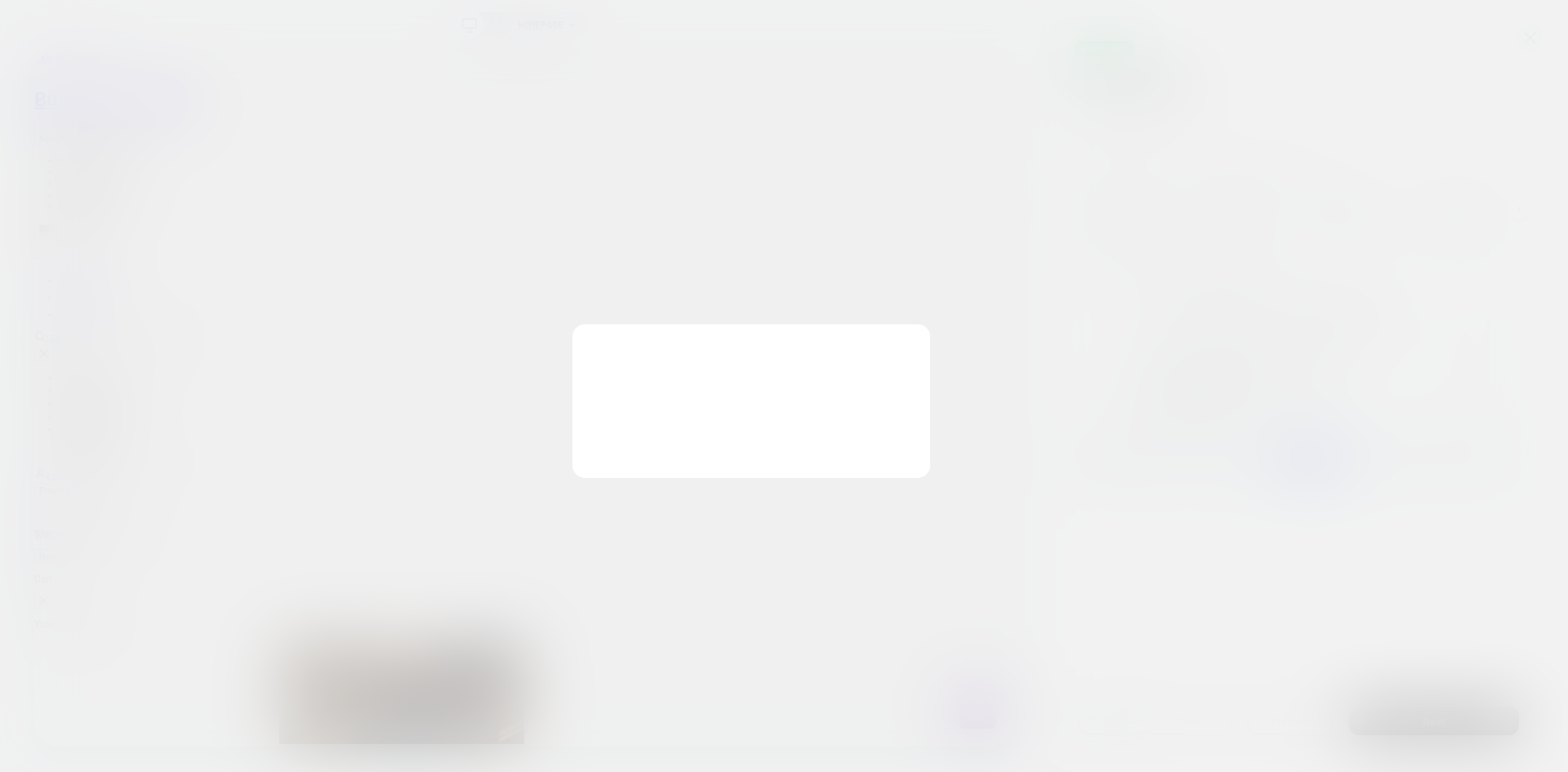
scroll to position [0, 0]
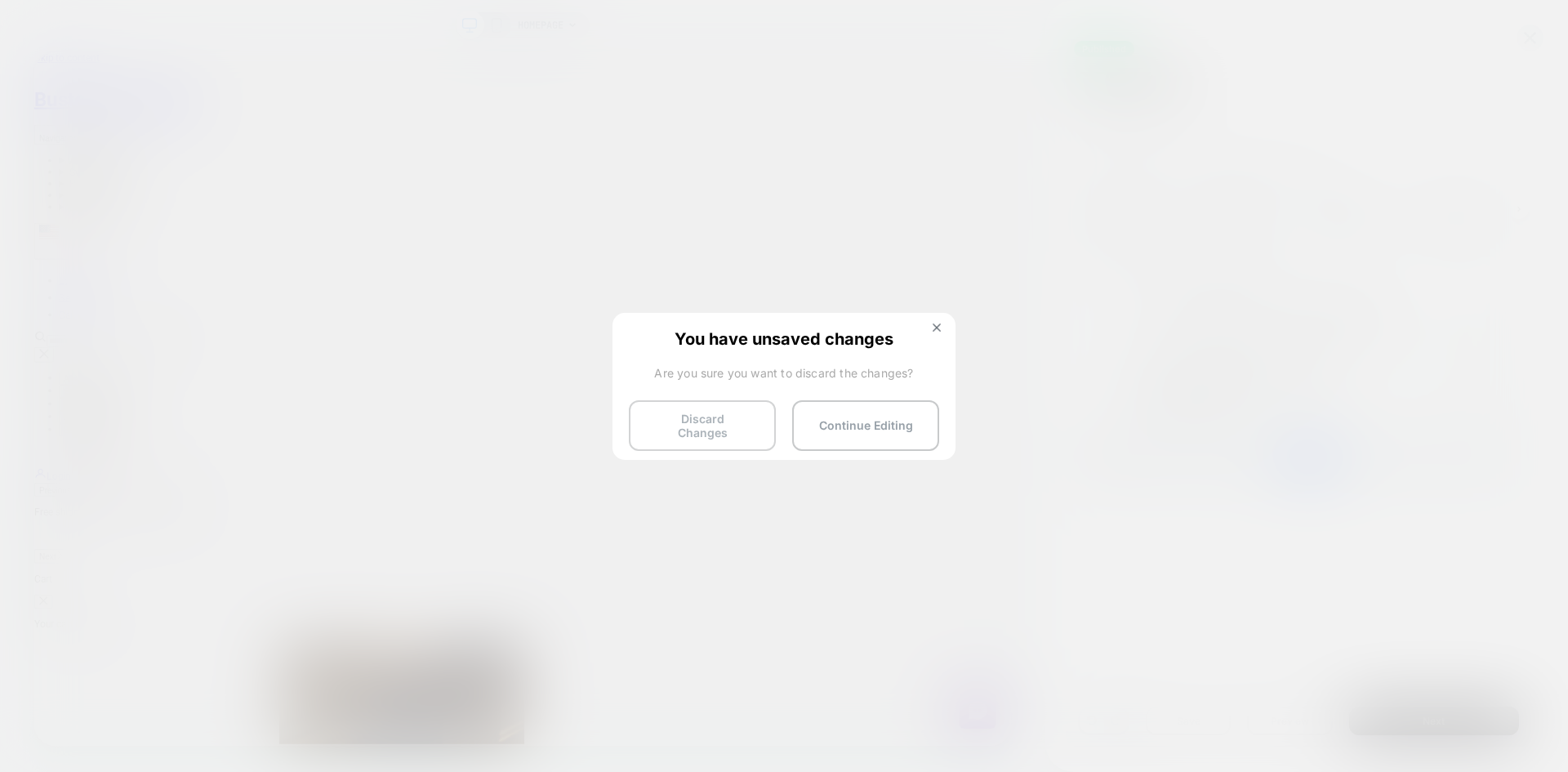
click at [692, 427] on button "Discard Changes" at bounding box center [702, 425] width 147 height 51
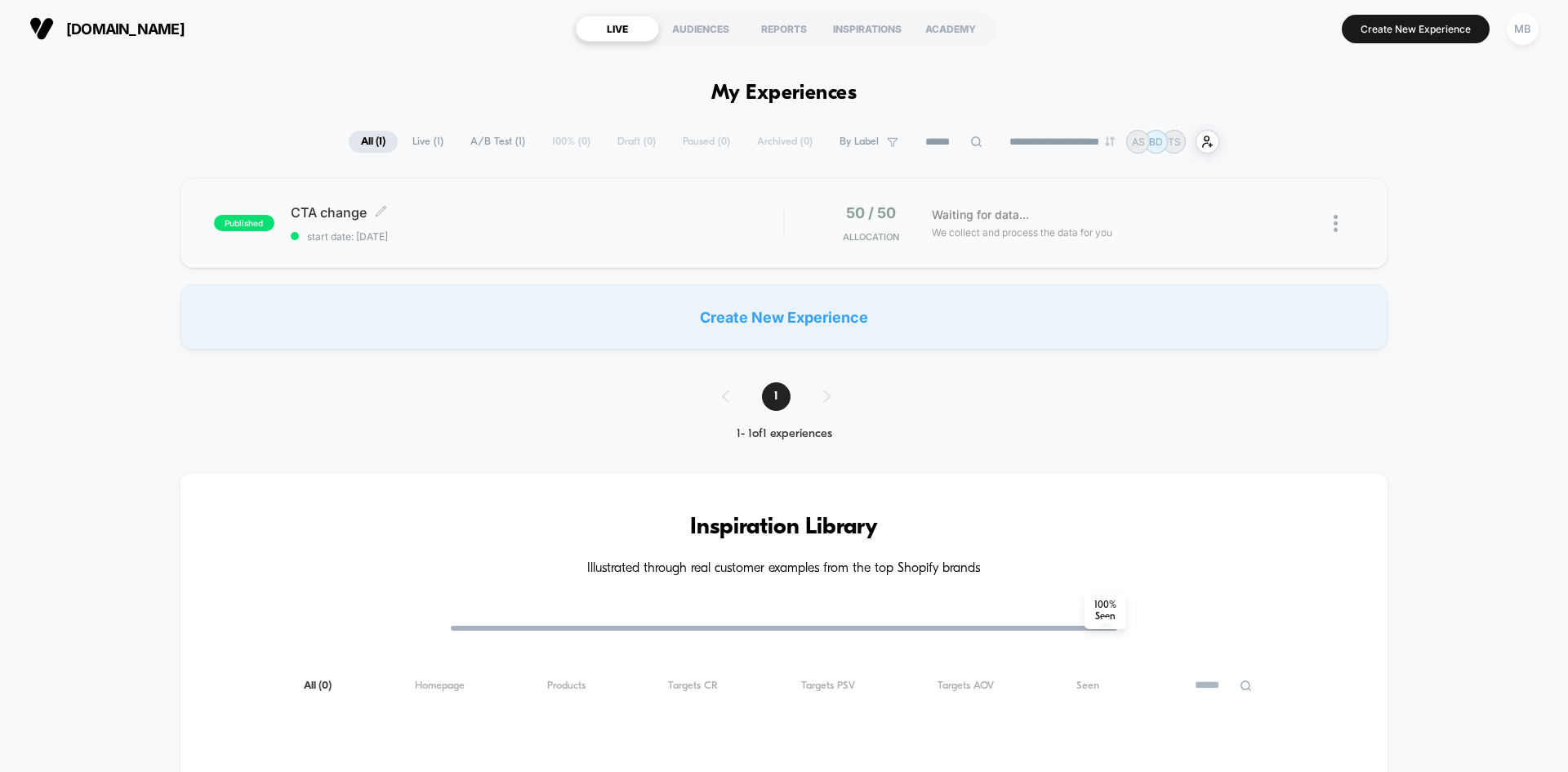
click at [568, 226] on div "CTA change Click to edit experience details Click to edit experience details st…" at bounding box center [537, 223] width 493 height 38
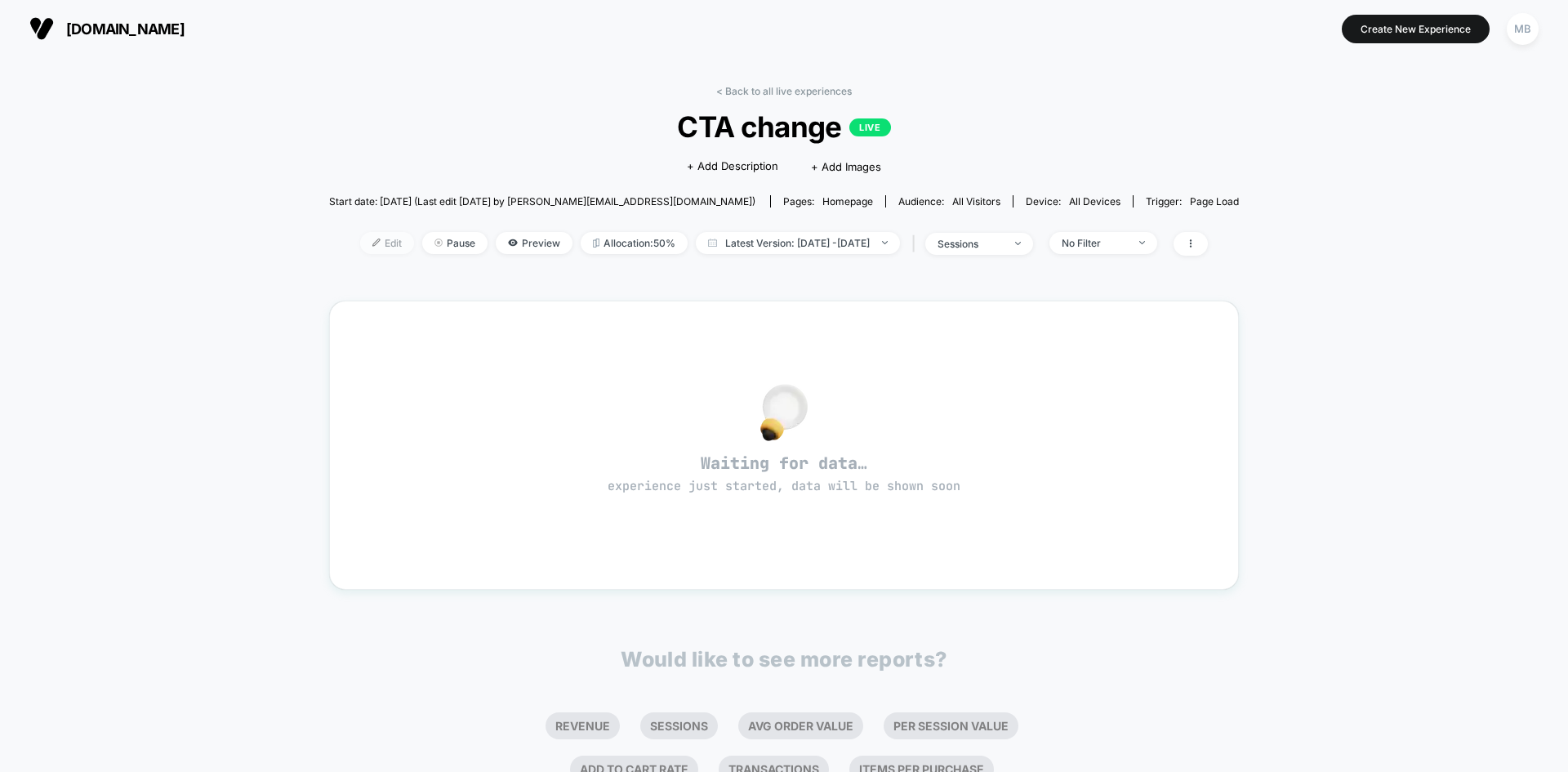
click at [360, 242] on span "Edit" at bounding box center [387, 242] width 54 height 22
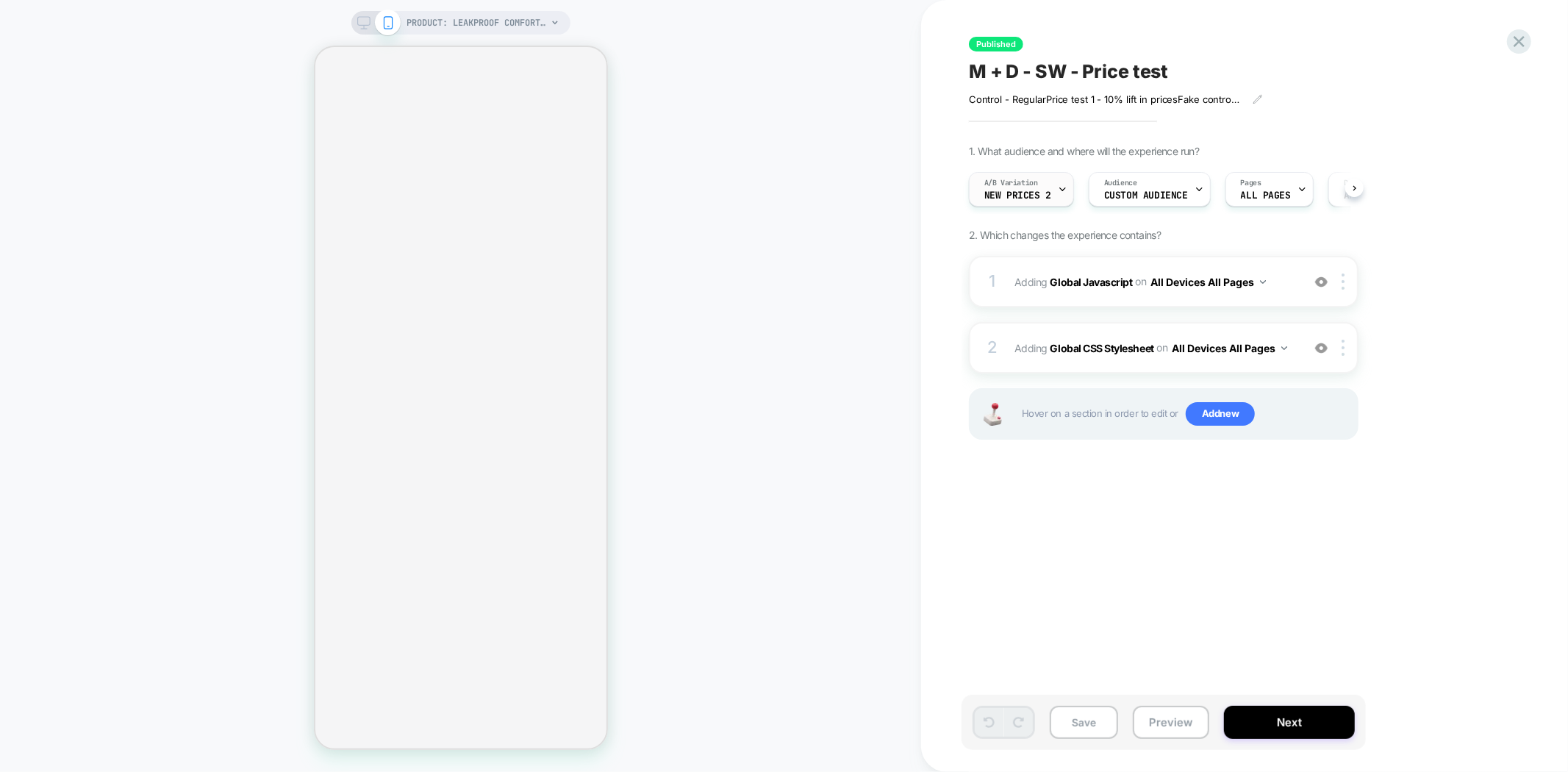
scroll to position [0, 1]
click at [1001, 203] on div "A/B Variation new prices 2" at bounding box center [1017, 189] width 97 height 33
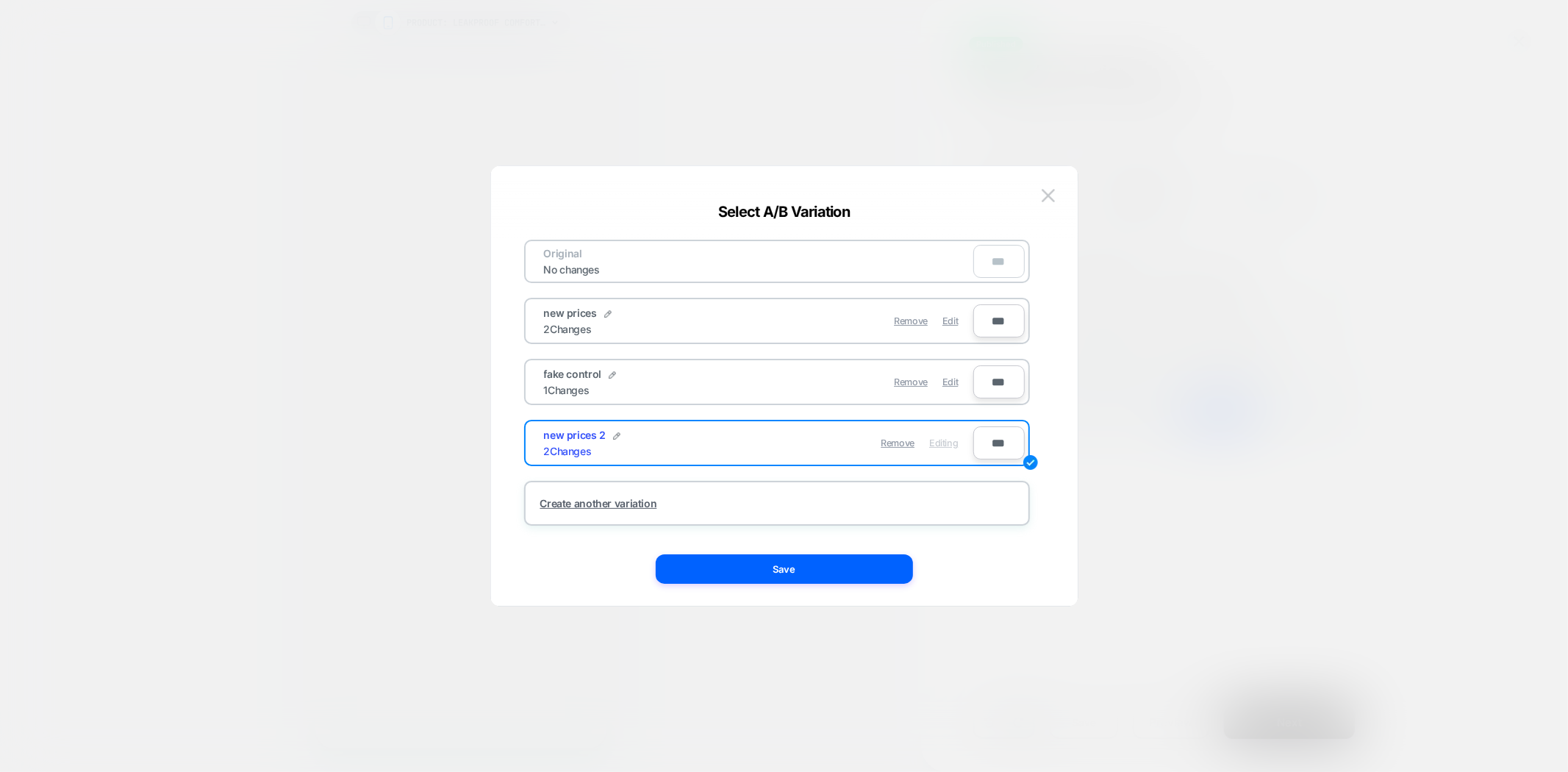
scroll to position [0, 2]
click at [1050, 197] on img at bounding box center [1049, 196] width 13 height 13
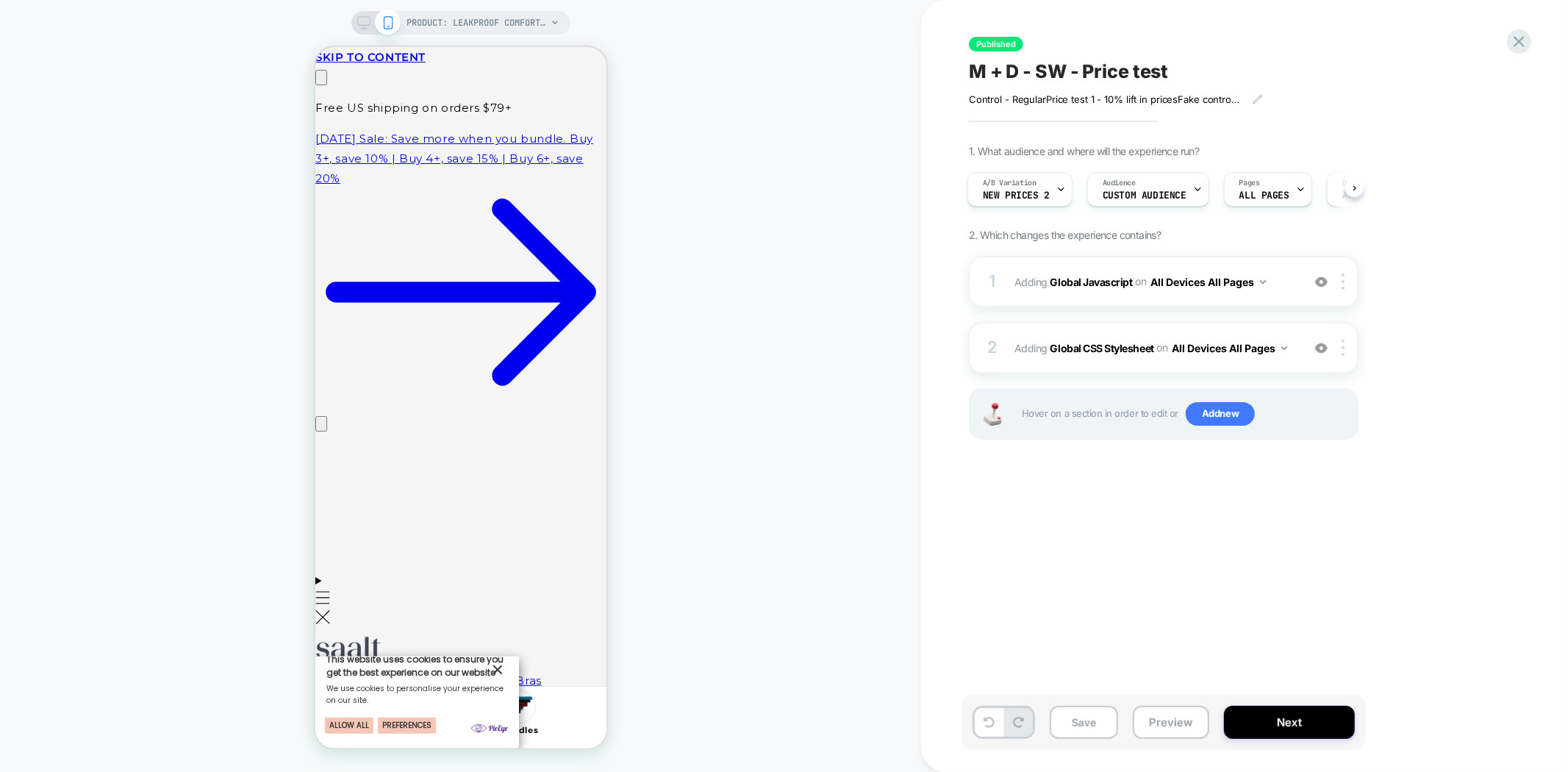
scroll to position [0, 0]
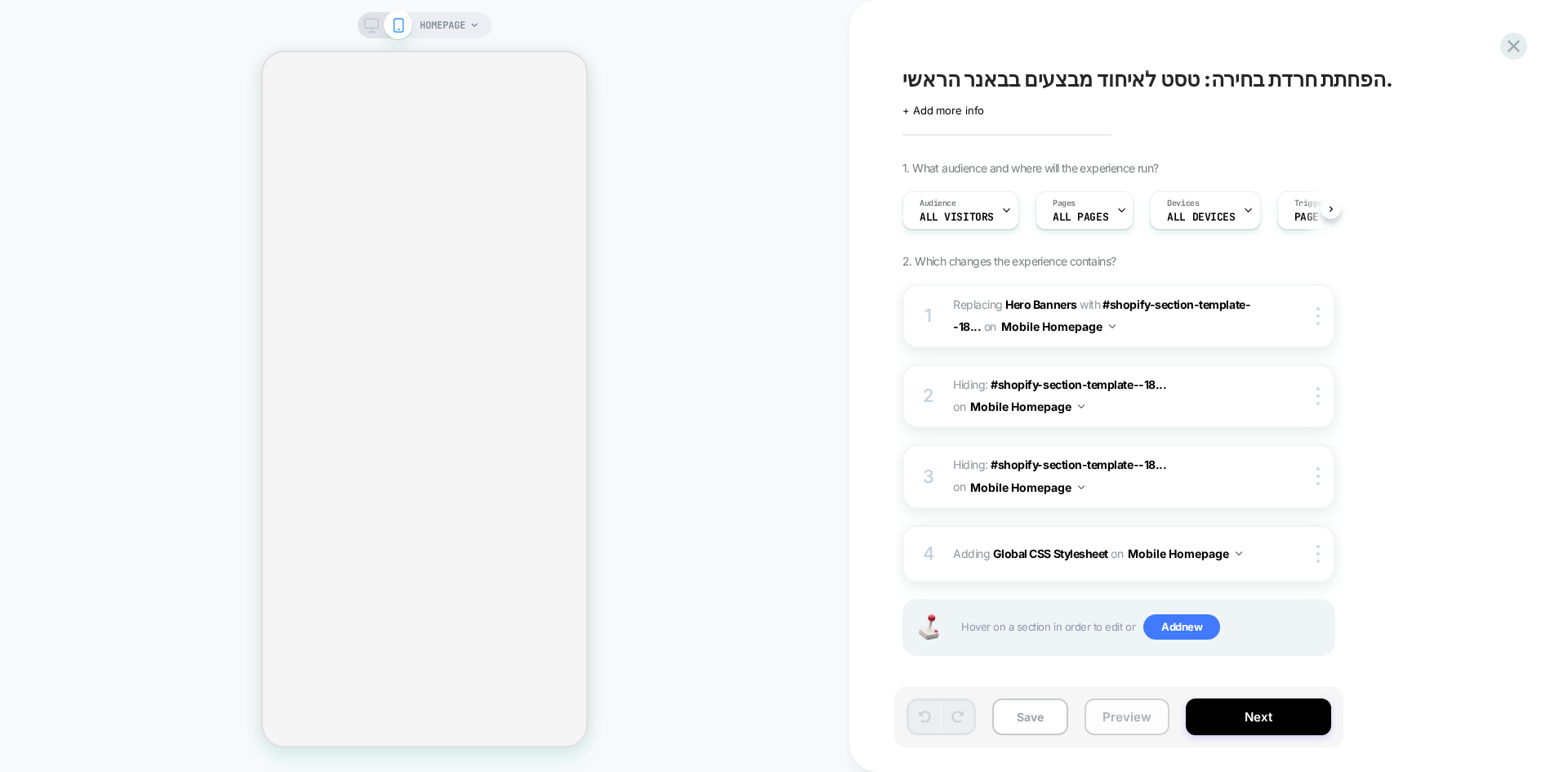
scroll to position [0, 1]
click at [1126, 717] on button "Preview" at bounding box center [1126, 717] width 85 height 37
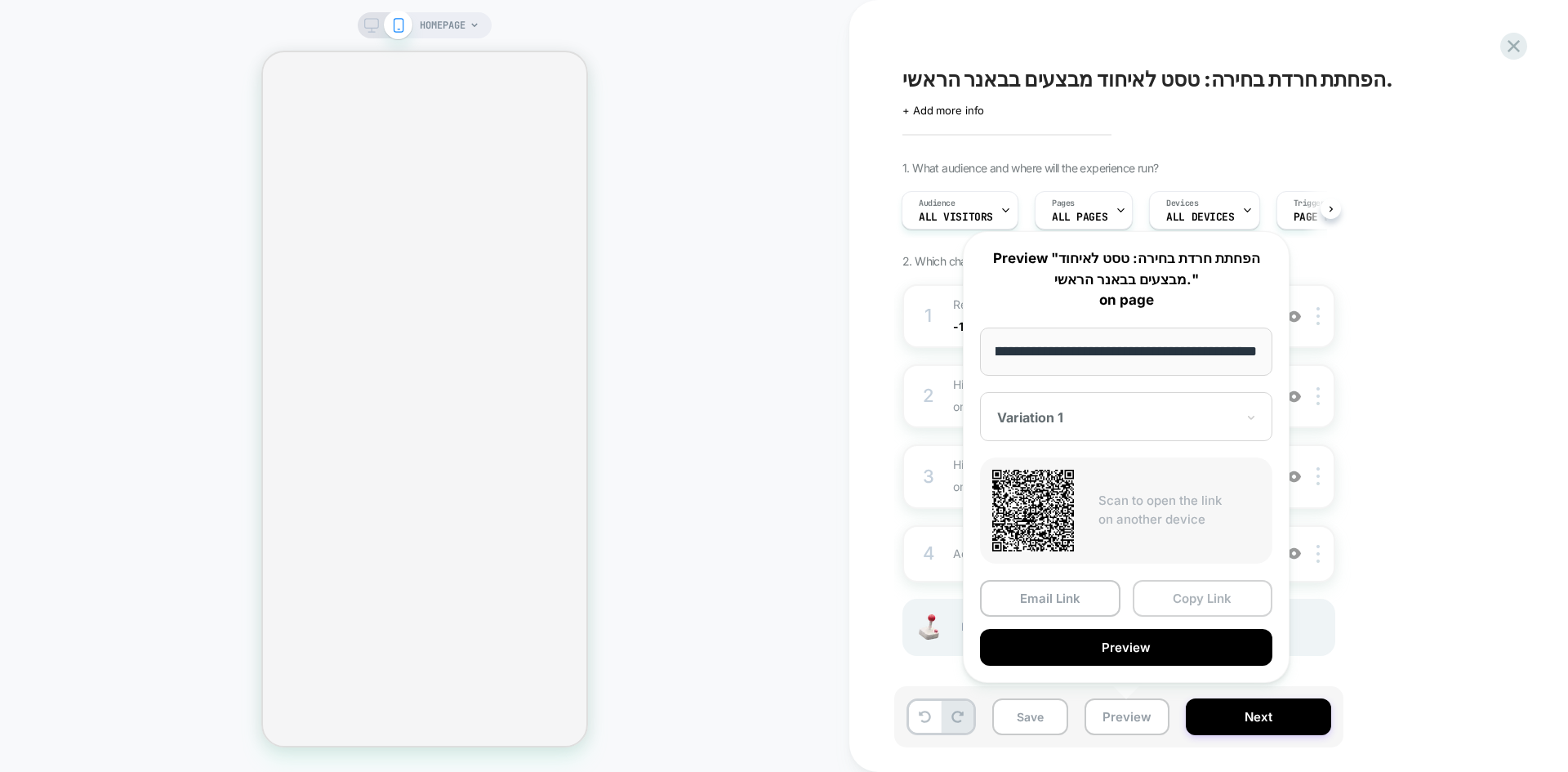
scroll to position [0, 0]
click at [1174, 596] on button "Copy Link" at bounding box center [1202, 598] width 140 height 37
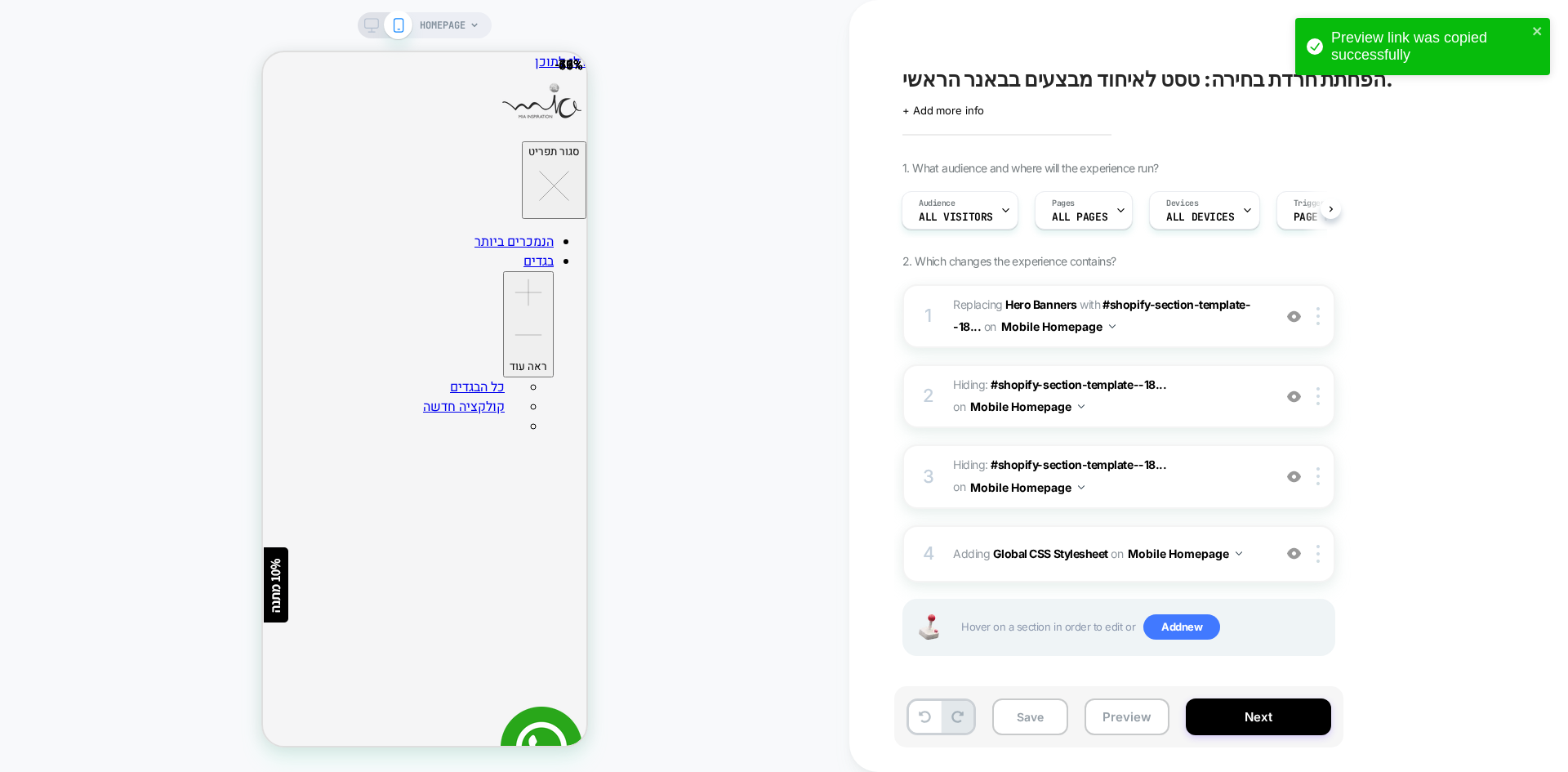
click at [1102, 76] on span "הפחתת חרדת בחירה: טסט לאיחוד מבצעים בבאנר הראשי." at bounding box center [1148, 79] width 491 height 24
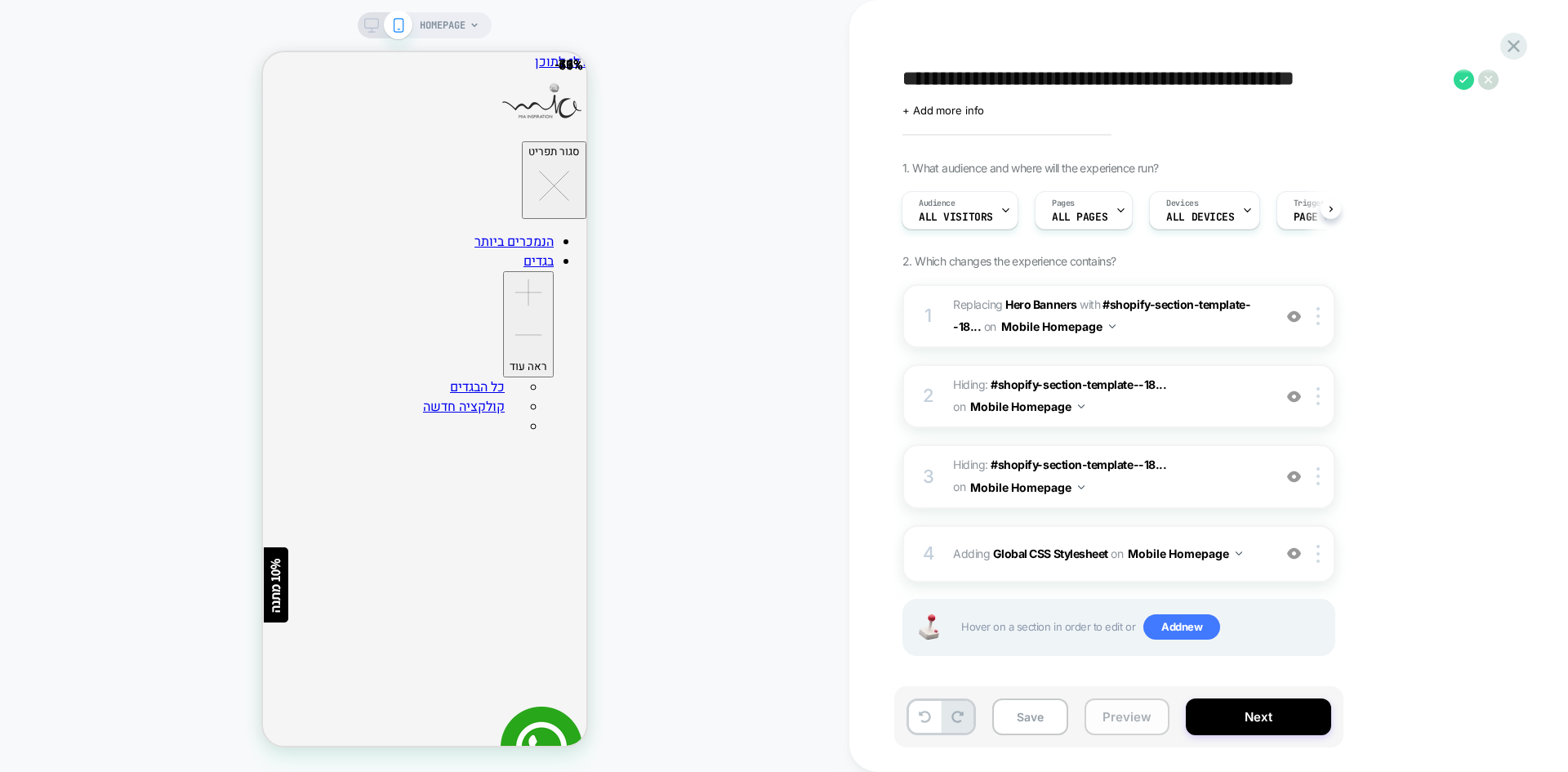
click at [1144, 720] on button "Preview" at bounding box center [1126, 717] width 85 height 37
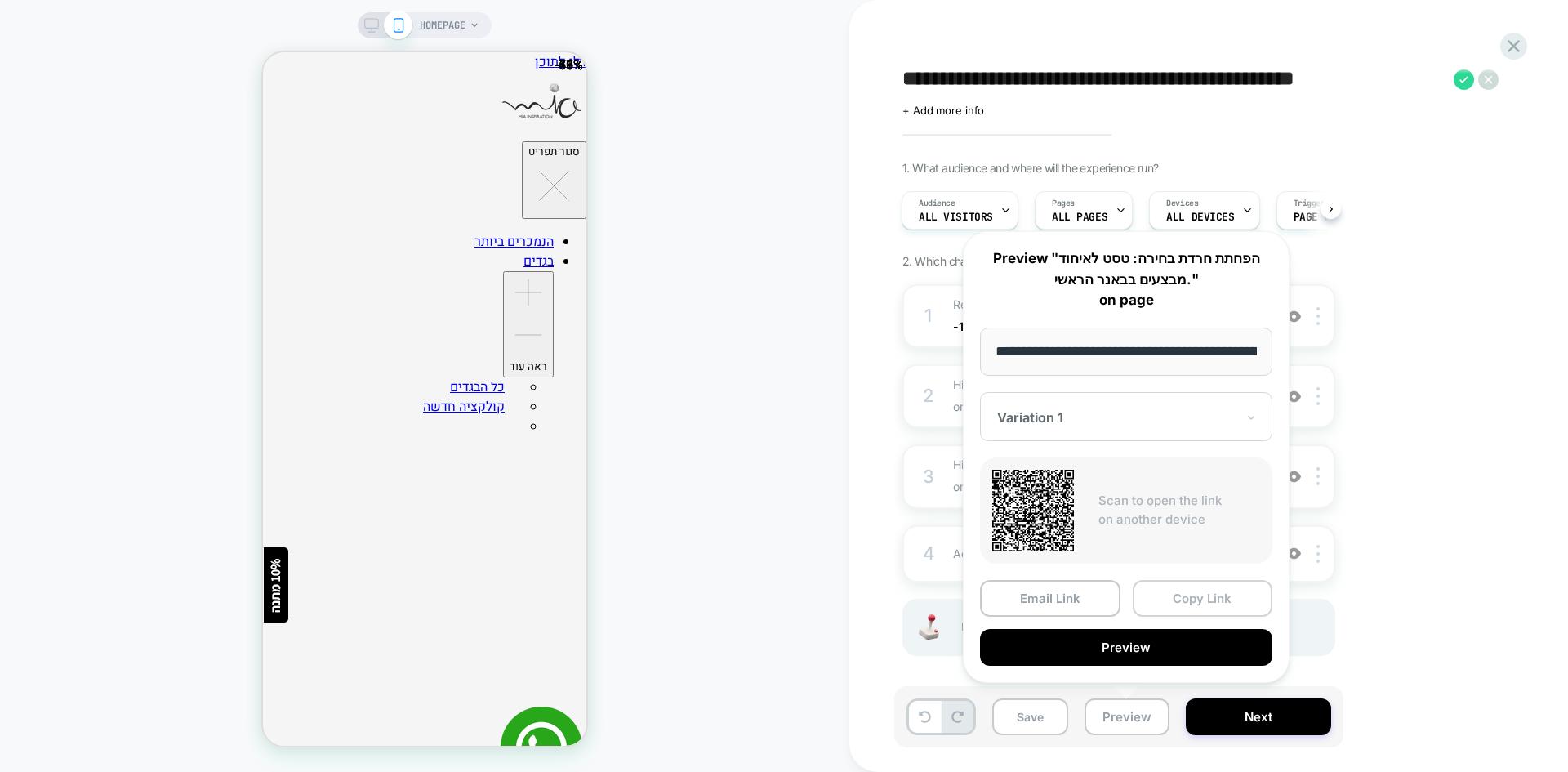
click at [1215, 601] on button "Copy Link" at bounding box center [1202, 598] width 140 height 37
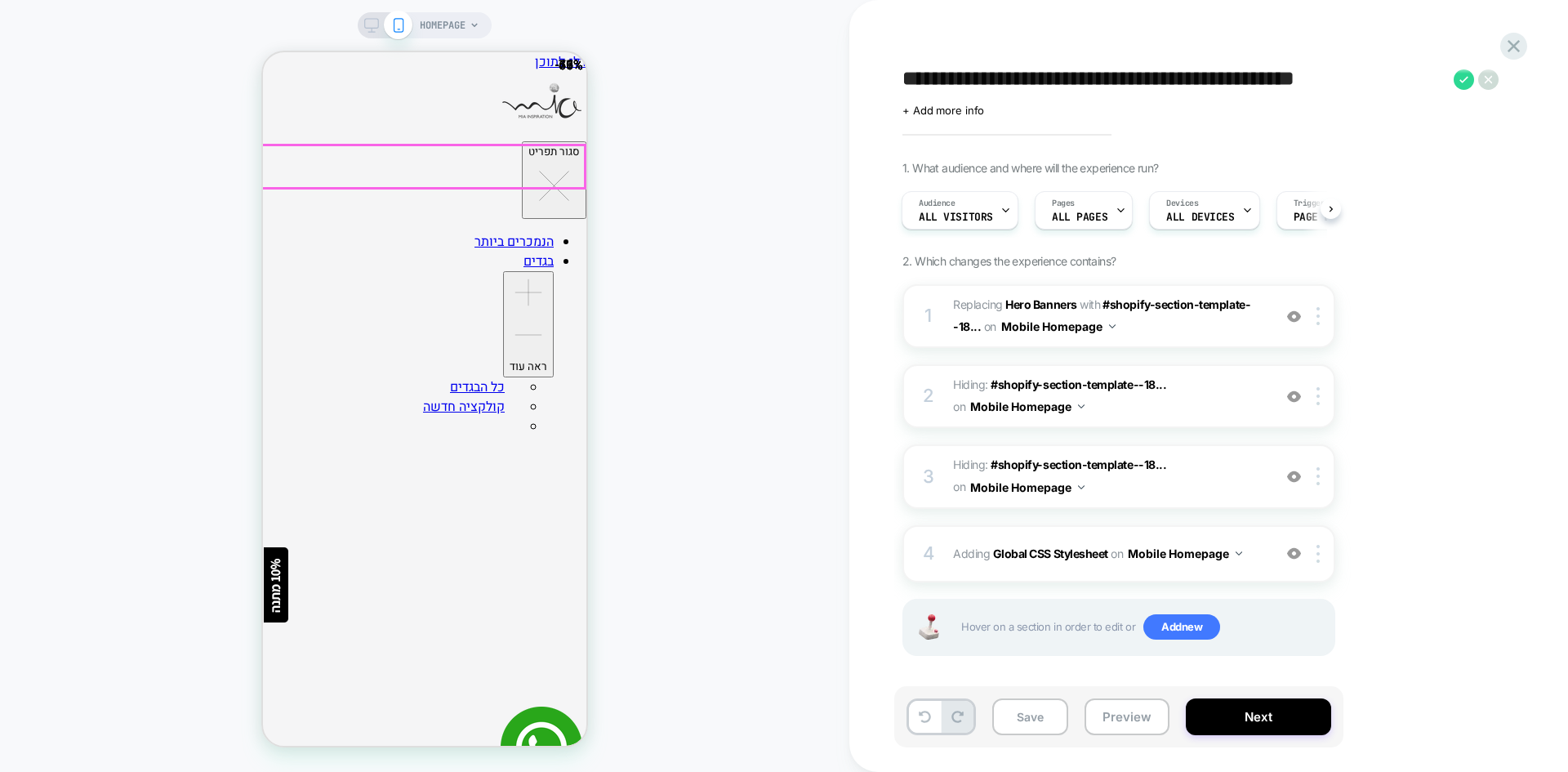
drag, startPoint x: 565, startPoint y: 166, endPoint x: 573, endPoint y: 173, distance: 10.6
click at [1292, 320] on img at bounding box center [1294, 317] width 14 height 14
type textarea "*"
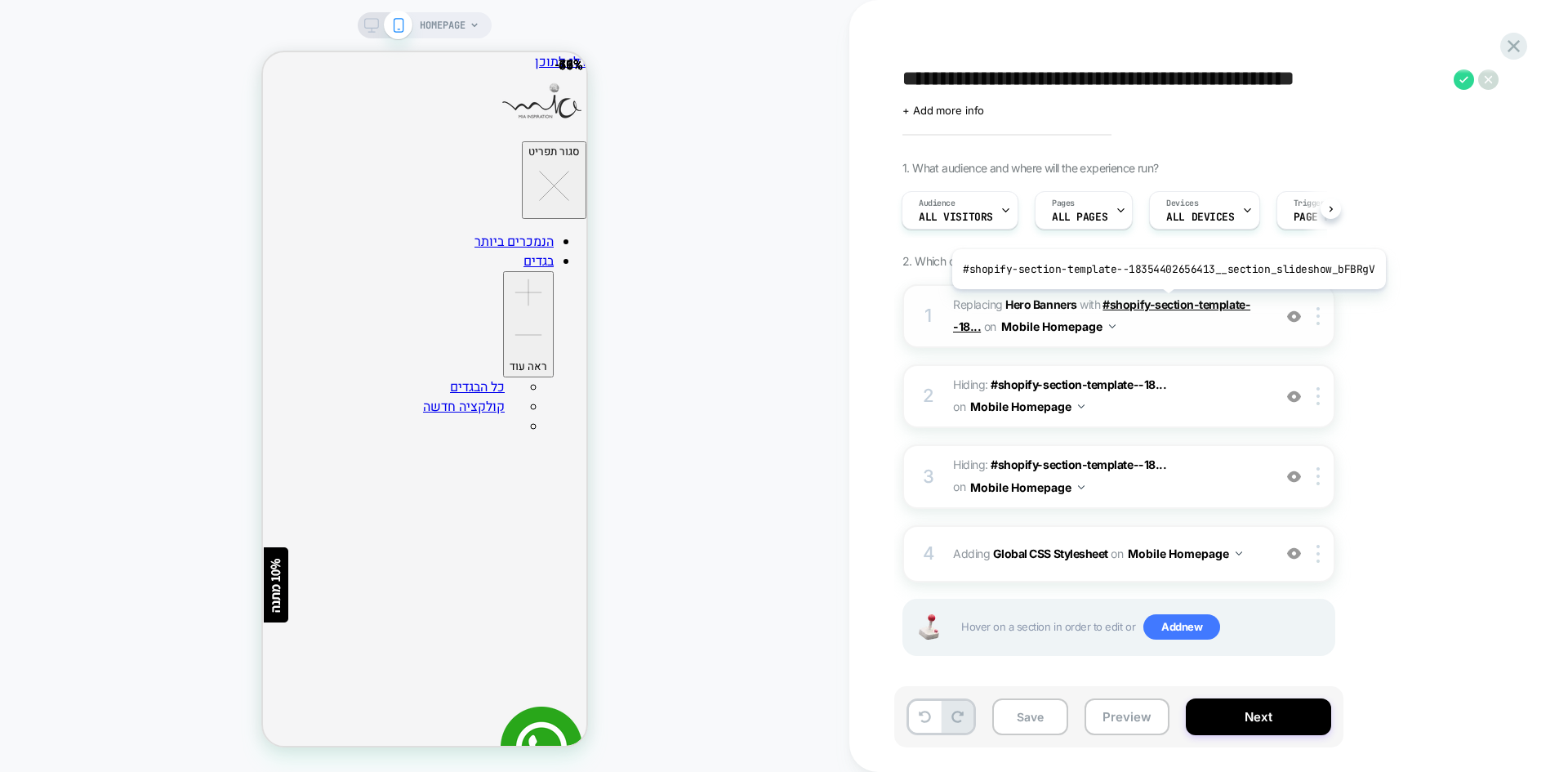
click at [1164, 301] on span "#shopify-section-template--18..." at bounding box center [1101, 315] width 297 height 36
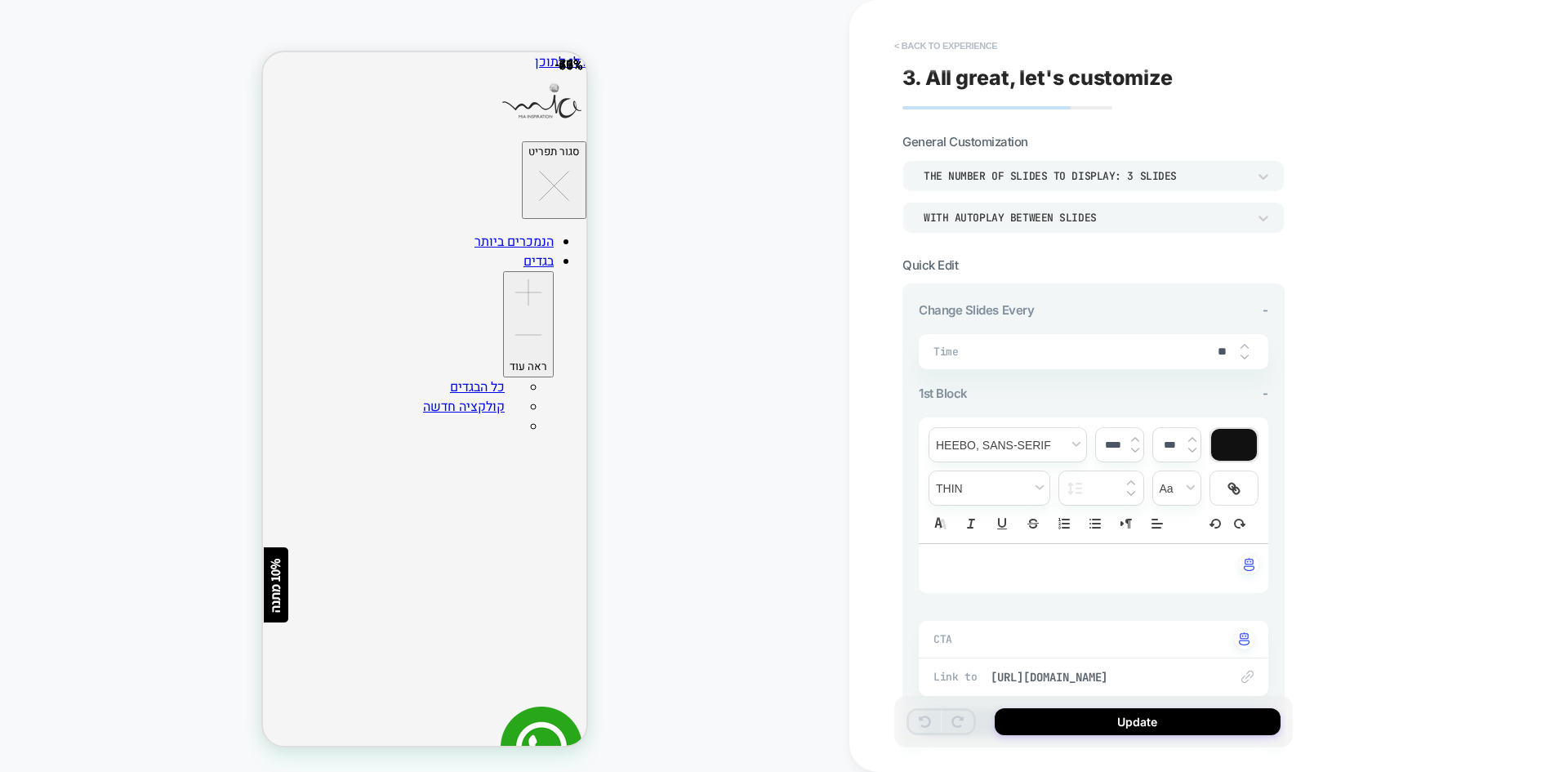
click at [908, 42] on button "< Back to experience" at bounding box center [945, 46] width 119 height 26
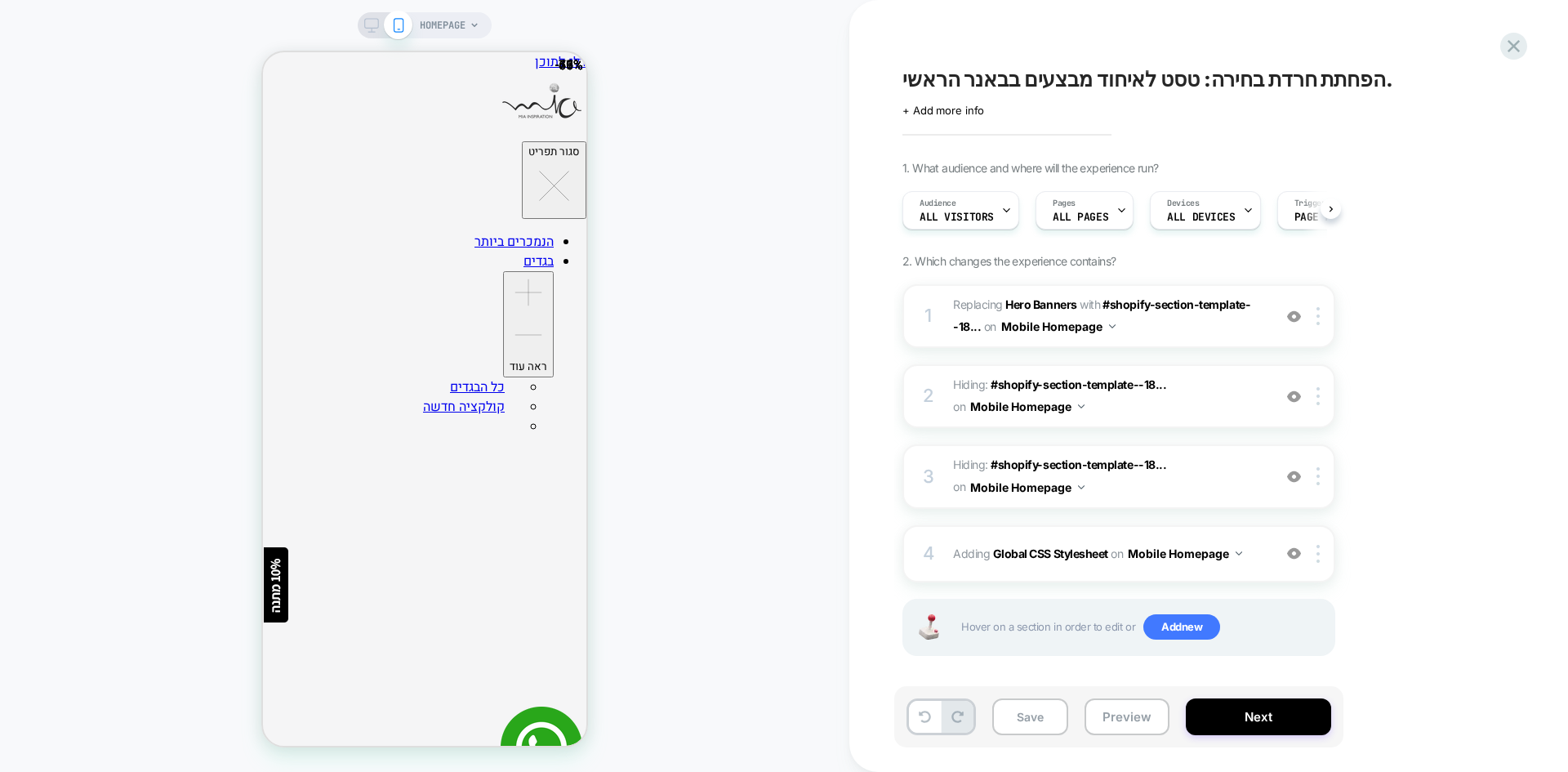
scroll to position [0, 1]
click at [962, 110] on span "+ Add more info" at bounding box center [943, 110] width 81 height 13
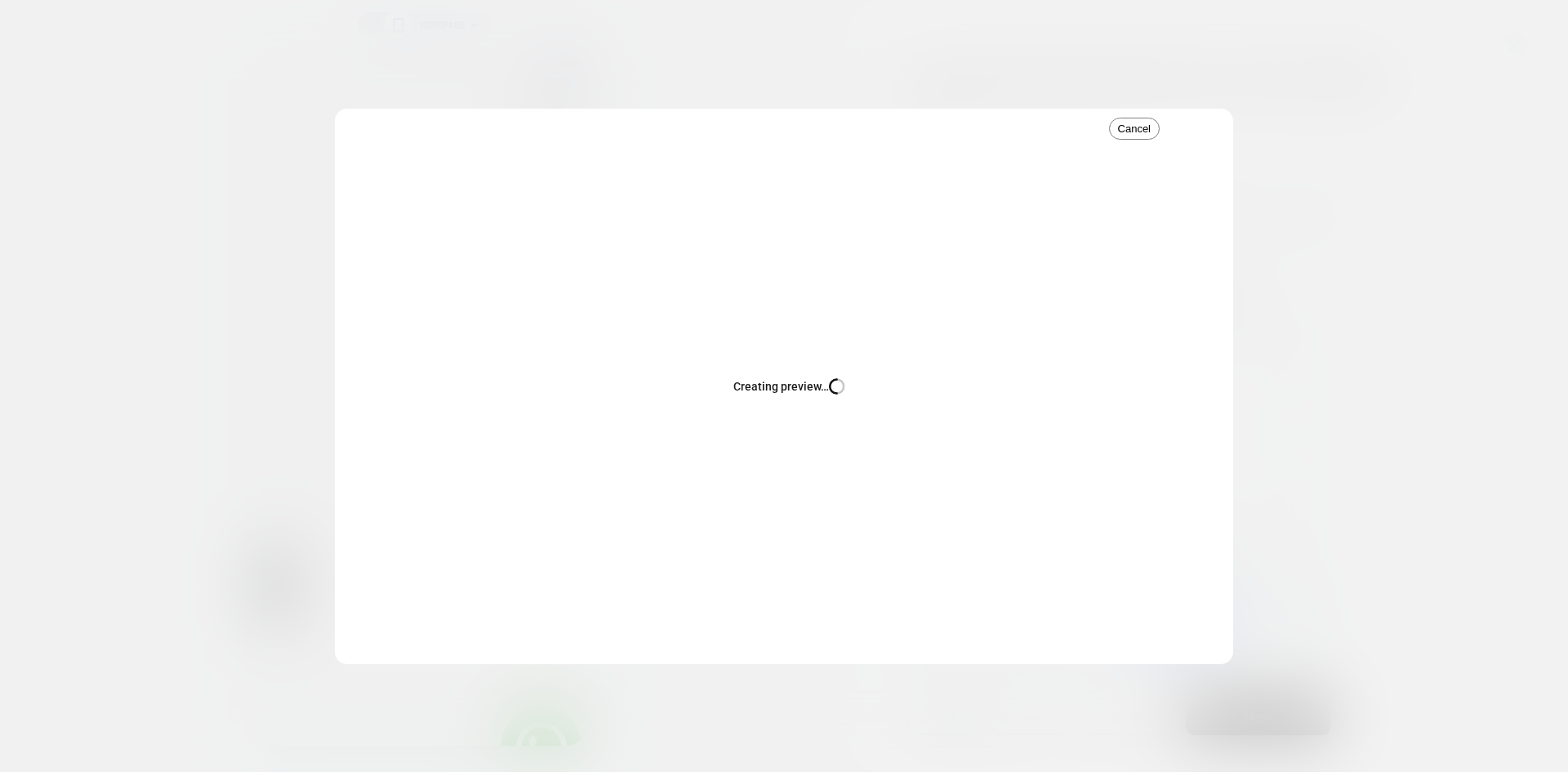
click at [1567, 389] on div at bounding box center [784, 386] width 1568 height 772
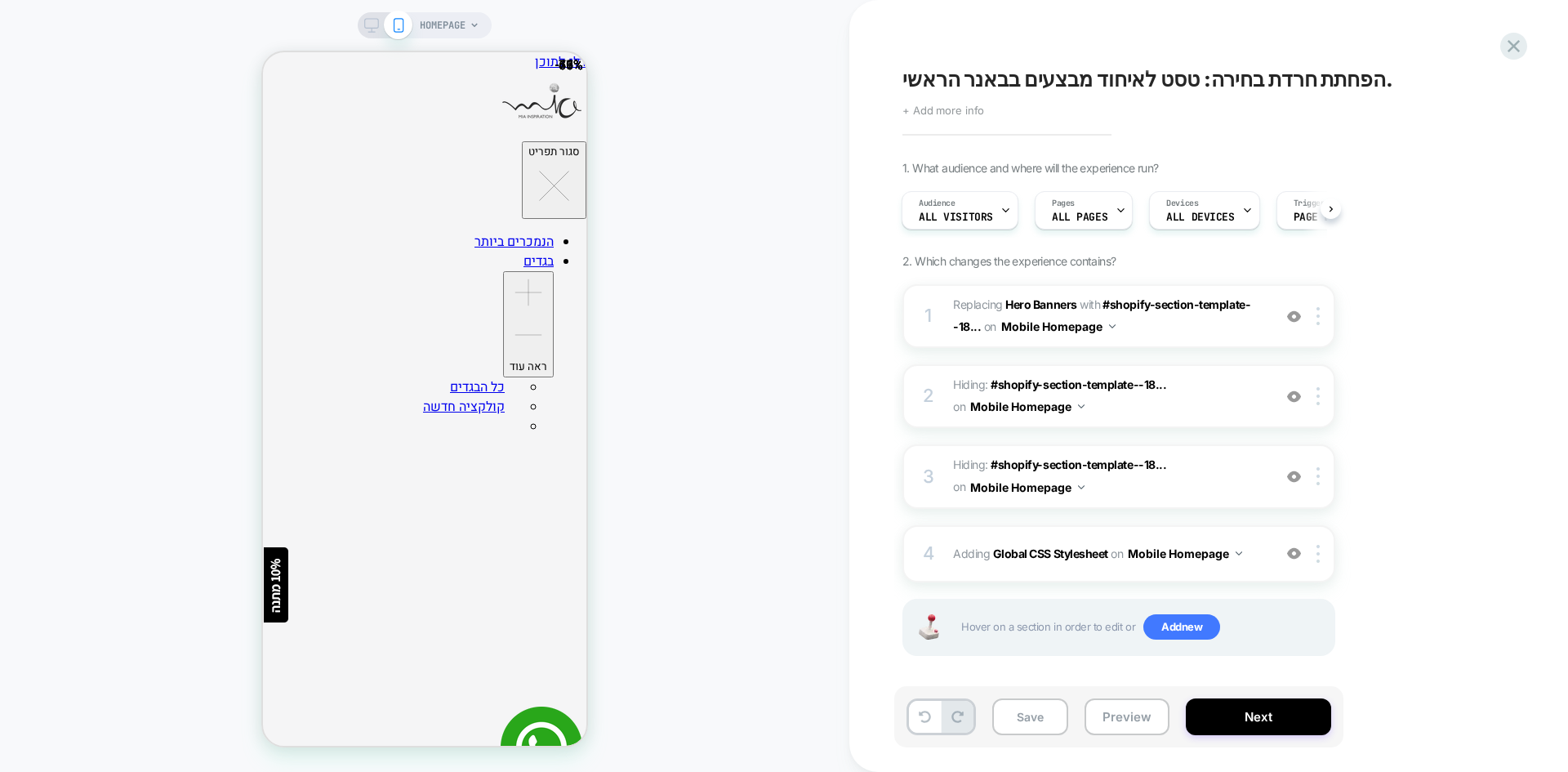
click at [917, 114] on span "+ Add more info" at bounding box center [943, 110] width 81 height 13
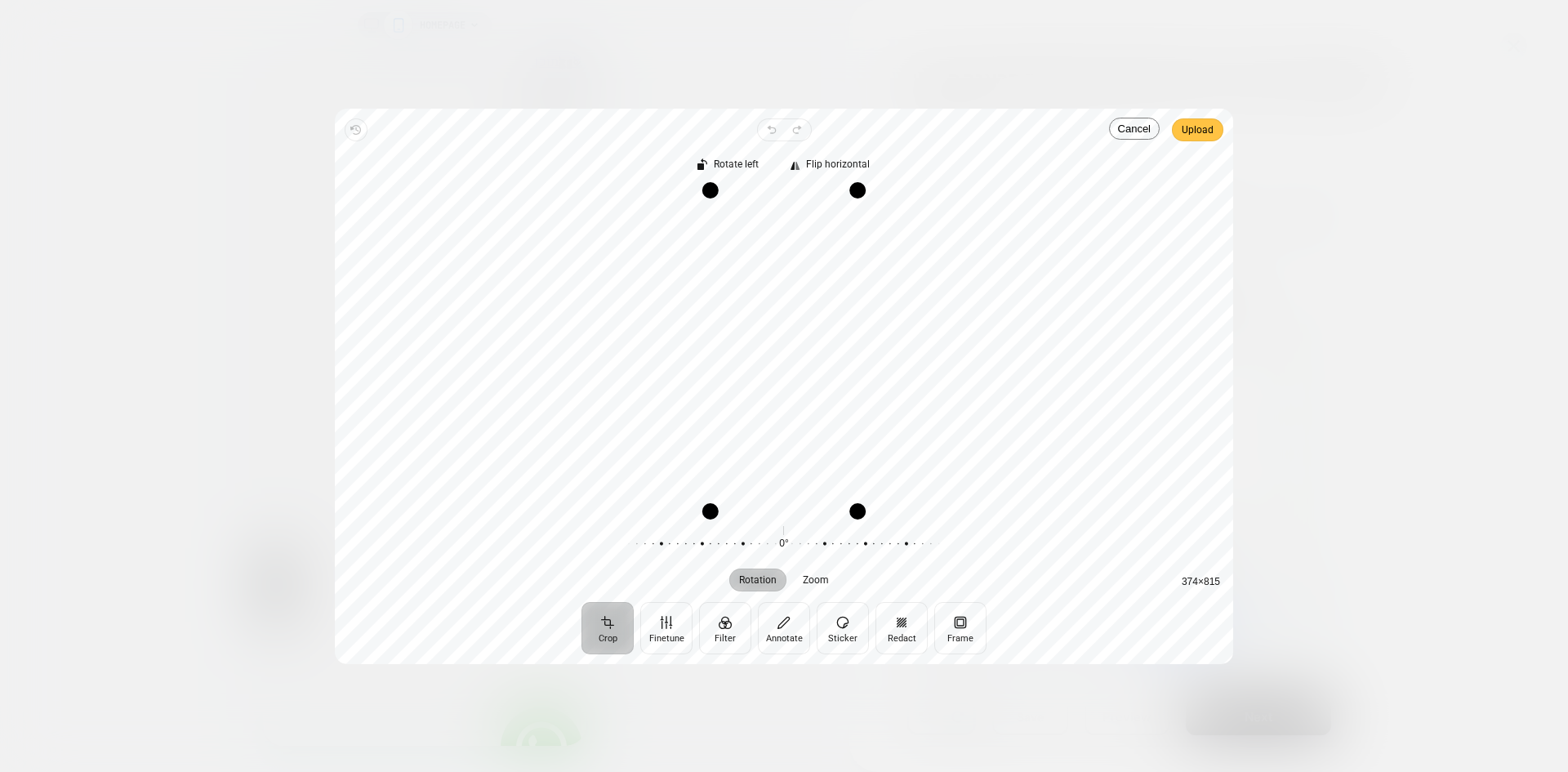
click at [1198, 126] on span "Upload" at bounding box center [1198, 130] width 32 height 20
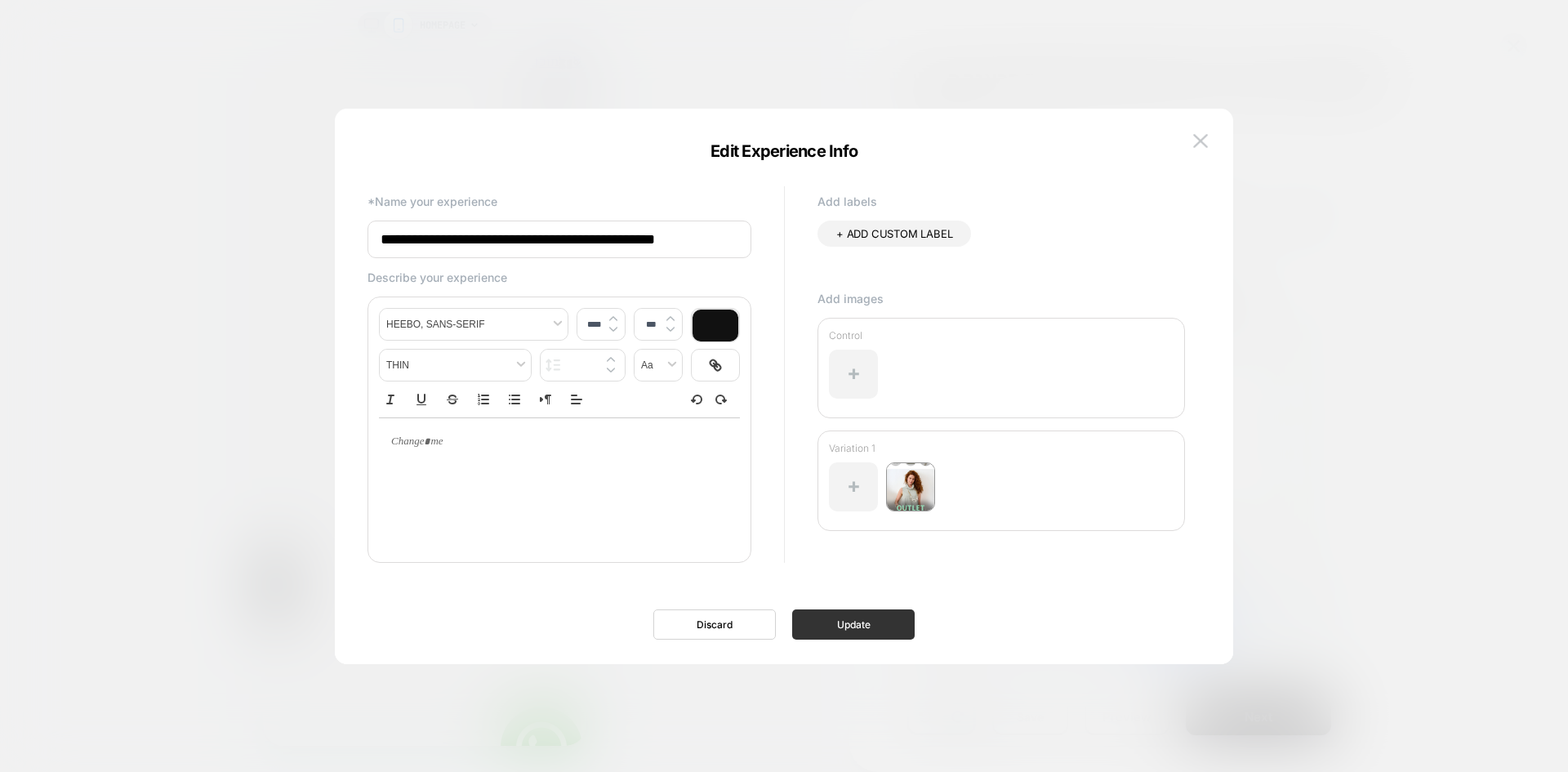
click at [838, 625] on button "Update" at bounding box center [853, 624] width 123 height 30
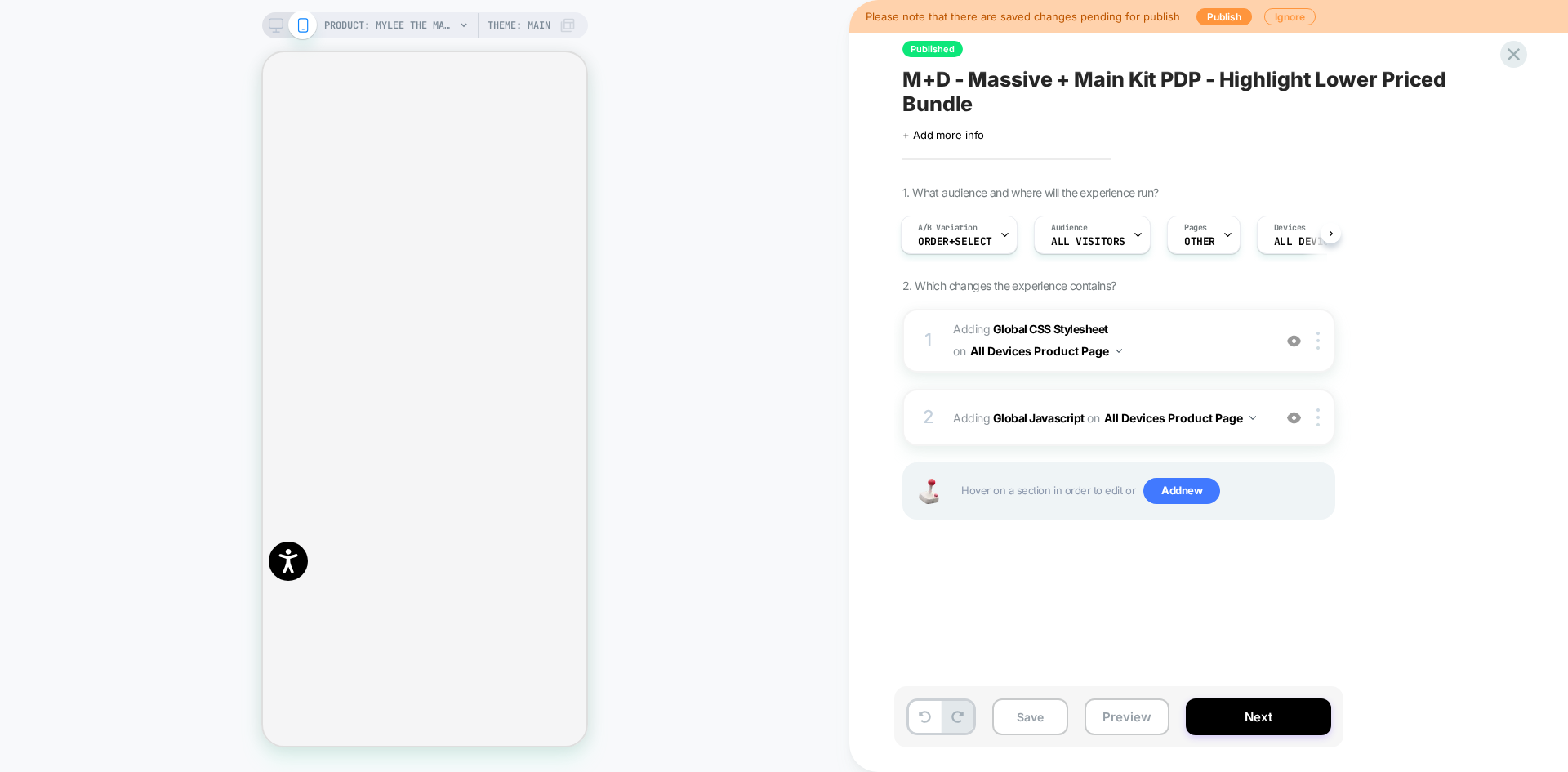
scroll to position [471, 0]
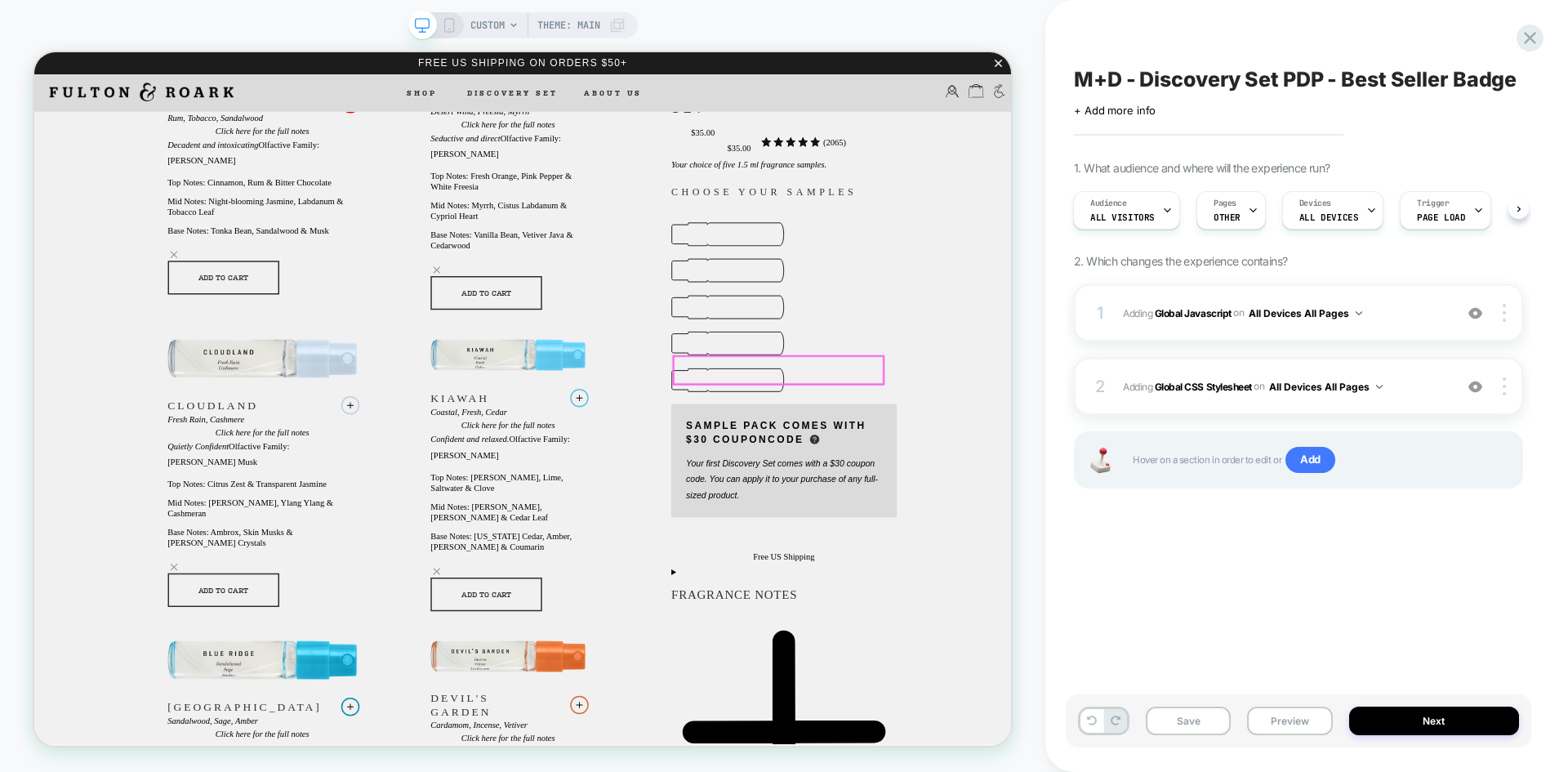
scroll to position [245, 0]
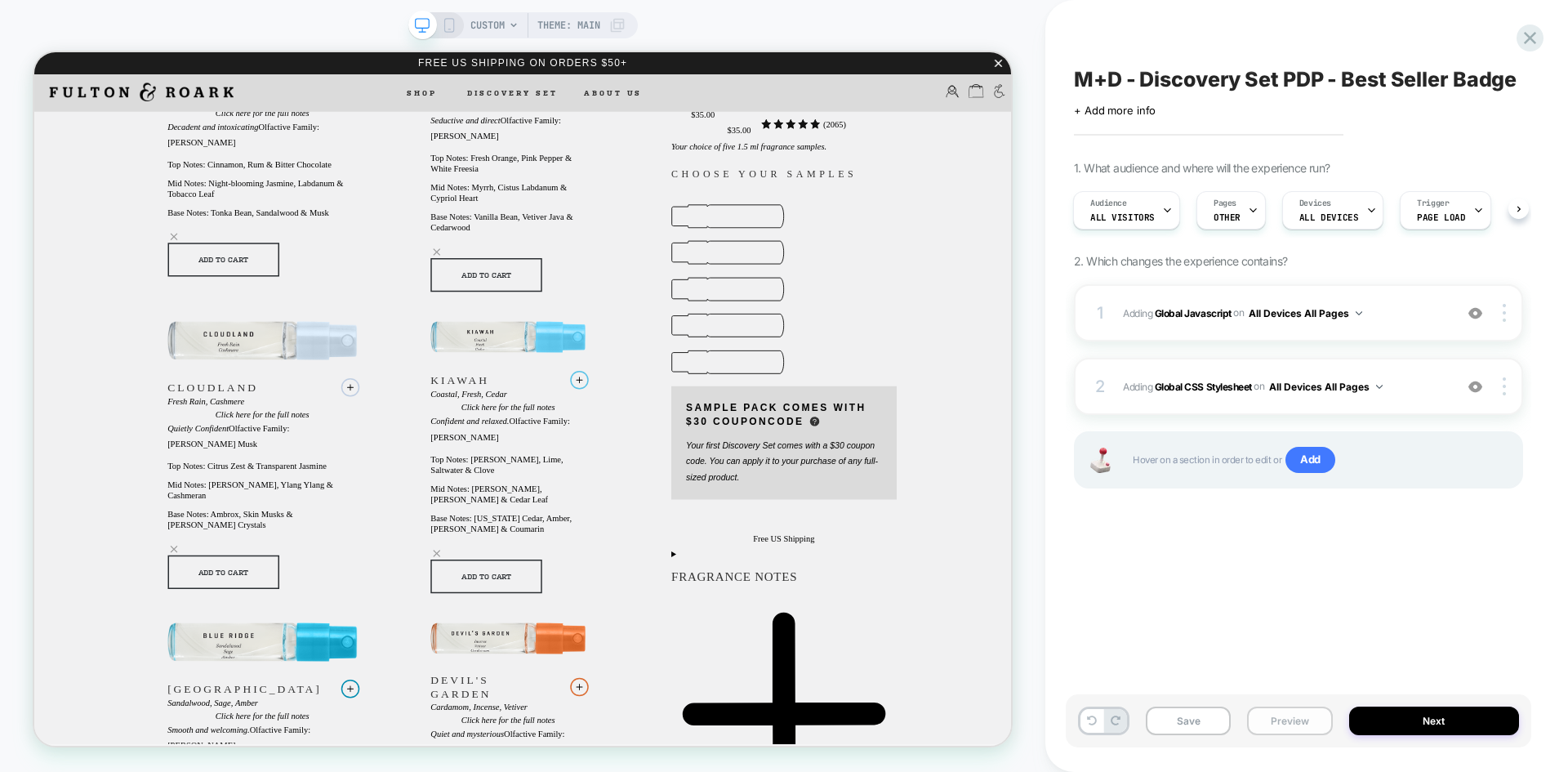
click at [1283, 717] on button "Preview" at bounding box center [1289, 721] width 85 height 29
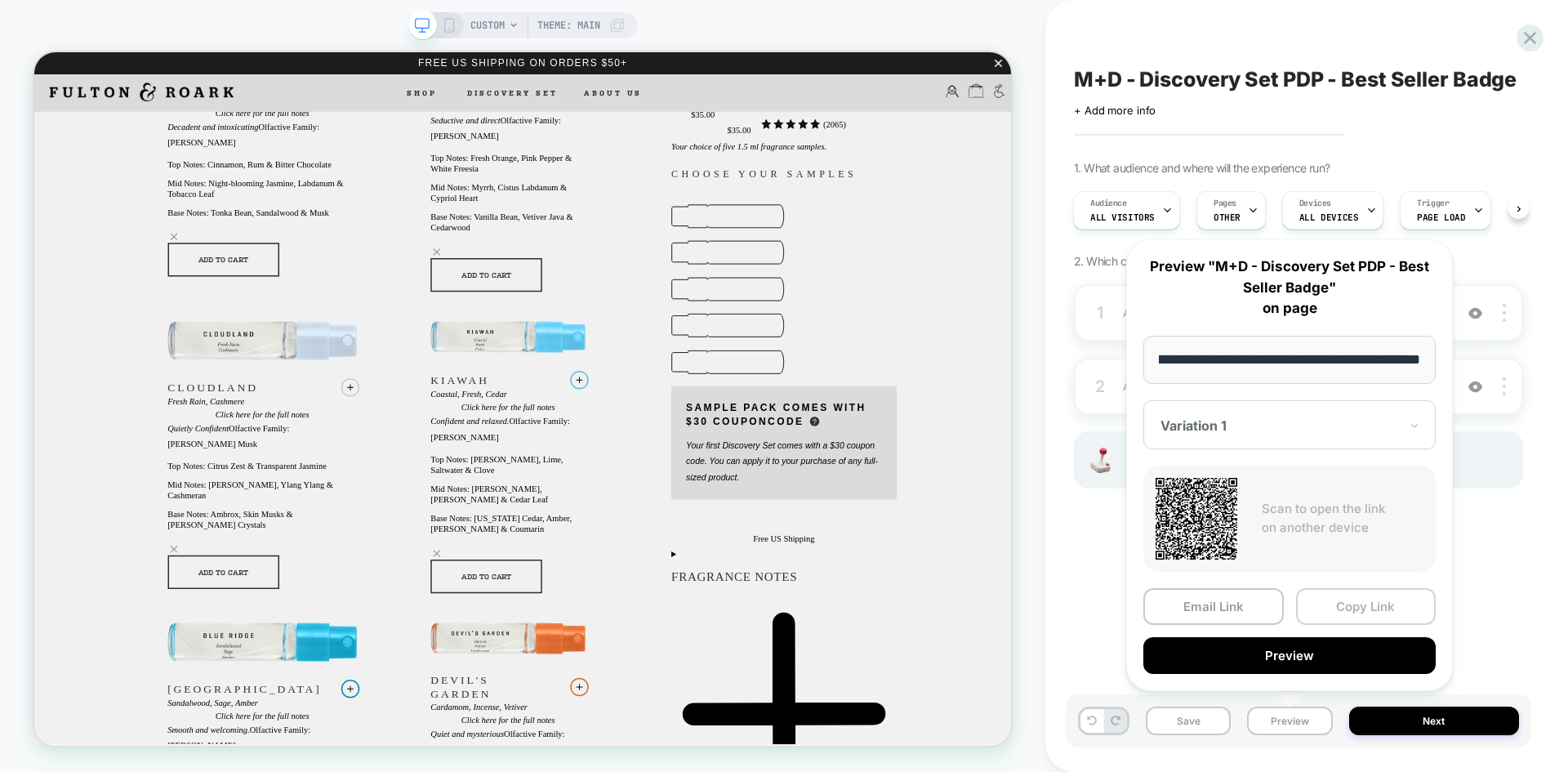
scroll to position [0, 0]
click at [1343, 609] on button "Copy Link" at bounding box center [1366, 606] width 140 height 37
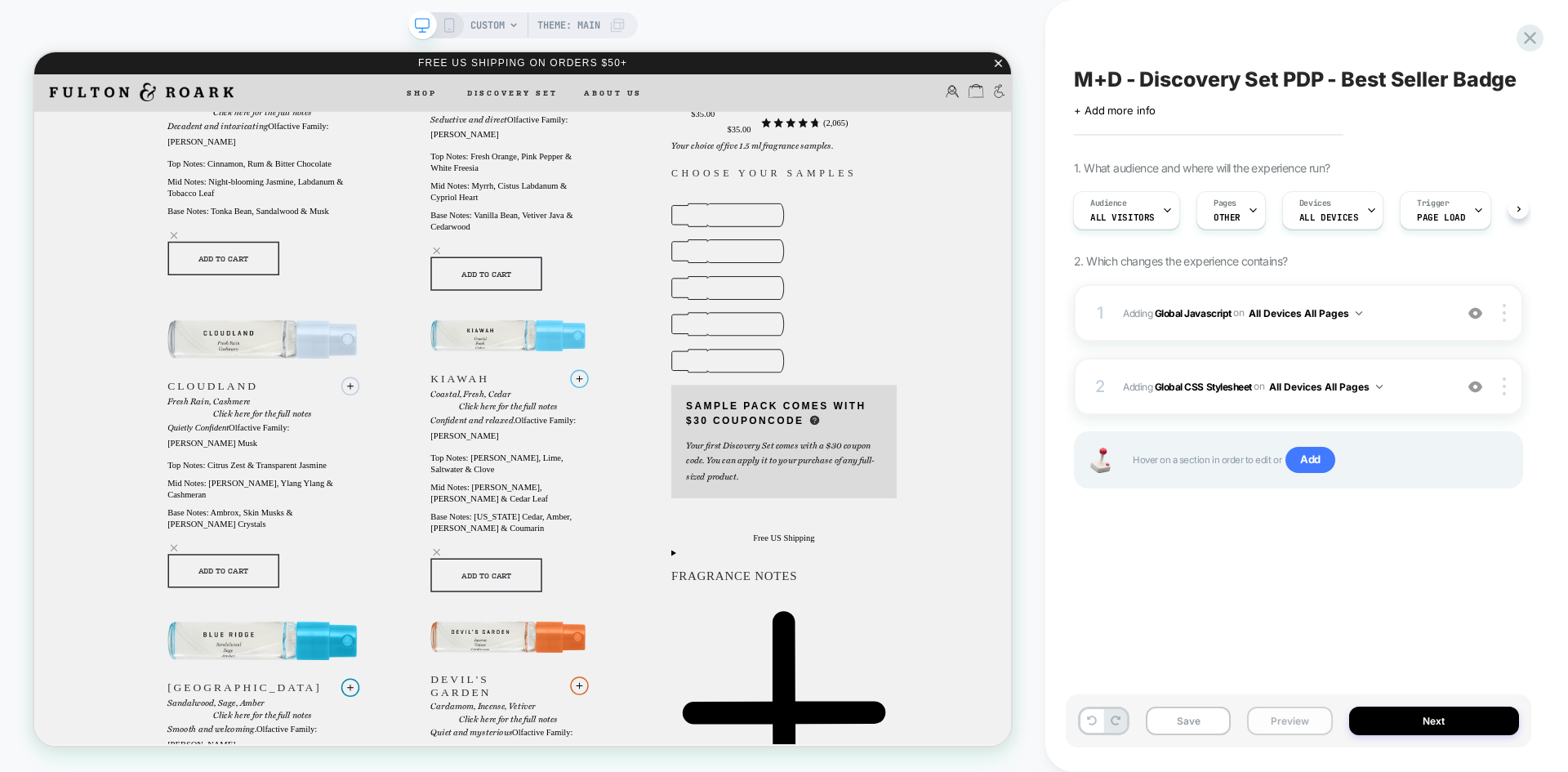
click at [1293, 722] on button "Preview" at bounding box center [1289, 721] width 85 height 29
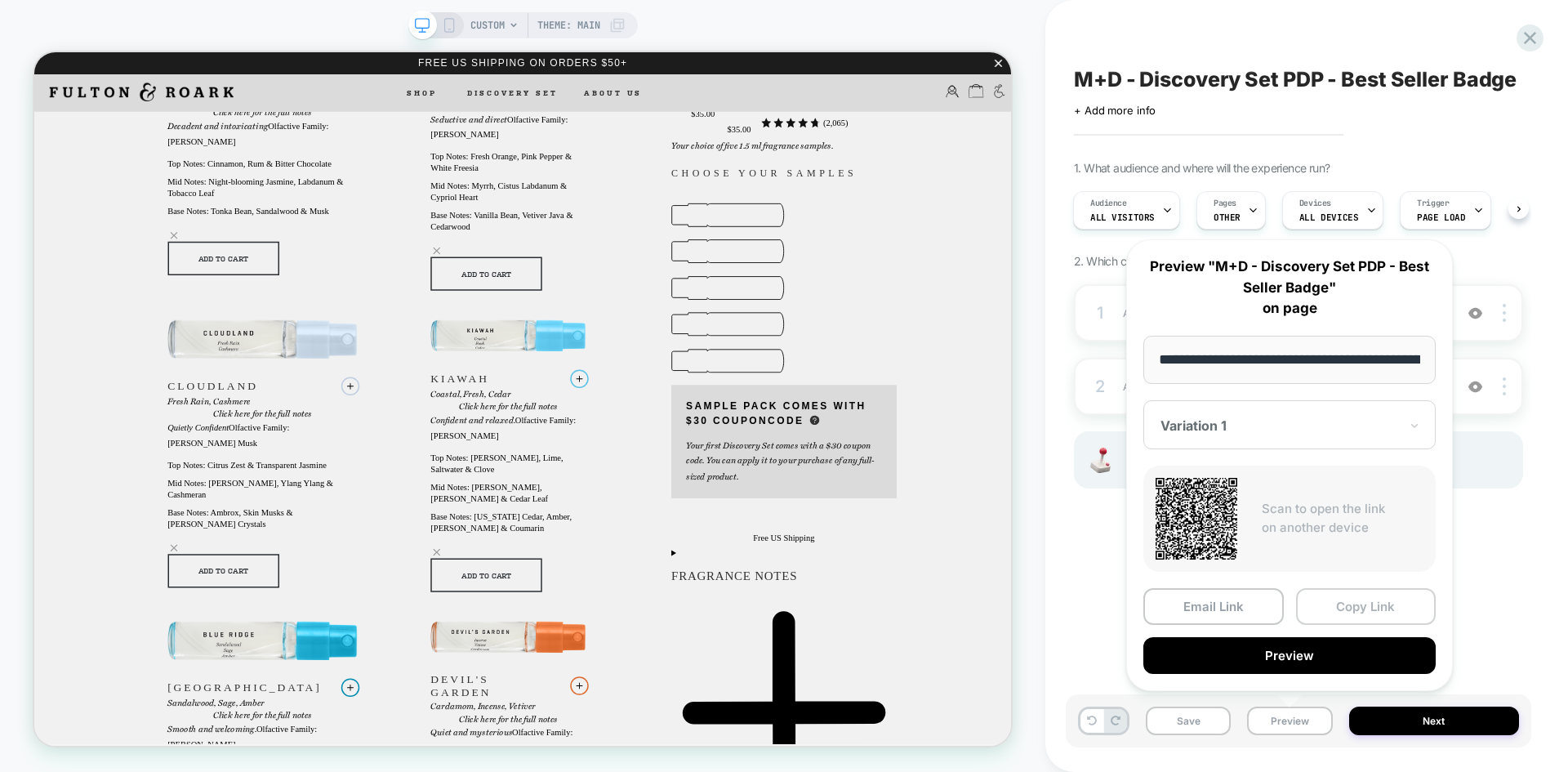
click at [1346, 609] on button "Copy Link" at bounding box center [1366, 606] width 140 height 37
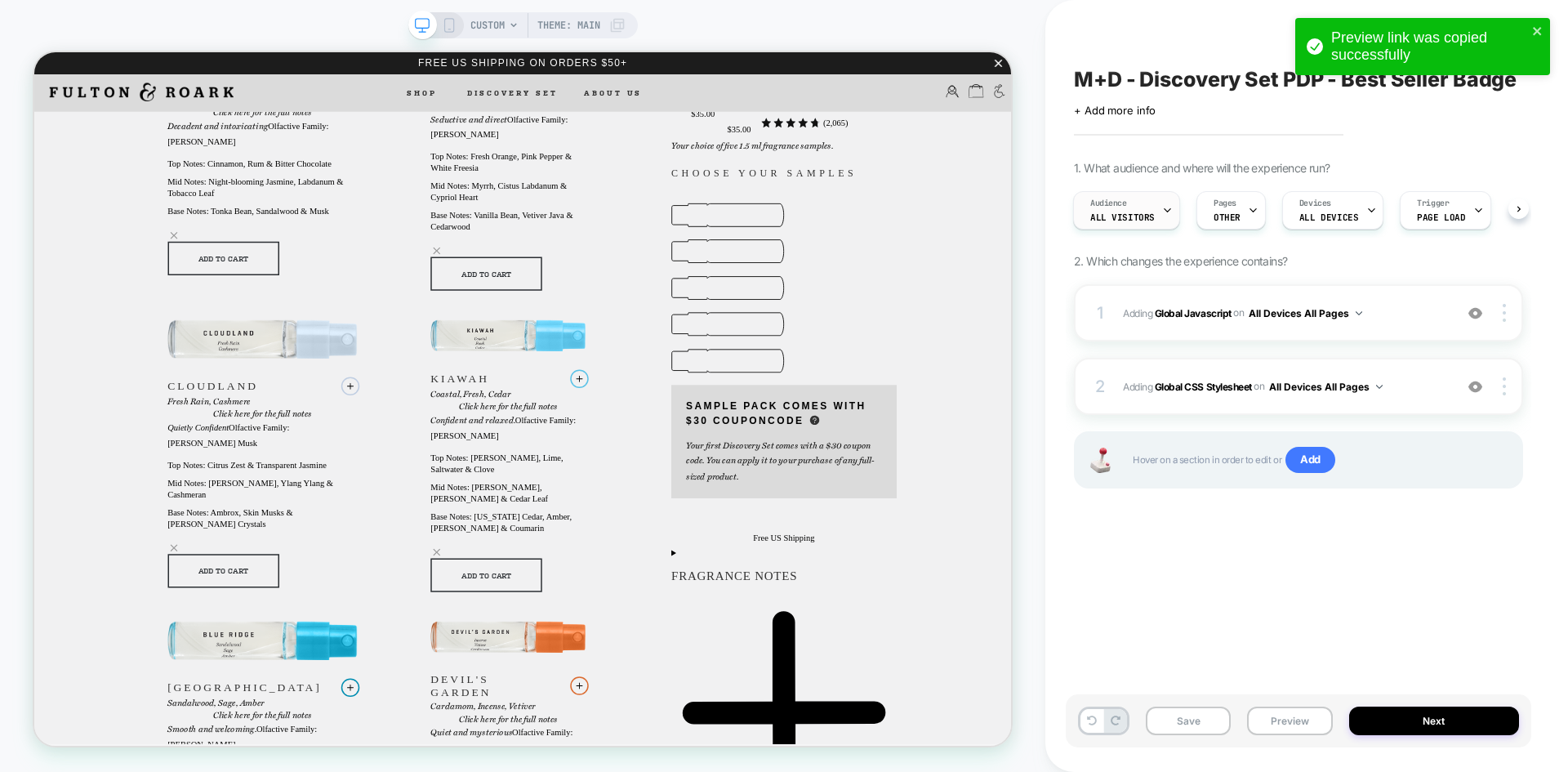
click at [1111, 207] on span "Audience" at bounding box center [1108, 203] width 37 height 12
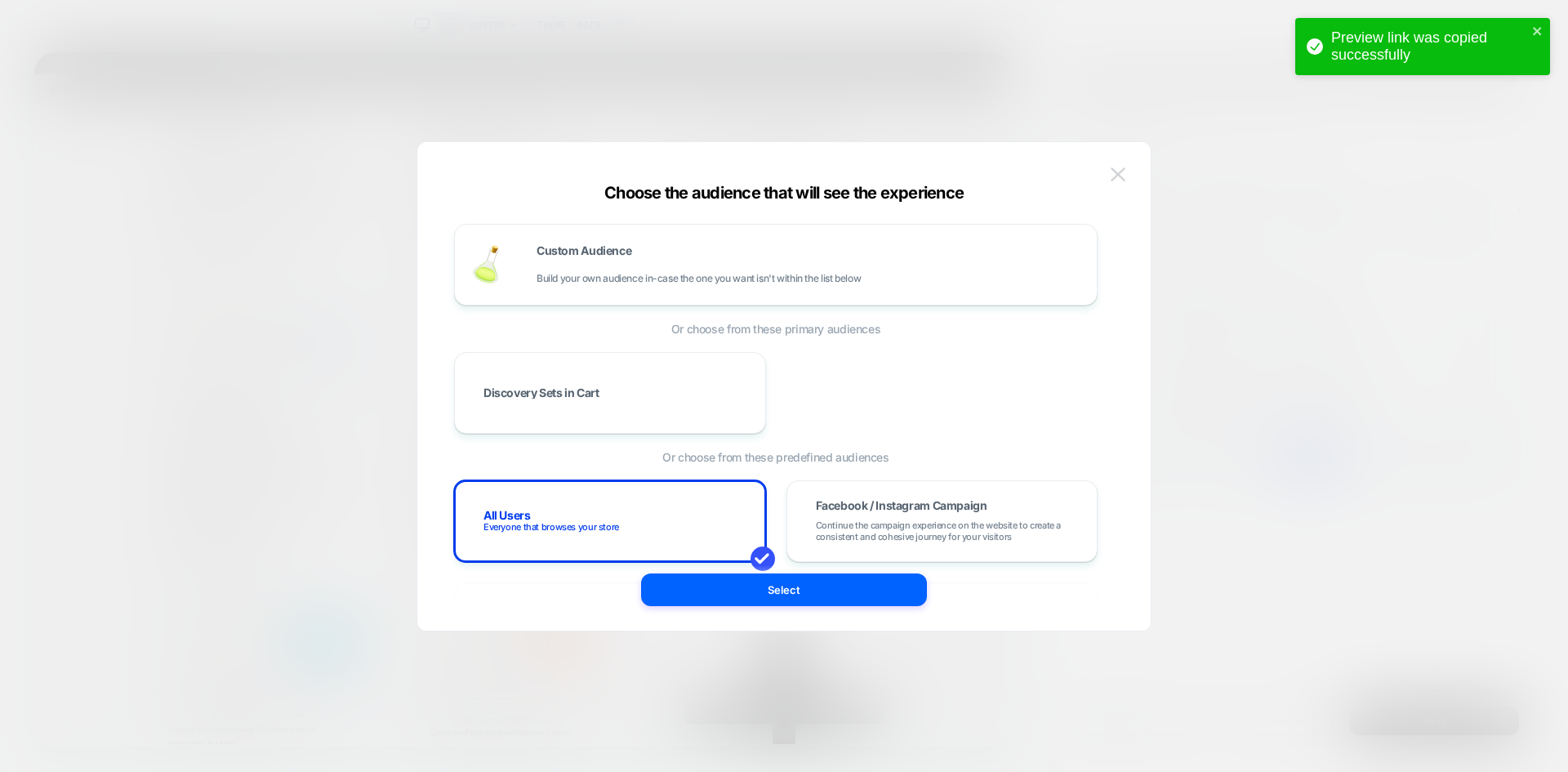
click at [1115, 182] on button at bounding box center [1117, 174] width 24 height 24
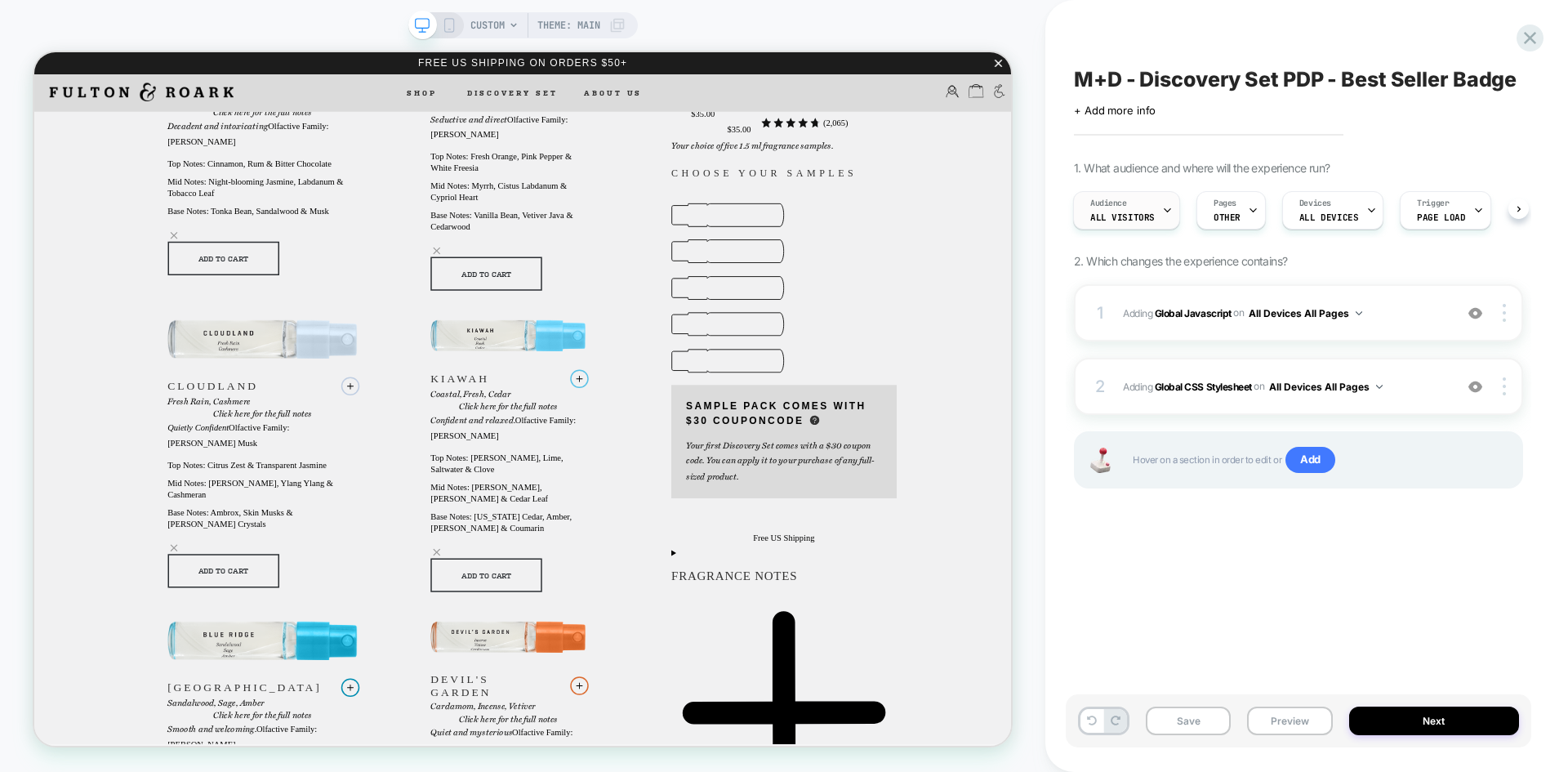
click at [1128, 194] on div "Audience All Visitors" at bounding box center [1123, 210] width 97 height 37
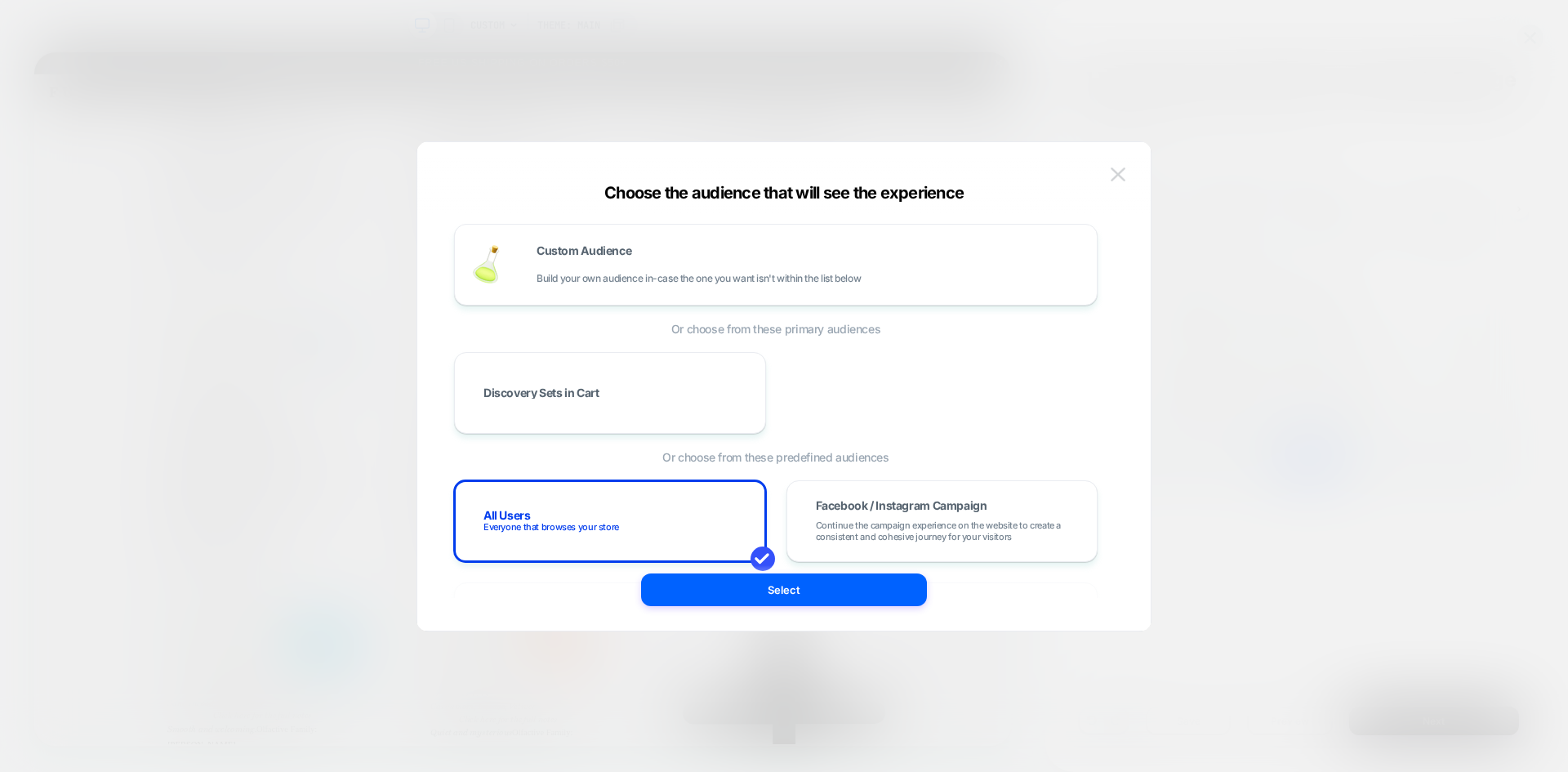
click at [1121, 174] on img at bounding box center [1118, 174] width 14 height 14
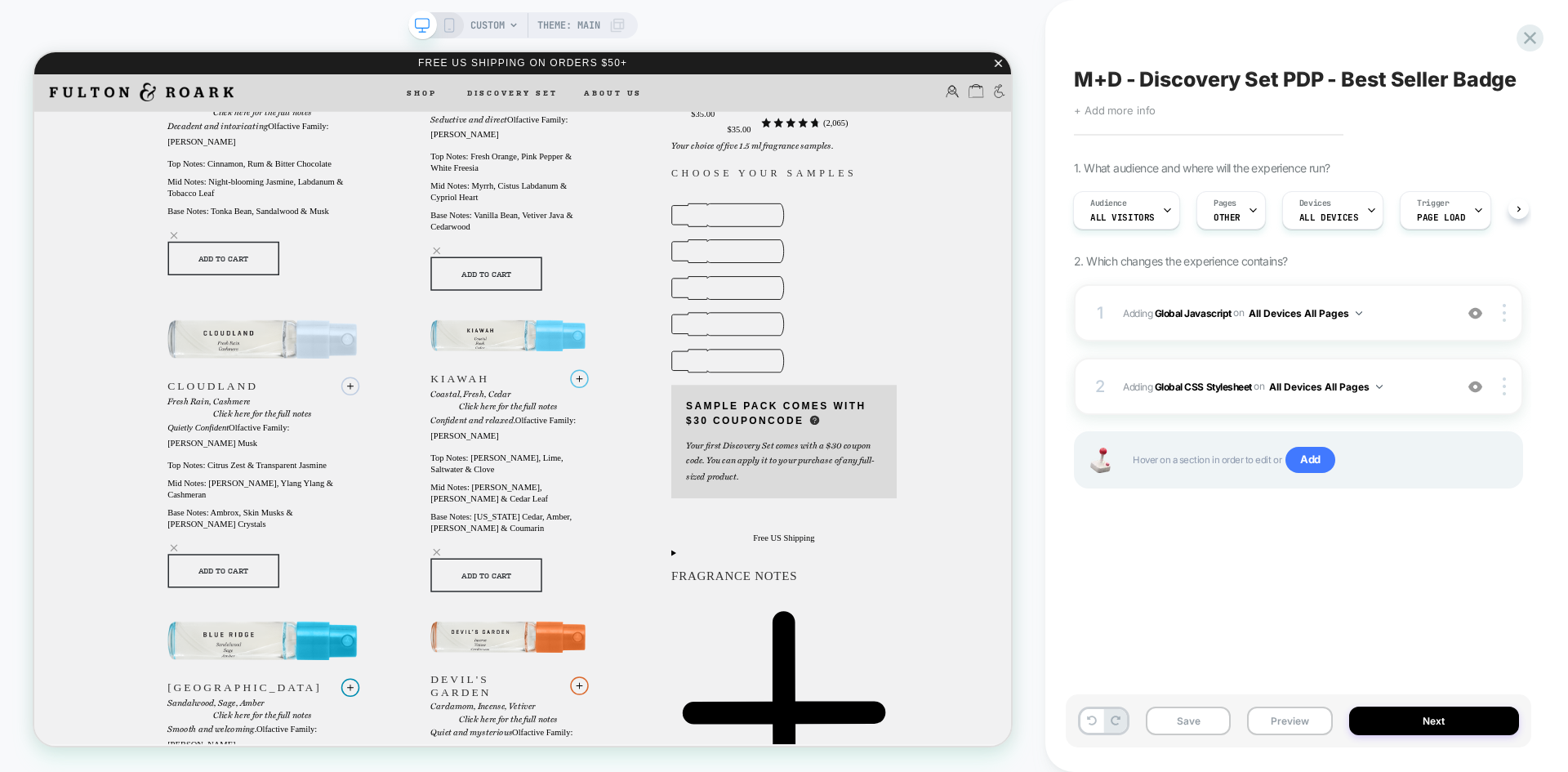
click at [1101, 111] on span "+ Add more info" at bounding box center [1115, 110] width 81 height 13
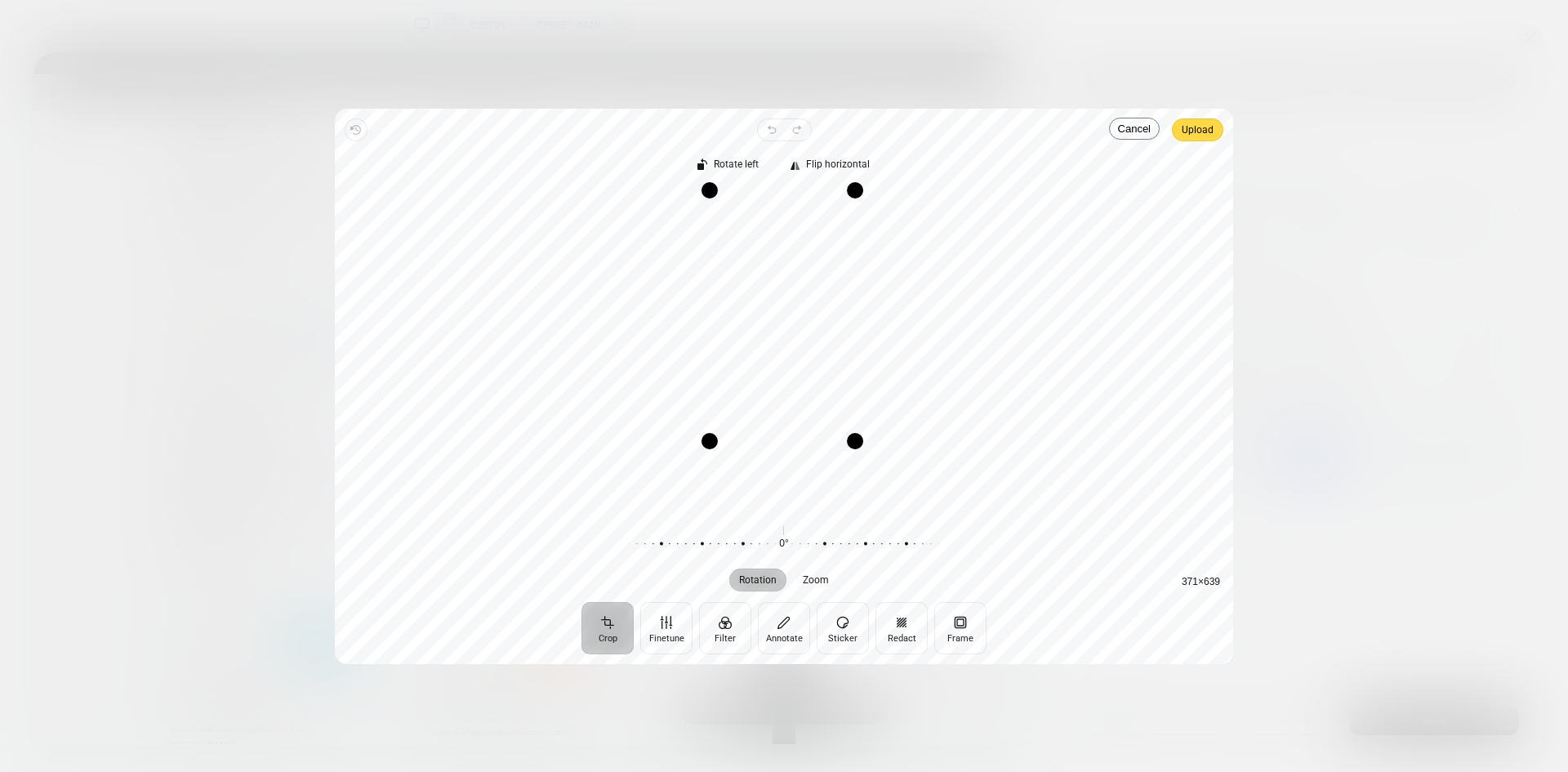
drag, startPoint x: 858, startPoint y: 512, endPoint x: 854, endPoint y: 442, distance: 70.1
click at [854, 442] on div "Drag corner br" at bounding box center [855, 441] width 16 height 16
click at [1195, 136] on span "Upload" at bounding box center [1198, 130] width 32 height 20
click at [1202, 133] on span "Upload" at bounding box center [1198, 130] width 32 height 20
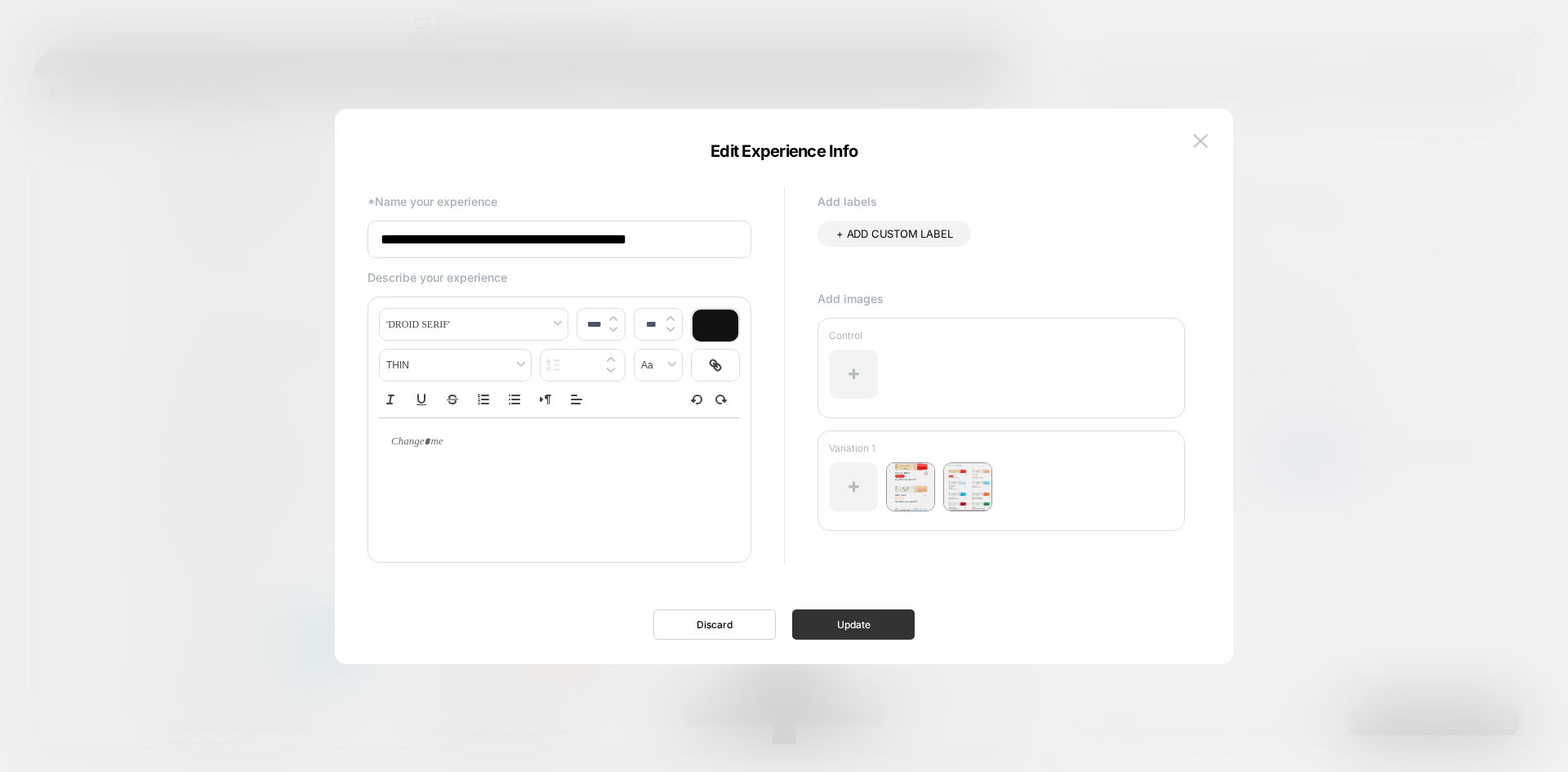
click at [869, 631] on button "Update" at bounding box center [853, 624] width 123 height 30
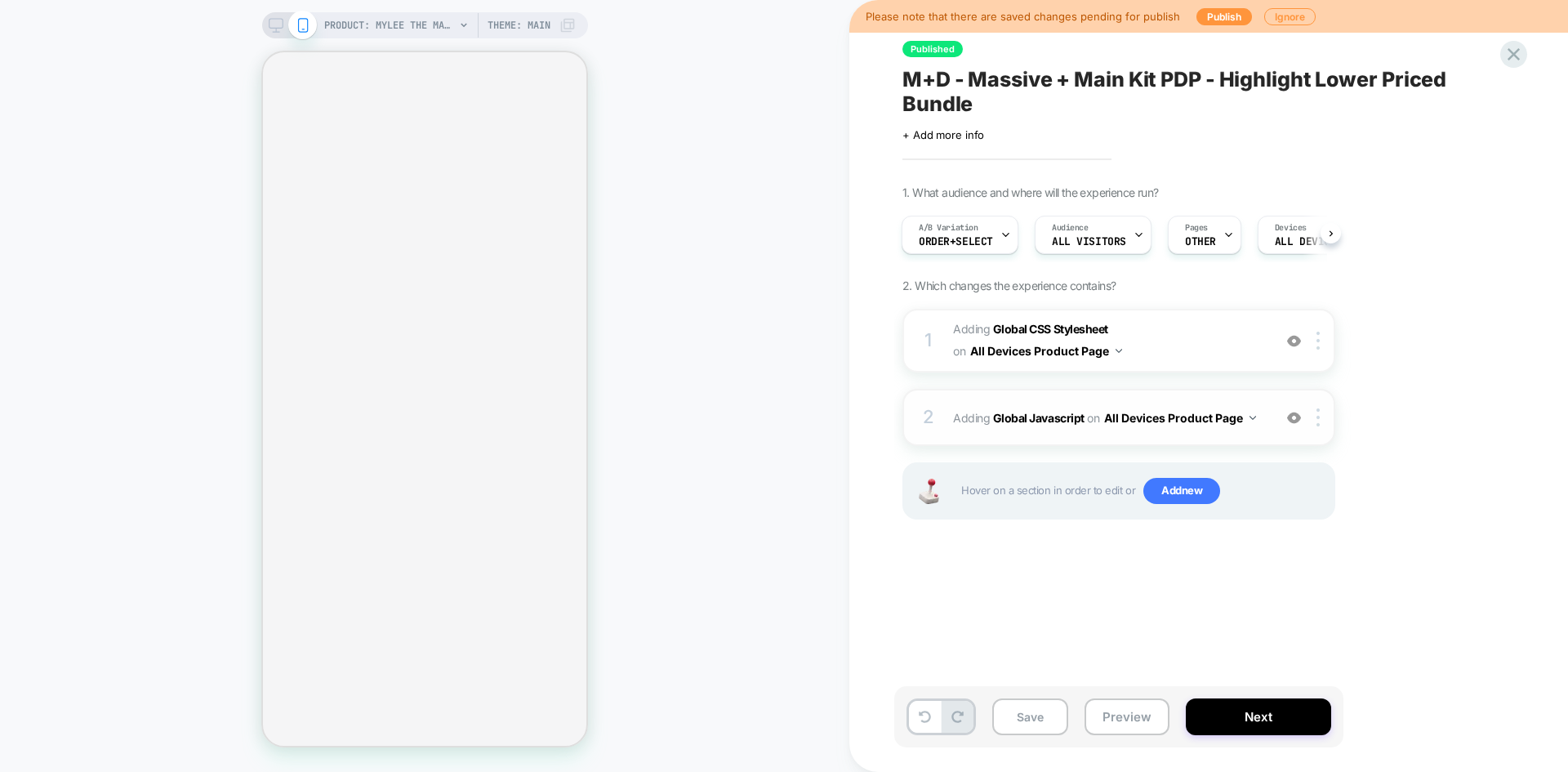
scroll to position [225, 0]
click at [1108, 724] on button "Preview" at bounding box center [1126, 717] width 85 height 37
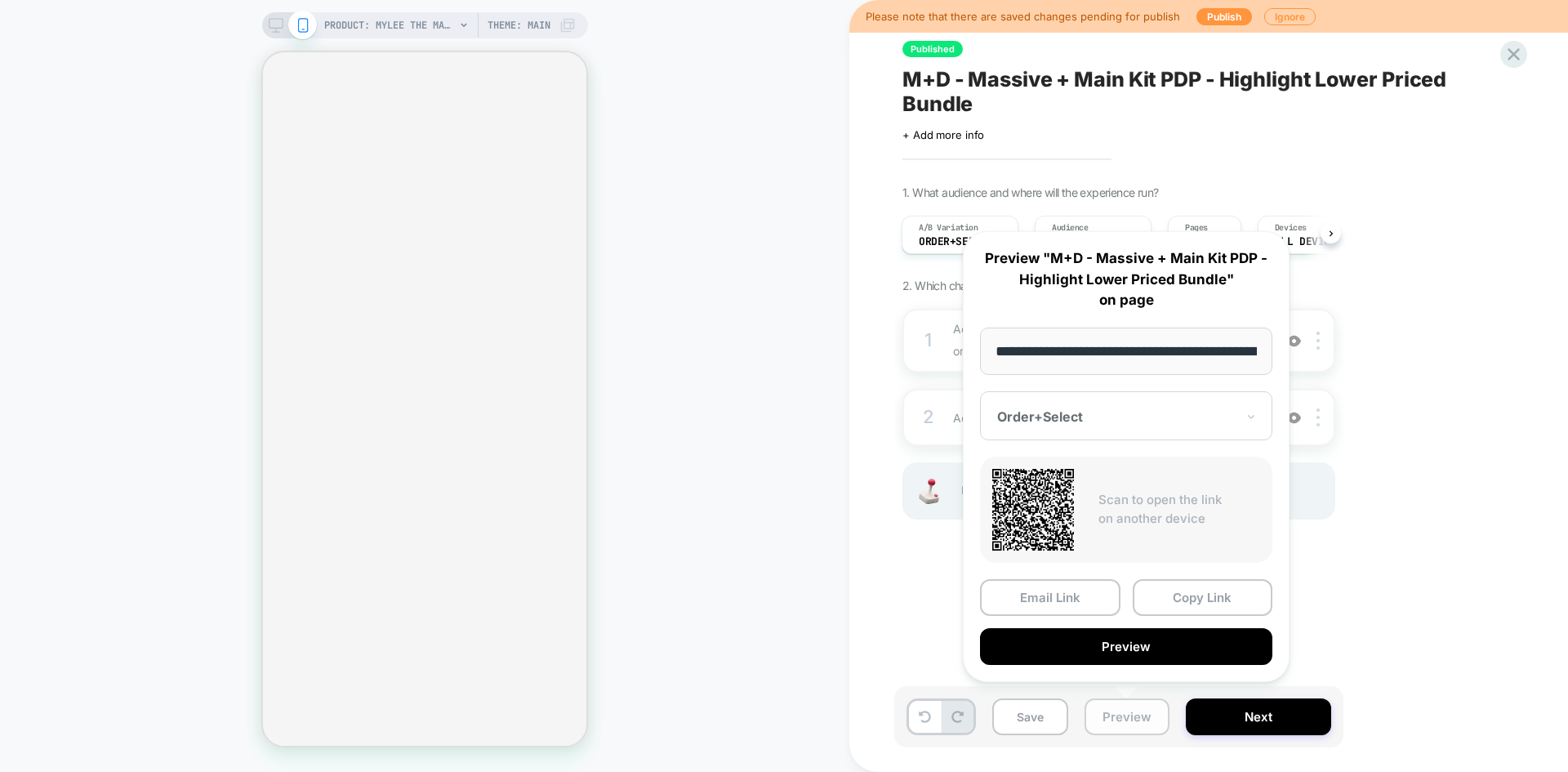
scroll to position [0, 205]
click at [1205, 601] on button "Copy Link" at bounding box center [1202, 598] width 140 height 37
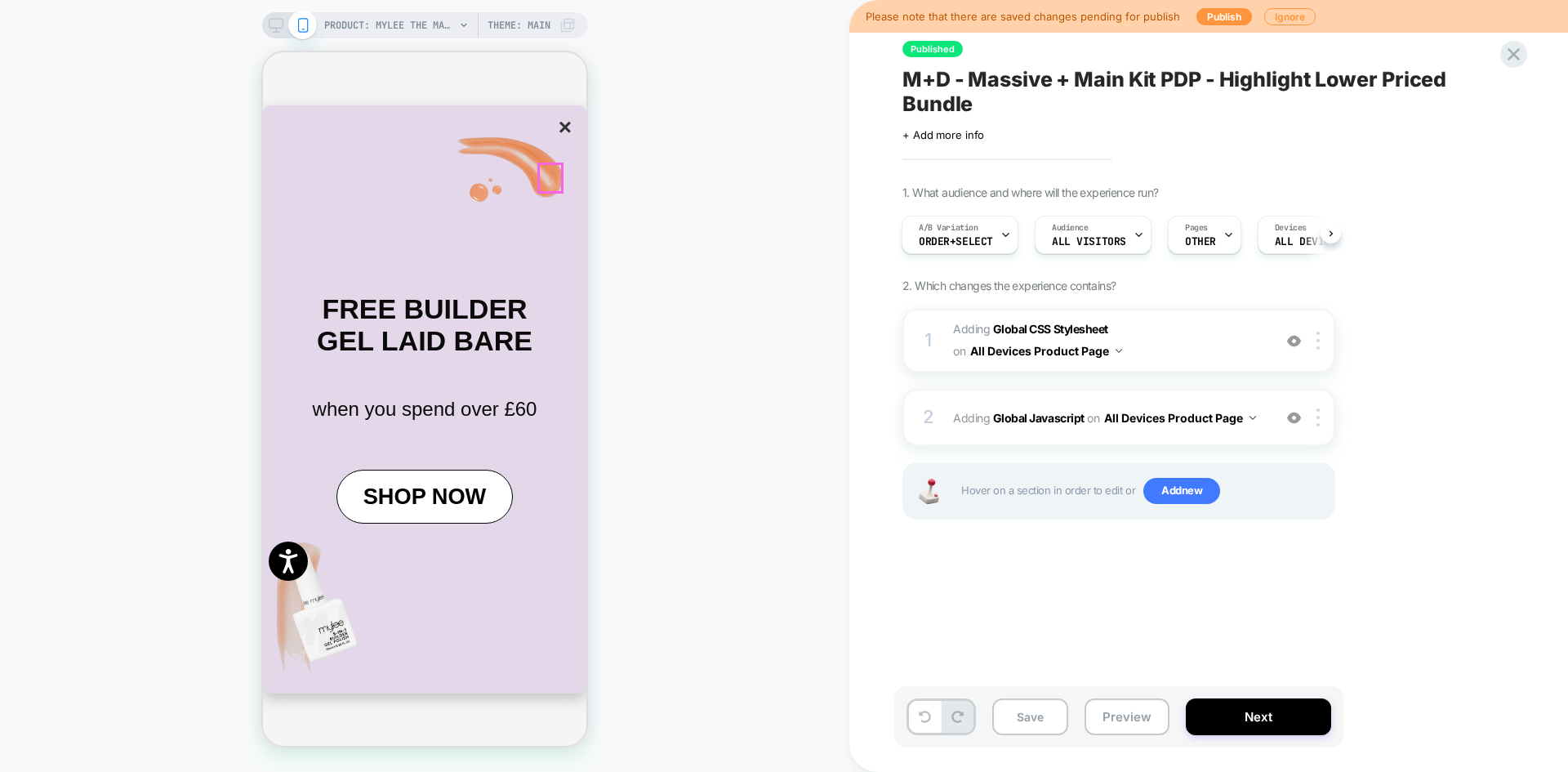
click at [555, 141] on button "×" at bounding box center [565, 127] width 23 height 28
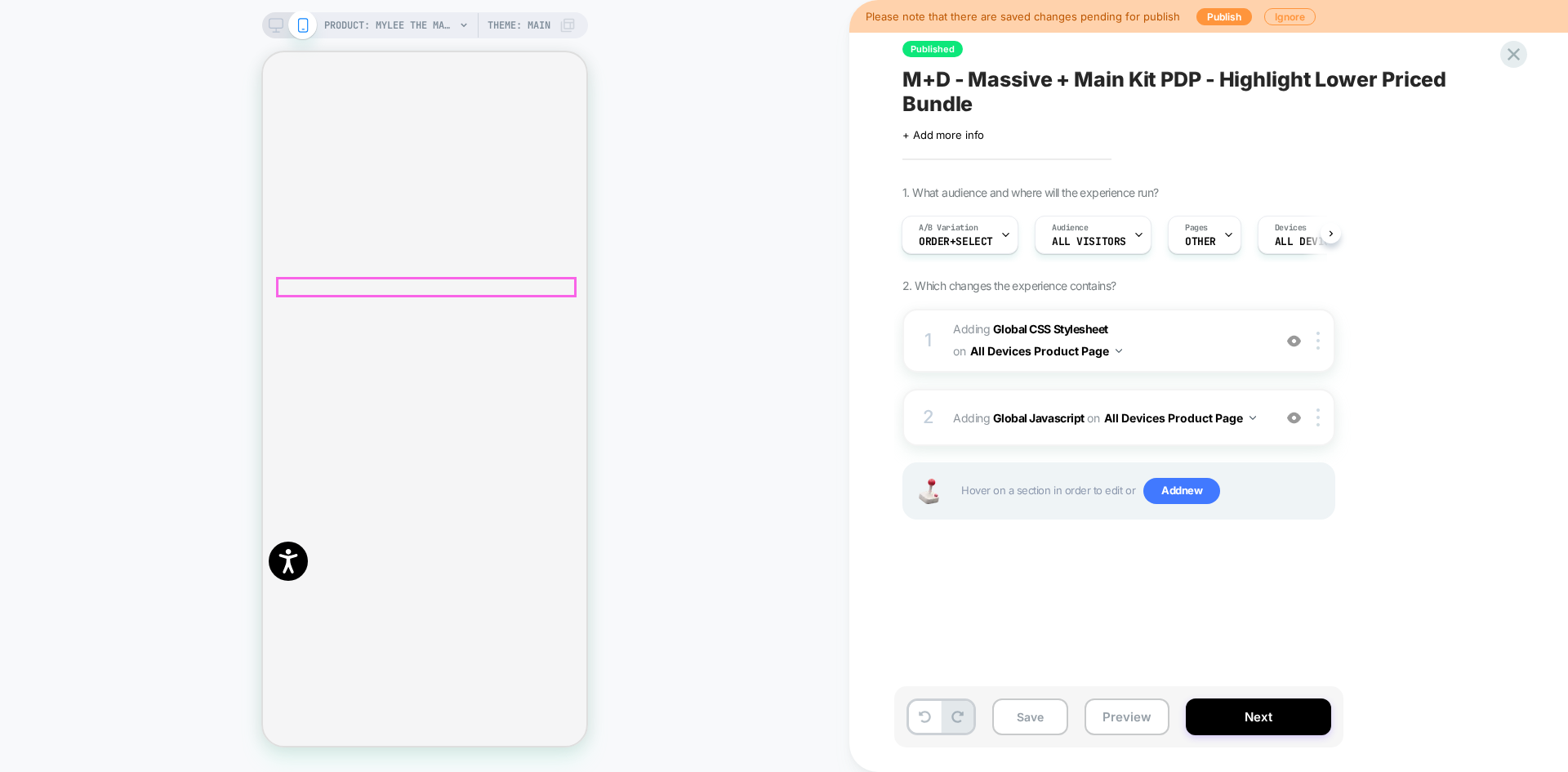
scroll to position [0, 0]
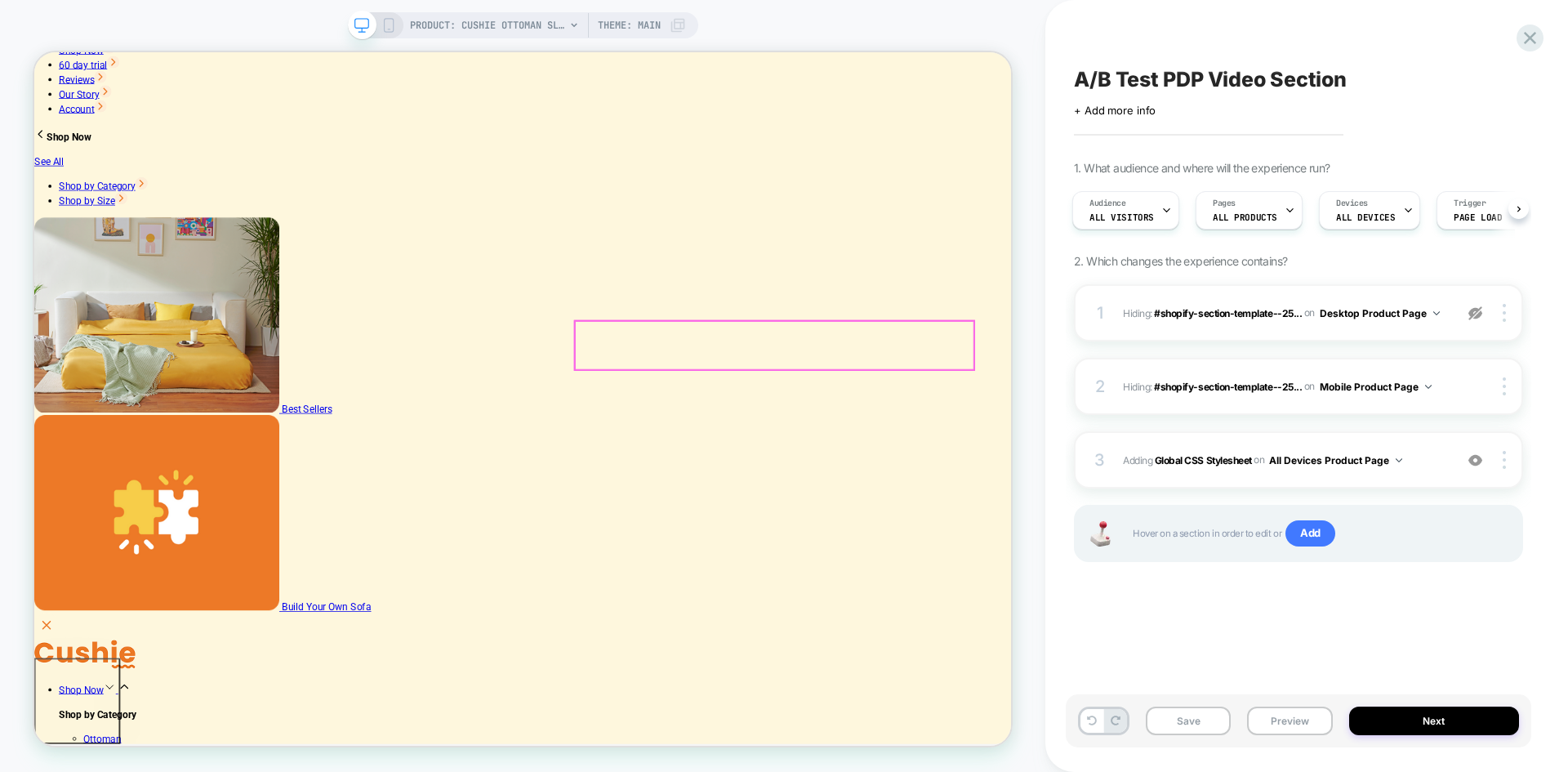
scroll to position [164, 0]
click at [1474, 314] on img at bounding box center [1476, 313] width 14 height 14
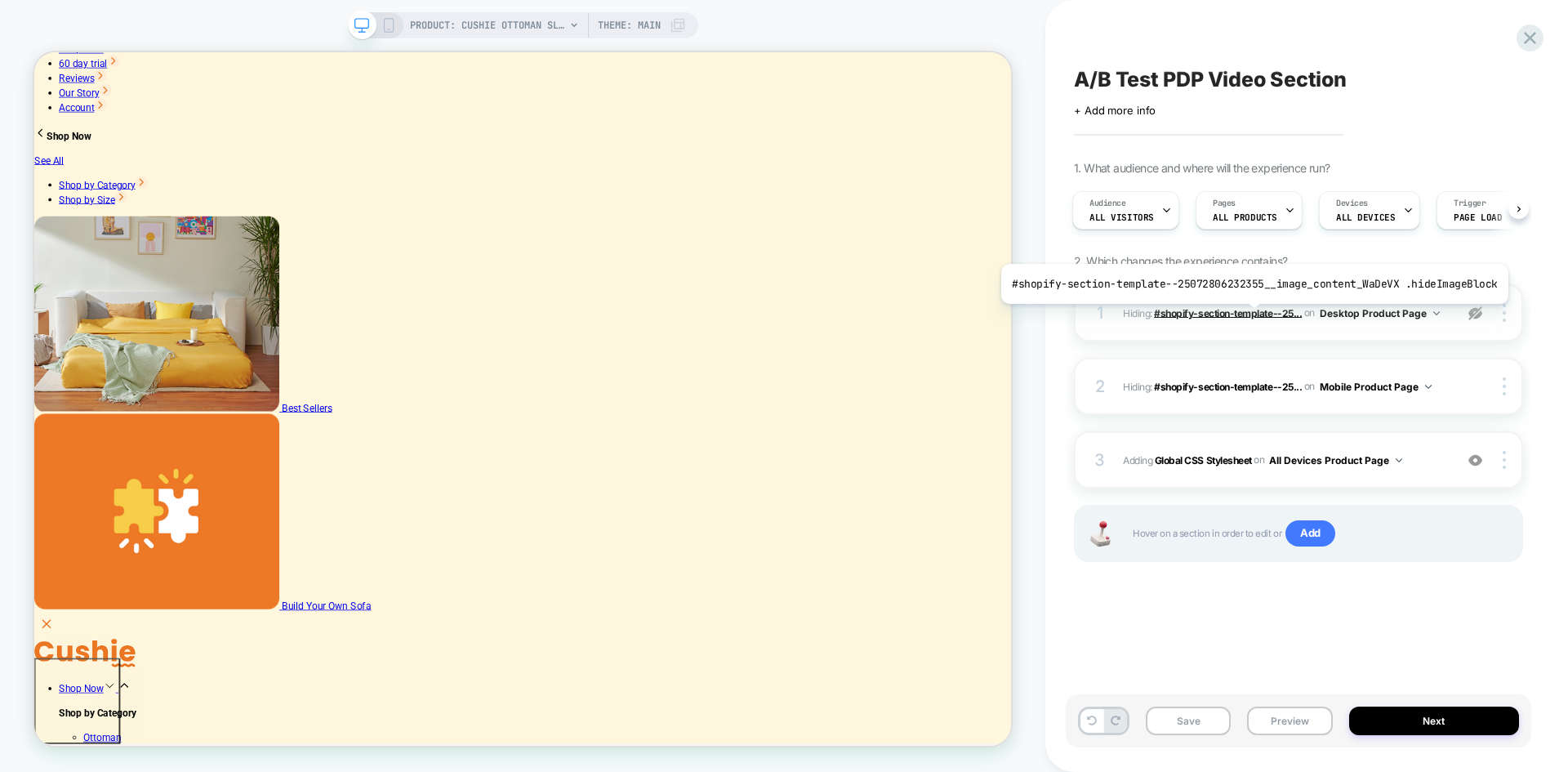
click at [1249, 316] on span "#shopify-section-template--25..." at bounding box center [1227, 312] width 148 height 13
click at [1525, 33] on icon at bounding box center [1530, 38] width 22 height 22
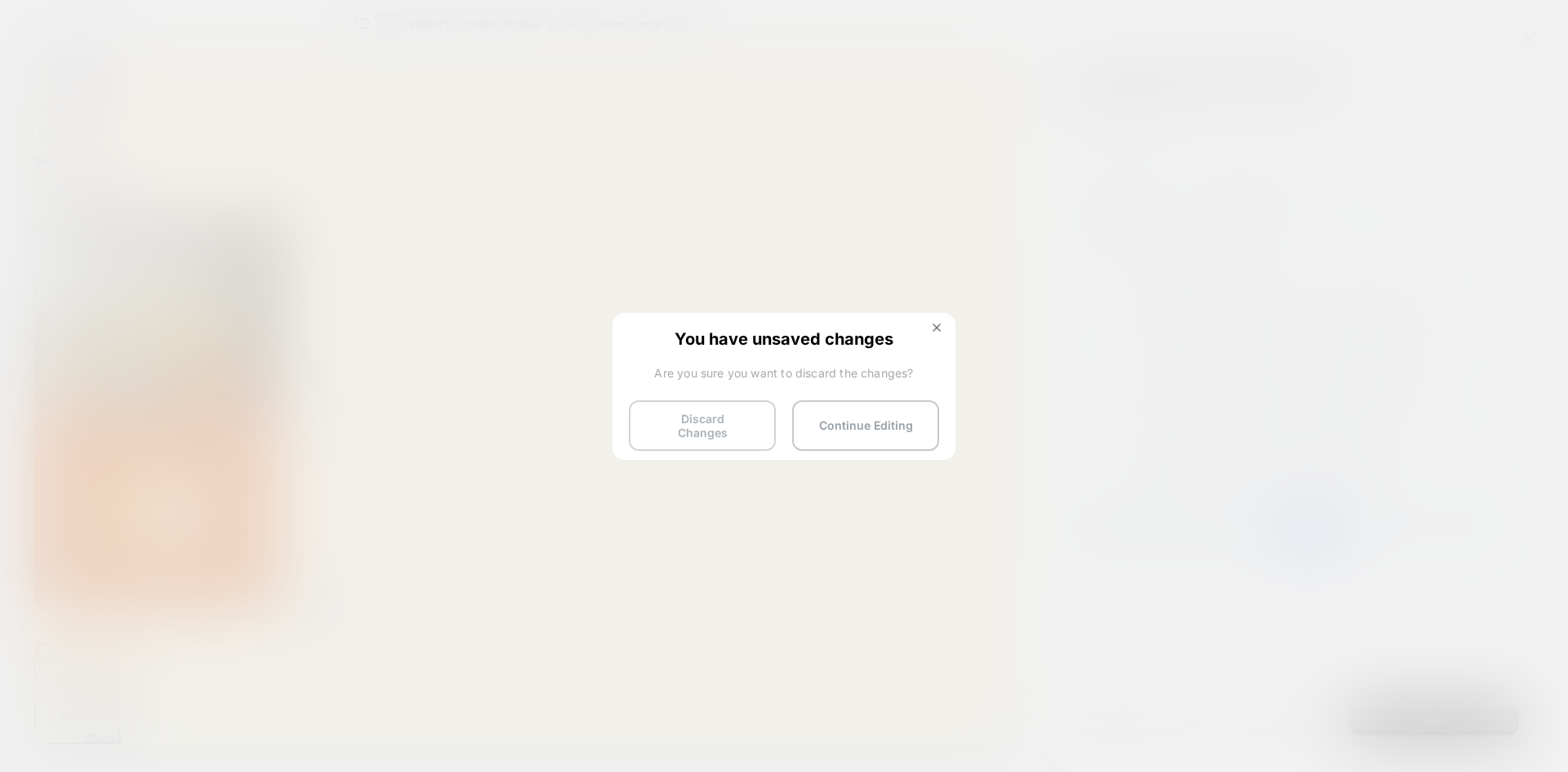
click at [685, 426] on button "Discard Changes" at bounding box center [702, 425] width 147 height 51
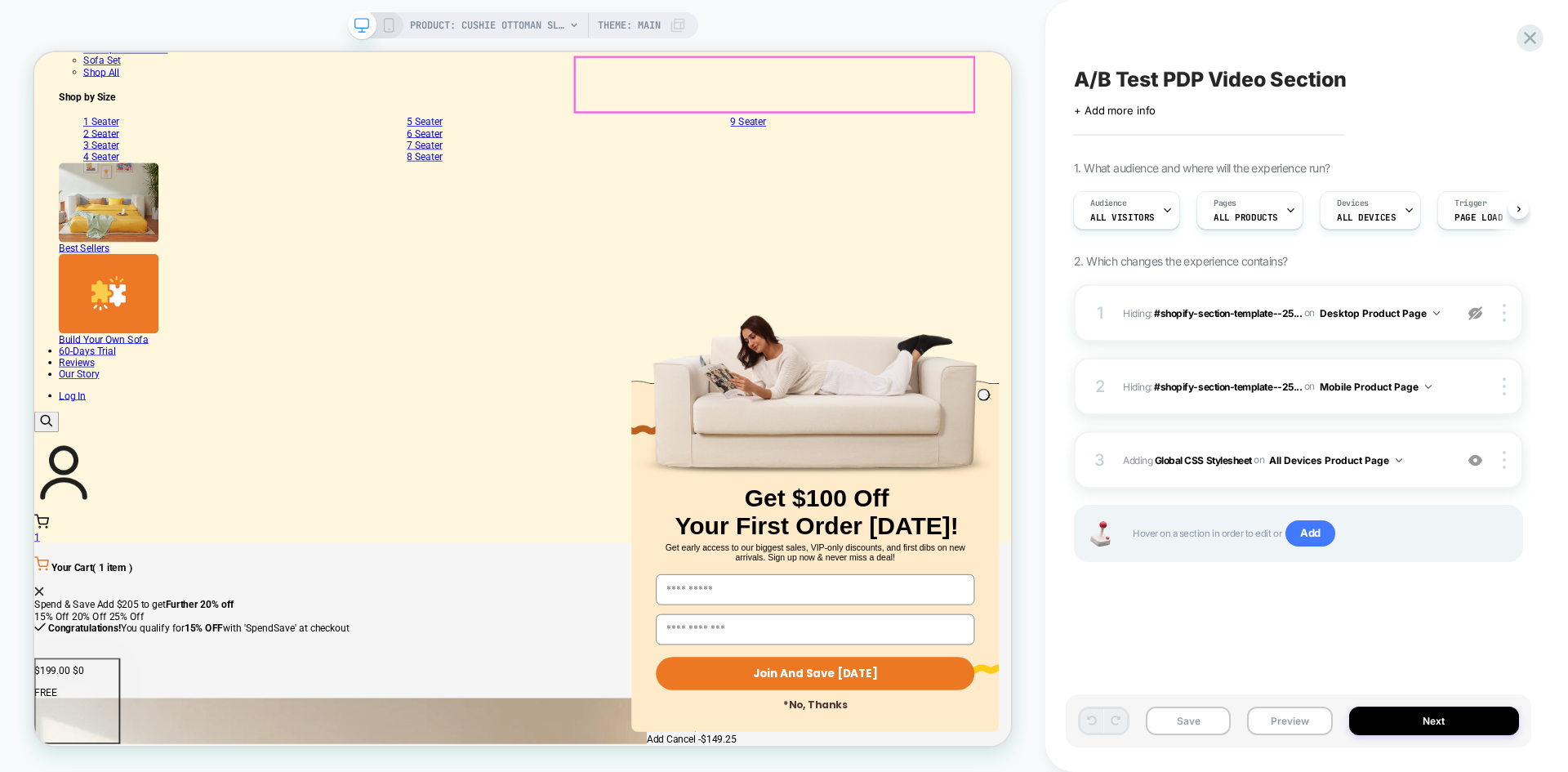
scroll to position [980, 0]
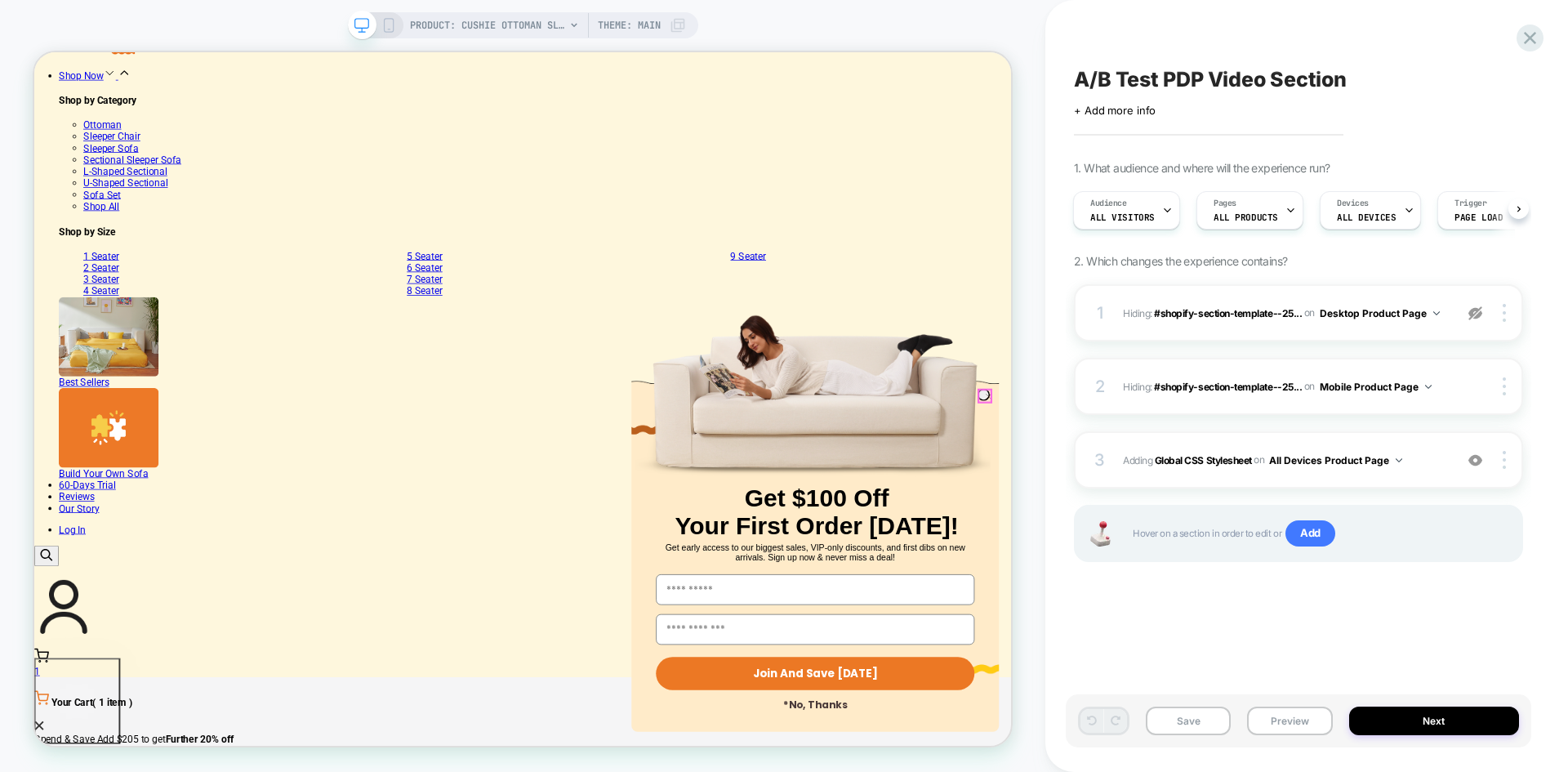
drag, startPoint x: 1299, startPoint y: 508, endPoint x: 1319, endPoint y: 514, distance: 20.9
click at [1300, 508] on circle "Close dialog" at bounding box center [1307, 511] width 15 height 15
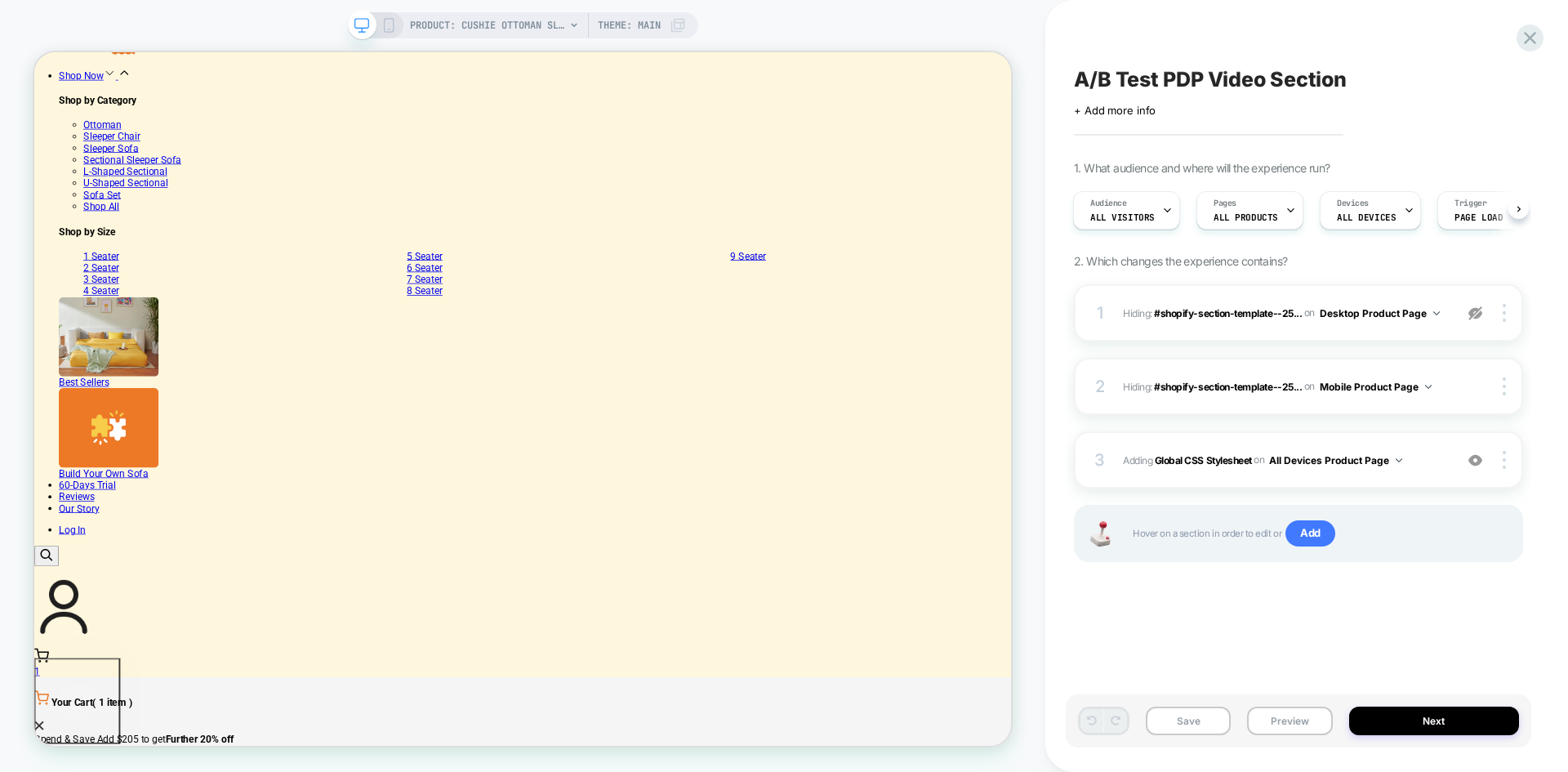
scroll to position [408, 0]
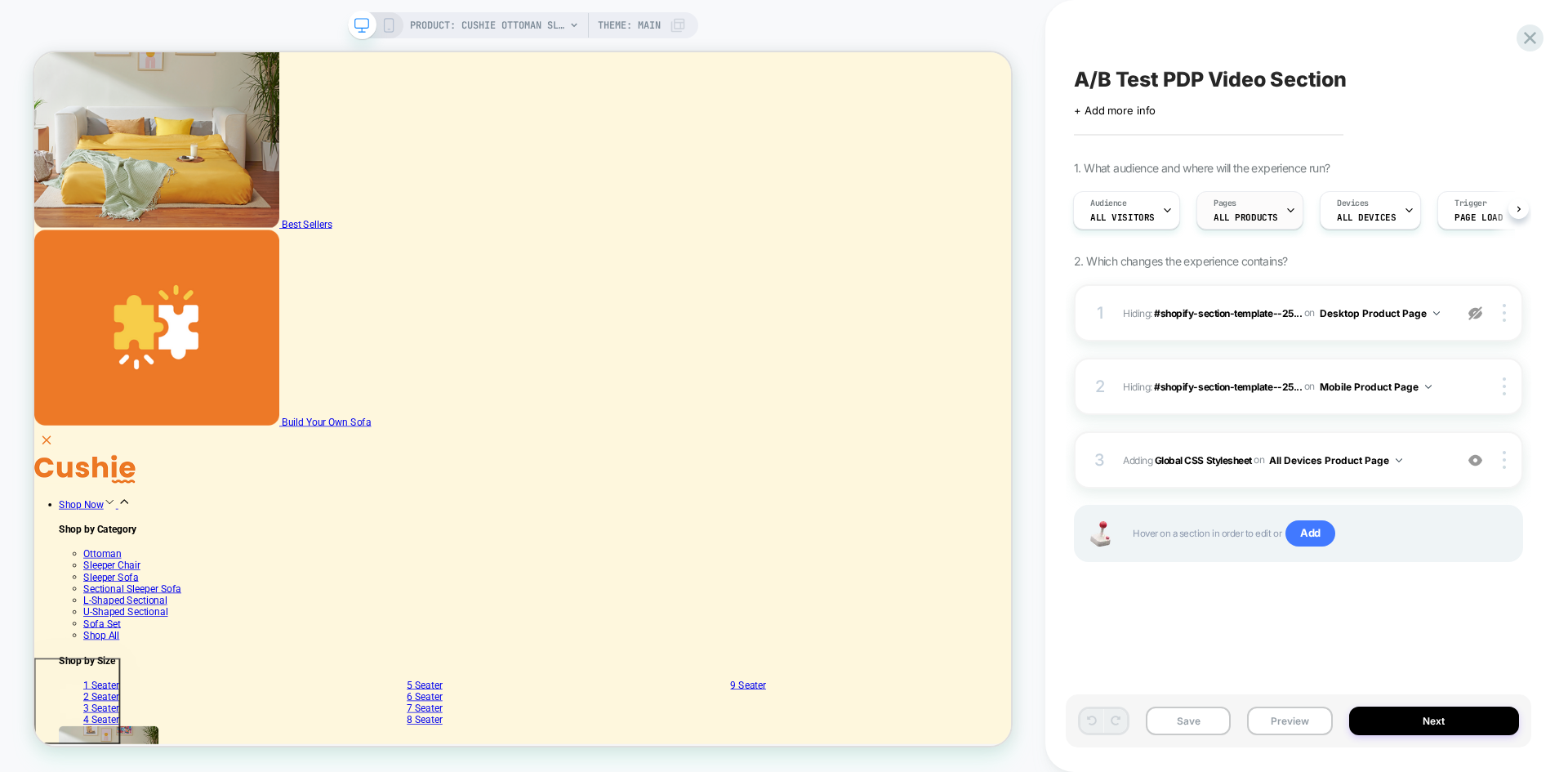
click at [1255, 216] on span "ALL PRODUCTS" at bounding box center [1246, 216] width 64 height 12
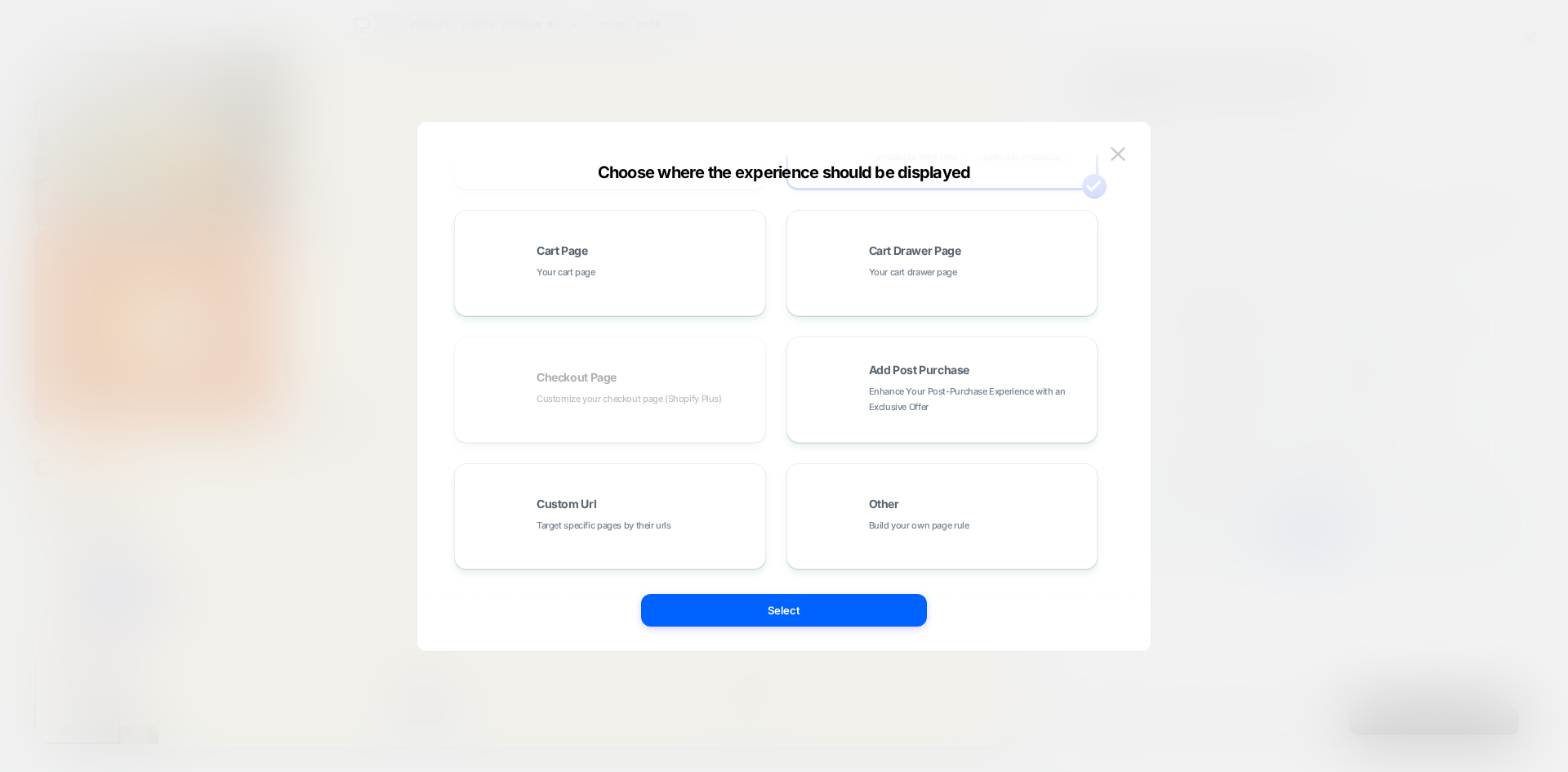
scroll to position [0, 0]
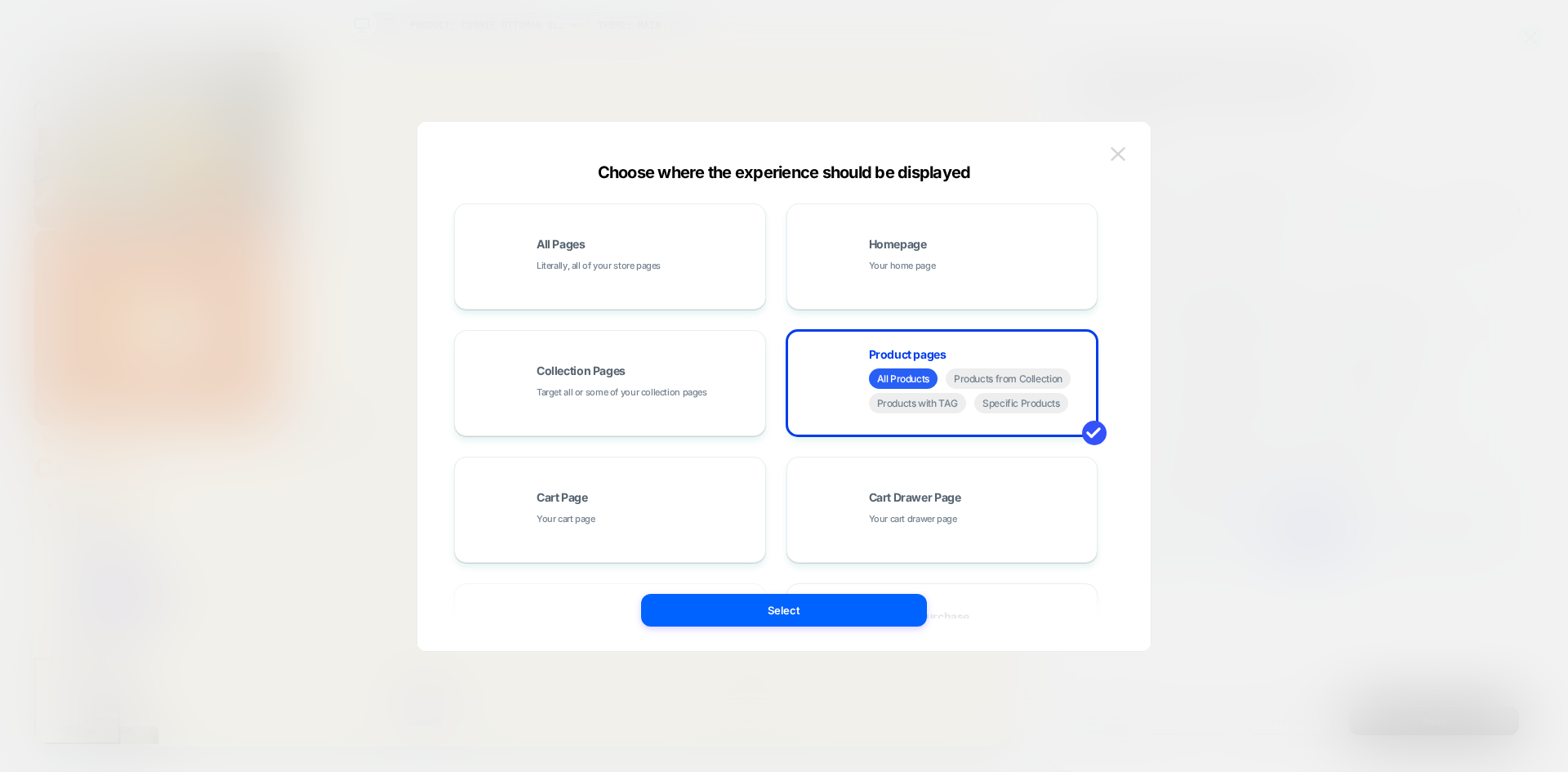
click at [1123, 158] on img at bounding box center [1118, 154] width 14 height 14
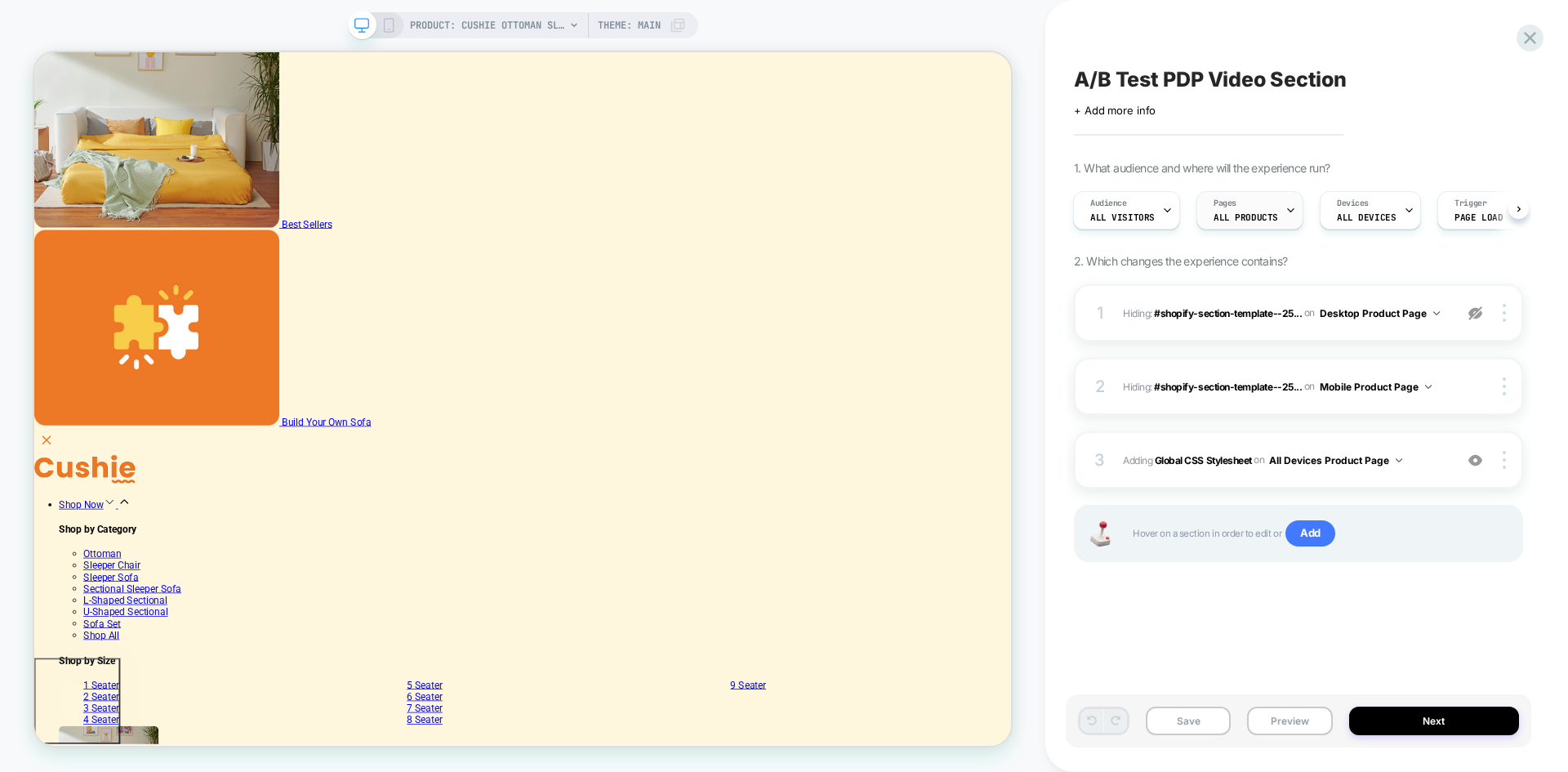
click at [1267, 227] on div "Pages ALL PRODUCTS" at bounding box center [1245, 210] width 97 height 37
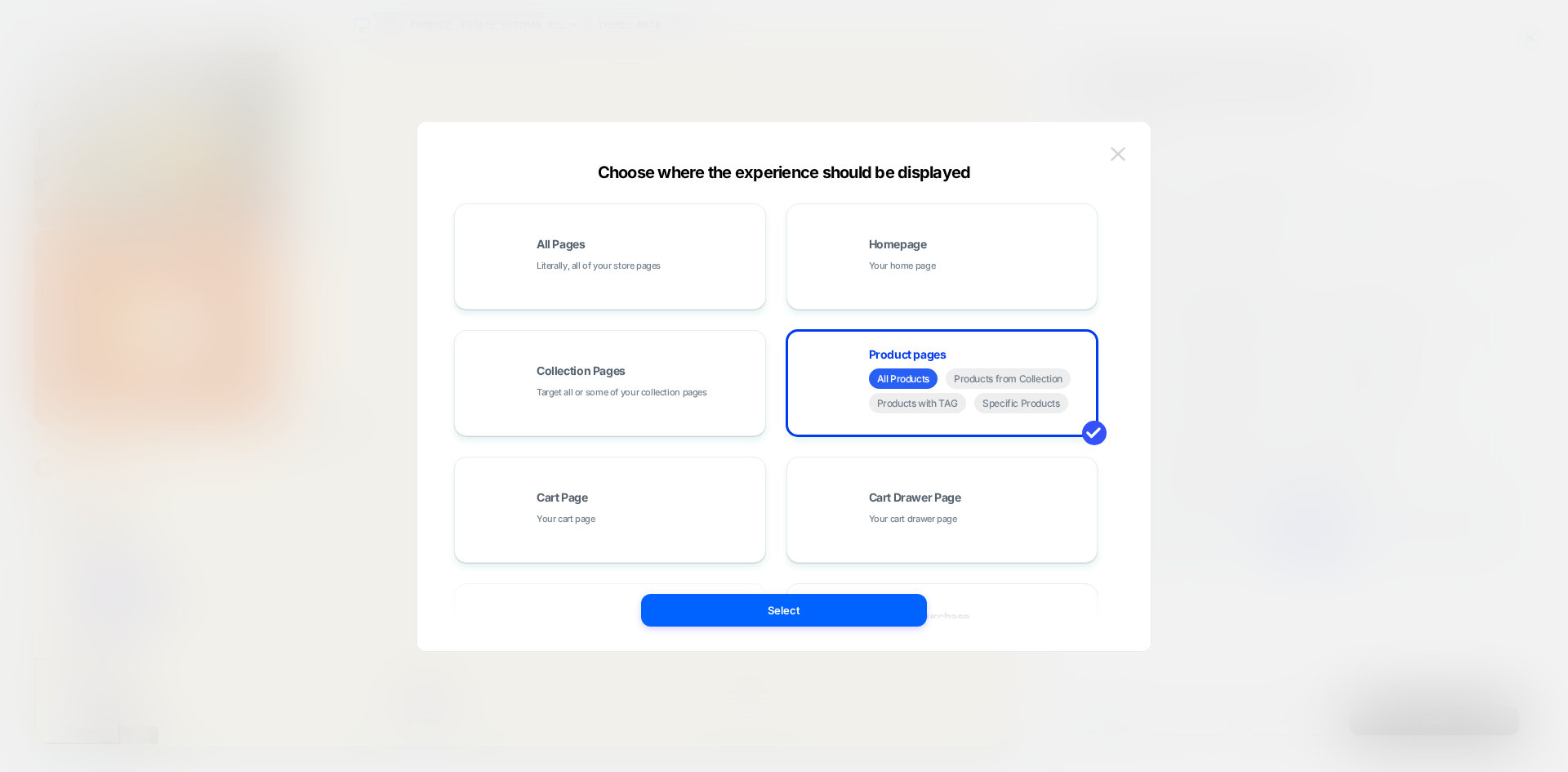
click at [1120, 153] on img at bounding box center [1118, 154] width 14 height 14
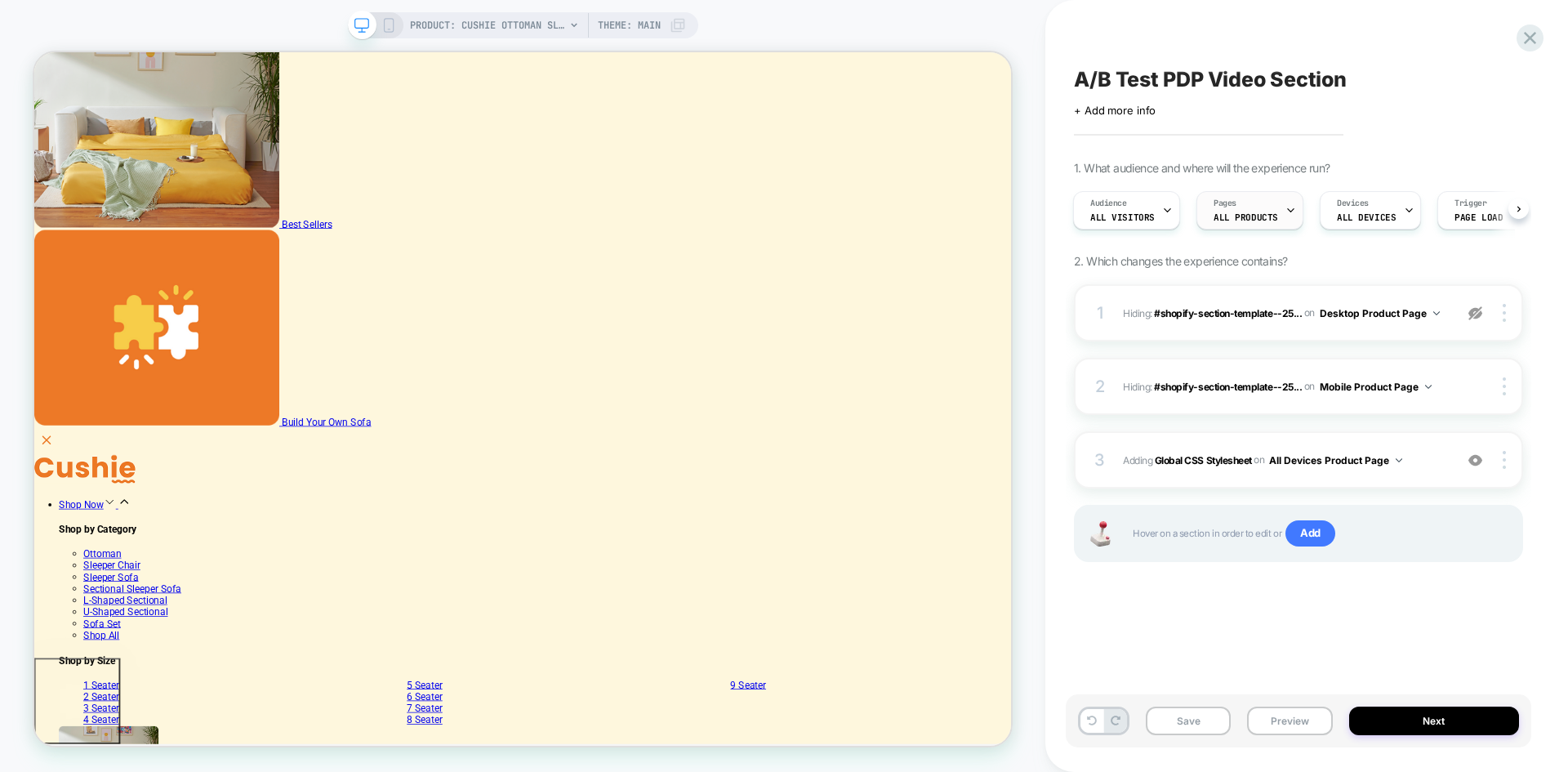
click at [1238, 221] on span "ALL PRODUCTS" at bounding box center [1246, 216] width 64 height 12
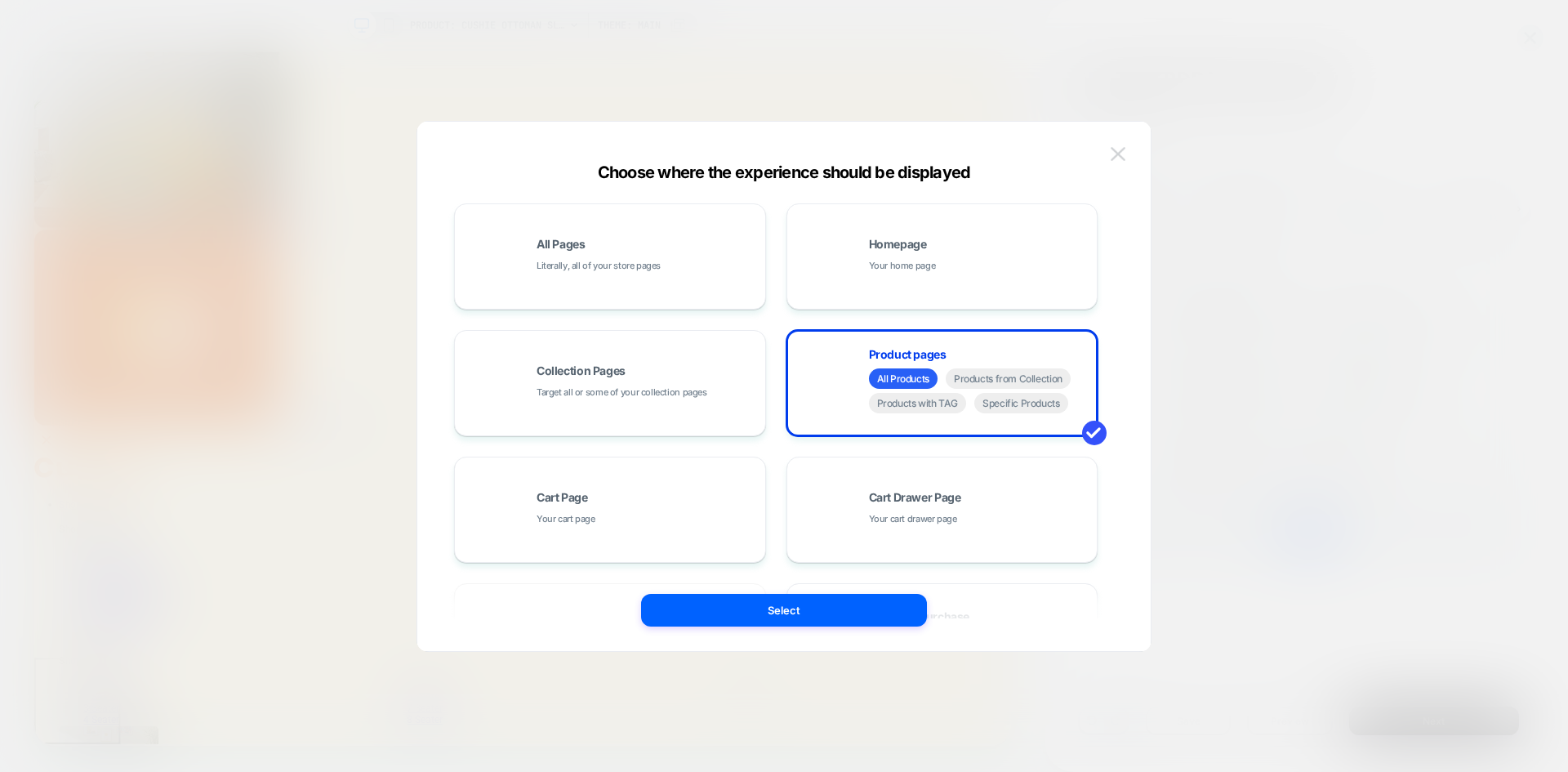
click at [1117, 157] on img at bounding box center [1118, 154] width 14 height 14
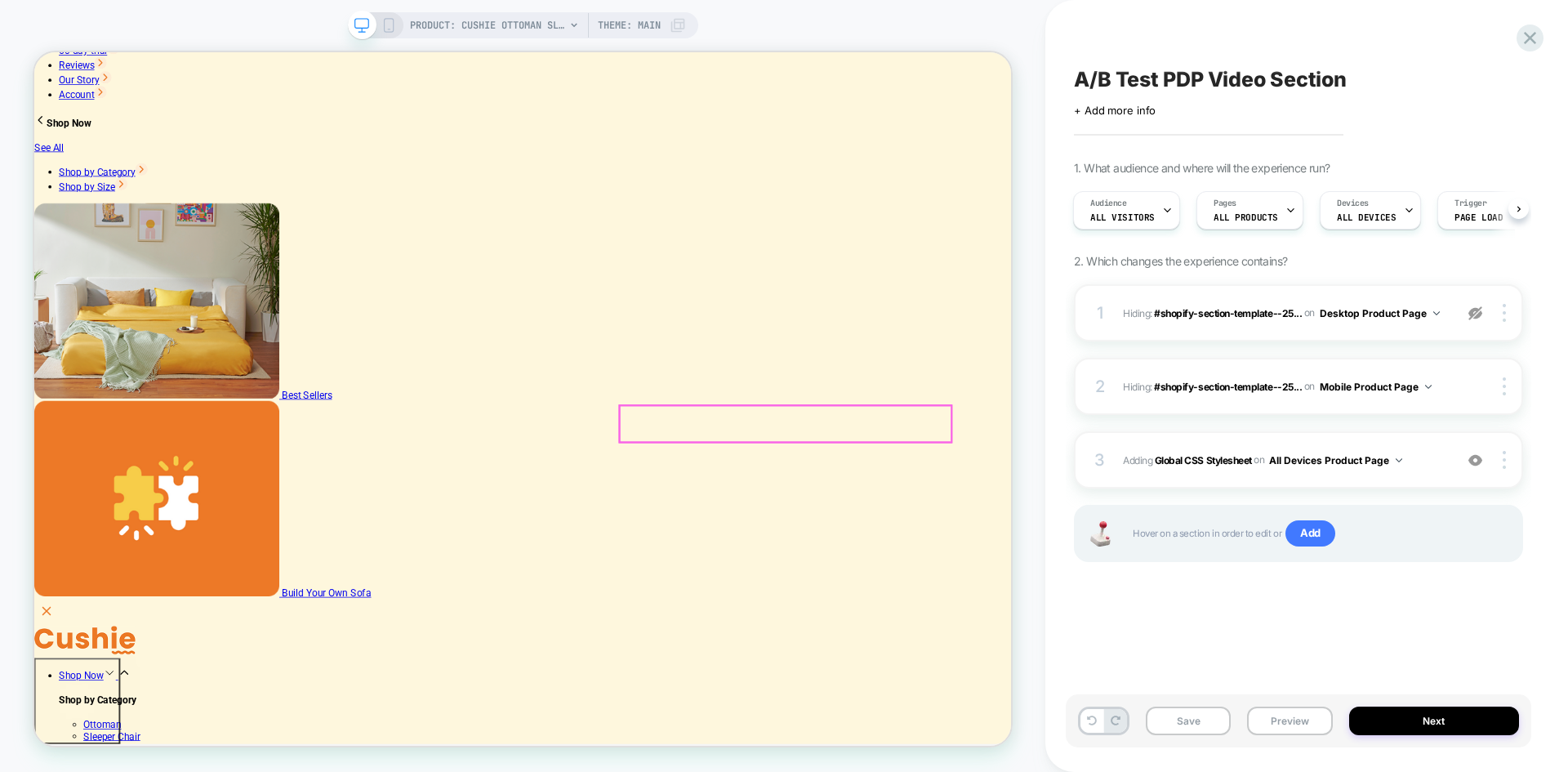
scroll to position [164, 0]
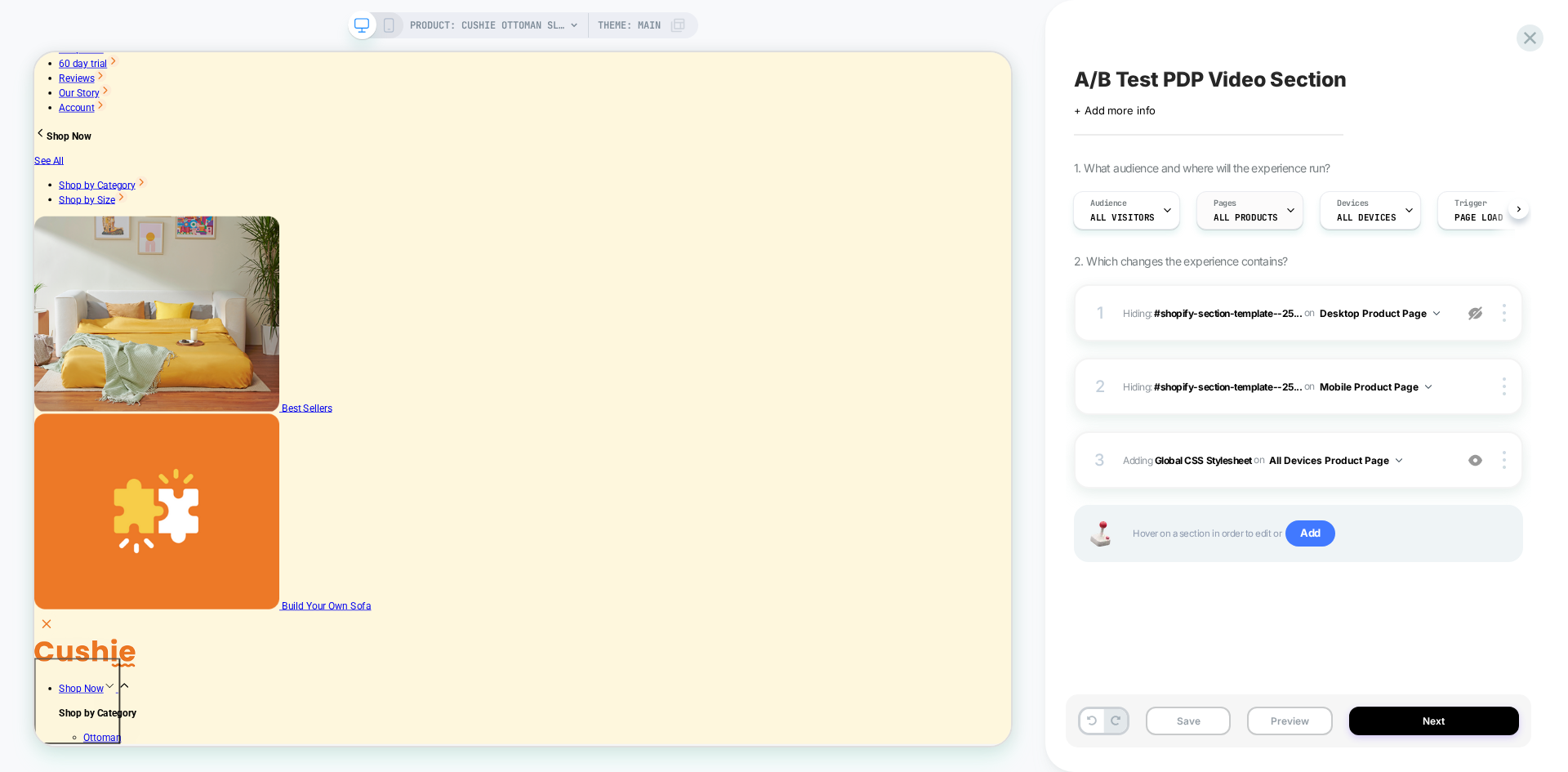
click at [1225, 209] on div "Pages ALL PRODUCTS" at bounding box center [1245, 210] width 97 height 37
